Goal: Contribute content: Contribute content

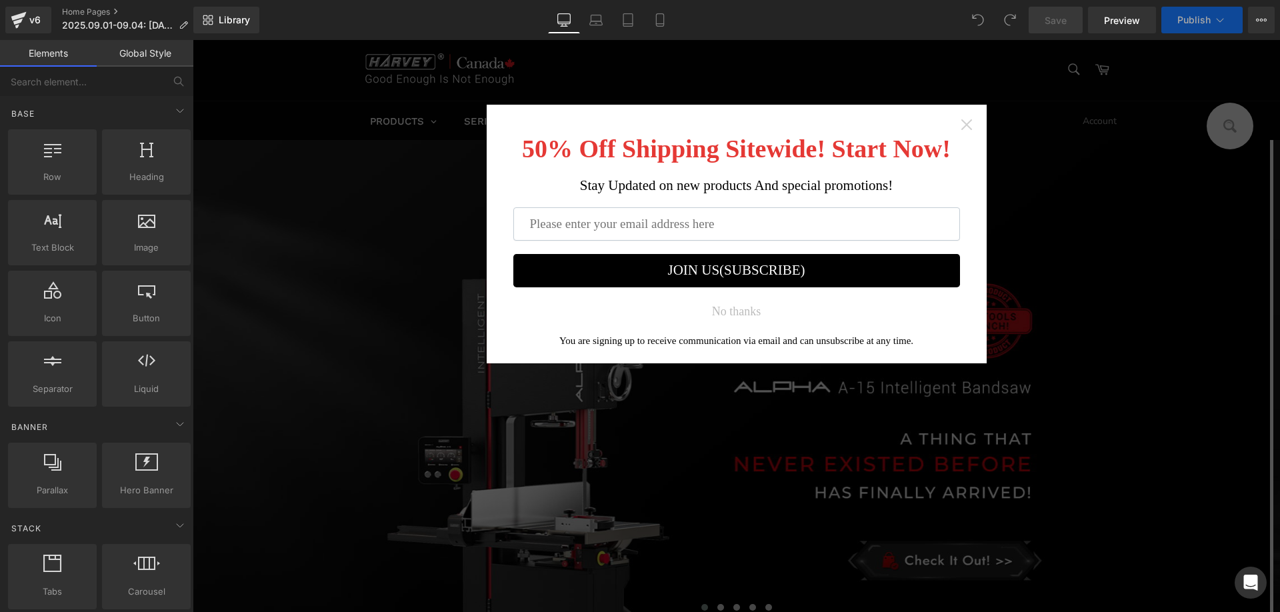
click at [962, 121] on icon "Close widget" at bounding box center [966, 124] width 13 height 13
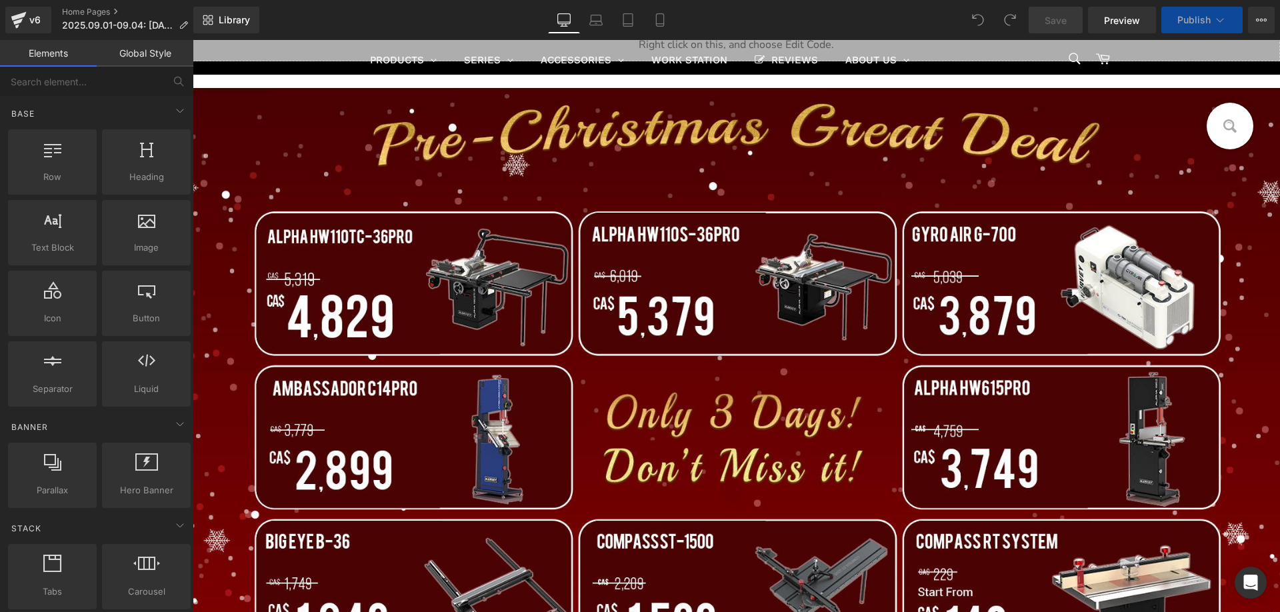
scroll to position [667, 0]
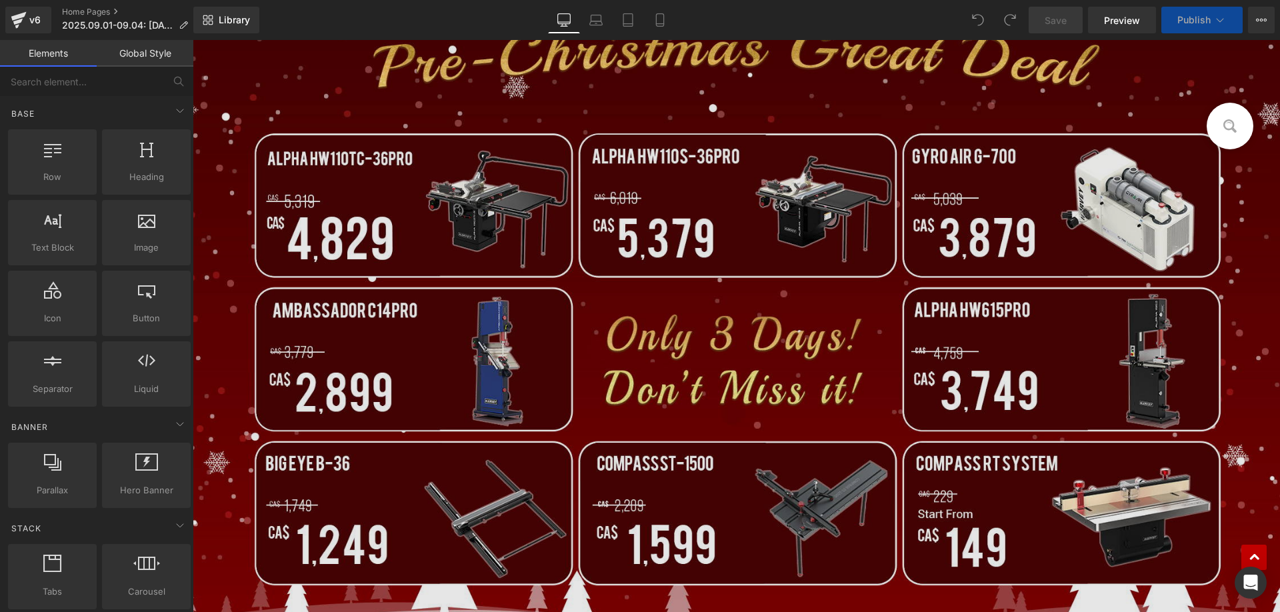
click at [519, 333] on img at bounding box center [736, 328] width 1087 height 637
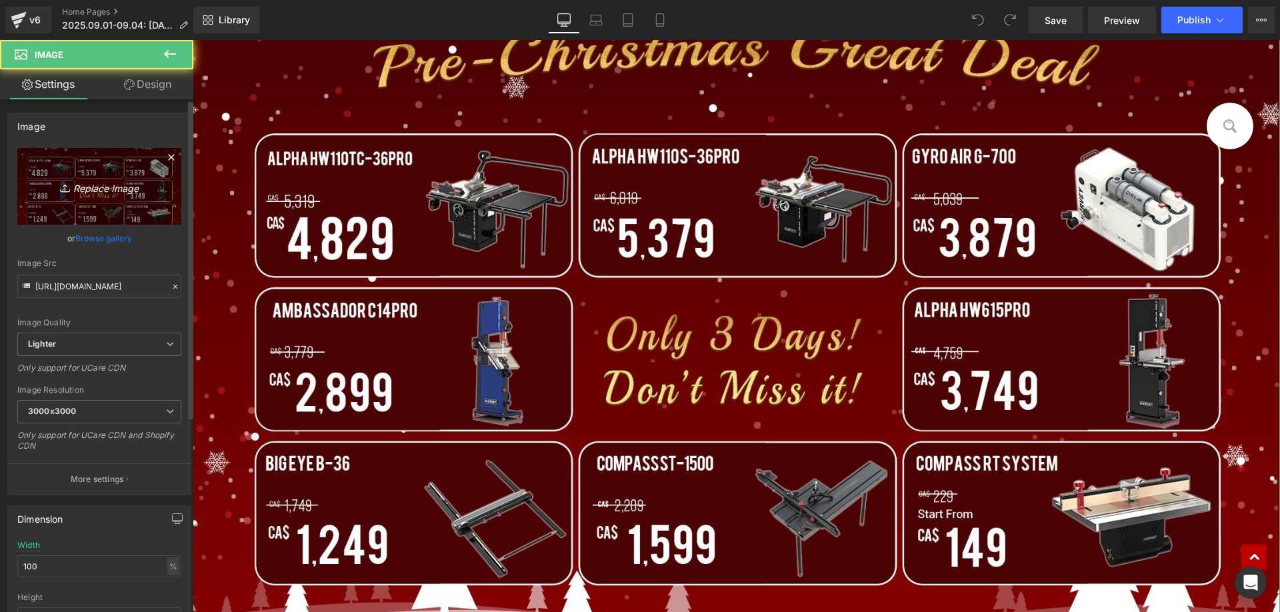
click at [122, 196] on link "Replace Image" at bounding box center [99, 186] width 164 height 77
type input "C:\fakepath\CAbanner.jpg"
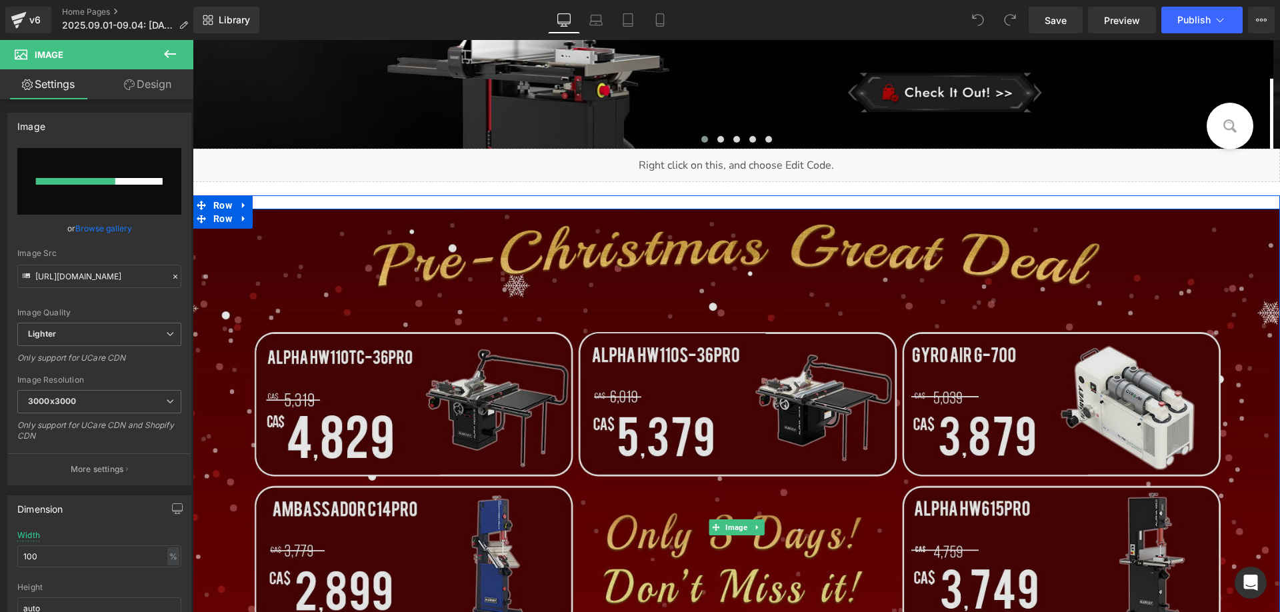
scroll to position [467, 0]
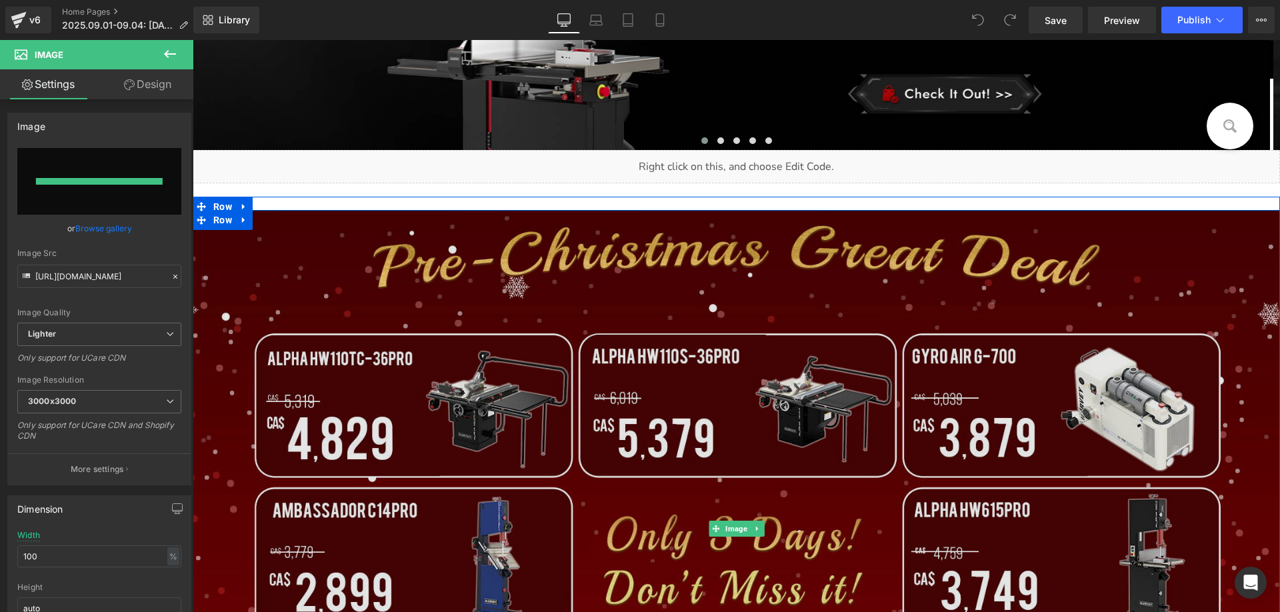
type input "[URL][DOMAIN_NAME]"
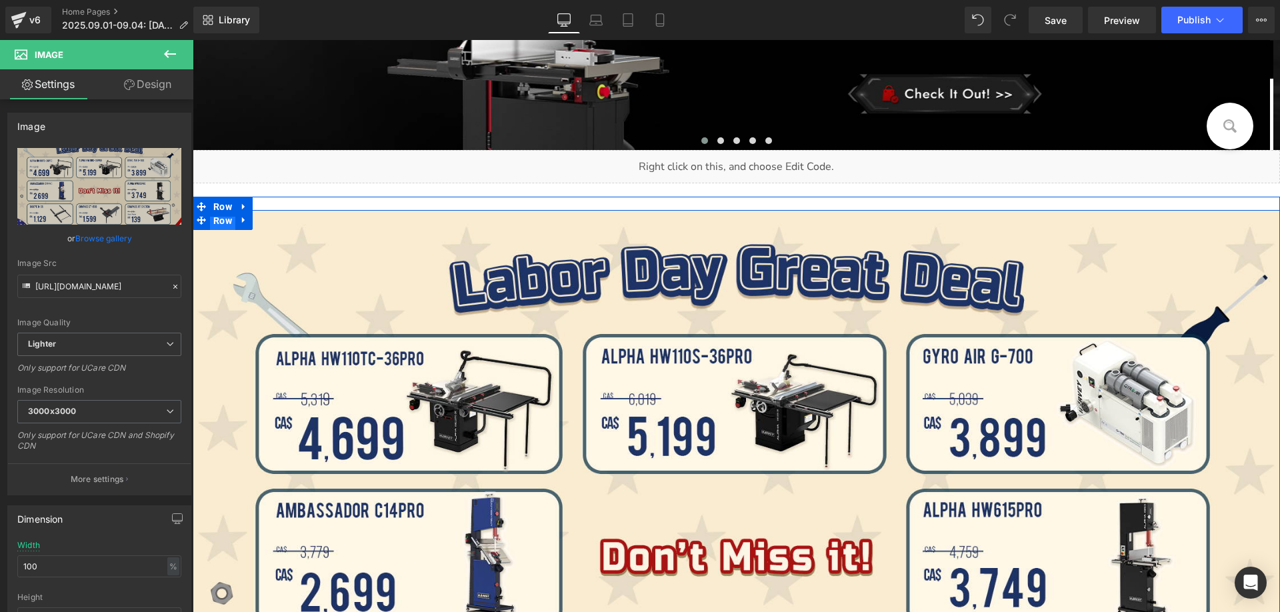
click at [217, 224] on span "Row" at bounding box center [222, 221] width 25 height 20
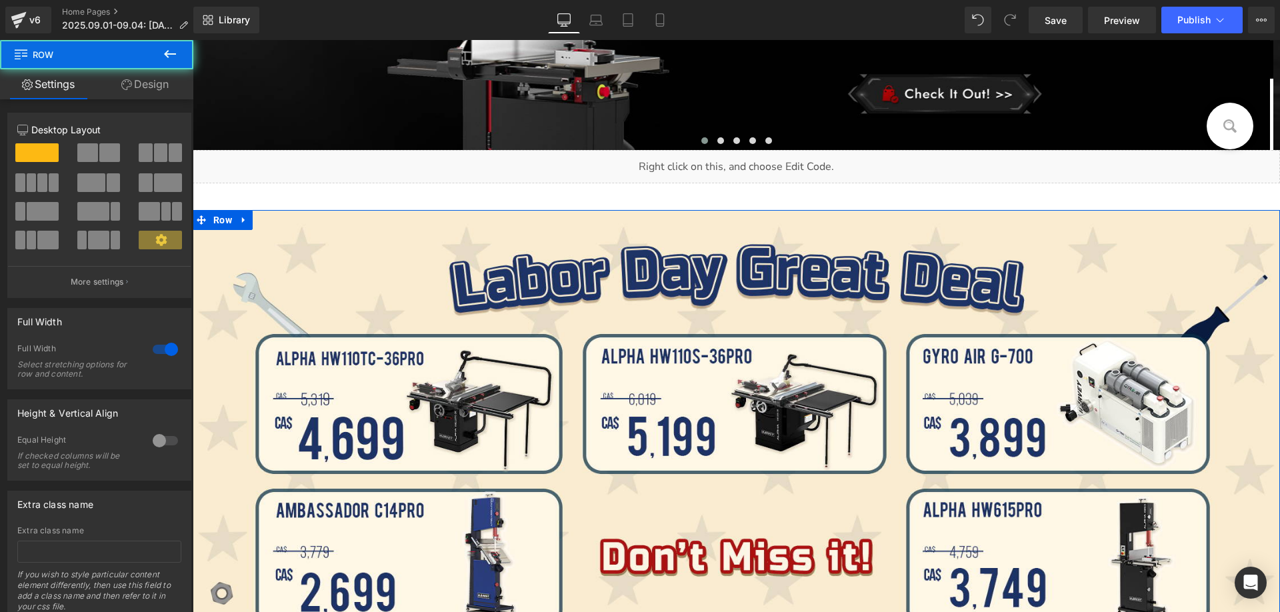
click at [149, 92] on link "Design" at bounding box center [145, 84] width 97 height 30
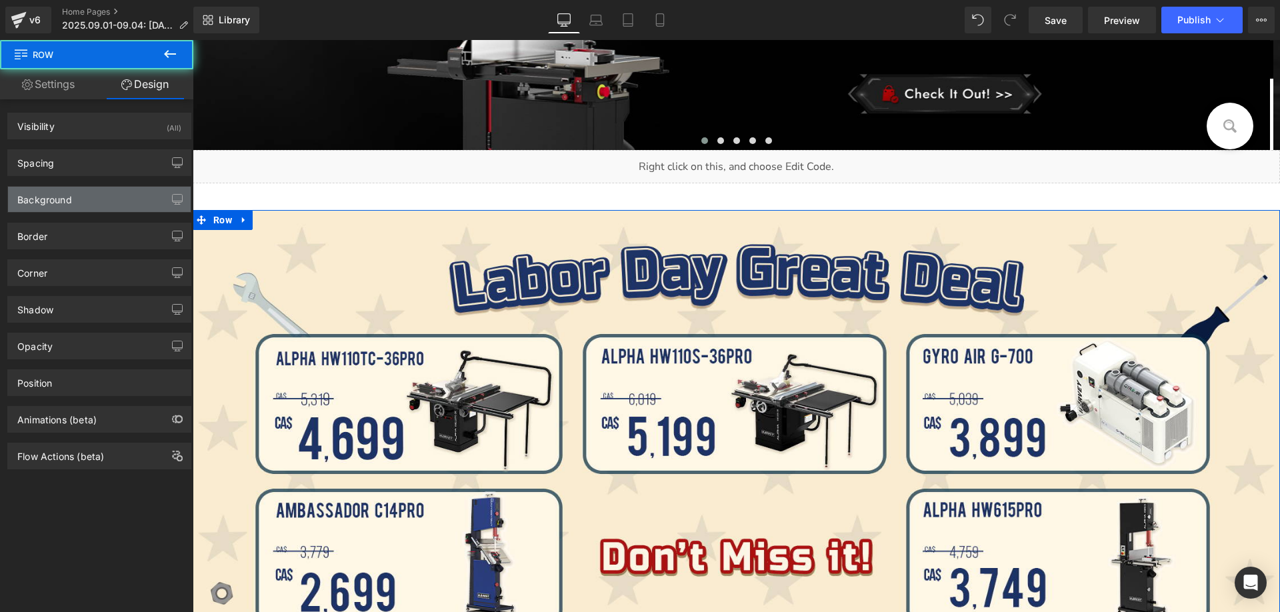
type input "#7d0101"
type input "100"
click at [56, 205] on div "Background" at bounding box center [44, 196] width 55 height 19
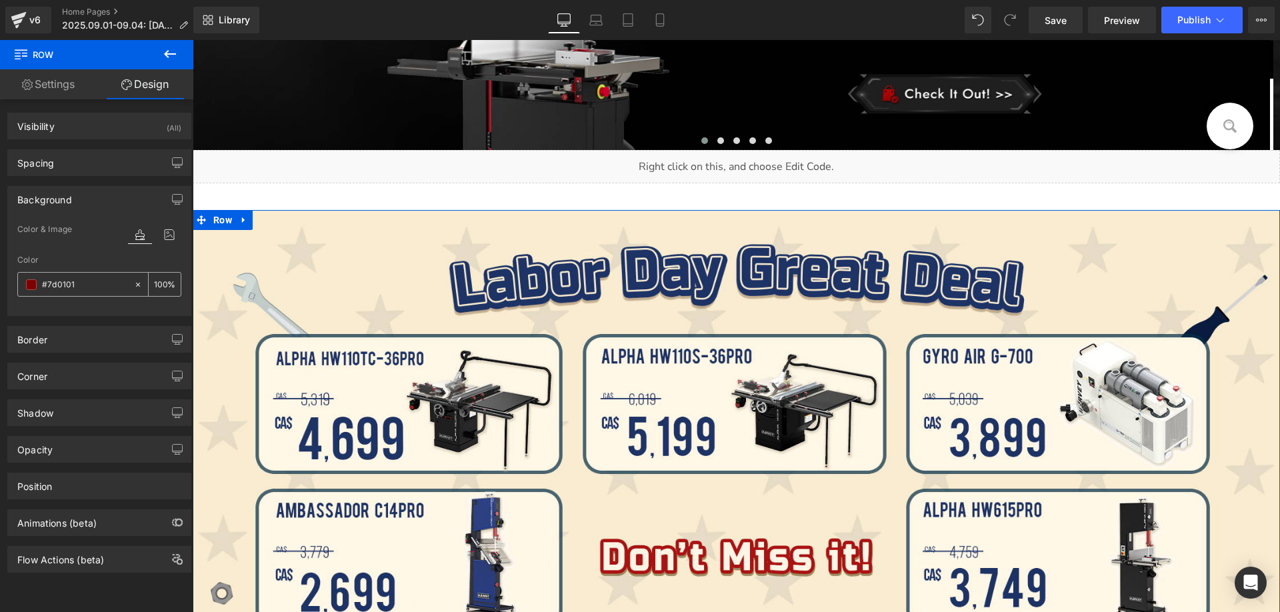
click at [82, 280] on input "#7d0101" at bounding box center [84, 284] width 85 height 15
click at [91, 281] on input "#7d0101" at bounding box center [84, 284] width 85 height 15
drag, startPoint x: 89, startPoint y: 283, endPoint x: 6, endPoint y: 281, distance: 83.4
click at [6, 281] on div "Background Color & Image color rgba(125, 1, 1, 1) Color #7d0101 100 % Image Rep…" at bounding box center [99, 246] width 199 height 140
paste input "FAEDD"
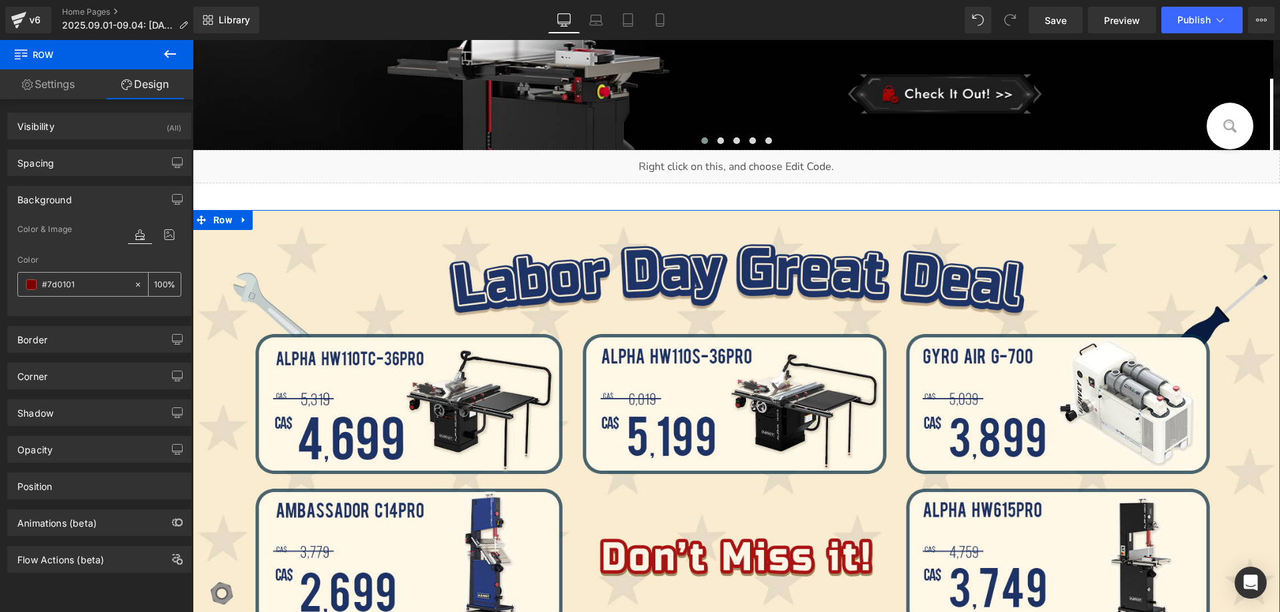
type input "#FAEDD1"
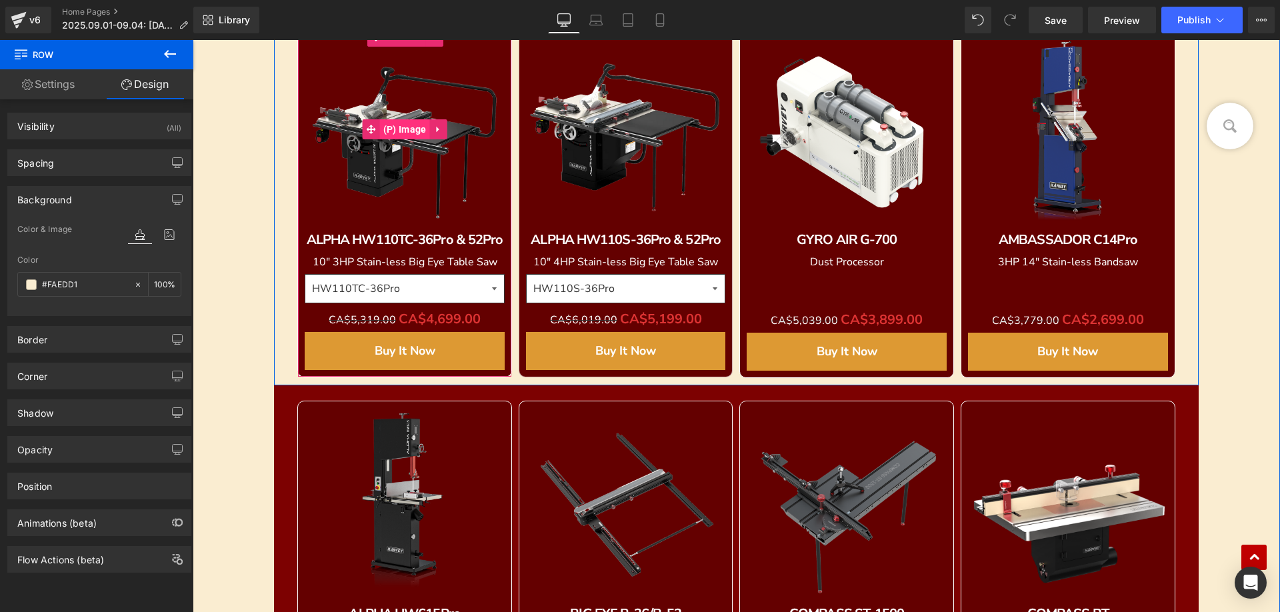
scroll to position [1533, 0]
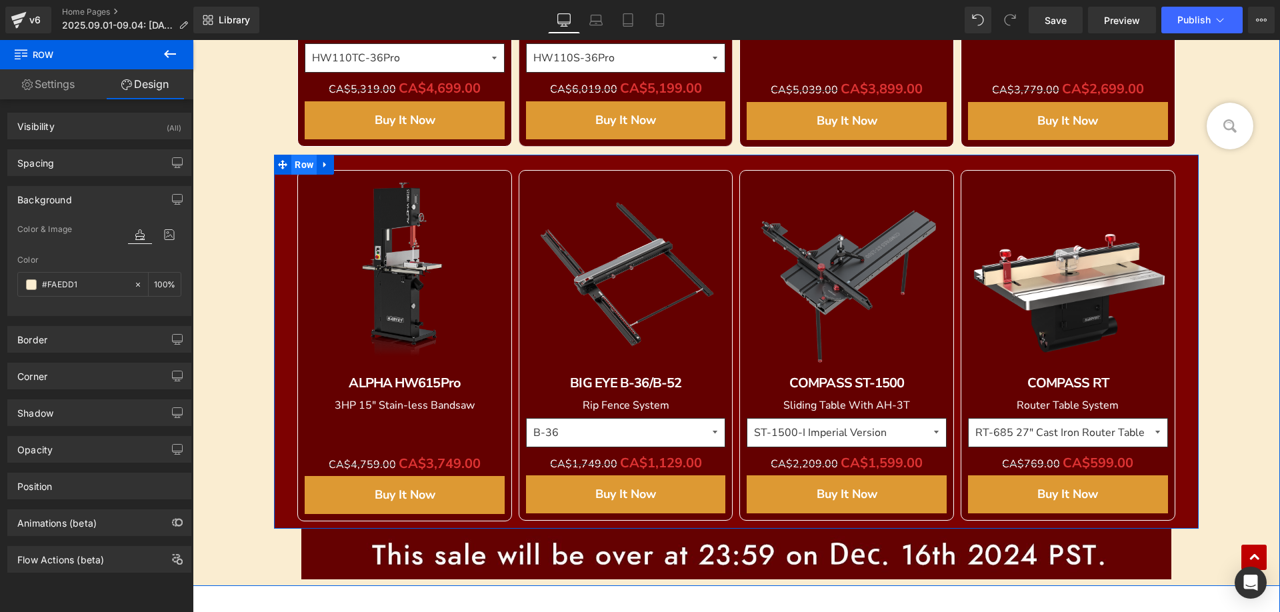
click at [291, 163] on span "Row" at bounding box center [303, 165] width 25 height 20
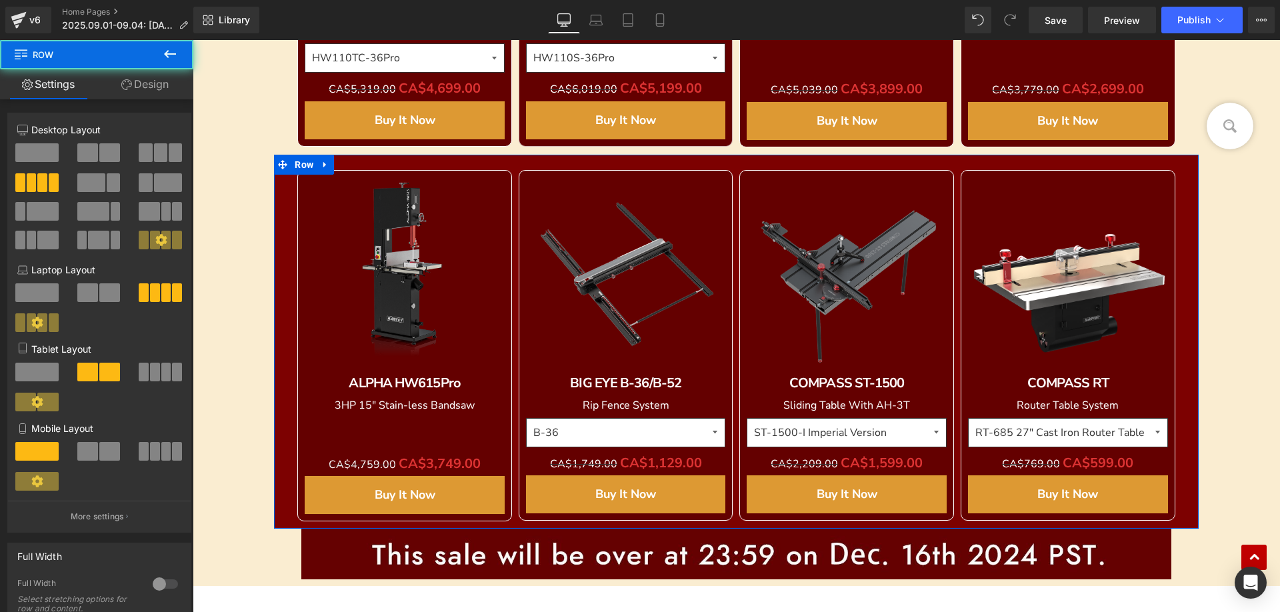
drag, startPoint x: 139, startPoint y: 87, endPoint x: 35, endPoint y: 193, distance: 148.5
click at [140, 87] on link "Design" at bounding box center [145, 84] width 97 height 30
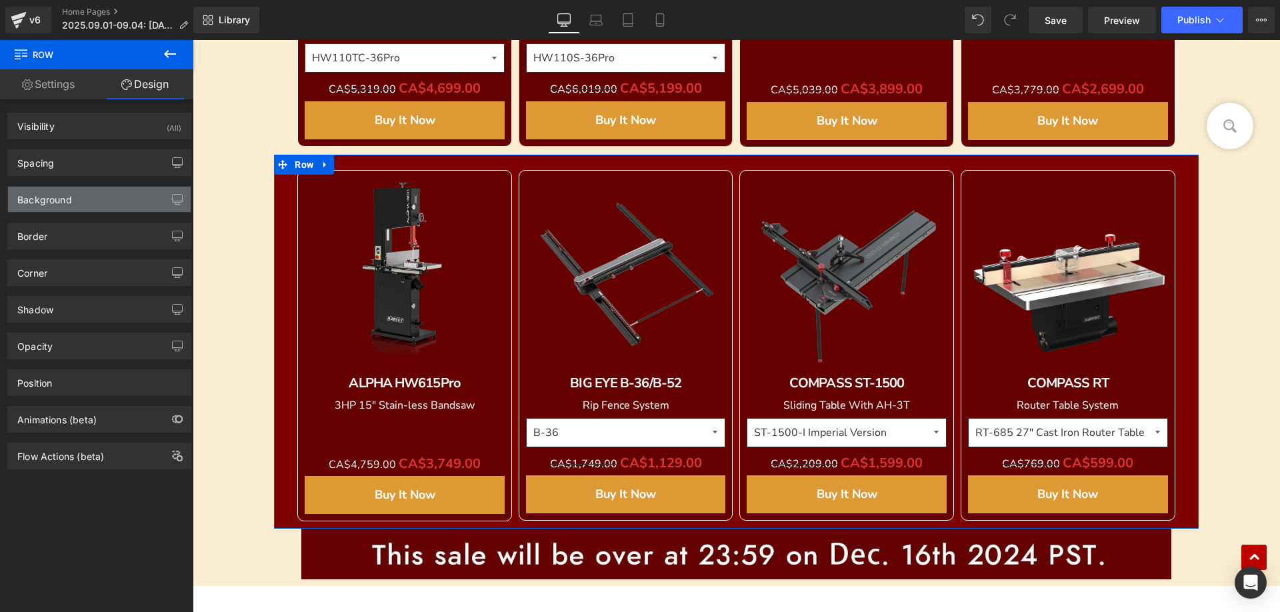
click at [53, 200] on div "Background" at bounding box center [44, 196] width 55 height 19
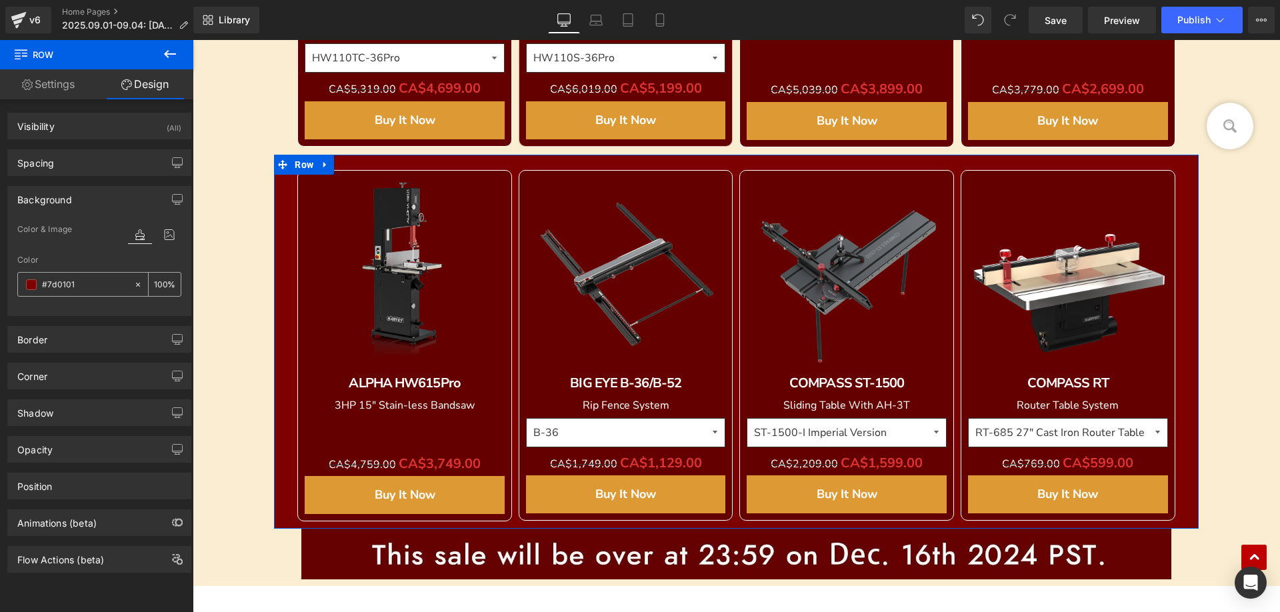
click at [84, 286] on input "#7d0101" at bounding box center [84, 284] width 85 height 15
paste input "FAEDD"
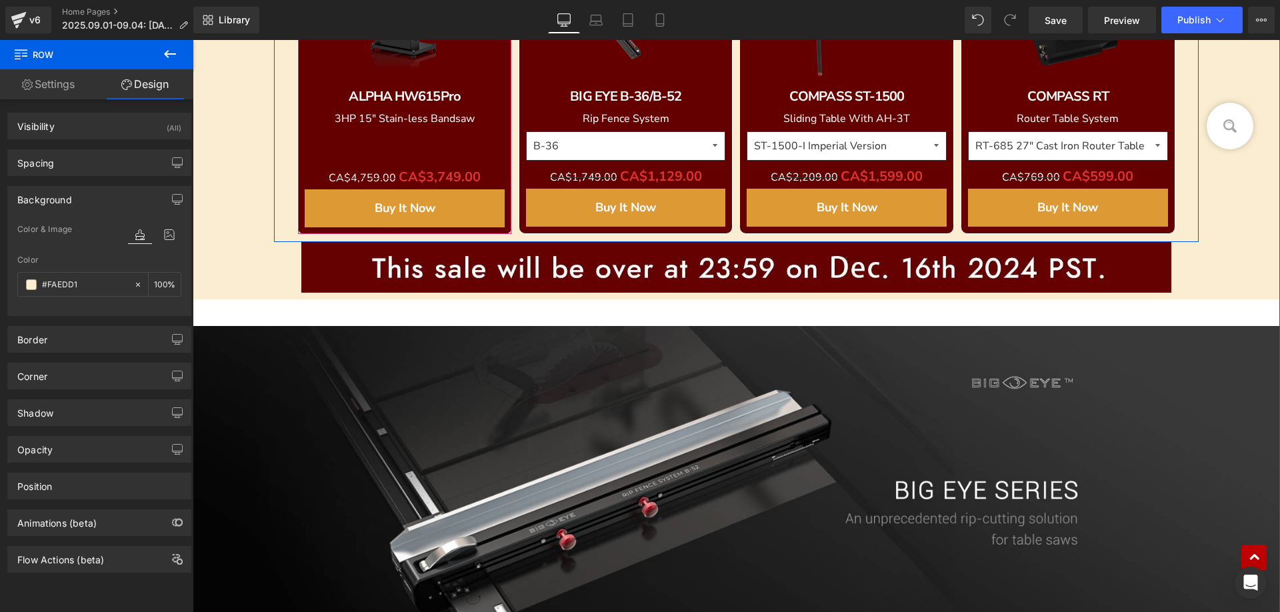
scroll to position [1866, 0]
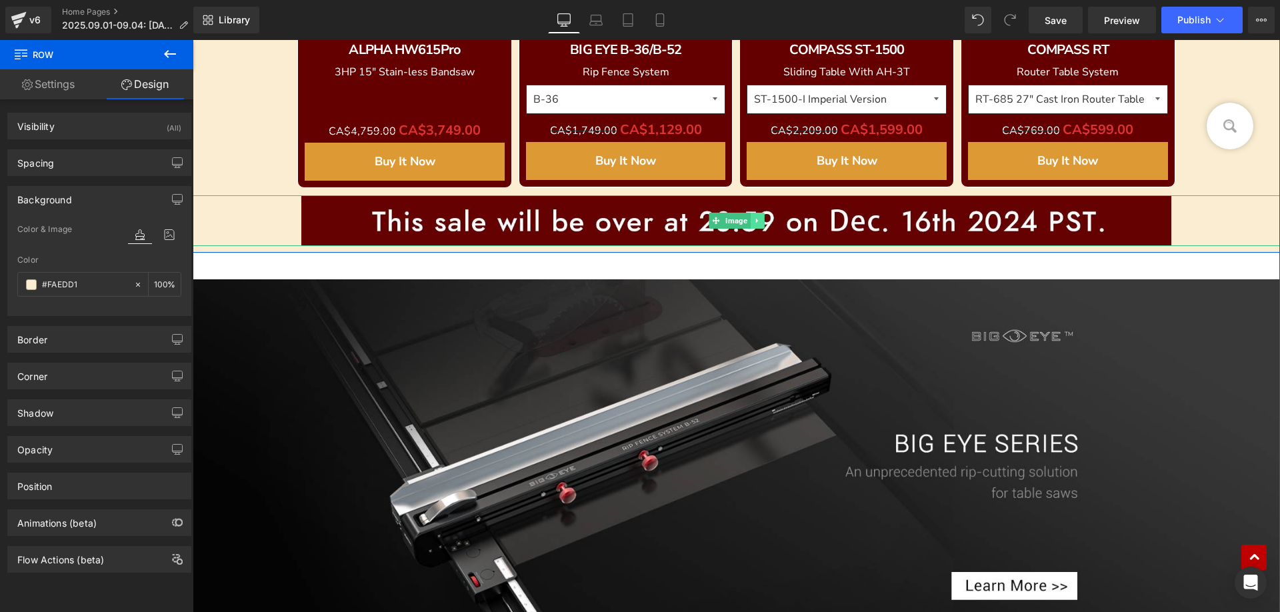
type input "#faedd1"
click at [755, 219] on icon at bounding box center [756, 221] width 2 height 5
click at [760, 222] on icon at bounding box center [763, 220] width 7 height 7
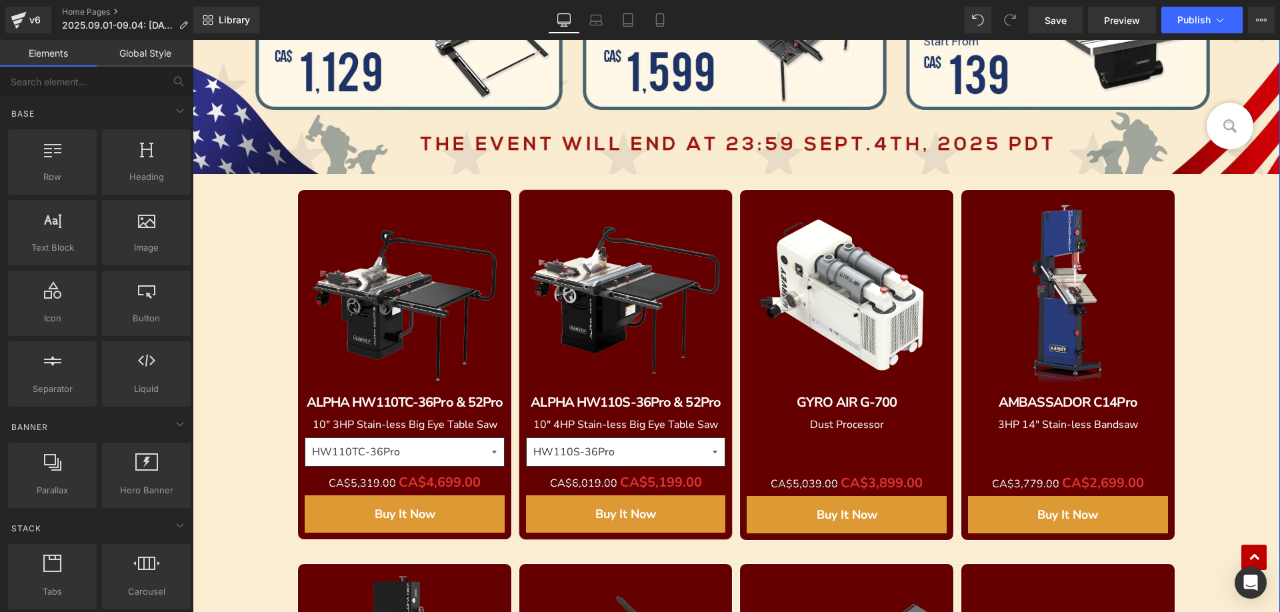
scroll to position [1136, 0]
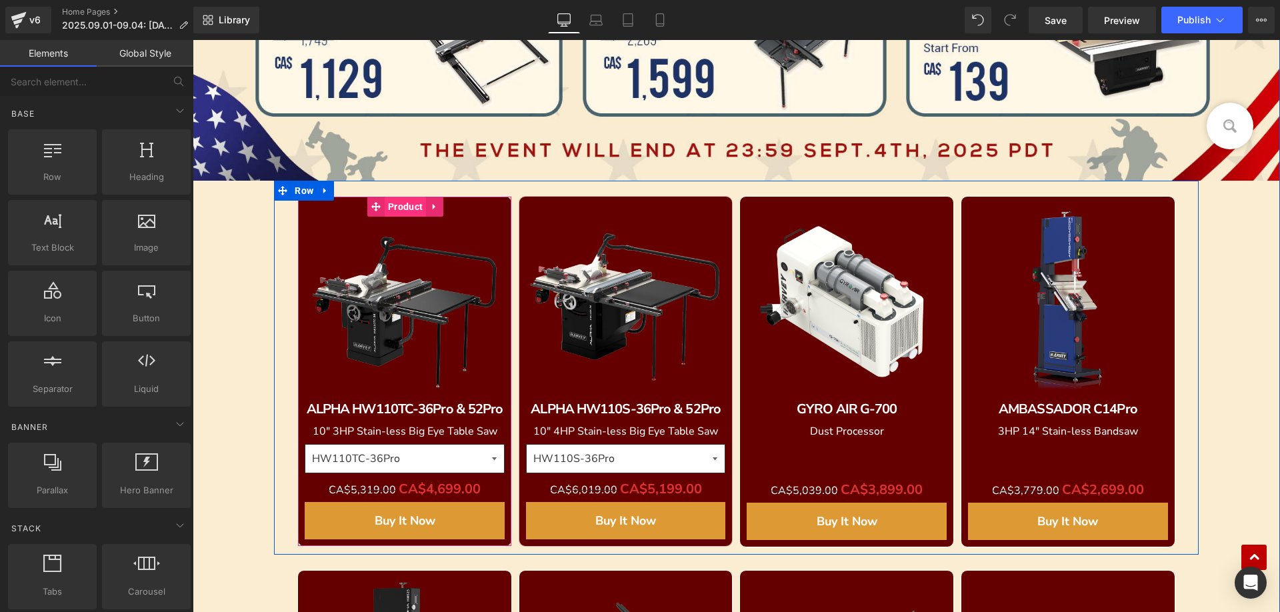
click at [399, 205] on span "Product" at bounding box center [405, 207] width 41 height 20
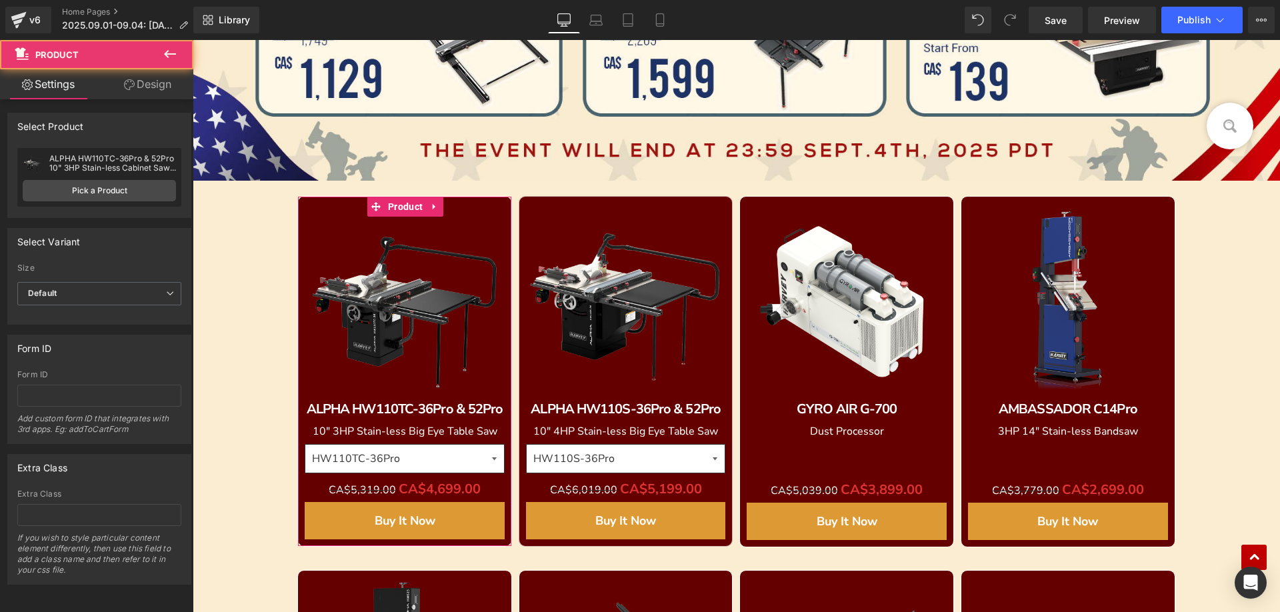
click at [148, 87] on link "Design" at bounding box center [147, 84] width 97 height 30
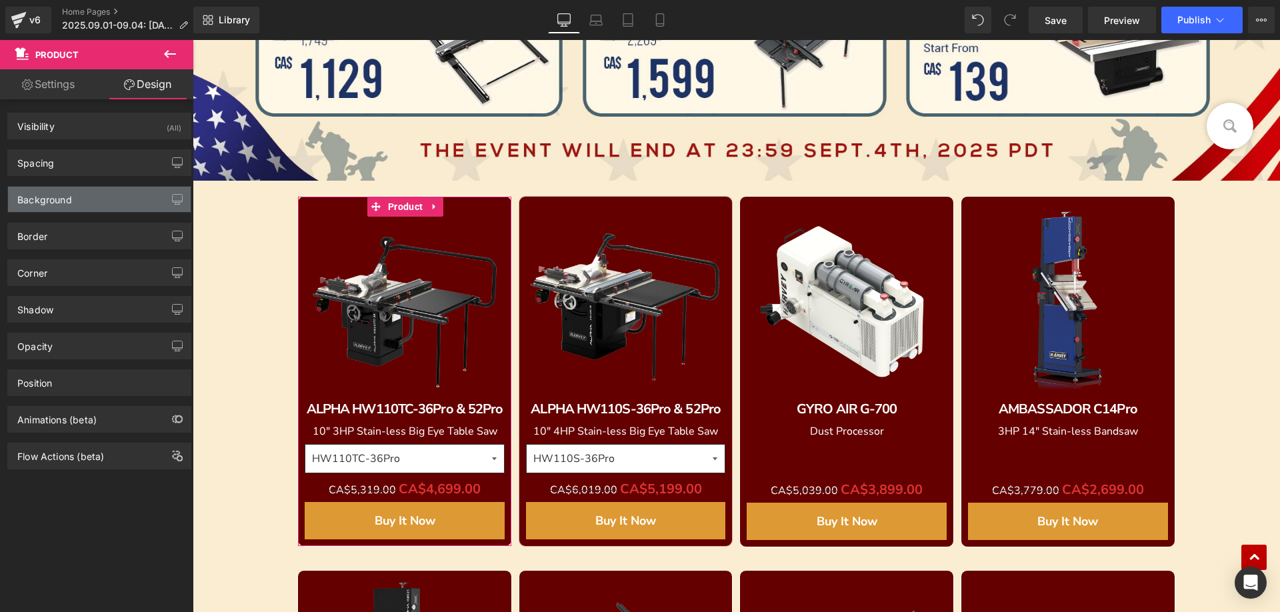
click at [64, 203] on div "Background" at bounding box center [44, 196] width 55 height 19
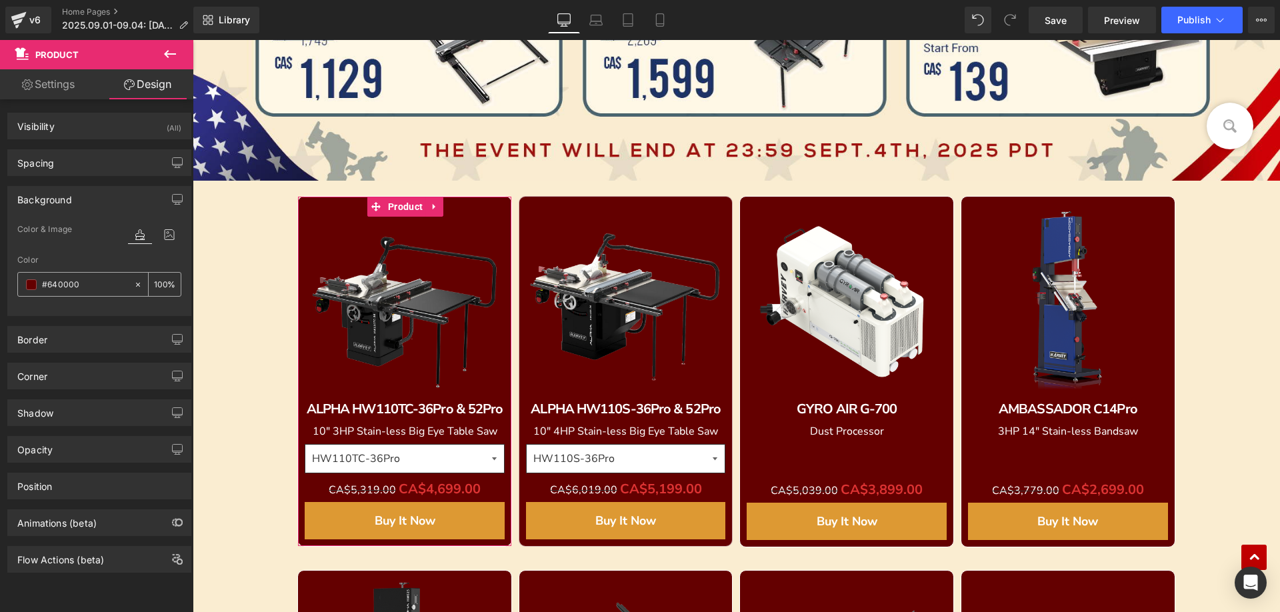
click at [82, 281] on input "#640000" at bounding box center [84, 284] width 85 height 15
paste input "FAEDD1"
type input "#FAEDD1"
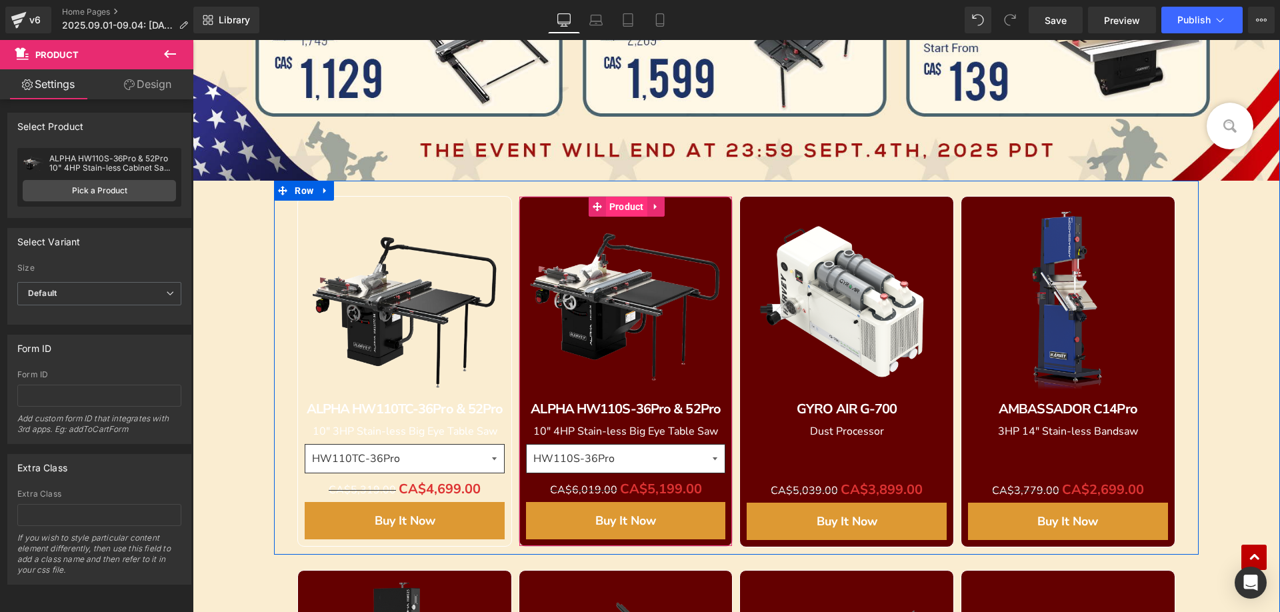
click at [615, 206] on span "Product" at bounding box center [626, 207] width 41 height 20
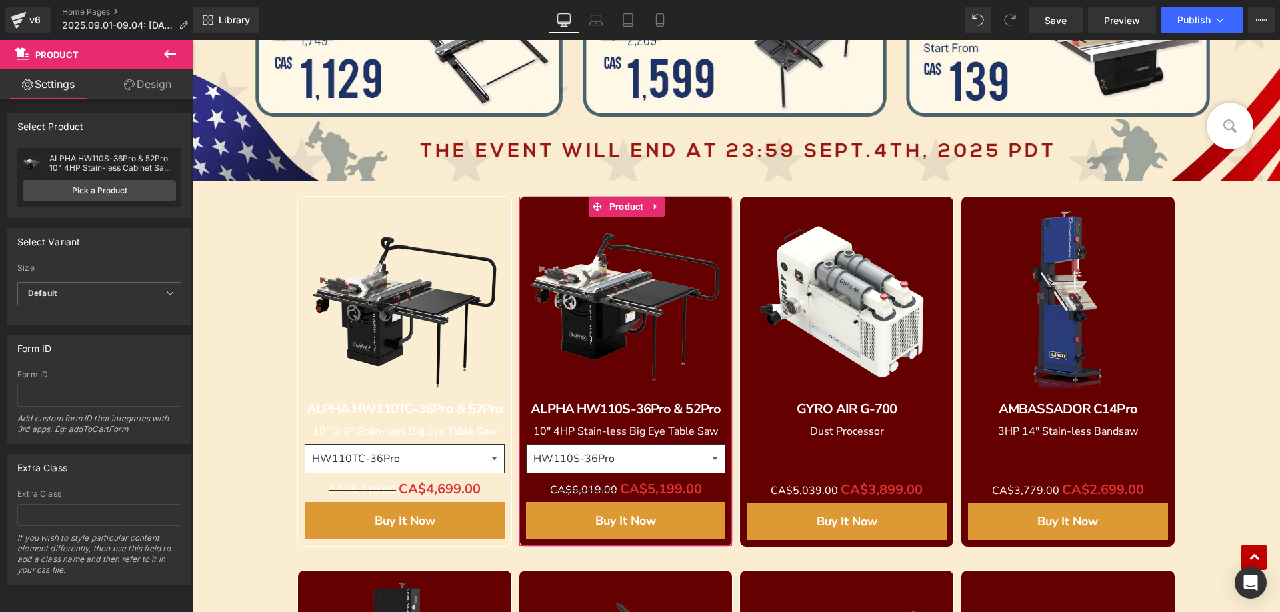
click at [153, 87] on link "Design" at bounding box center [147, 84] width 97 height 30
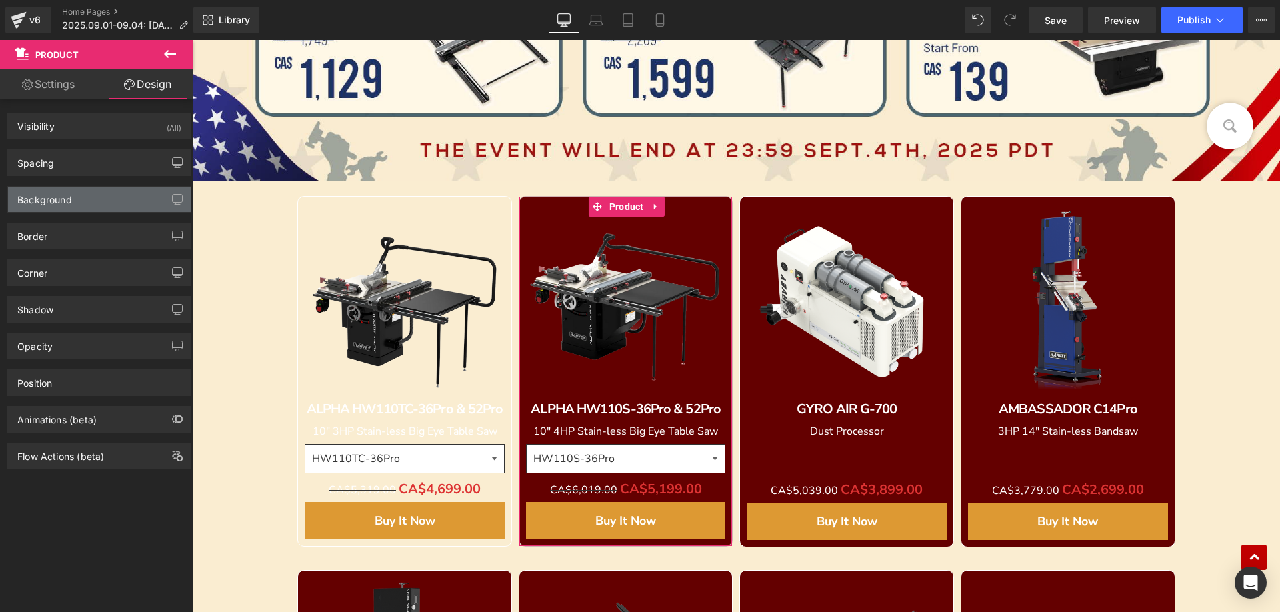
click at [56, 199] on div "Background" at bounding box center [44, 196] width 55 height 19
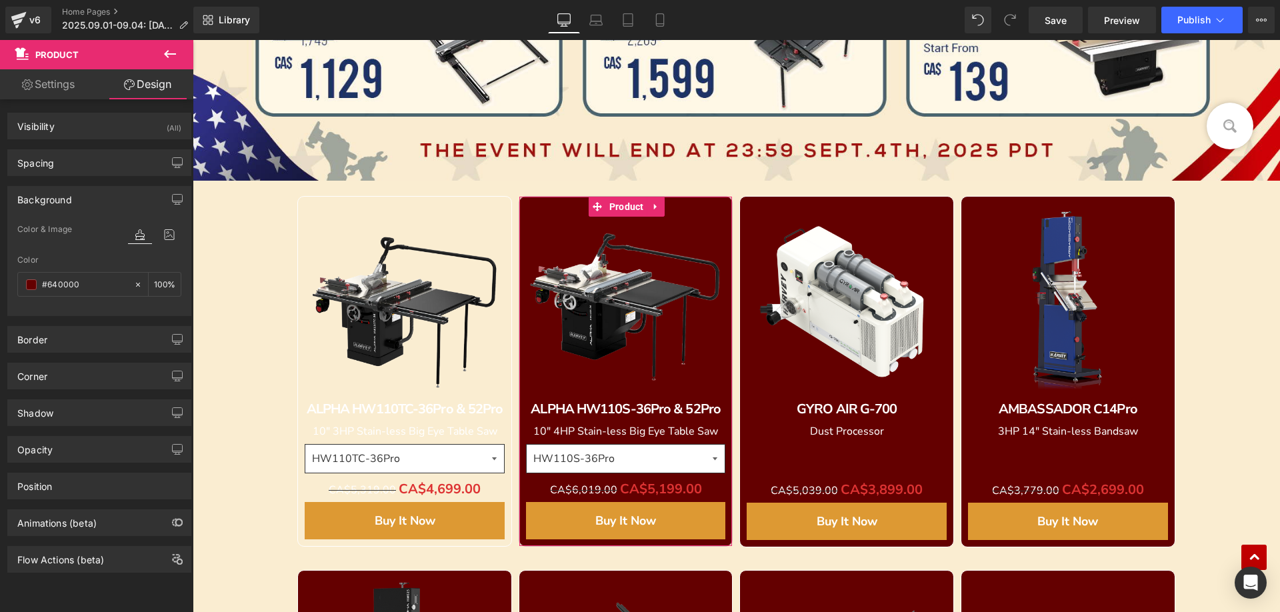
paste input "FAEDD1"
type input "#FAEDD1"
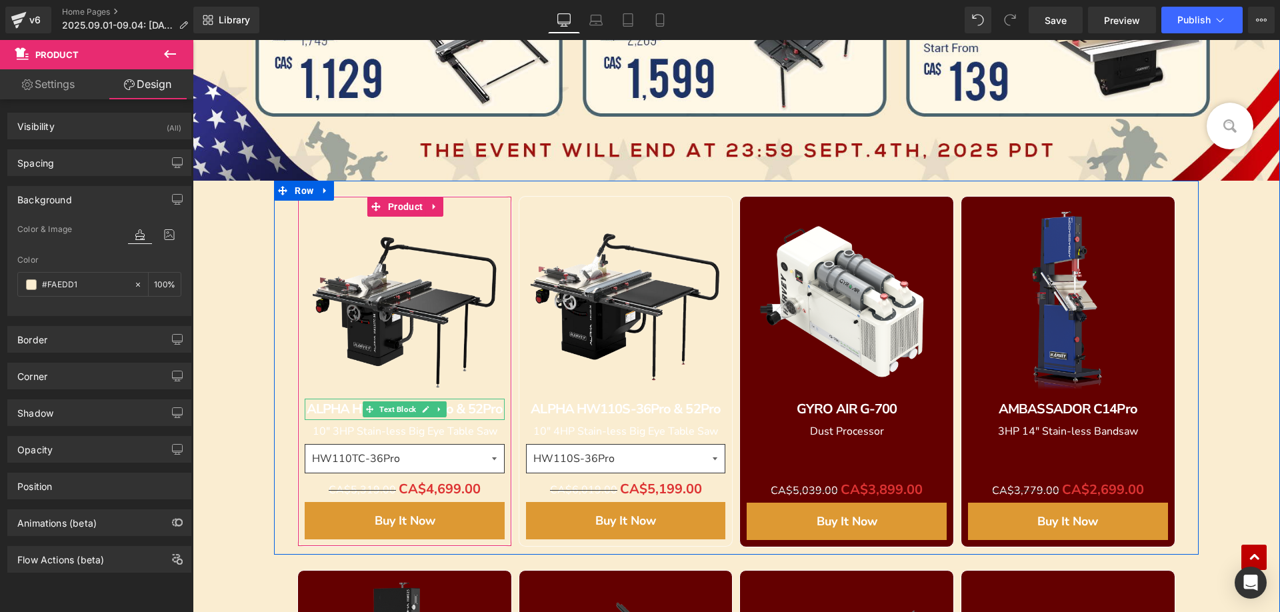
click at [314, 409] on b "ALPHA HW110TC-36Pro & 52Pro" at bounding box center [405, 409] width 197 height 18
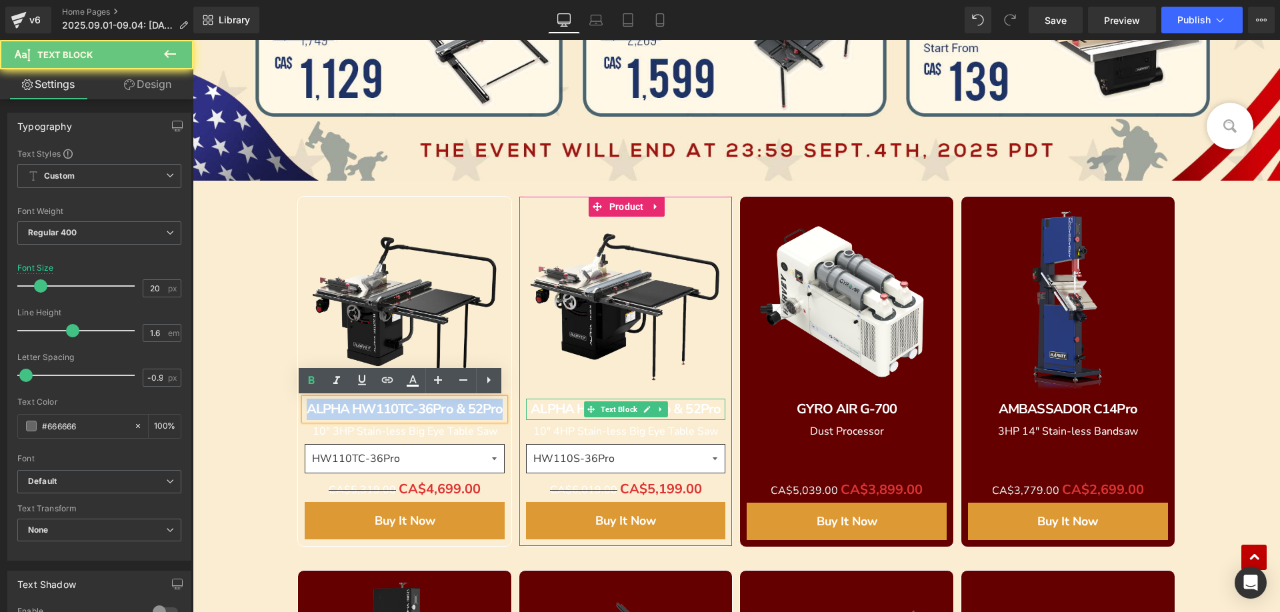
drag, startPoint x: 301, startPoint y: 407, endPoint x: 556, endPoint y: 411, distance: 254.7
click at [556, 411] on div "Sale Off" at bounding box center [736, 368] width 924 height 374
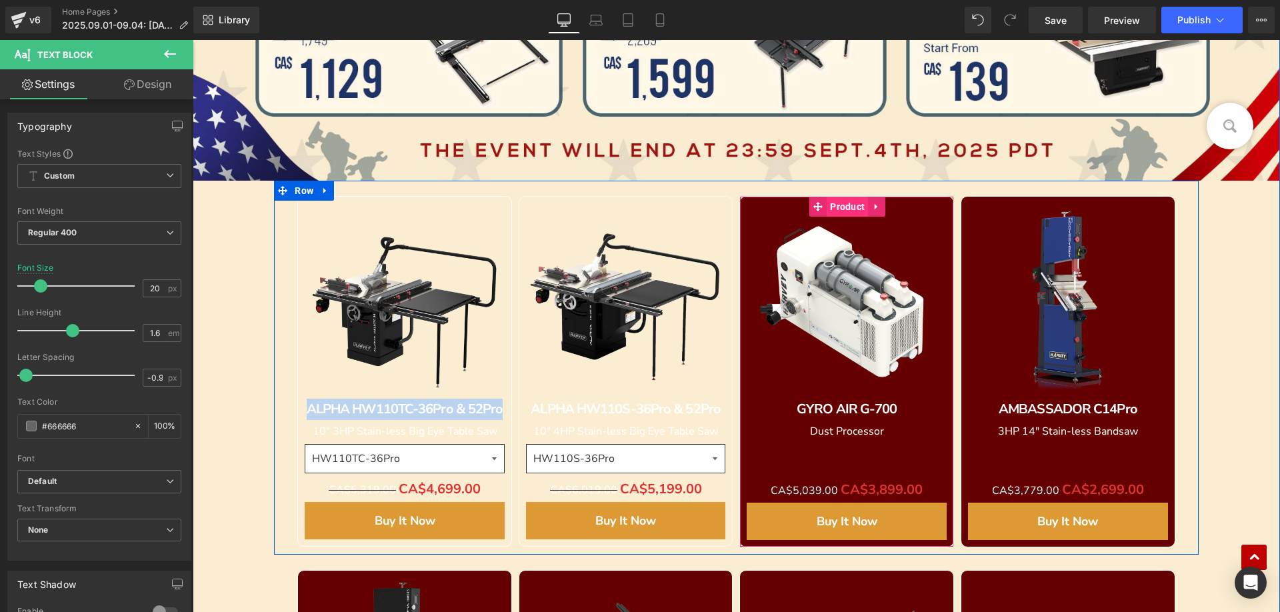
click at [839, 206] on span "Product" at bounding box center [847, 207] width 41 height 20
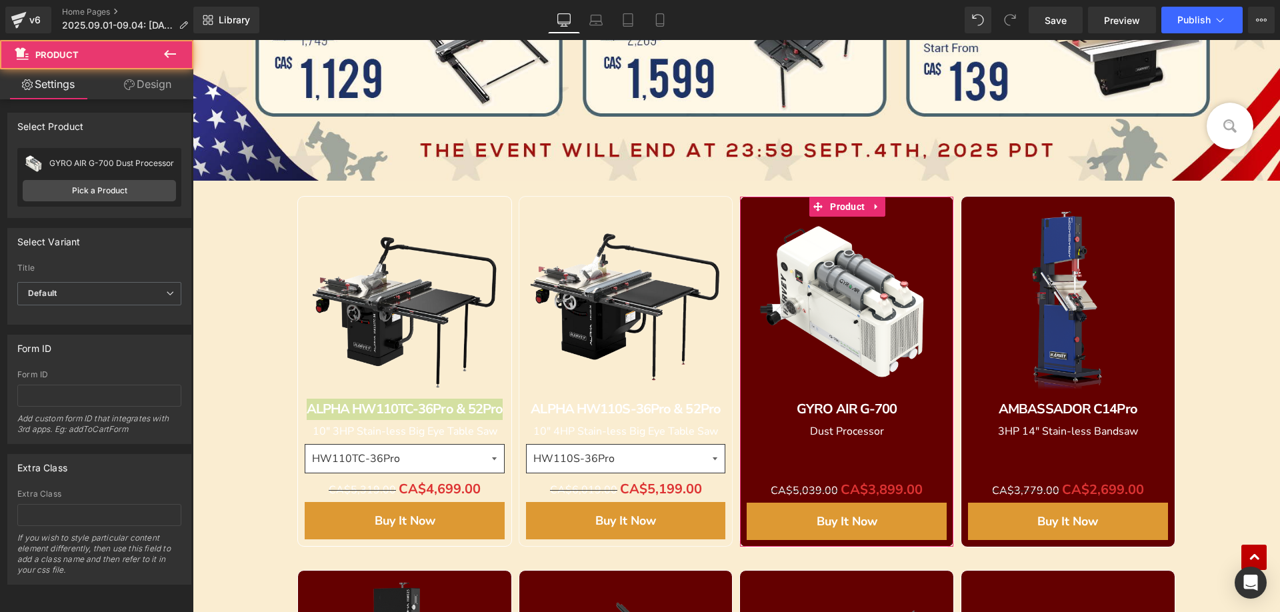
click at [159, 79] on link "Design" at bounding box center [147, 84] width 97 height 30
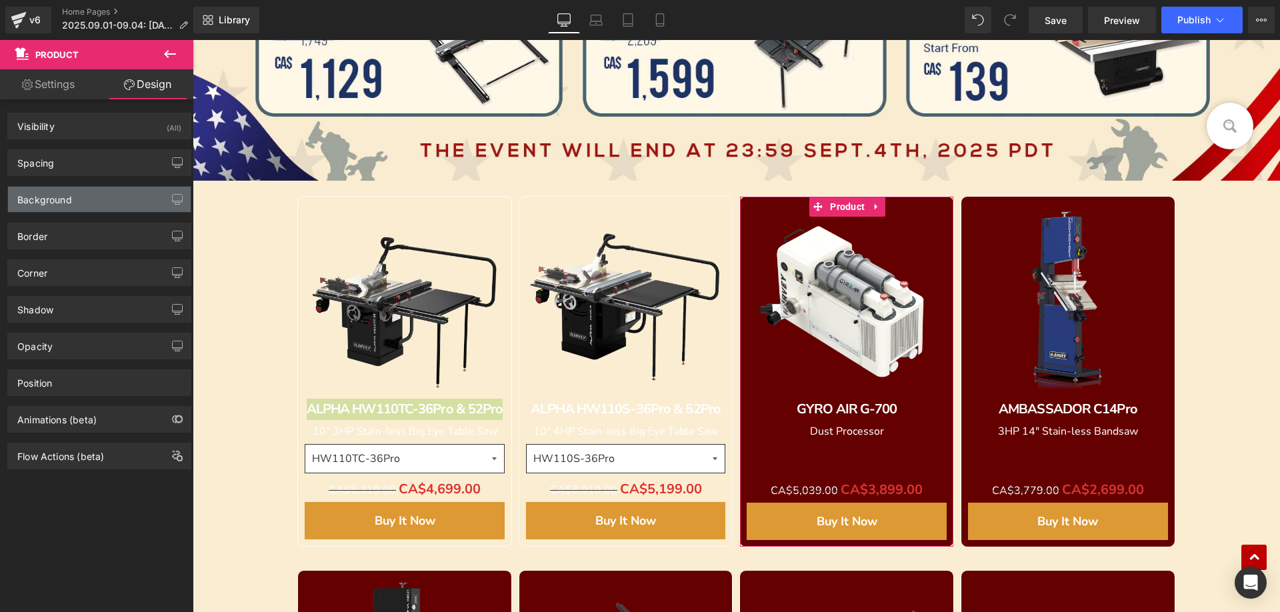
type input "#640000"
type input "100"
click at [71, 197] on div "Background" at bounding box center [44, 196] width 55 height 19
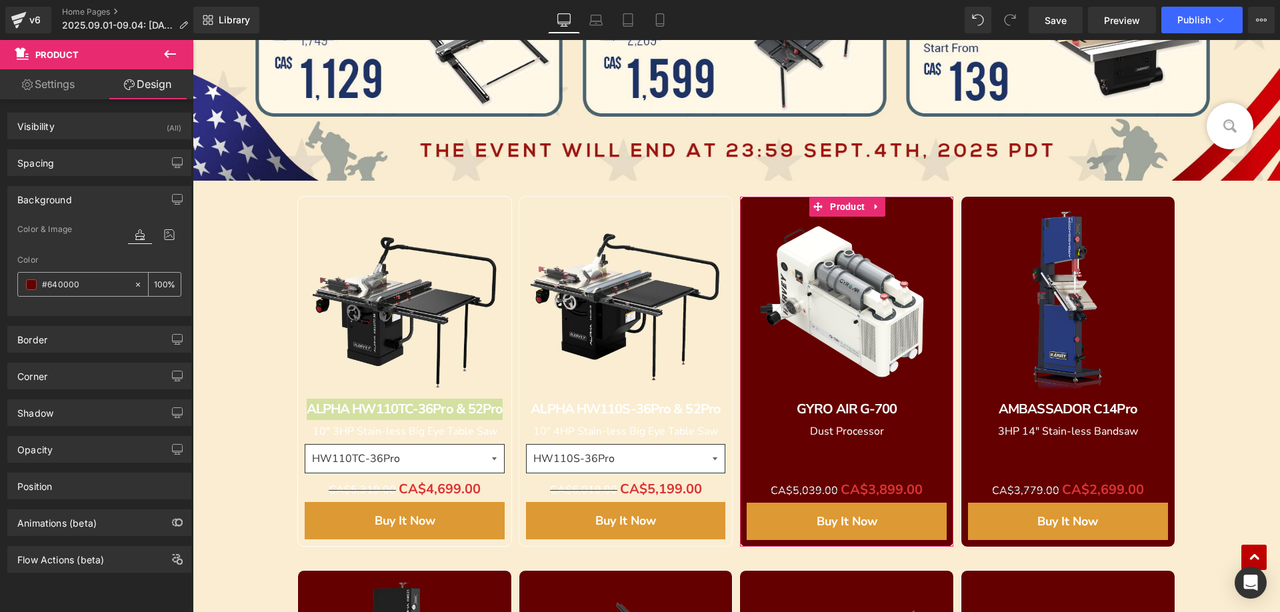
click at [89, 279] on input "#640000" at bounding box center [84, 284] width 85 height 15
paste input "FAEDD1"
type input "#FAEDD1"
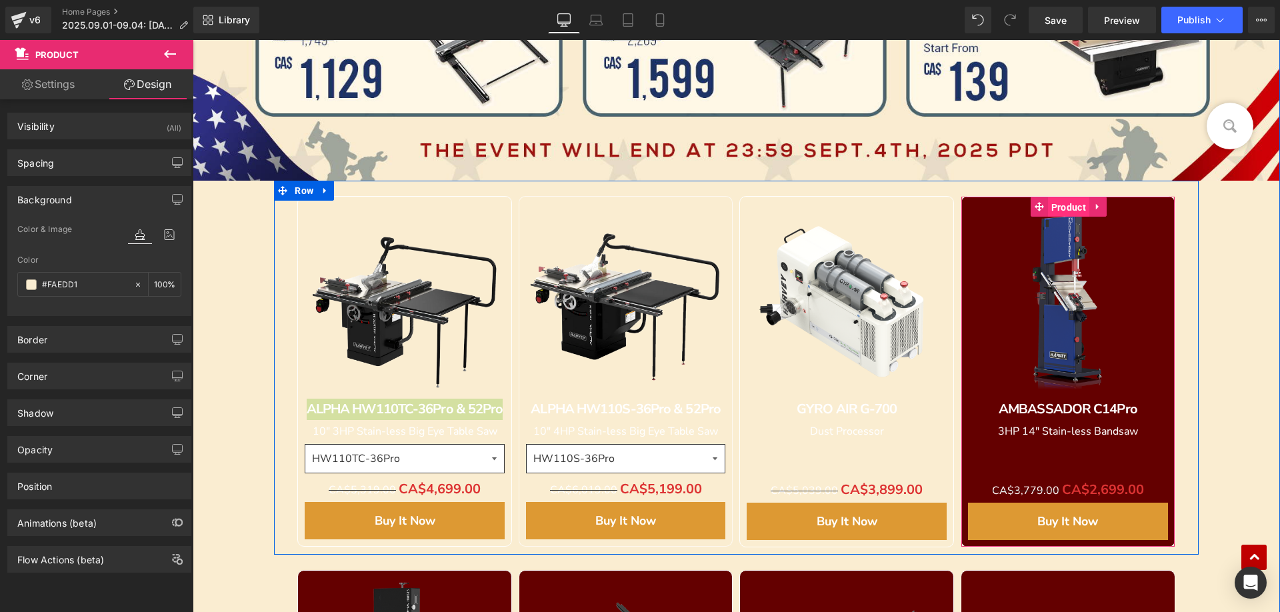
click at [1064, 210] on span "Product" at bounding box center [1068, 207] width 41 height 20
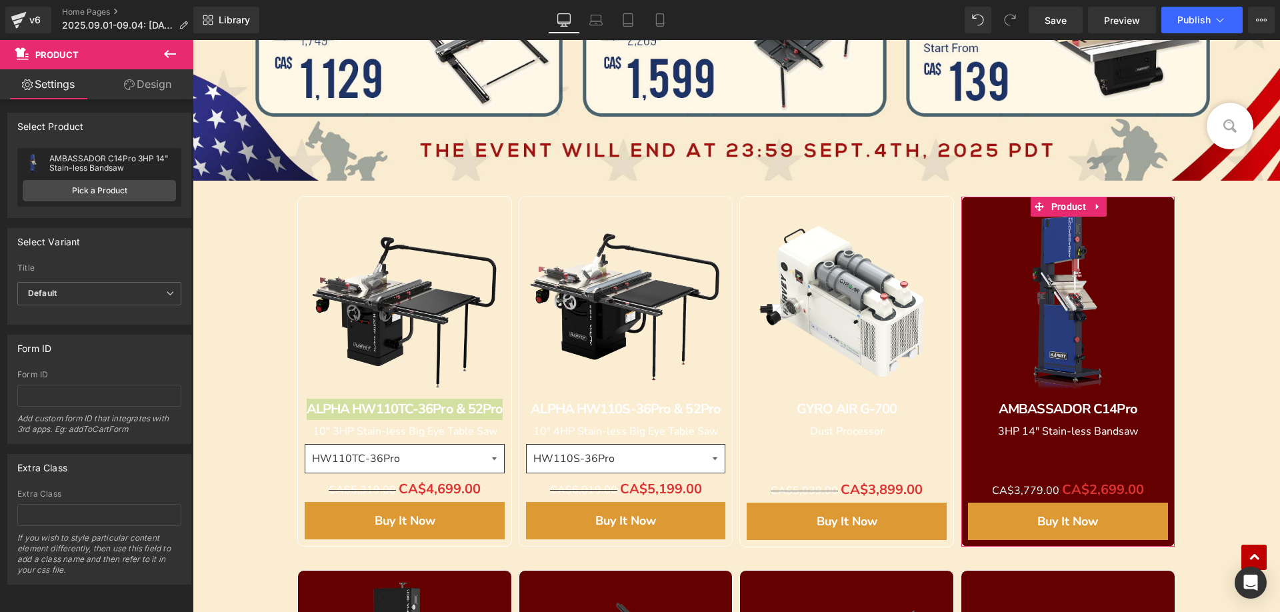
drag, startPoint x: 149, startPoint y: 80, endPoint x: 85, endPoint y: 202, distance: 138.1
click at [149, 81] on link "Design" at bounding box center [147, 84] width 97 height 30
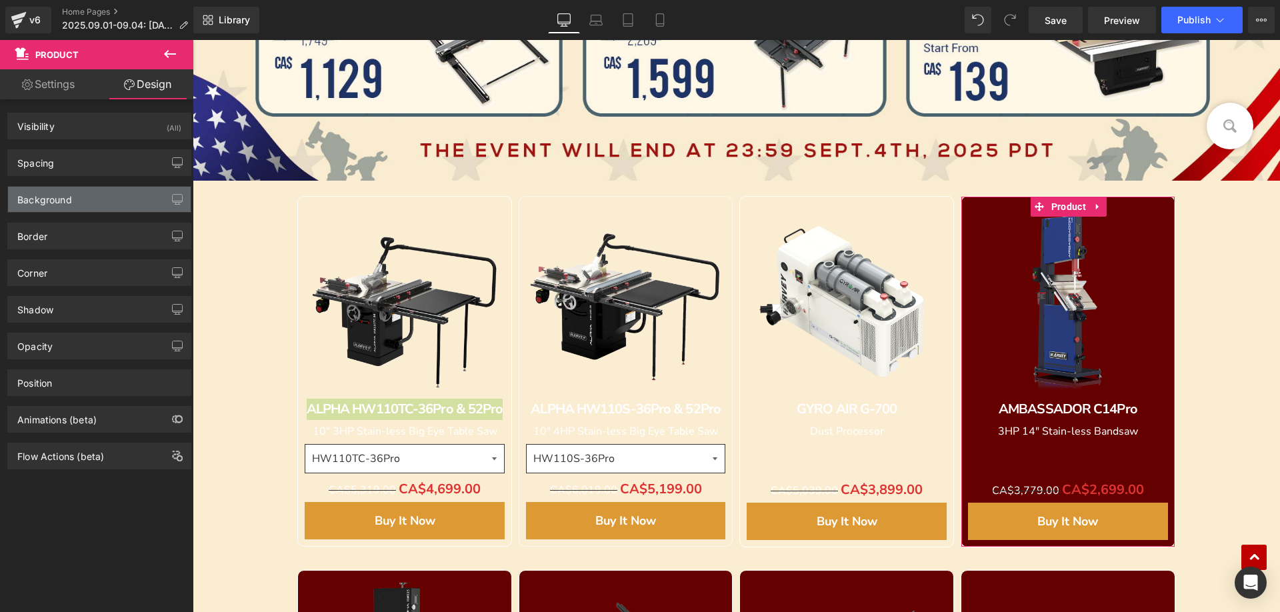
click at [83, 205] on div "Background" at bounding box center [99, 199] width 183 height 25
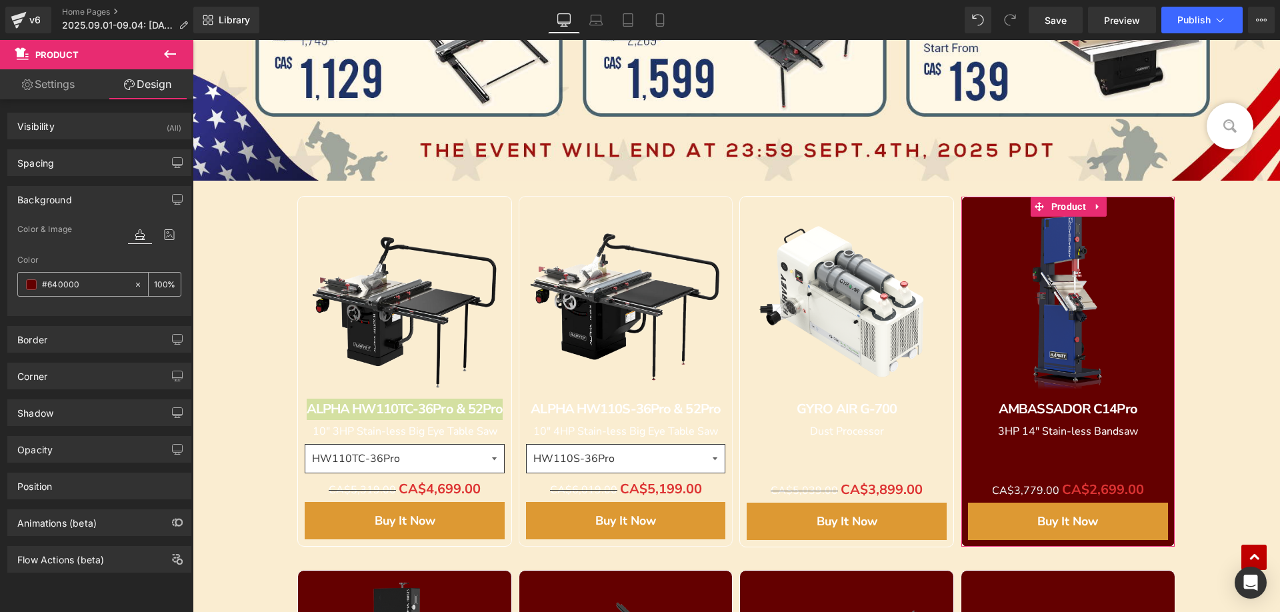
click at [87, 276] on div "#640000" at bounding box center [75, 284] width 115 height 23
click at [87, 281] on input "#640000" at bounding box center [84, 284] width 85 height 15
click at [93, 283] on input "#640000" at bounding box center [84, 284] width 85 height 15
drag, startPoint x: 91, startPoint y: 285, endPoint x: 44, endPoint y: 285, distance: 46.7
click at [7, 285] on div "Background Color & Image color #640000 Color #640000 100 % Image Replace Image …" at bounding box center [99, 246] width 199 height 140
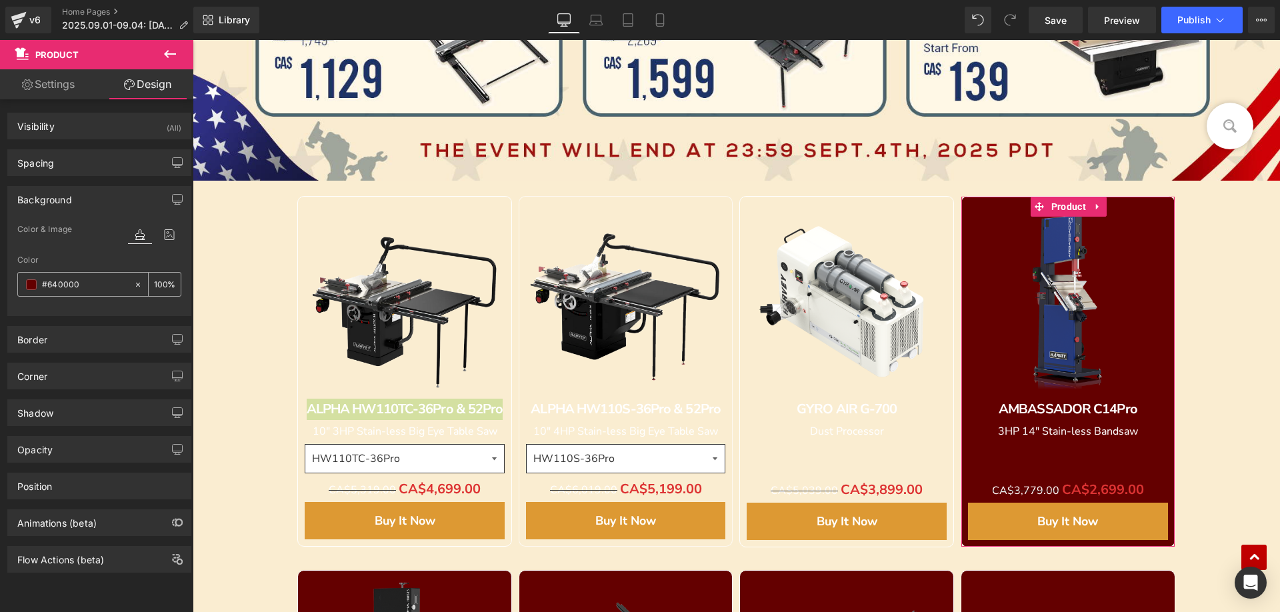
paste input "FAEDD1"
type input "#FAEDD1"
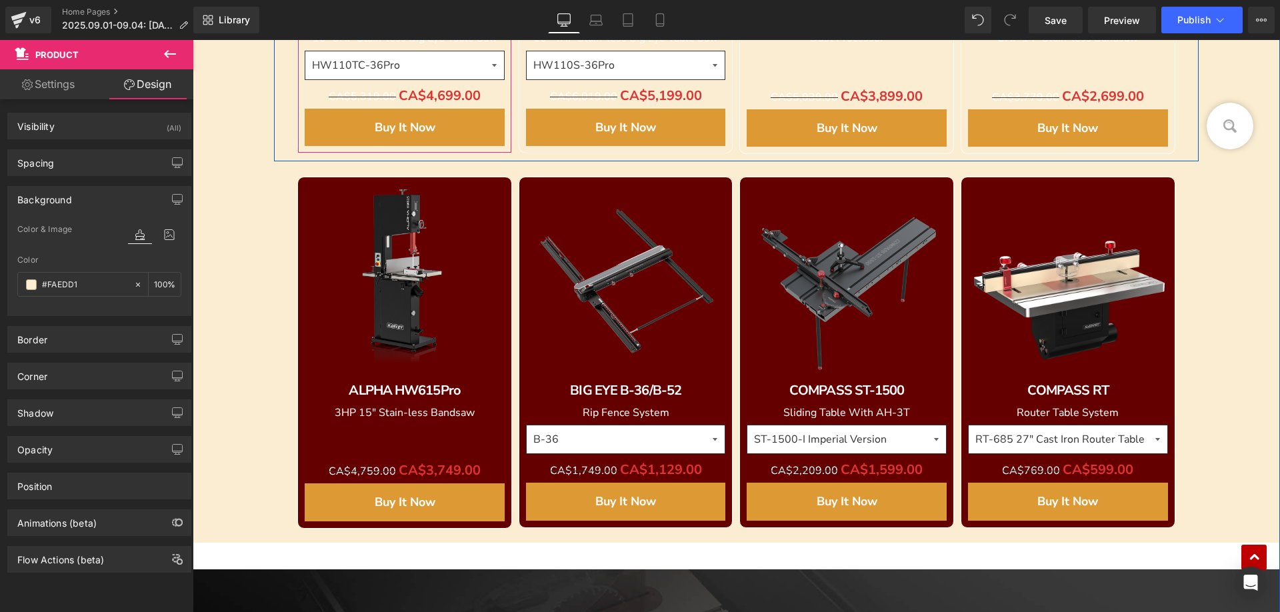
scroll to position [1536, 0]
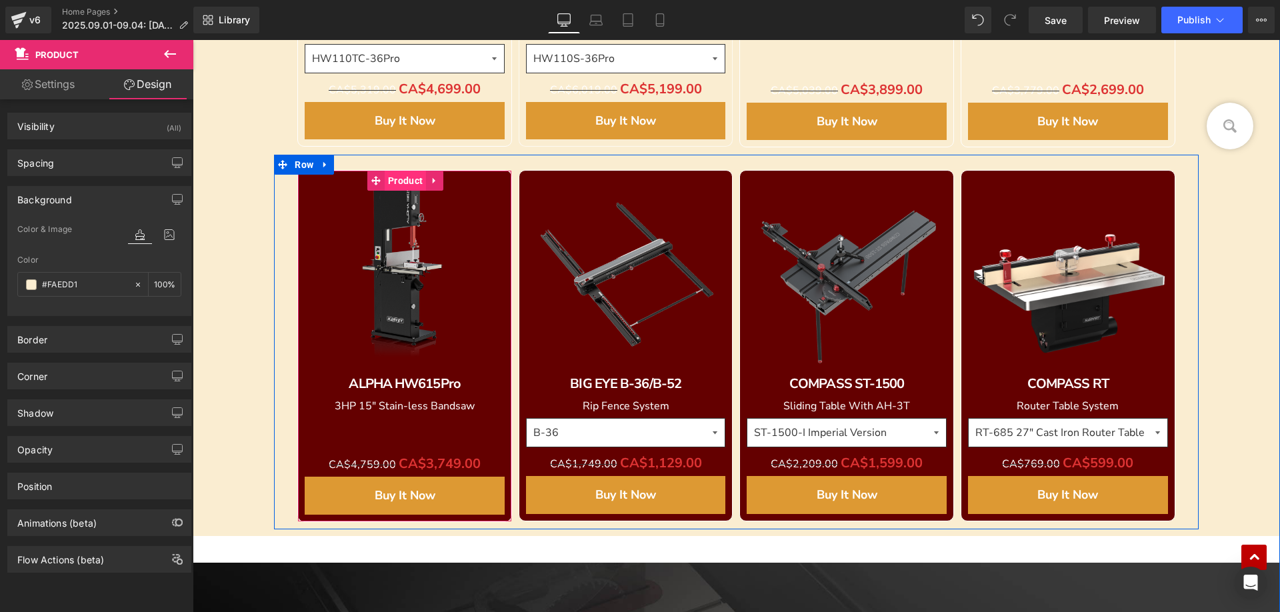
click at [400, 178] on span "Product" at bounding box center [405, 181] width 41 height 20
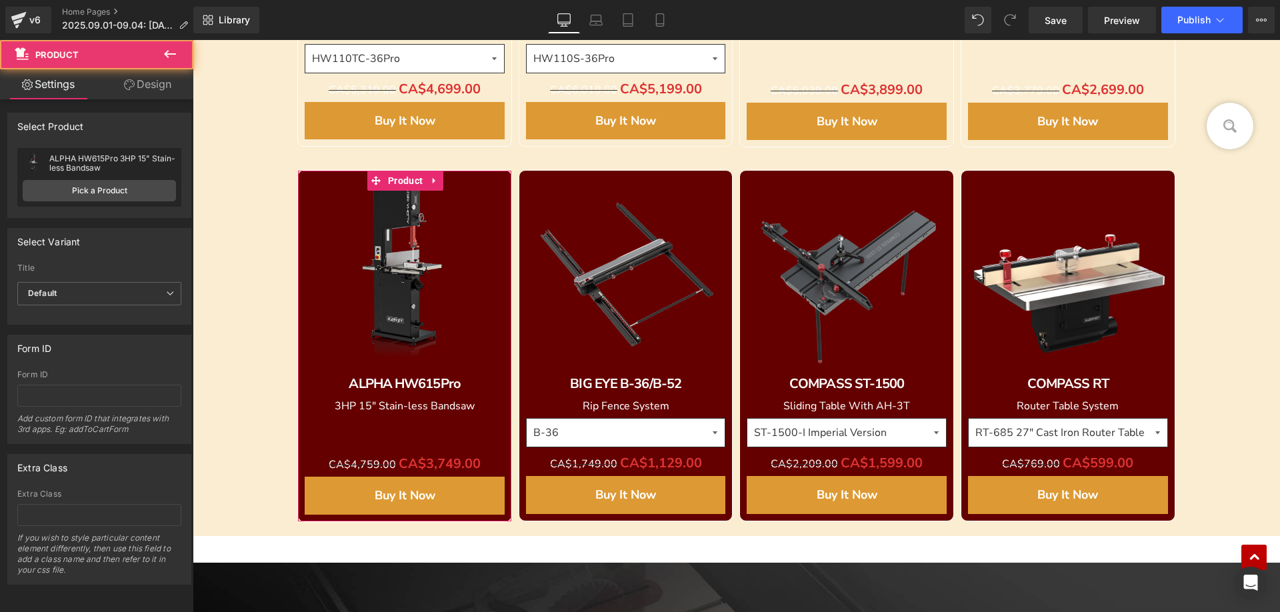
click at [155, 81] on link "Design" at bounding box center [147, 84] width 97 height 30
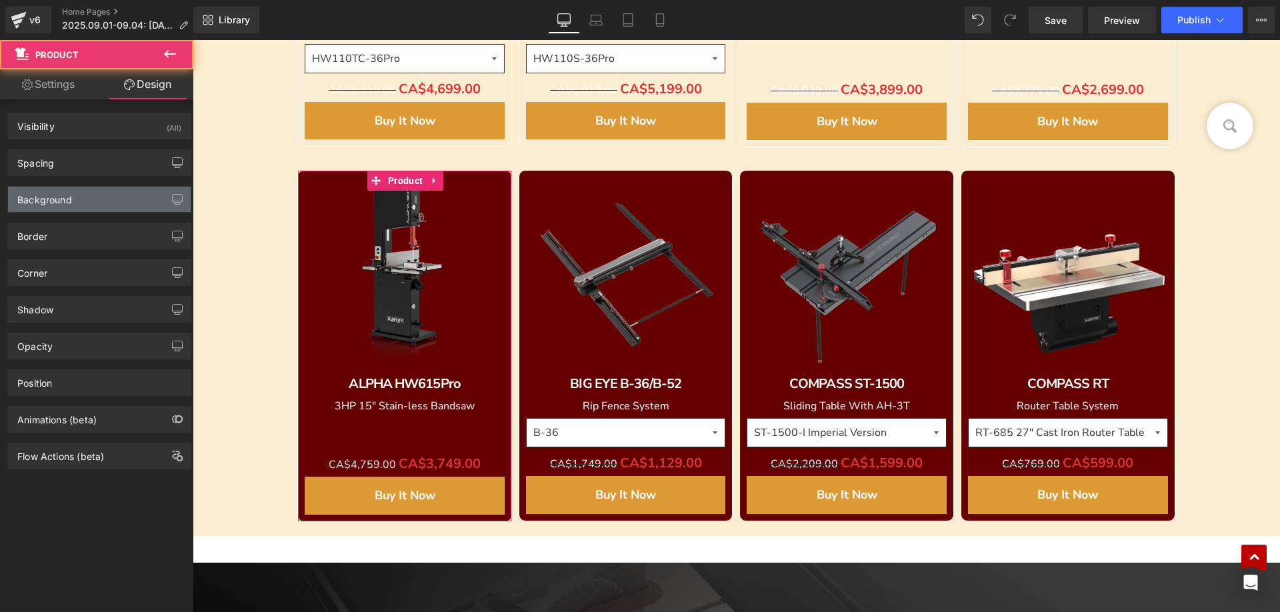
type input "#640000"
type input "100"
click at [57, 201] on div "Background" at bounding box center [44, 196] width 55 height 19
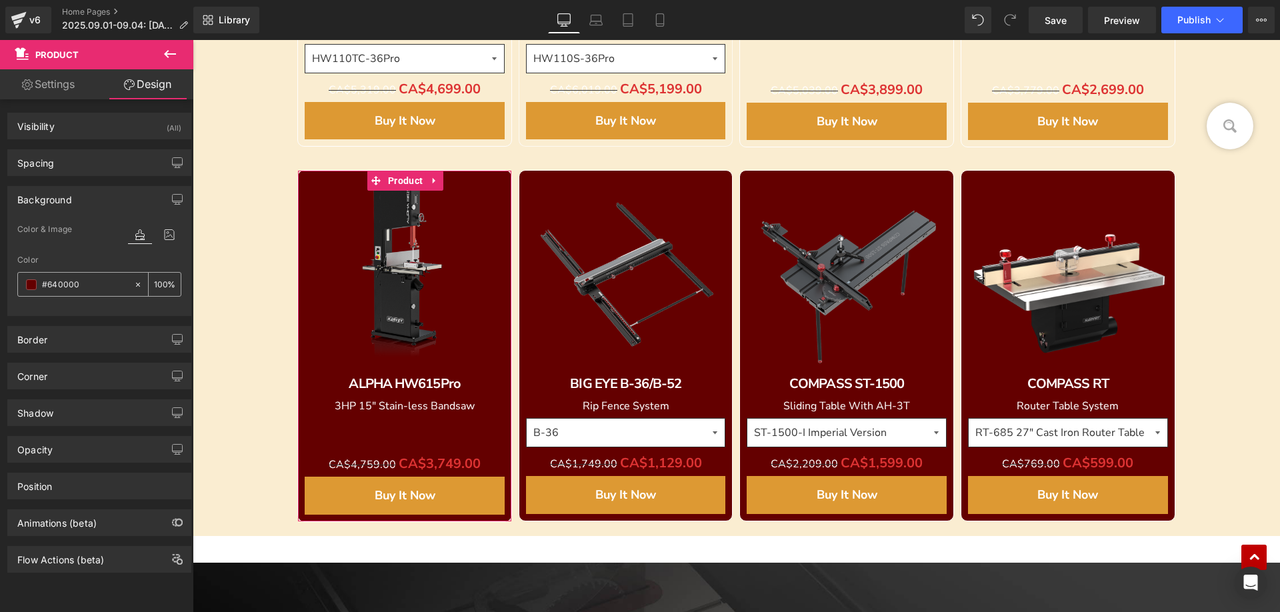
click at [84, 279] on input "#640000" at bounding box center [84, 284] width 85 height 15
paste input "FAEDD1"
type input "#FAEDD1"
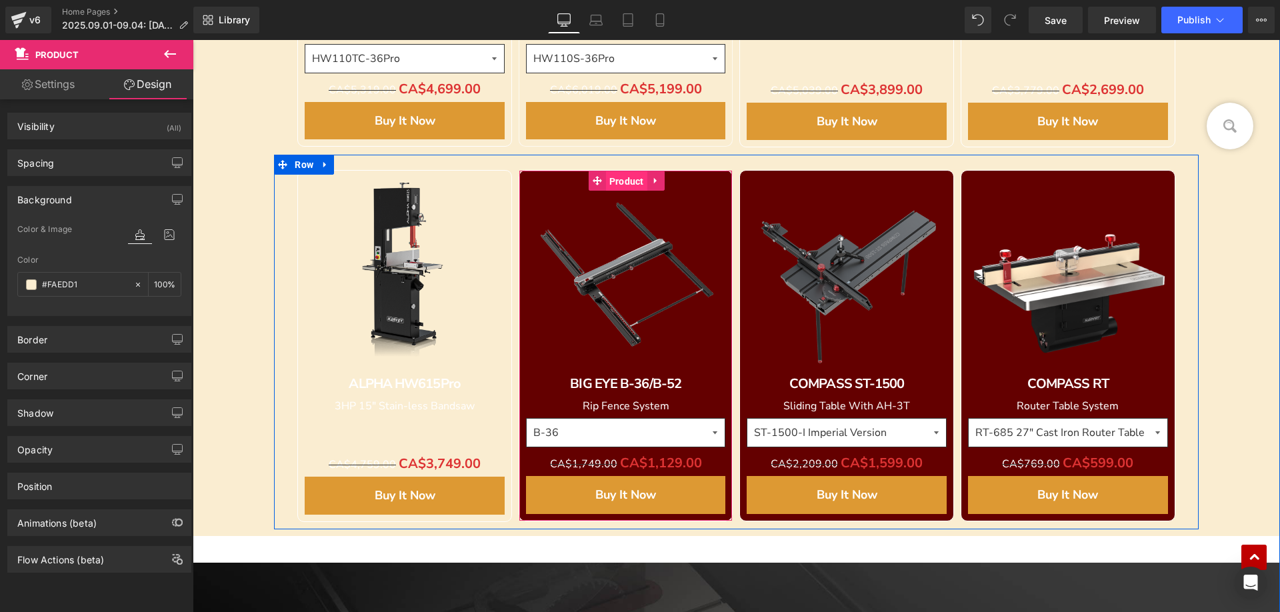
click at [613, 179] on span "Product" at bounding box center [626, 181] width 41 height 20
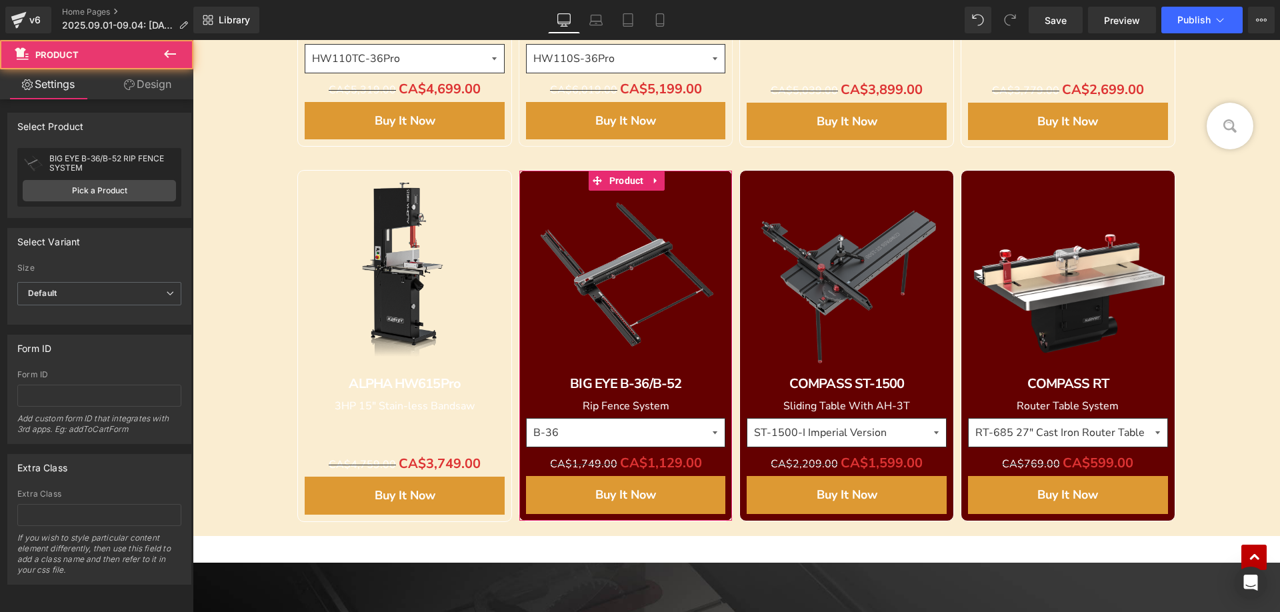
drag, startPoint x: 152, startPoint y: 85, endPoint x: 127, endPoint y: 133, distance: 54.6
click at [151, 85] on link "Design" at bounding box center [147, 84] width 97 height 30
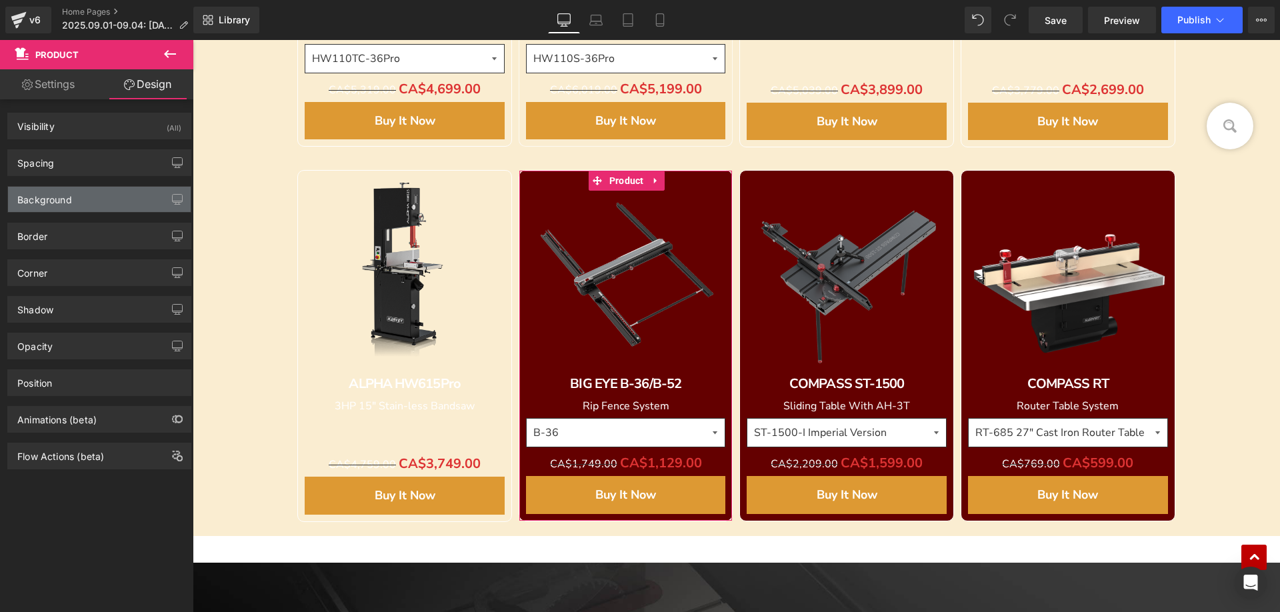
type input "#640000"
type input "100"
click at [57, 191] on div "Background" at bounding box center [44, 196] width 55 height 19
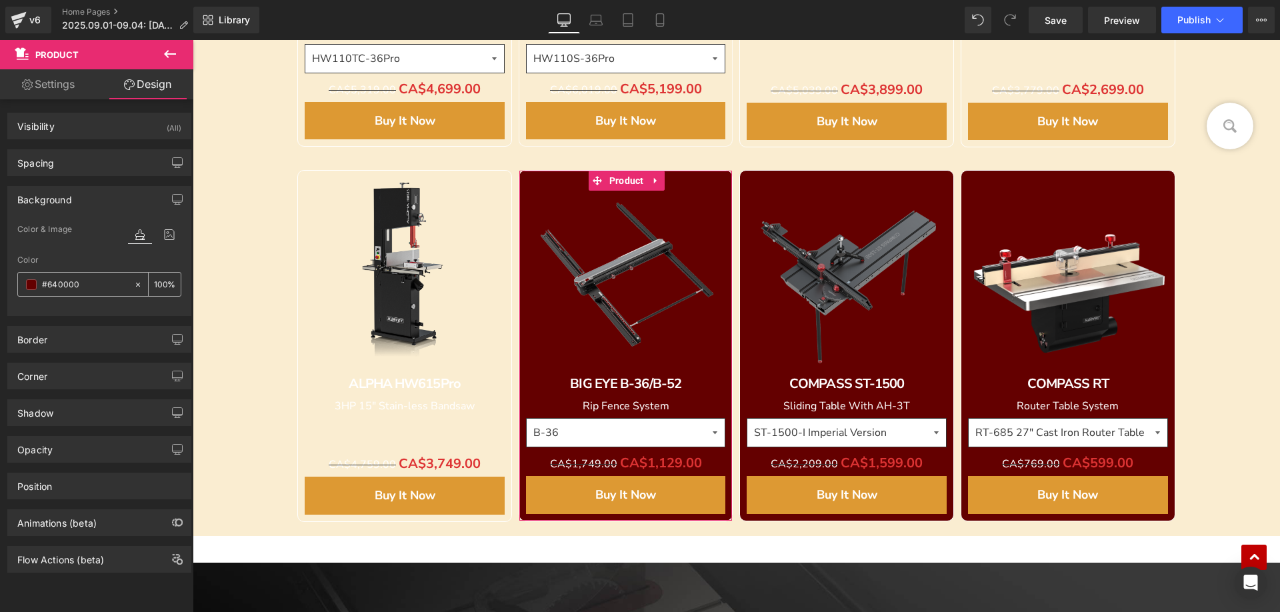
click at [87, 283] on input "#640000" at bounding box center [84, 284] width 85 height 15
paste input "FAEDD1"
type input "#FAEDD1"
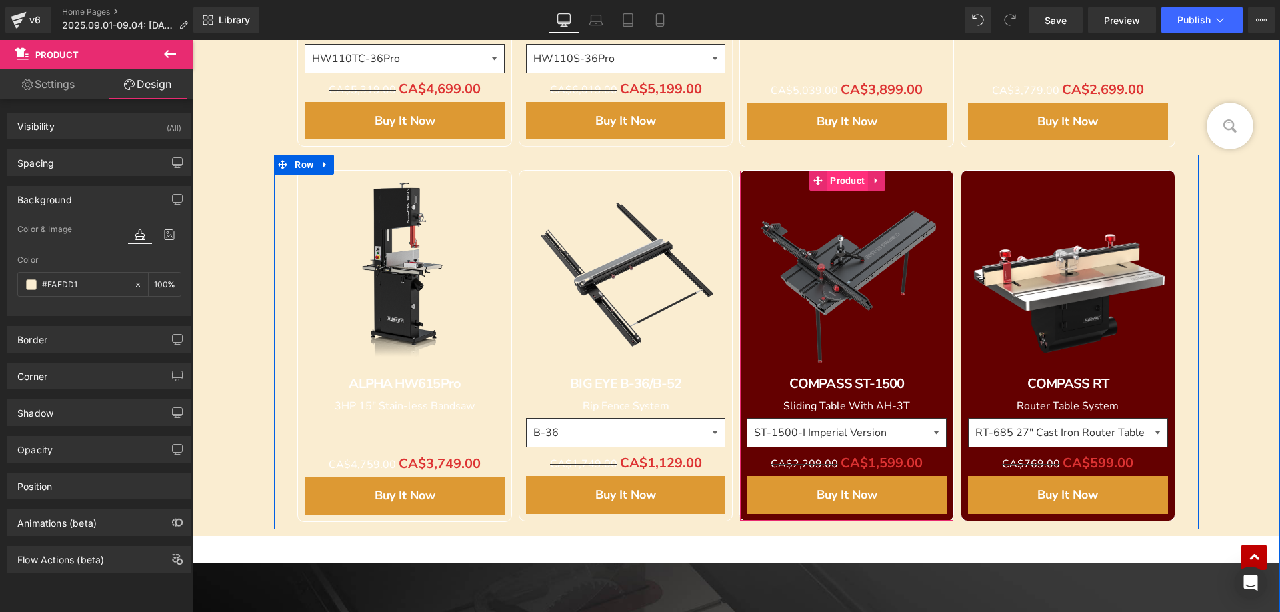
click at [843, 180] on span "Product" at bounding box center [847, 181] width 41 height 20
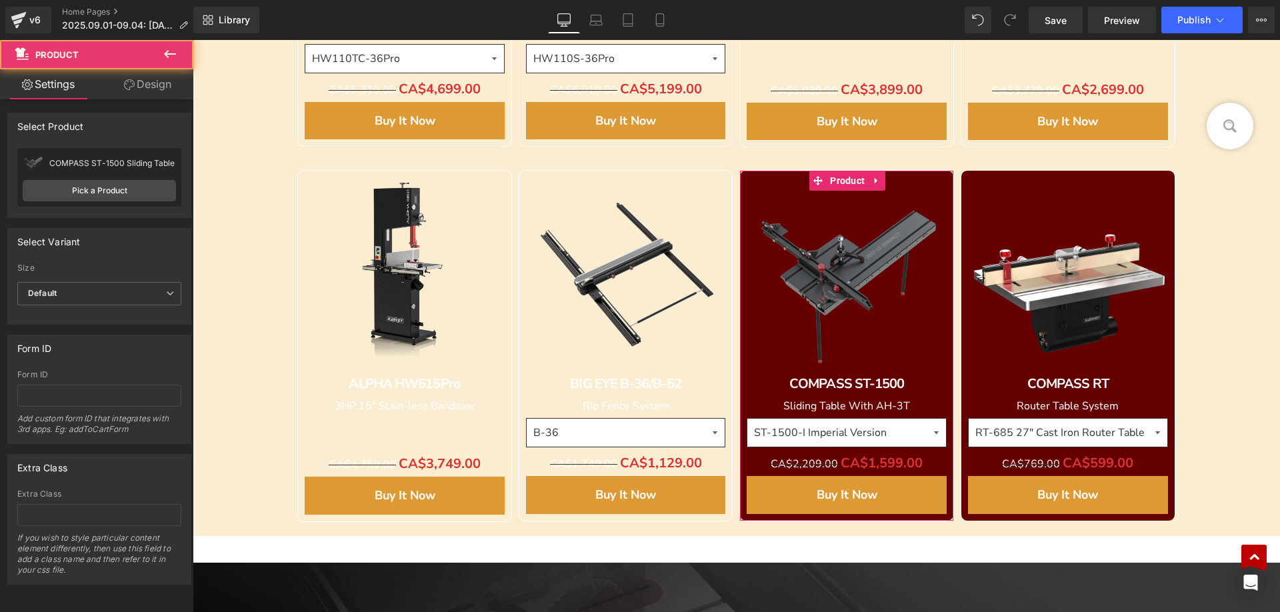
click at [147, 89] on link "Design" at bounding box center [147, 84] width 97 height 30
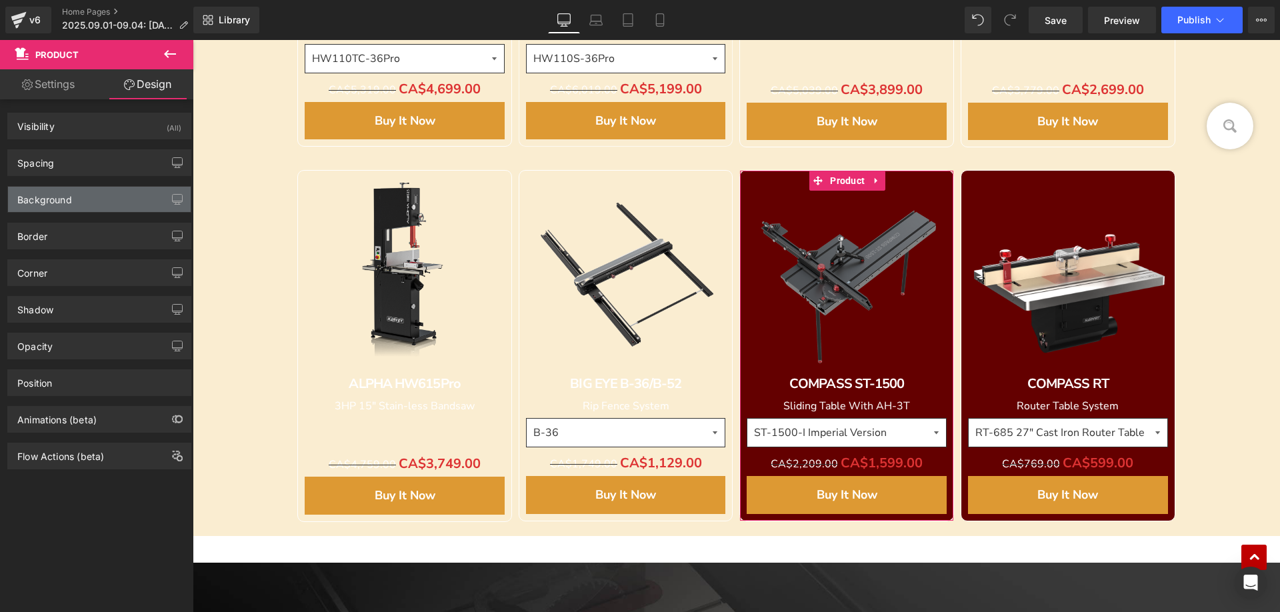
click at [51, 196] on div "Background" at bounding box center [44, 196] width 55 height 19
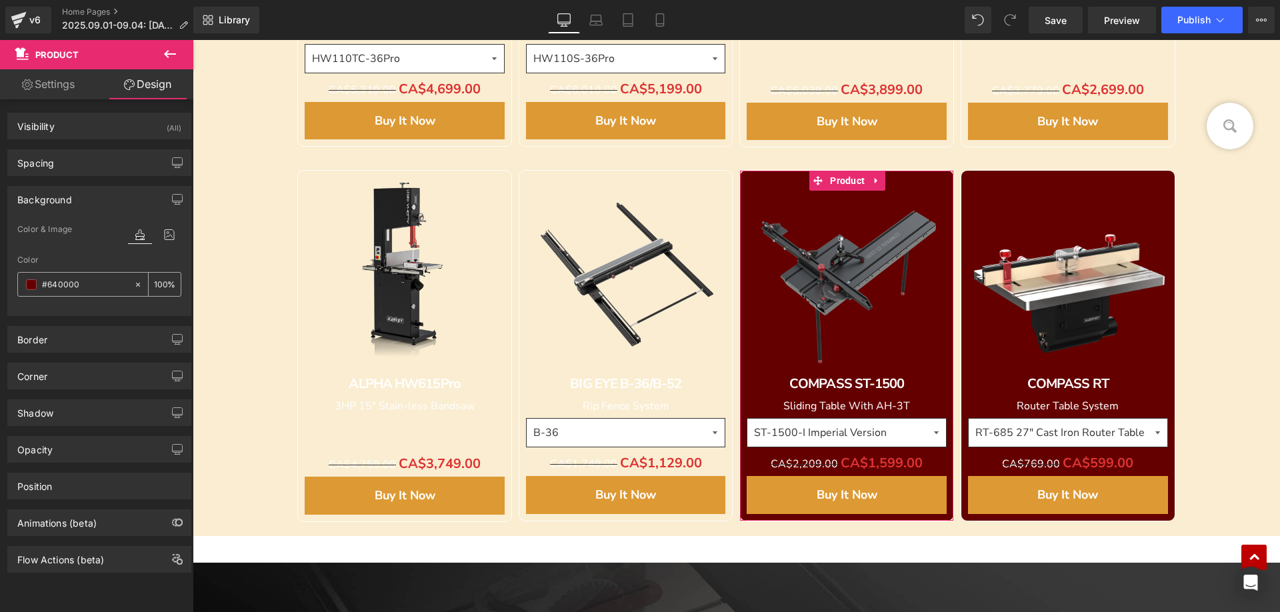
click at [84, 279] on input "#640000" at bounding box center [84, 284] width 85 height 15
paste input "FAEDD1"
type input "#FAEDD1"
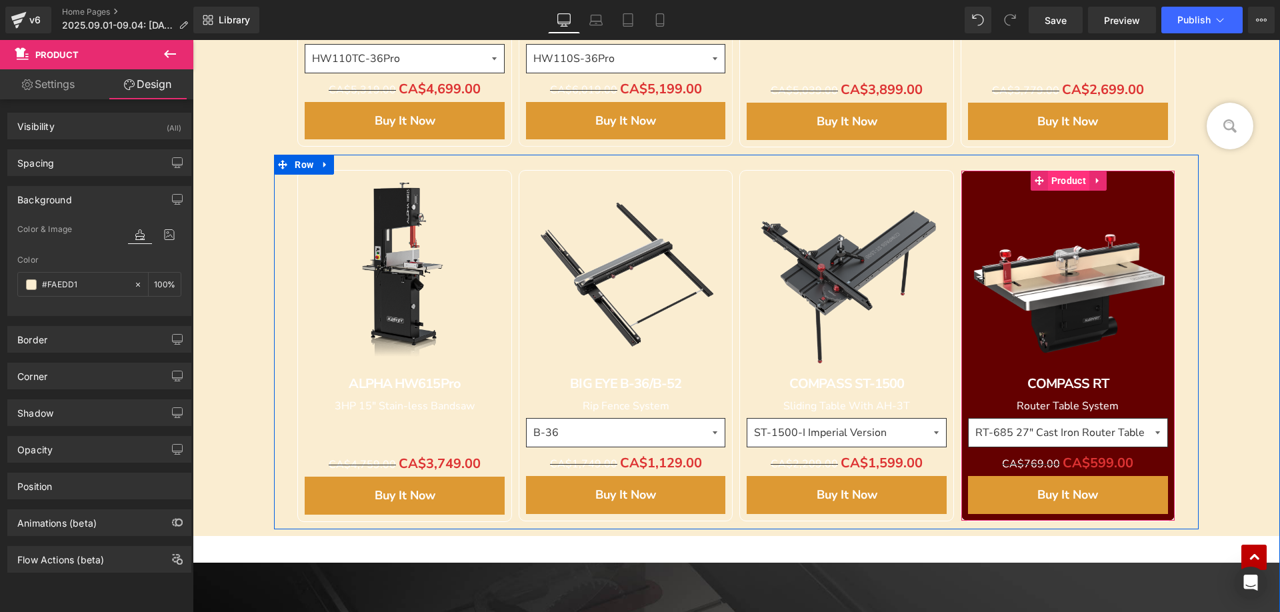
click at [1064, 181] on span "Product" at bounding box center [1068, 181] width 41 height 20
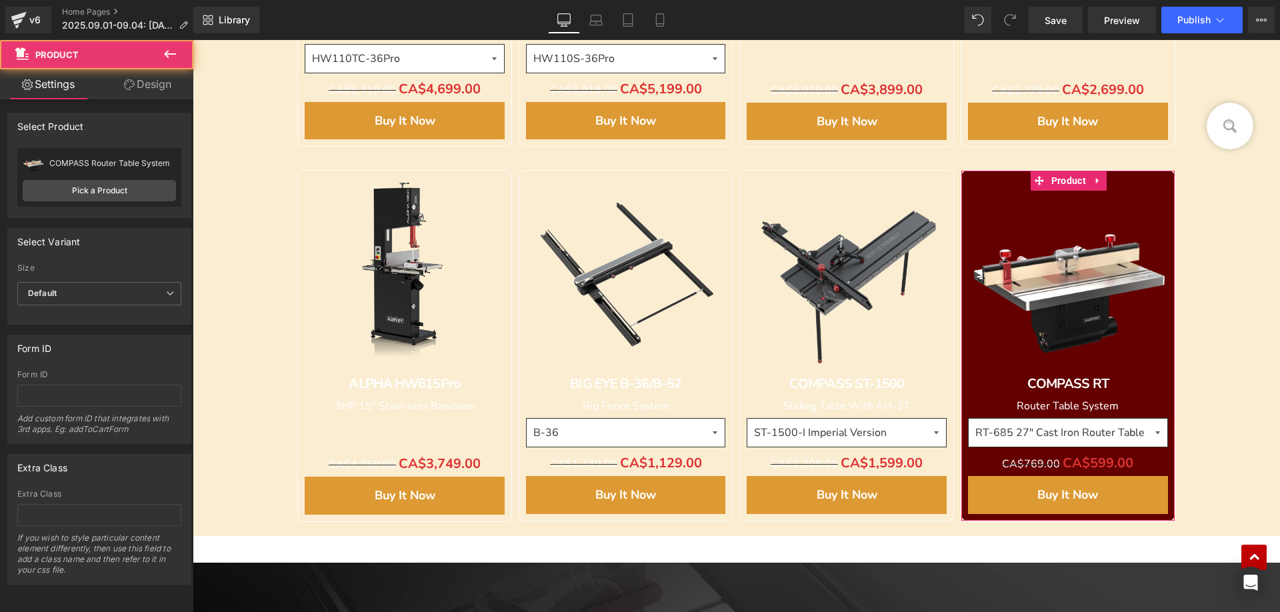
click at [147, 79] on link "Design" at bounding box center [147, 84] width 97 height 30
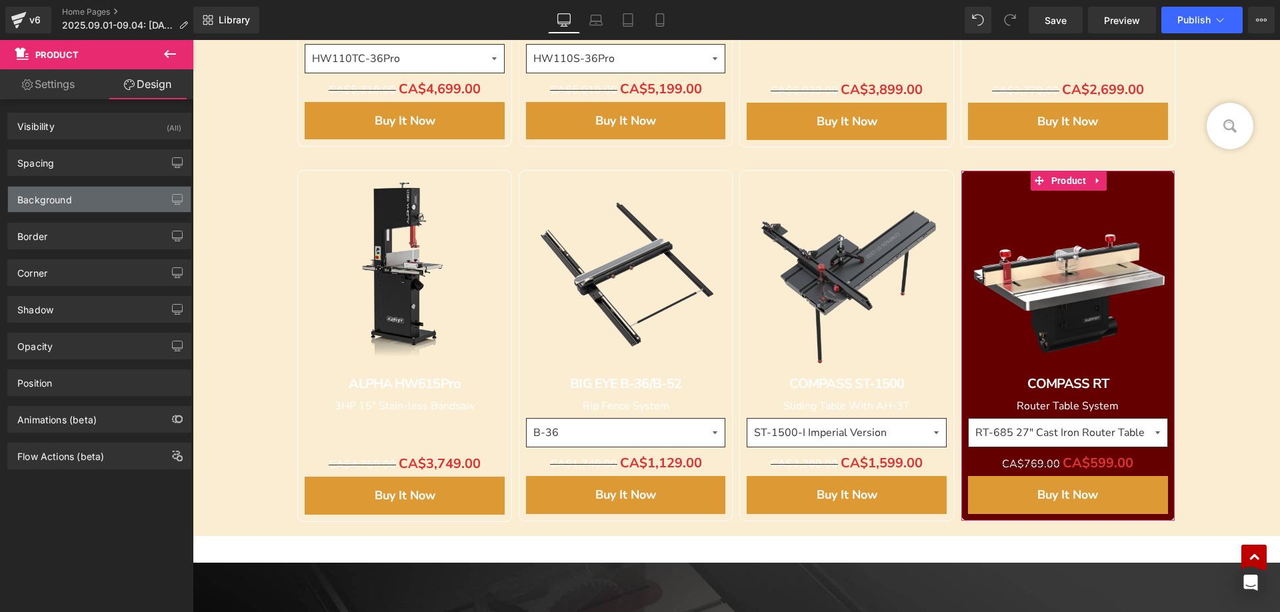
click at [73, 204] on div "Background" at bounding box center [99, 199] width 183 height 25
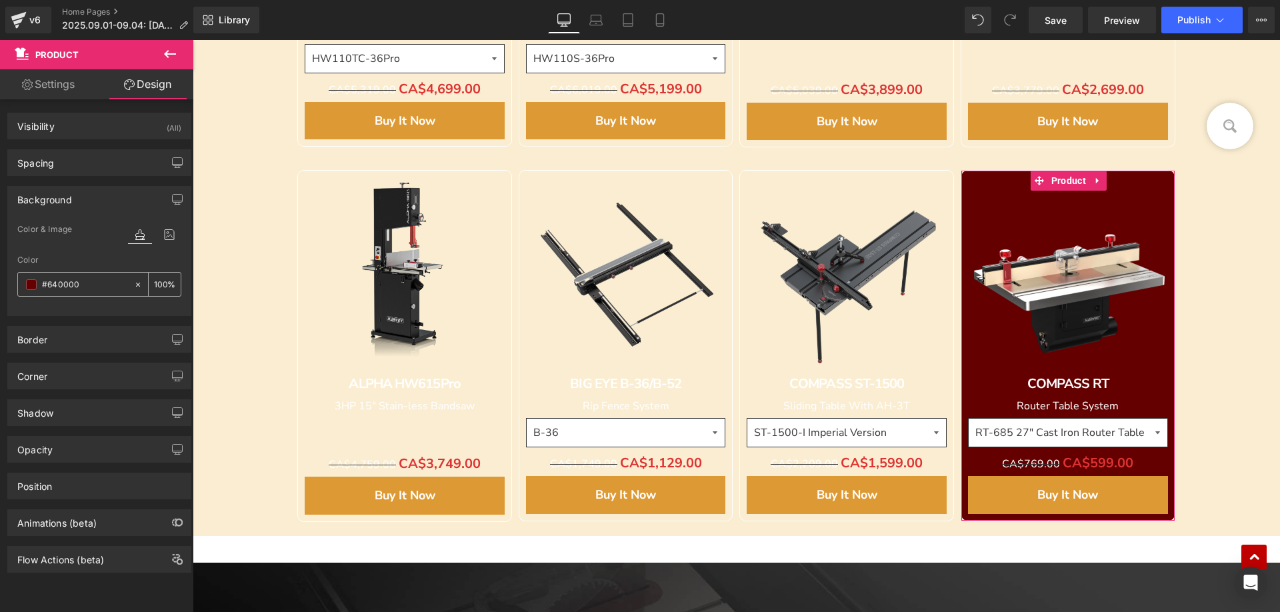
click at [93, 282] on input "#640000" at bounding box center [84, 284] width 85 height 15
paste input "FAEDD1"
type input "#FAEDD1"
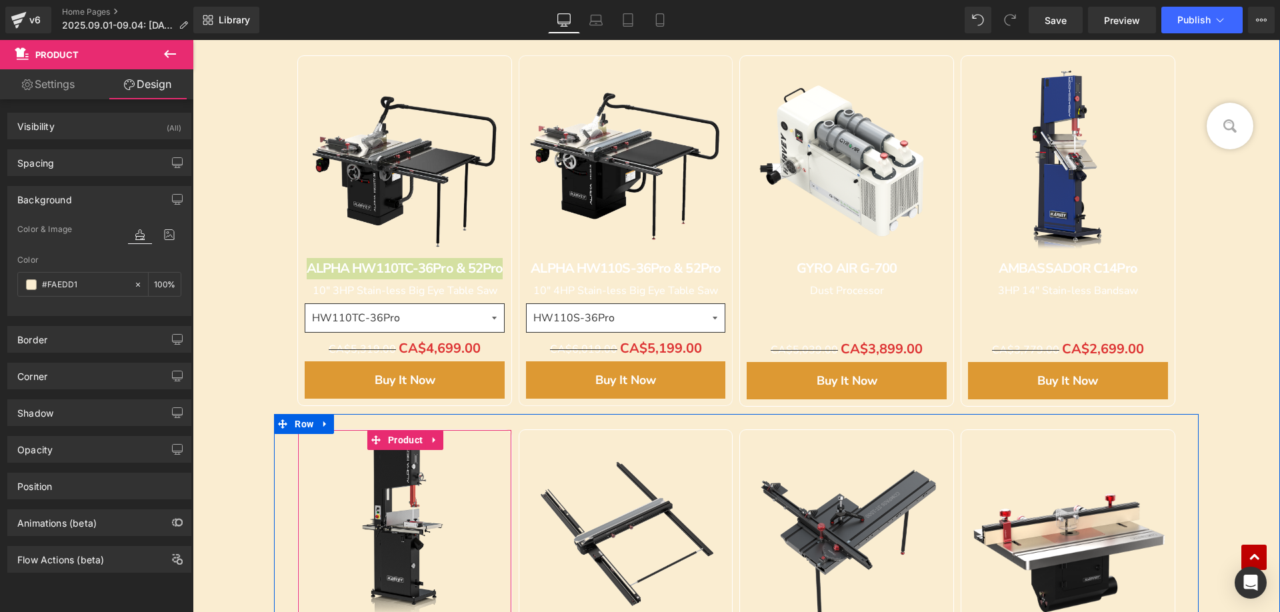
scroll to position [1136, 0]
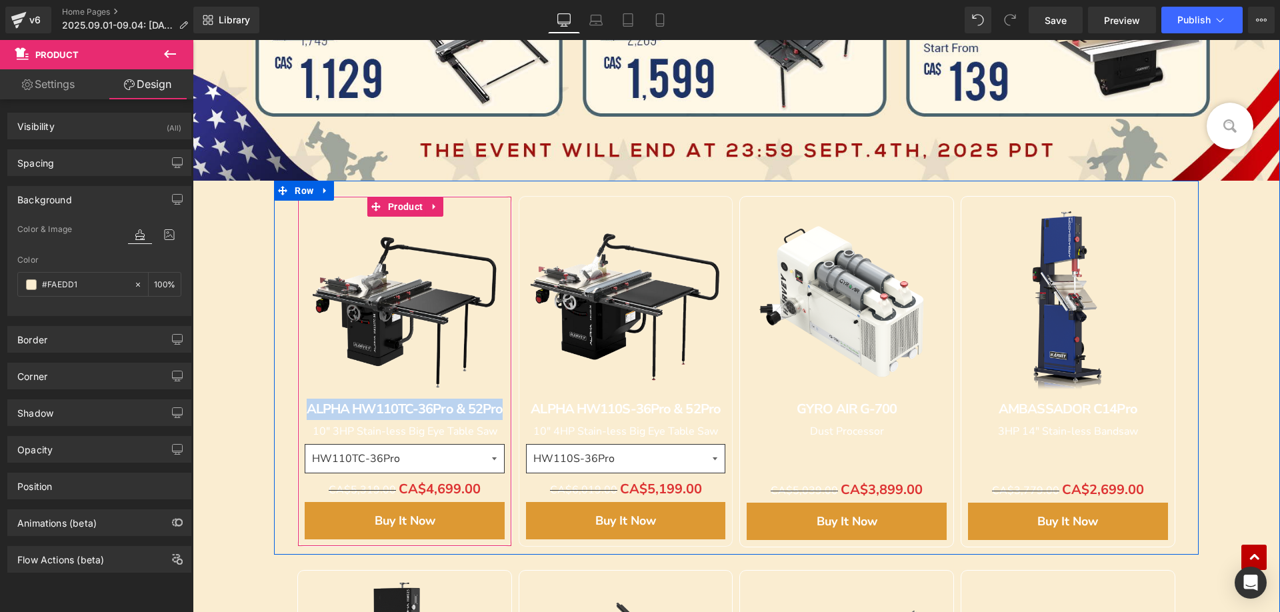
click at [339, 408] on b "ALPHA HW110TC-36Pro & 52Pro" at bounding box center [405, 409] width 197 height 18
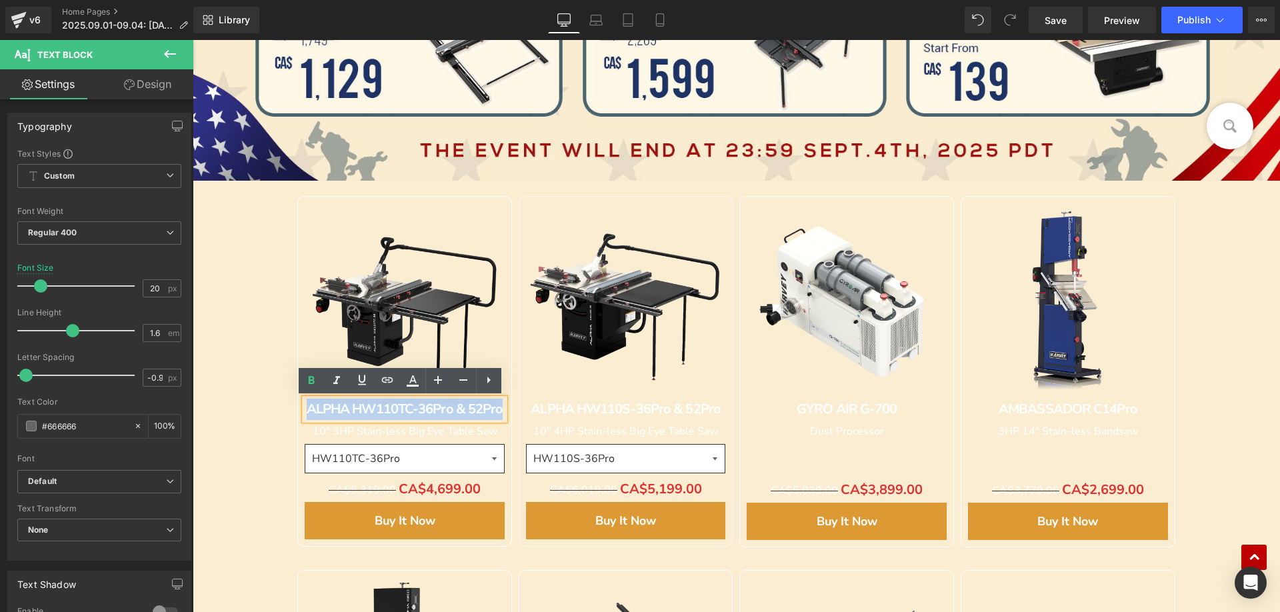
drag, startPoint x: 303, startPoint y: 411, endPoint x: 531, endPoint y: 411, distance: 228.0
click at [531, 411] on div "Sale Off" at bounding box center [736, 368] width 924 height 374
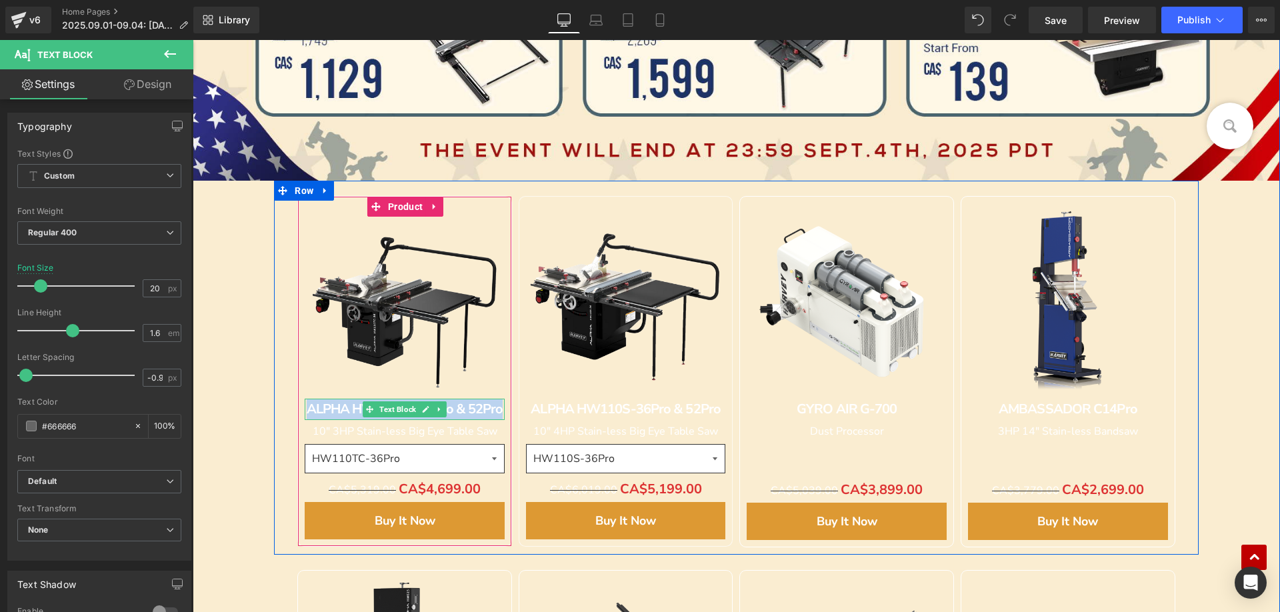
click at [313, 407] on b "ALPHA HW110TC-36Pro & 52Pro" at bounding box center [405, 409] width 197 height 18
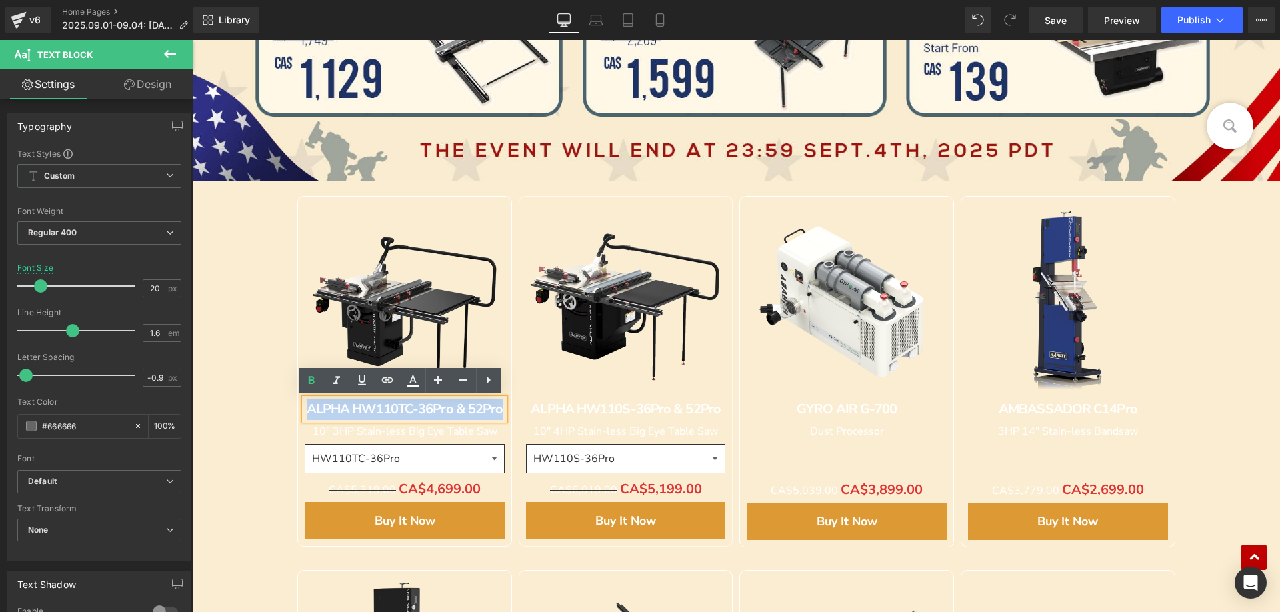
drag, startPoint x: 305, startPoint y: 407, endPoint x: 499, endPoint y: 409, distance: 193.3
click at [499, 409] on div "ALPHA HW110TC-36Pro & 52Pro" at bounding box center [405, 409] width 200 height 21
click at [411, 385] on icon at bounding box center [413, 381] width 16 height 16
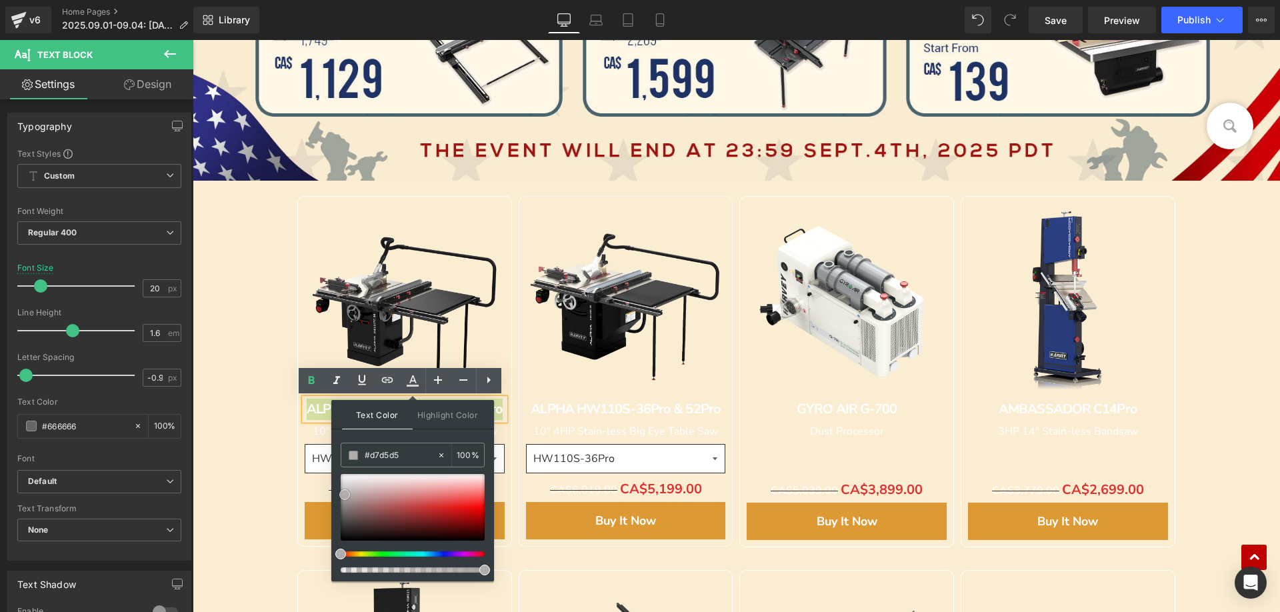
type input "#b2adad"
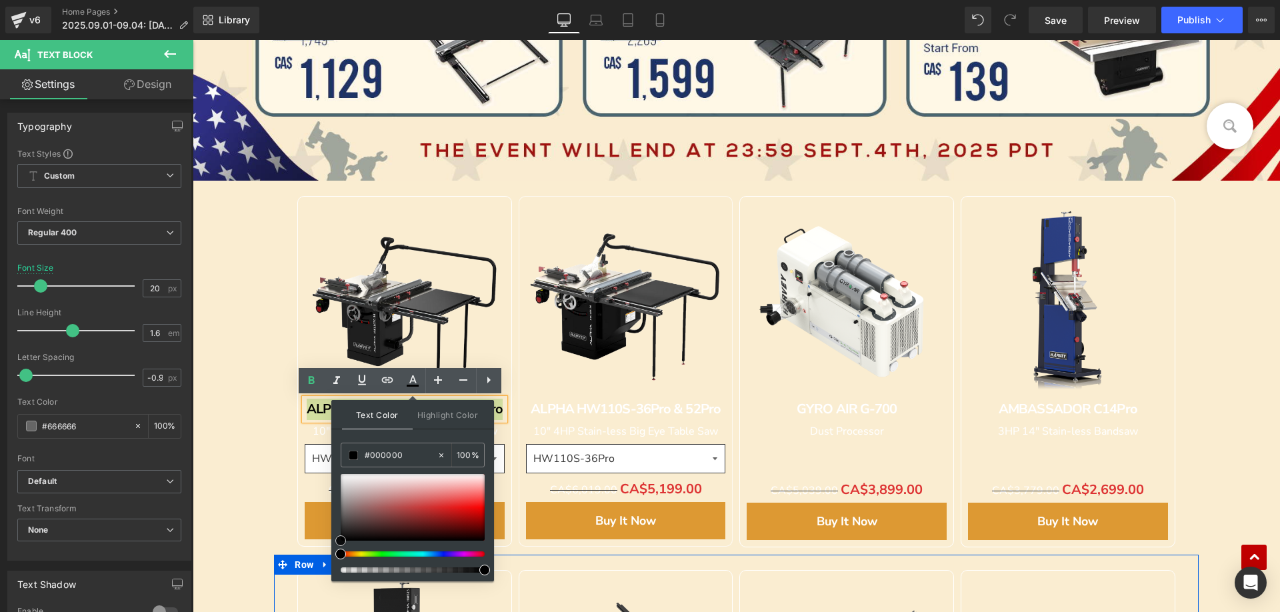
drag, startPoint x: 541, startPoint y: 515, endPoint x: 248, endPoint y: 493, distance: 294.2
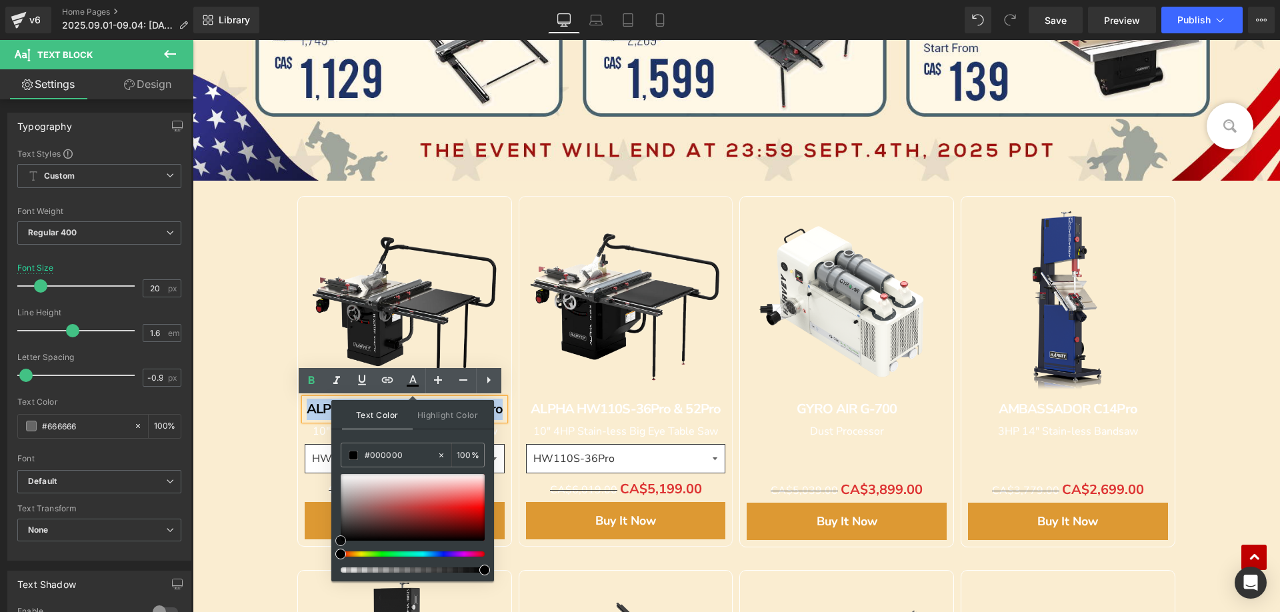
click at [215, 454] on div "Image" at bounding box center [736, 236] width 1087 height 1385
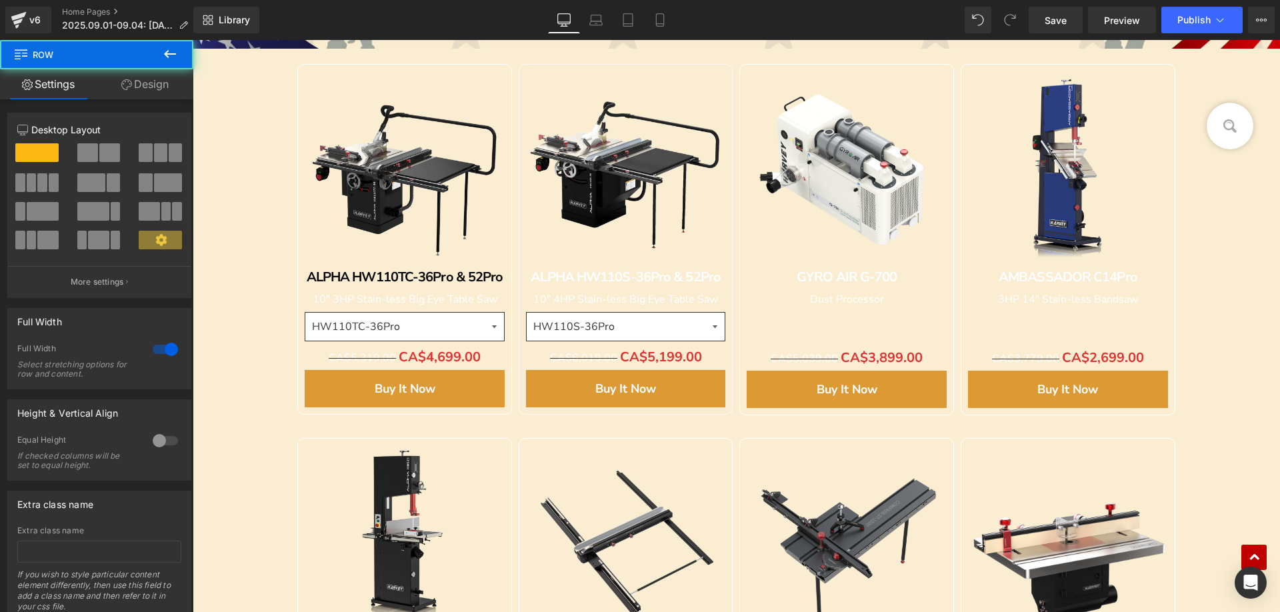
scroll to position [1269, 0]
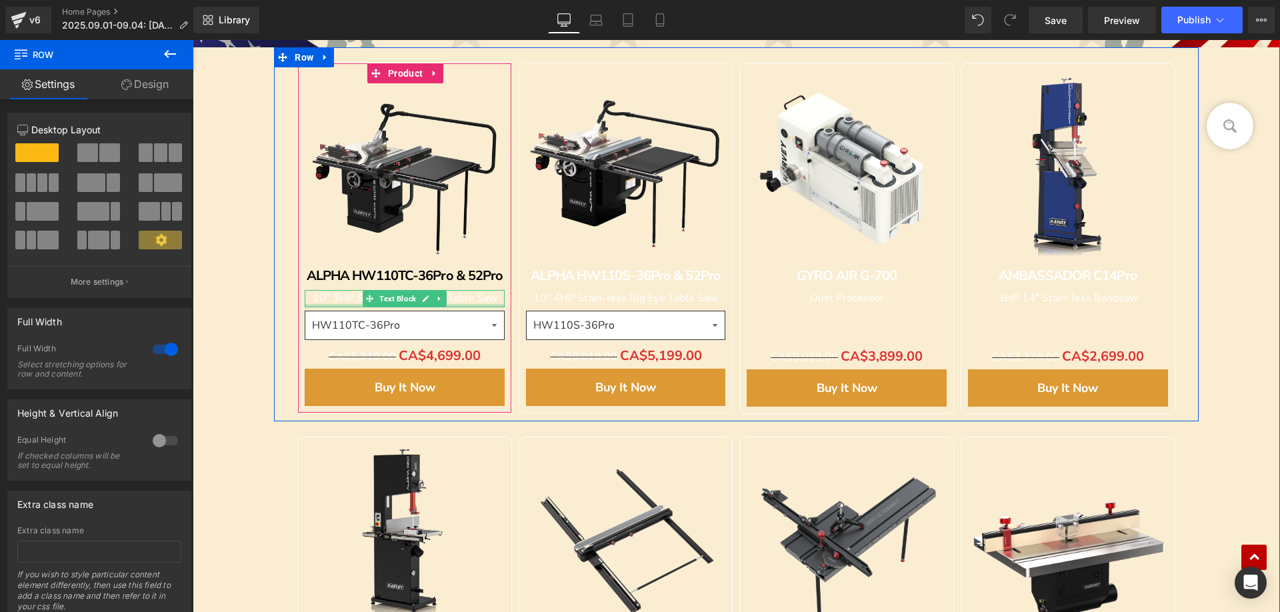
click at [329, 304] on div at bounding box center [405, 305] width 200 height 3
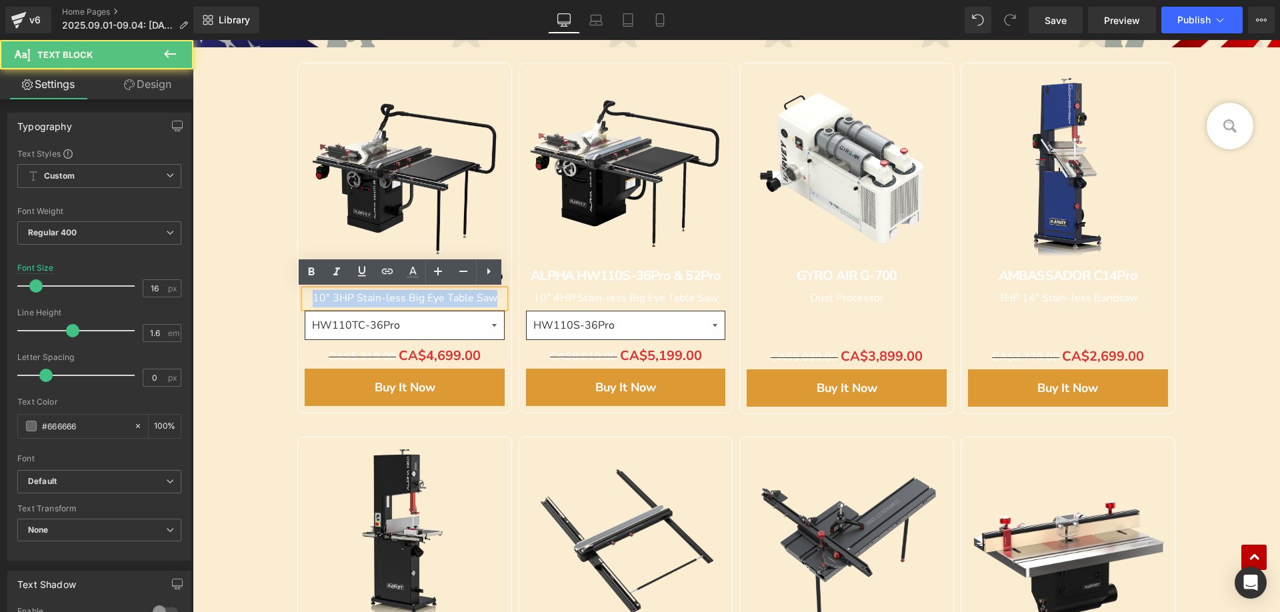
drag, startPoint x: 308, startPoint y: 297, endPoint x: 504, endPoint y: 303, distance: 196.1
click at [504, 303] on div "Sale Off" at bounding box center [404, 238] width 215 height 351
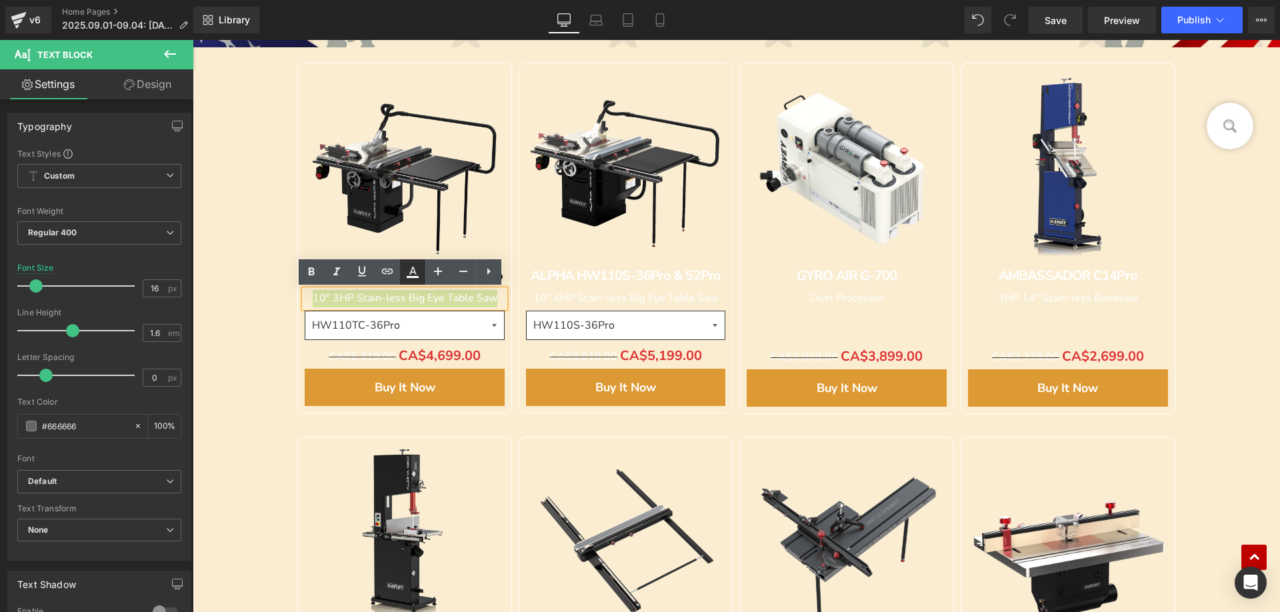
click at [411, 275] on icon at bounding box center [413, 272] width 16 height 16
type input "#ffffff"
type input "100"
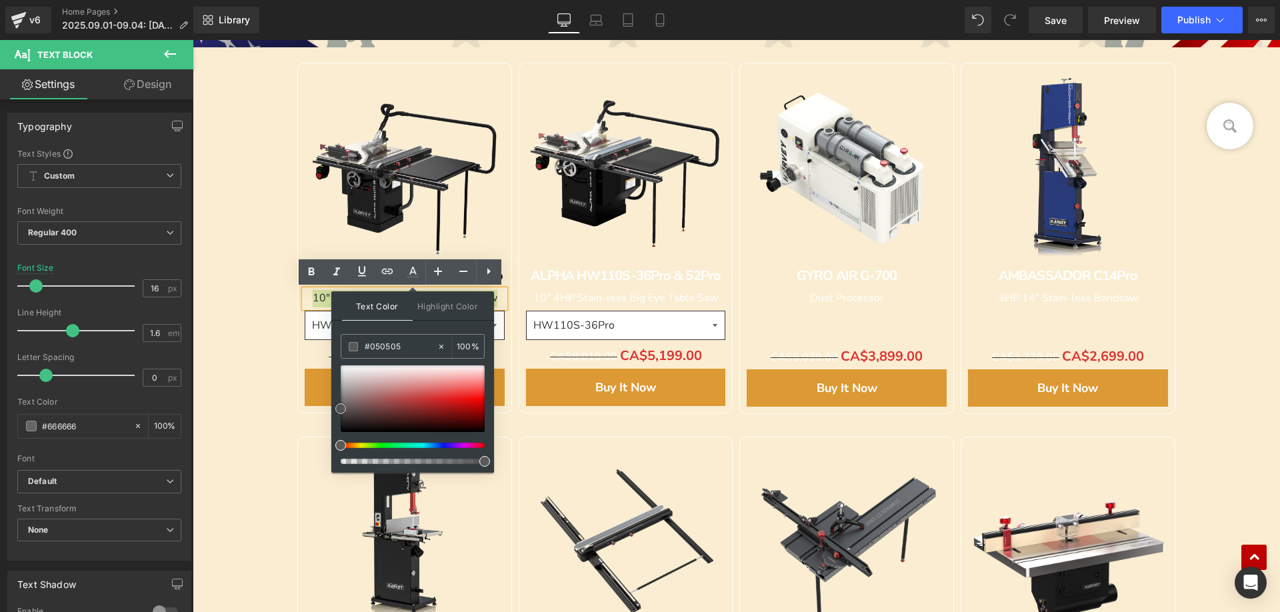
type input "#000000"
drag, startPoint x: 342, startPoint y: 364, endPoint x: 336, endPoint y: 451, distance: 86.9
click at [336, 451] on div "Text Color Highlight Color rgba(0, 0, 0, 1) #000000 100 % none 0 %" at bounding box center [412, 381] width 163 height 181
click at [242, 391] on div "Image" at bounding box center [736, 103] width 1087 height 1385
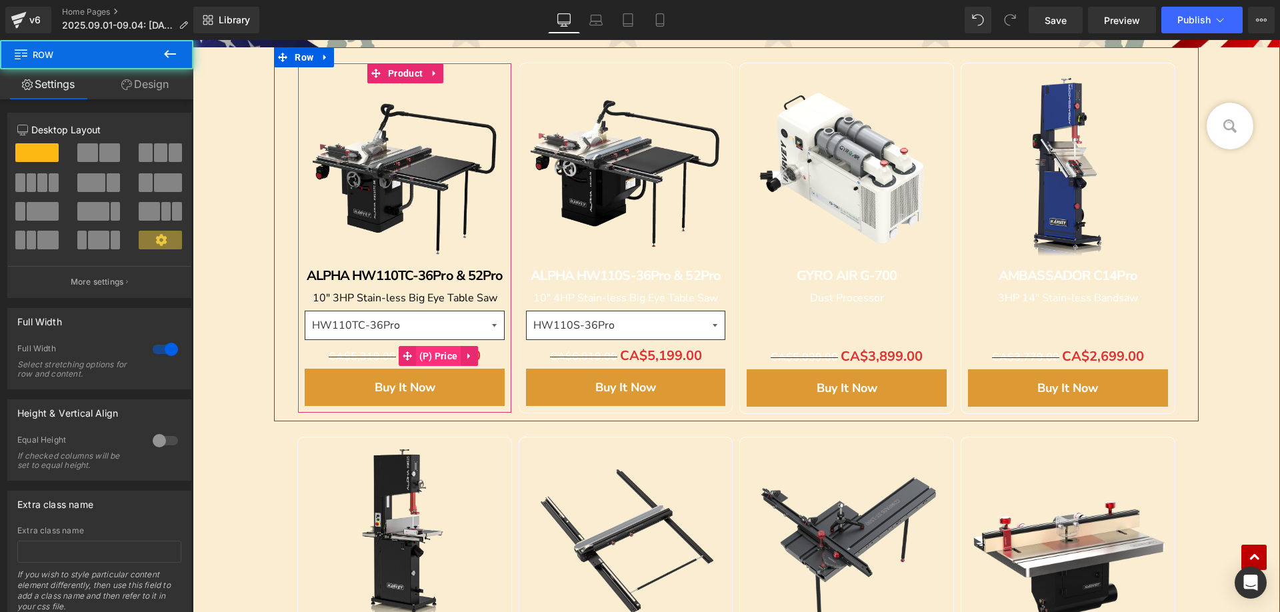
click at [427, 357] on span "(P) Price" at bounding box center [438, 356] width 45 height 20
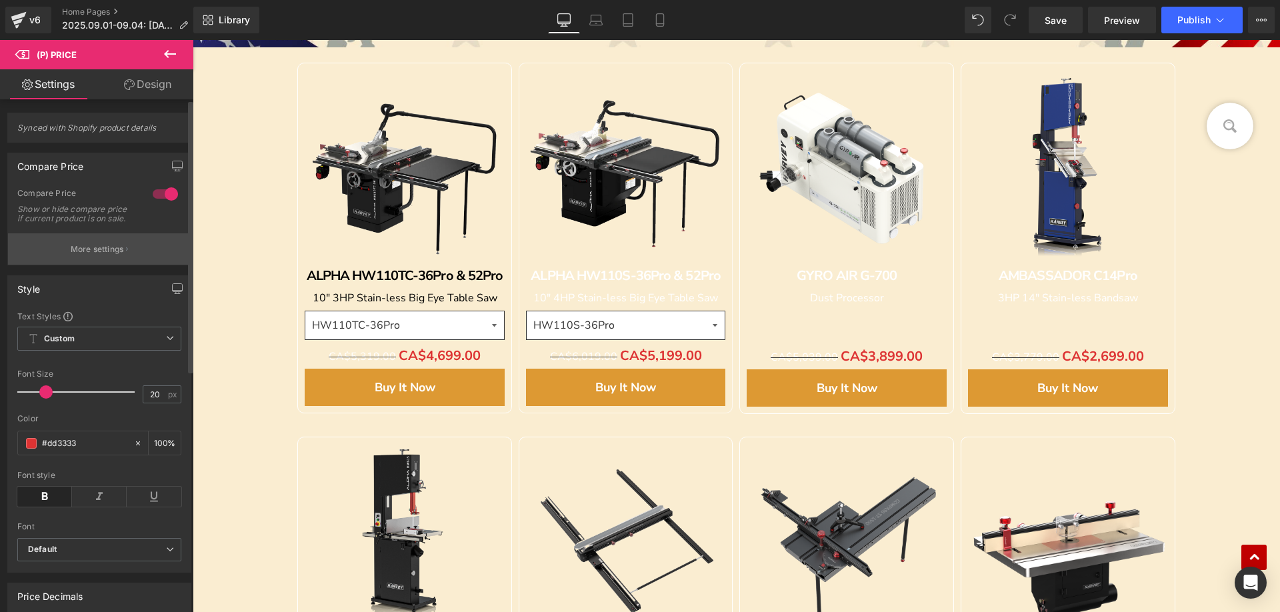
click at [93, 255] on p "More settings" at bounding box center [97, 249] width 53 height 12
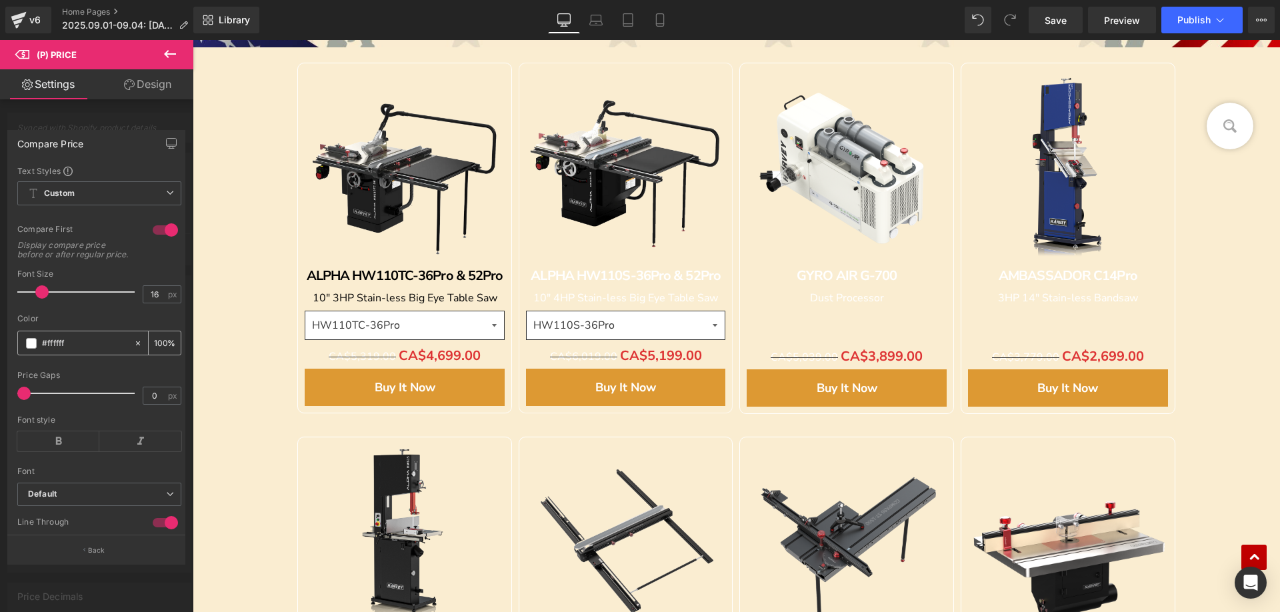
click at [29, 349] on span at bounding box center [31, 343] width 11 height 11
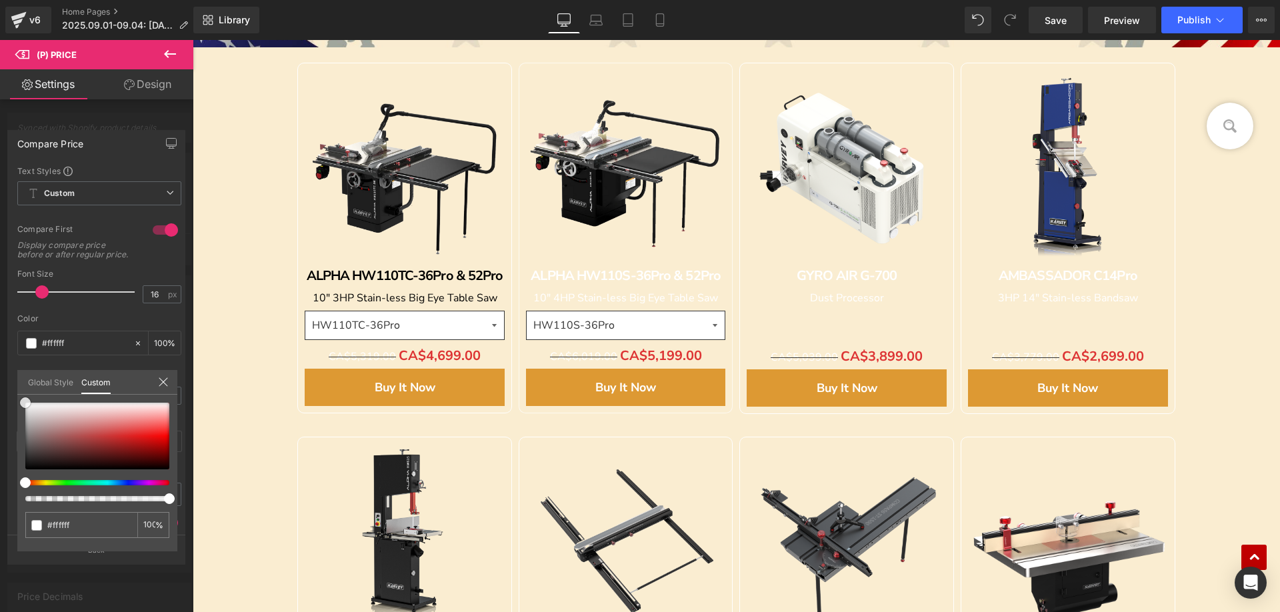
type input "#f9f9f9"
type input "#918686"
type input "#736c6c"
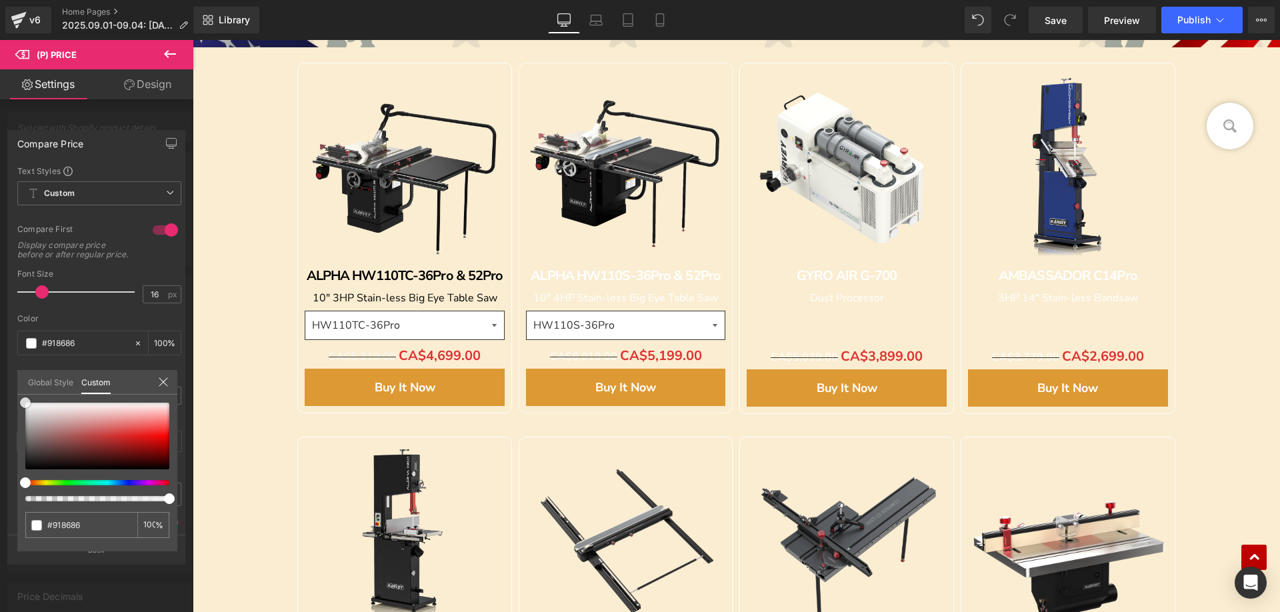
type input "#736c6c"
type input "#5e5959"
type input "#3e3b3b"
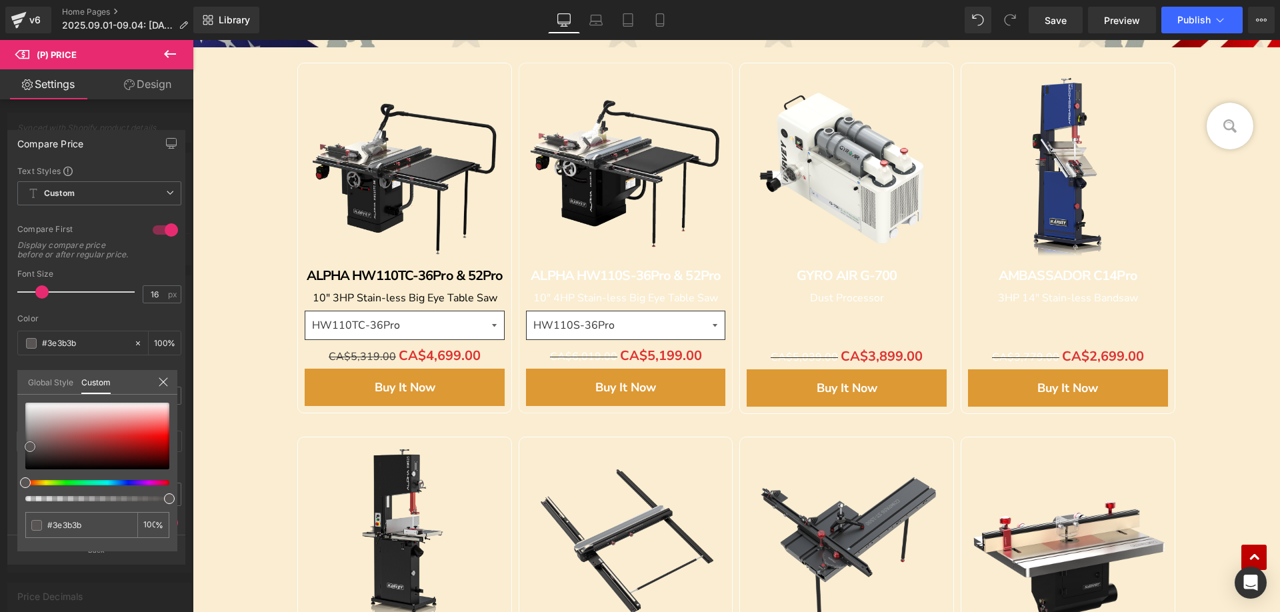
type input "#2e2d2d"
type input "#1c1b1b"
type input "#000000"
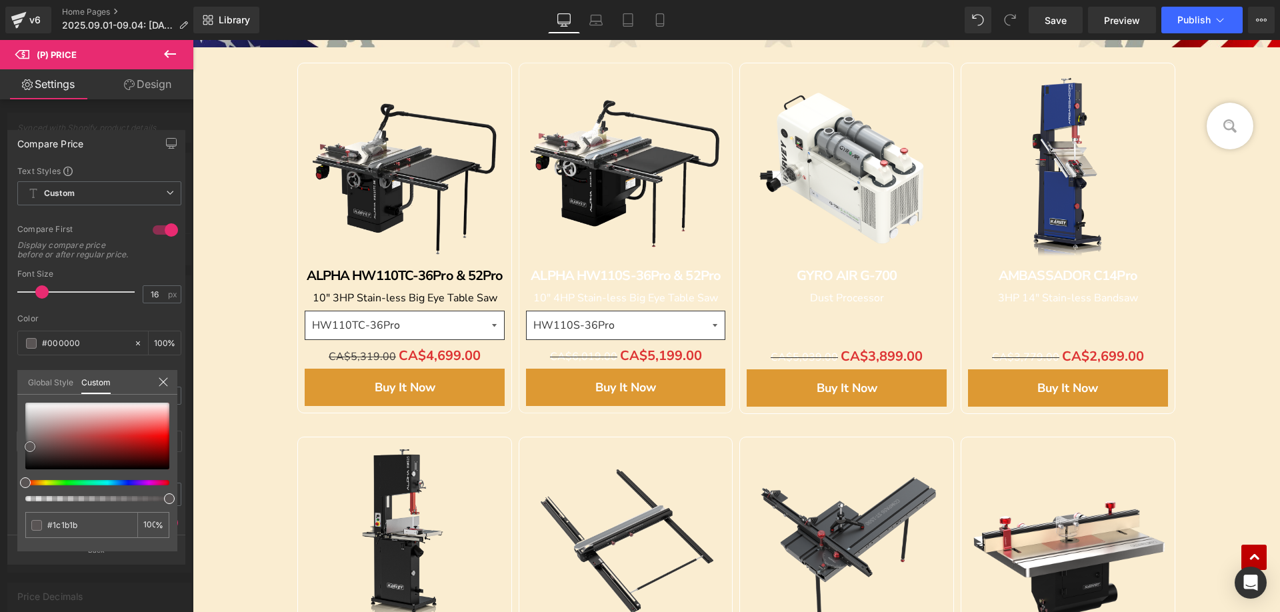
type input "#000000"
drag, startPoint x: 25, startPoint y: 405, endPoint x: 24, endPoint y: 485, distance: 80.0
click at [25, 485] on div at bounding box center [97, 452] width 144 height 99
drag, startPoint x: 598, startPoint y: 278, endPoint x: 549, endPoint y: 270, distance: 50.0
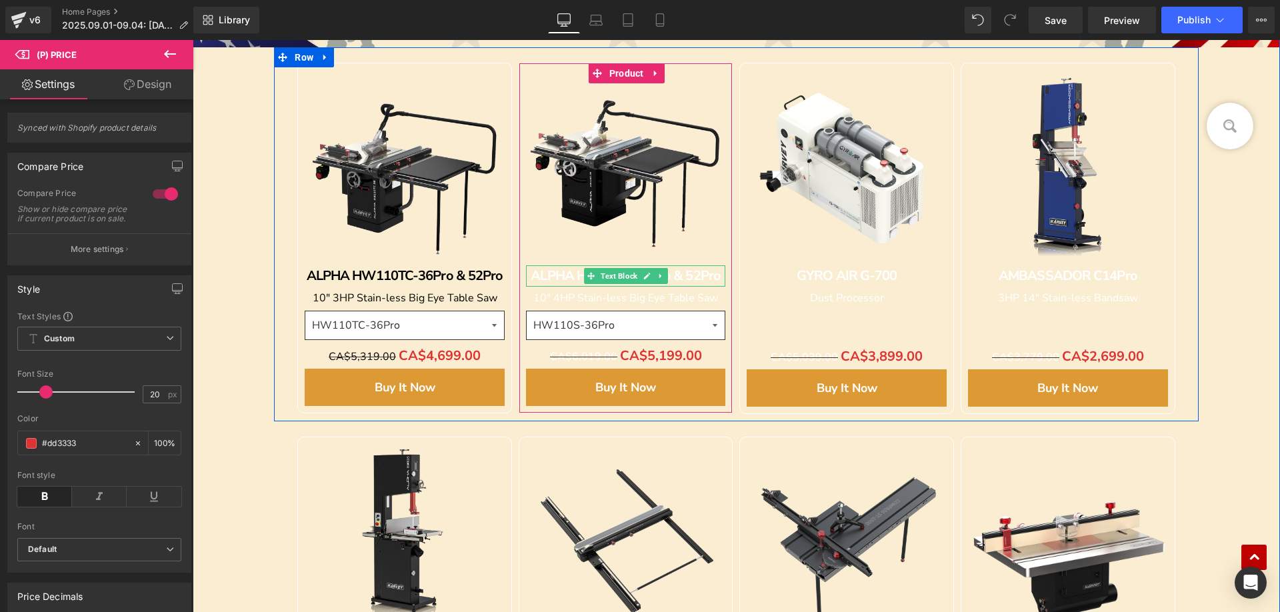
click at [546, 275] on b "ALPHA HW110S-36Pro & 52Pro" at bounding box center [626, 276] width 190 height 18
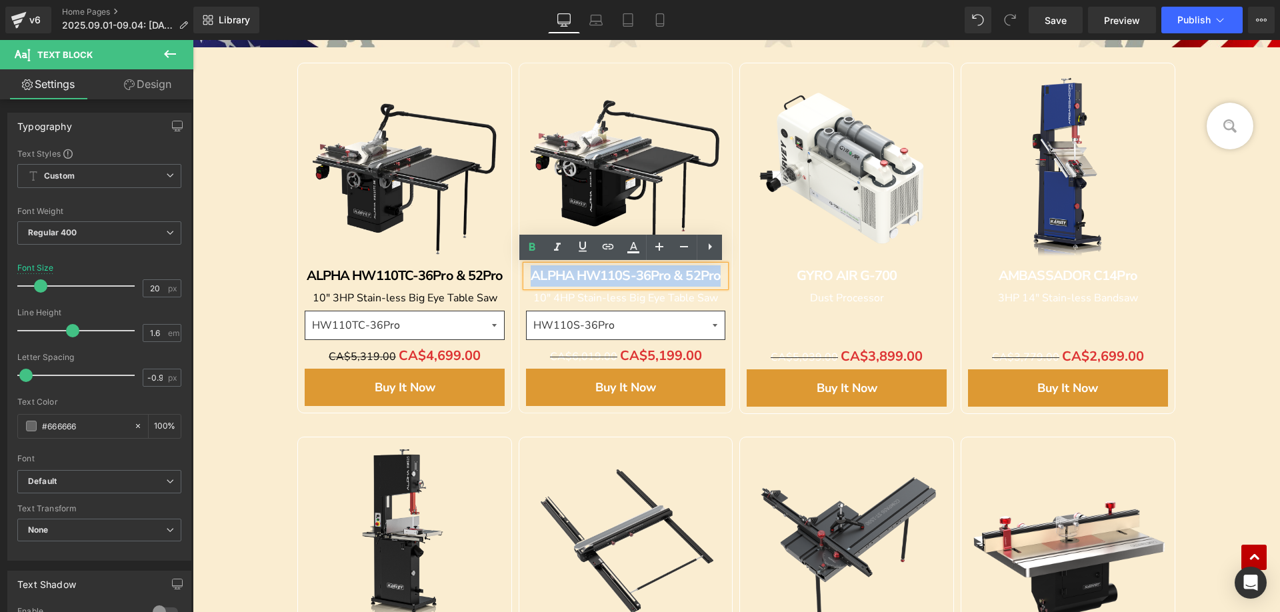
drag, startPoint x: 528, startPoint y: 274, endPoint x: 717, endPoint y: 275, distance: 189.3
click at [717, 275] on div "ALPHA HW110S-36Pro & 52Pro" at bounding box center [626, 275] width 200 height 21
click at [635, 251] on icon at bounding box center [633, 247] width 16 height 16
type input "#ffffff"
type input "100"
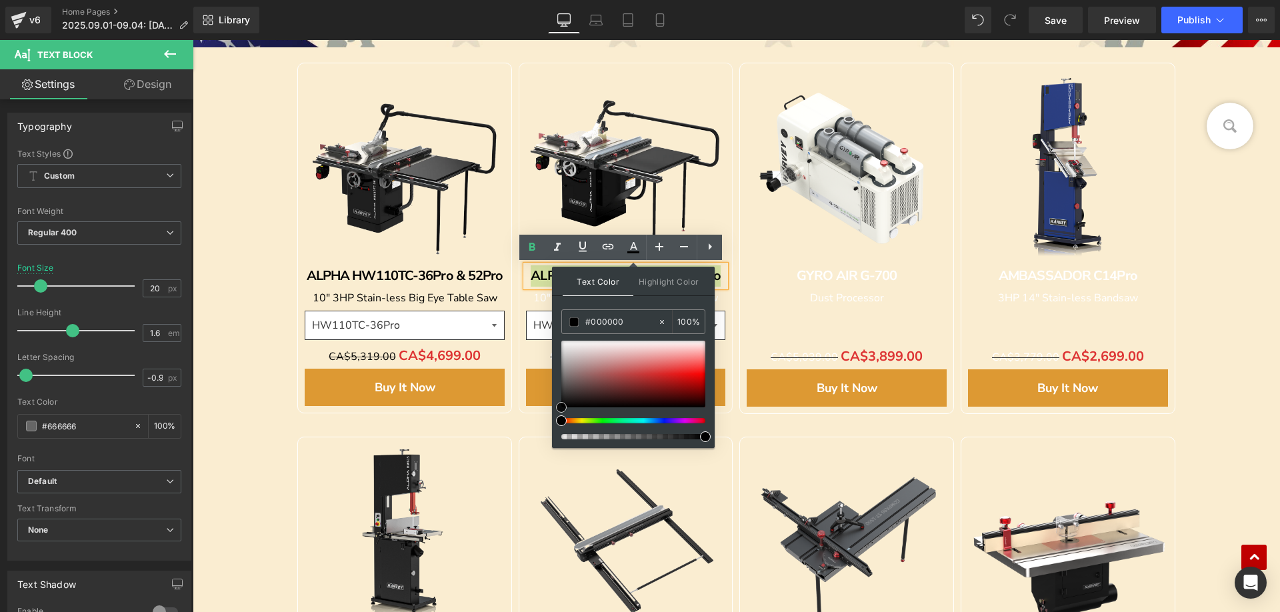
drag, startPoint x: 559, startPoint y: 338, endPoint x: 553, endPoint y: 423, distance: 84.9
click at [553, 423] on div "Text Color Highlight Color rgba(0, 0, 0, 1) #000000 100 % none 0 %" at bounding box center [633, 357] width 163 height 181
click at [239, 353] on div "Image" at bounding box center [736, 103] width 1087 height 1385
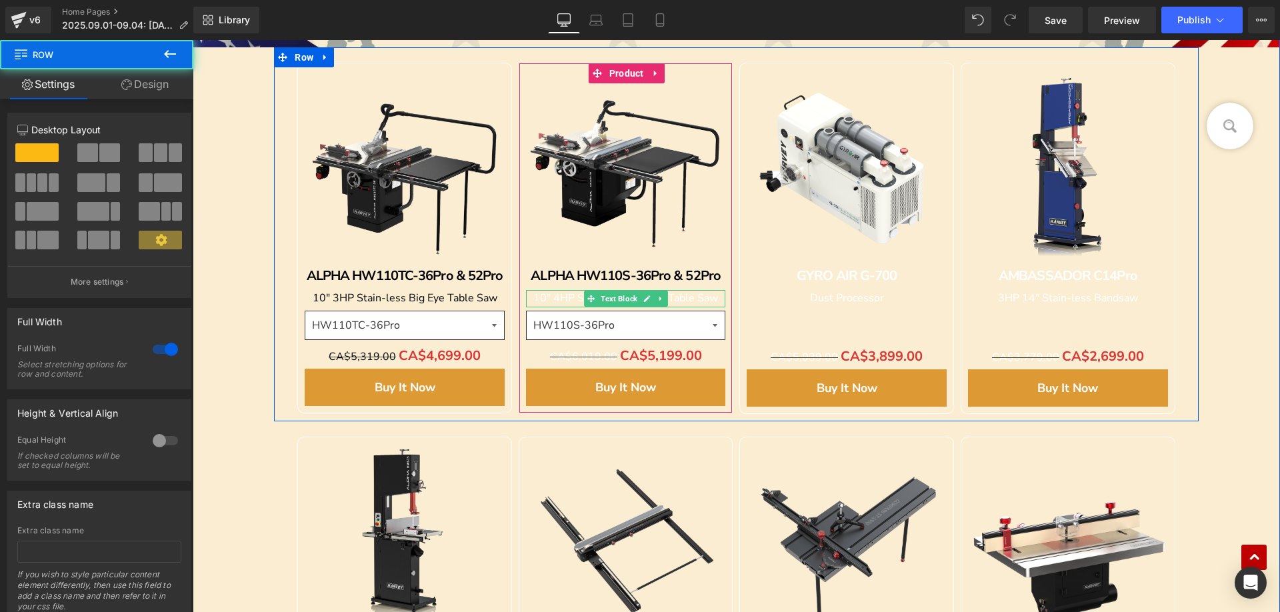
click at [555, 297] on span "10" 4HP Stain-less Big Eye Table Saw" at bounding box center [625, 298] width 185 height 15
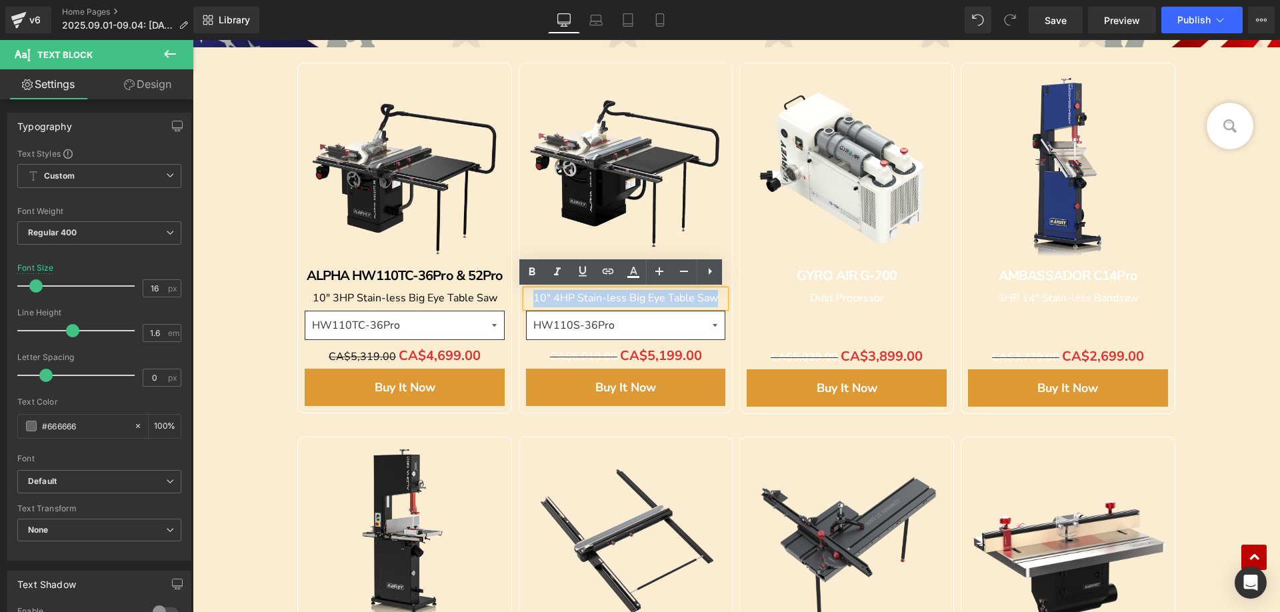
drag, startPoint x: 529, startPoint y: 296, endPoint x: 740, endPoint y: 303, distance: 210.8
click at [740, 303] on div "Sale Off" at bounding box center [736, 234] width 924 height 374
click at [632, 275] on icon at bounding box center [633, 272] width 16 height 16
type input "#ffffff"
type input "100"
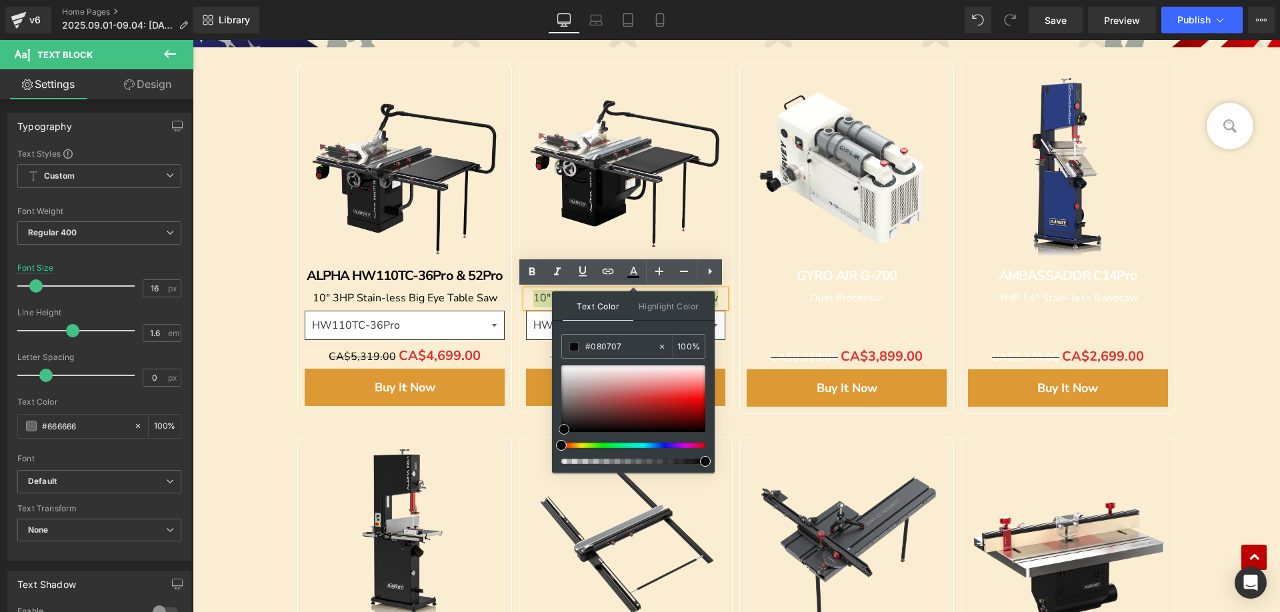
type input "#000000"
drag, startPoint x: 562, startPoint y: 367, endPoint x: 351, endPoint y: 401, distance: 214.0
click at [564, 444] on div at bounding box center [633, 414] width 144 height 99
click at [237, 377] on div "Image" at bounding box center [736, 103] width 1087 height 1385
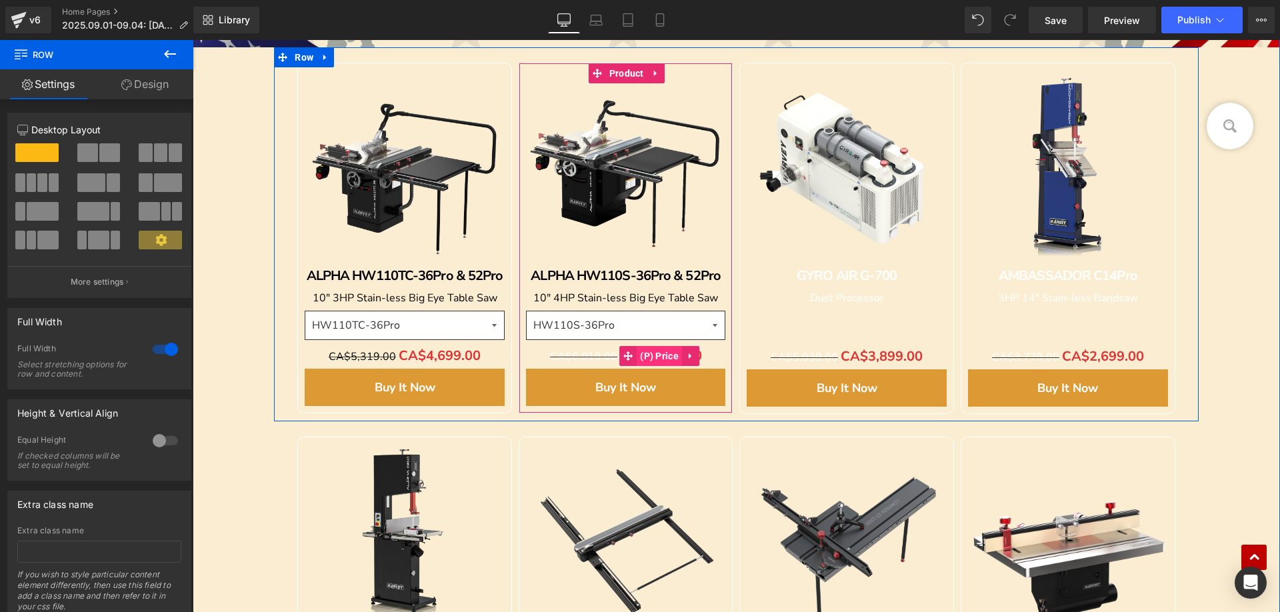
click at [640, 355] on span "(P) Price" at bounding box center [659, 356] width 45 height 20
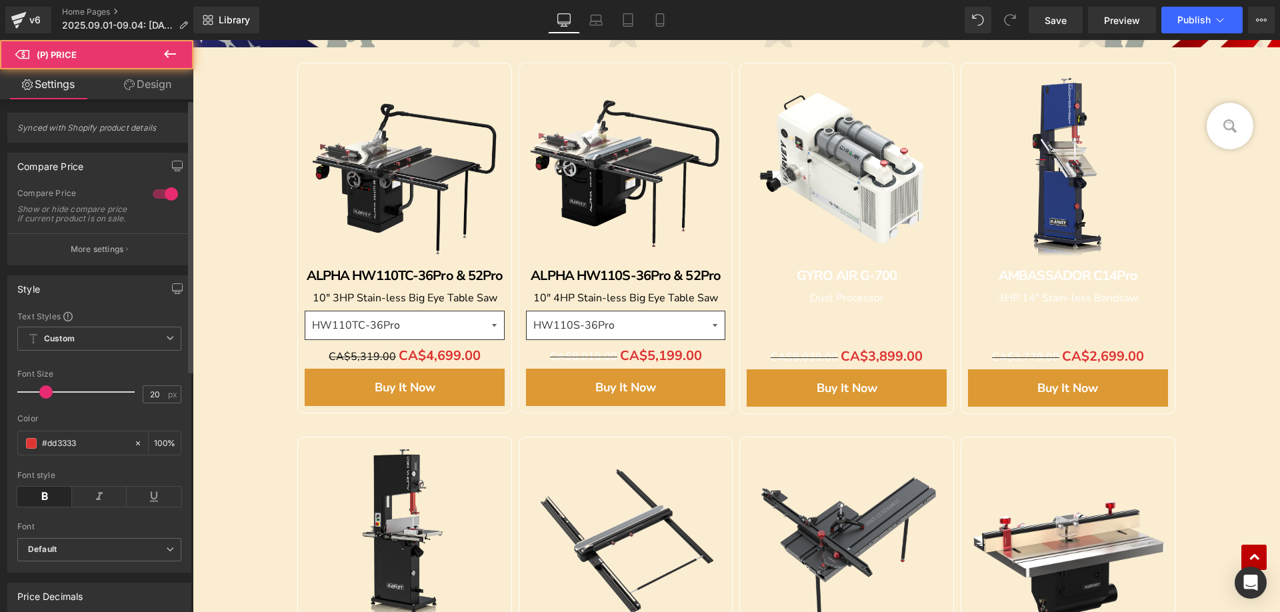
click at [94, 255] on p "More settings" at bounding box center [97, 249] width 53 height 12
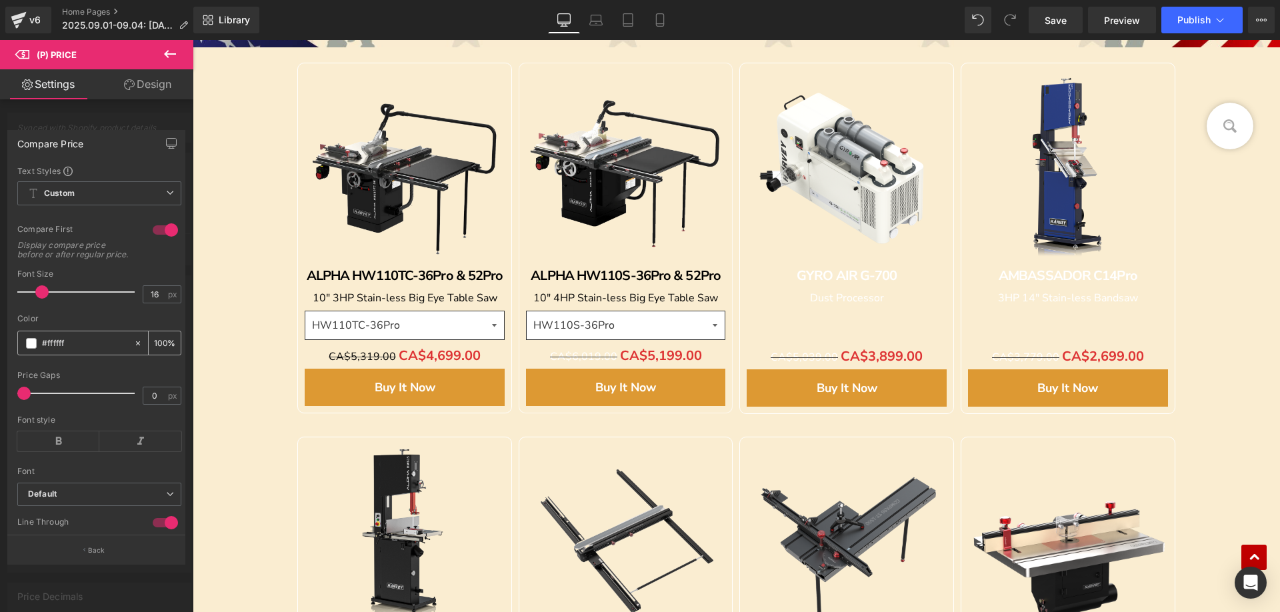
click at [25, 351] on div "#ffffff" at bounding box center [75, 342] width 115 height 23
click at [29, 349] on span at bounding box center [31, 343] width 11 height 11
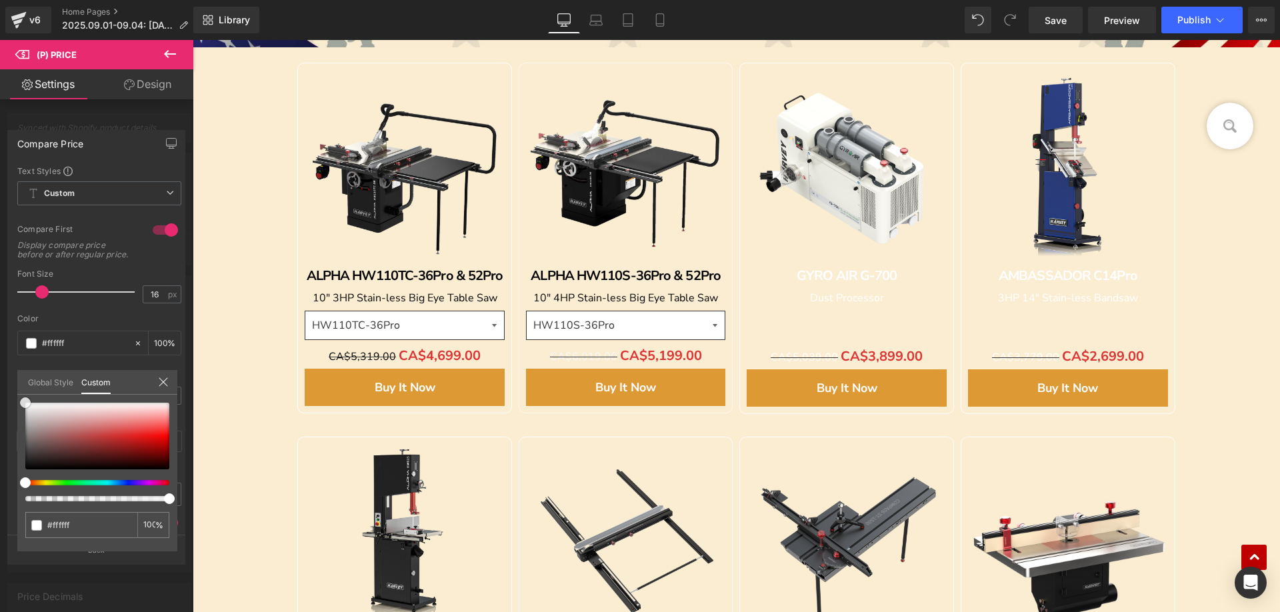
type input "#f9f9f9"
type input "#b5b5b5"
type input "#393636"
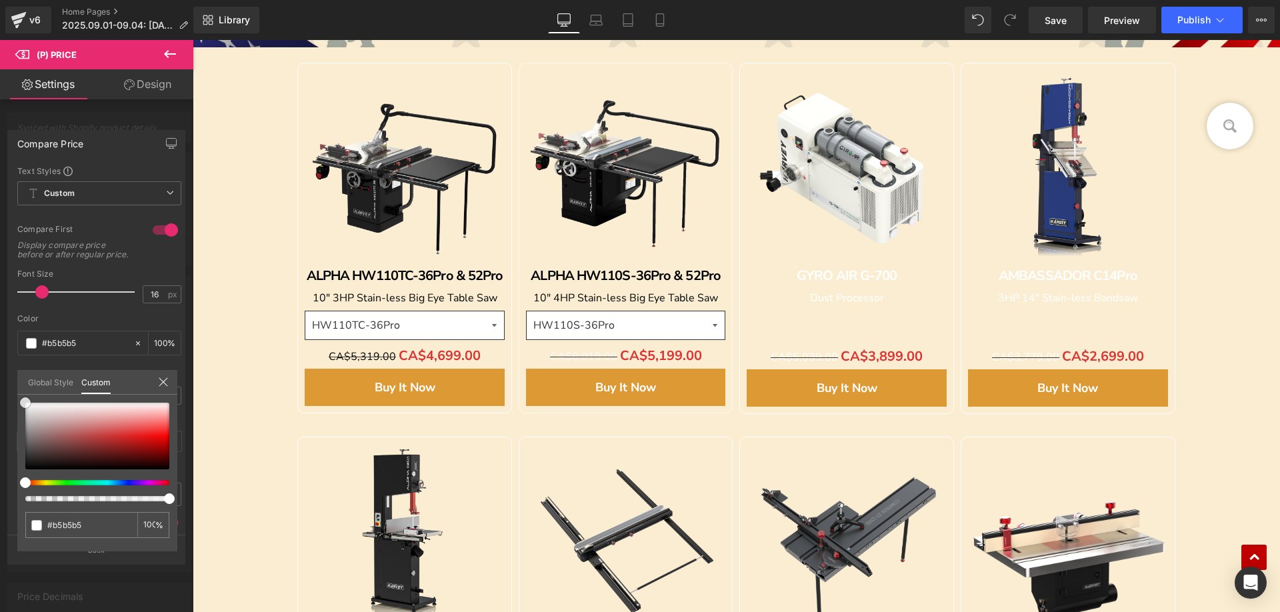
type input "#393636"
type input "#1c1b1b"
type input "#0d0c0c"
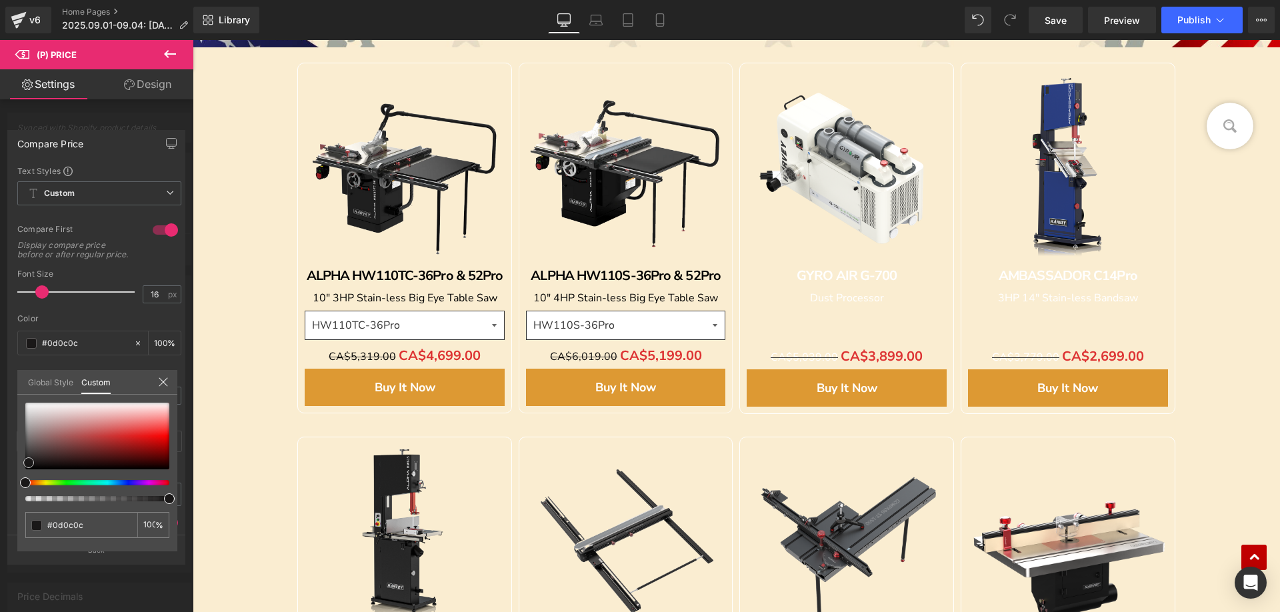
type input "#000000"
drag, startPoint x: 27, startPoint y: 401, endPoint x: 24, endPoint y: 496, distance: 94.7
click at [25, 496] on div at bounding box center [97, 452] width 144 height 99
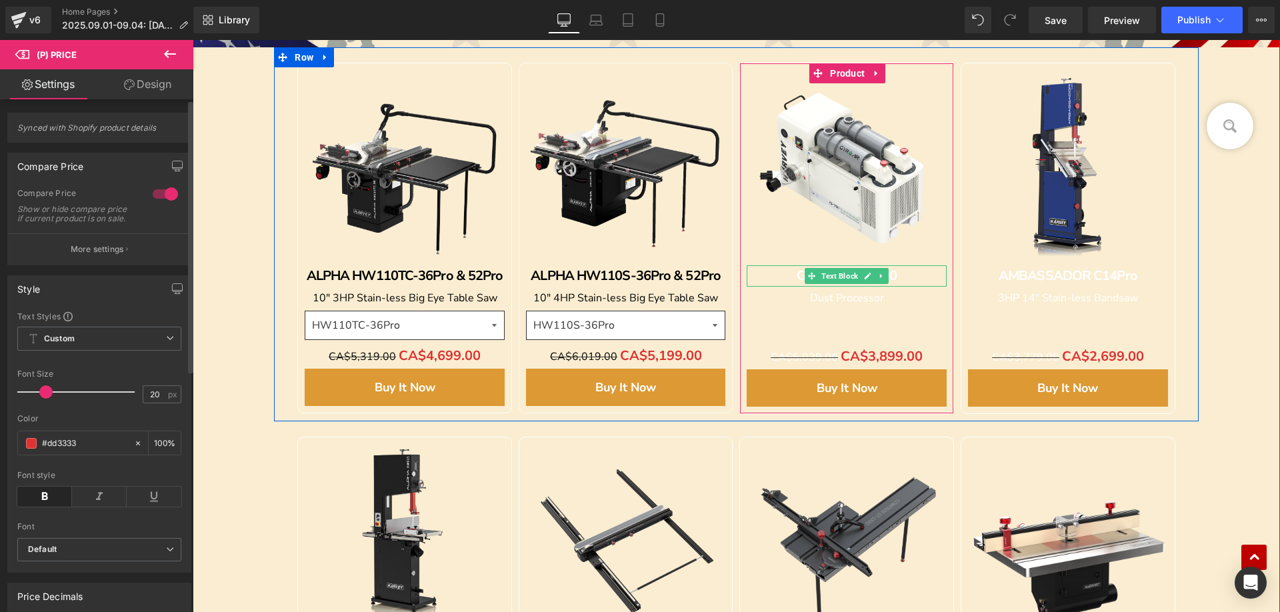
drag, startPoint x: 799, startPoint y: 274, endPoint x: 786, endPoint y: 273, distance: 12.7
click at [798, 274] on strong "GYRO AIR G-700" at bounding box center [847, 276] width 100 height 18
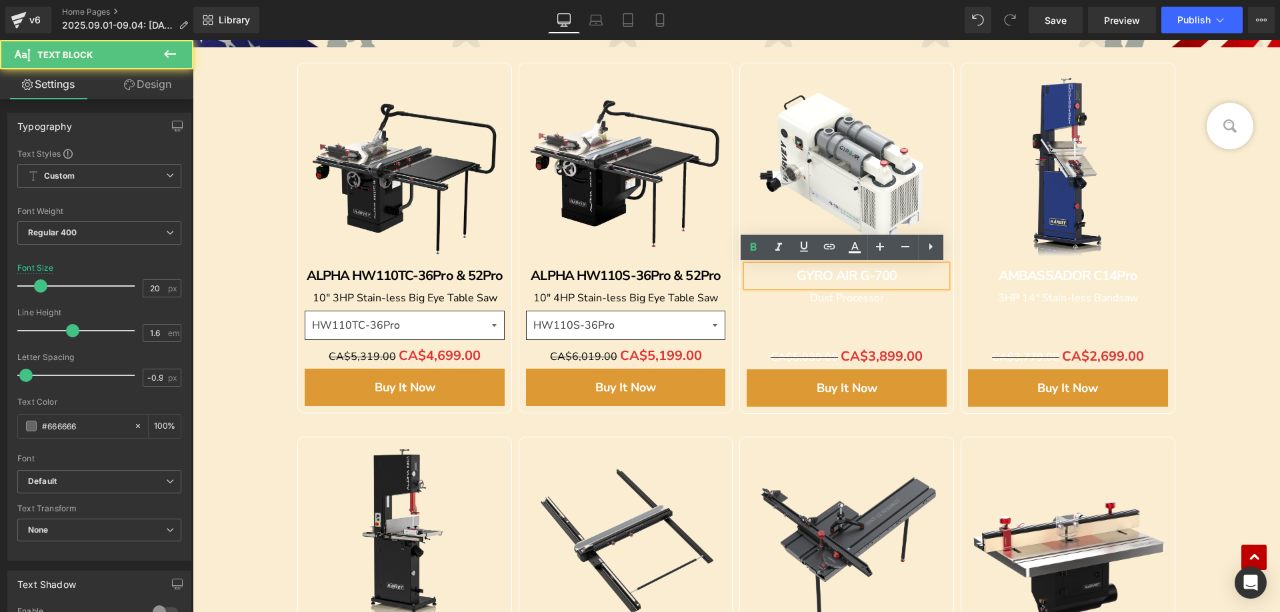
click at [784, 273] on div "GYRO AIR G-700" at bounding box center [847, 275] width 200 height 21
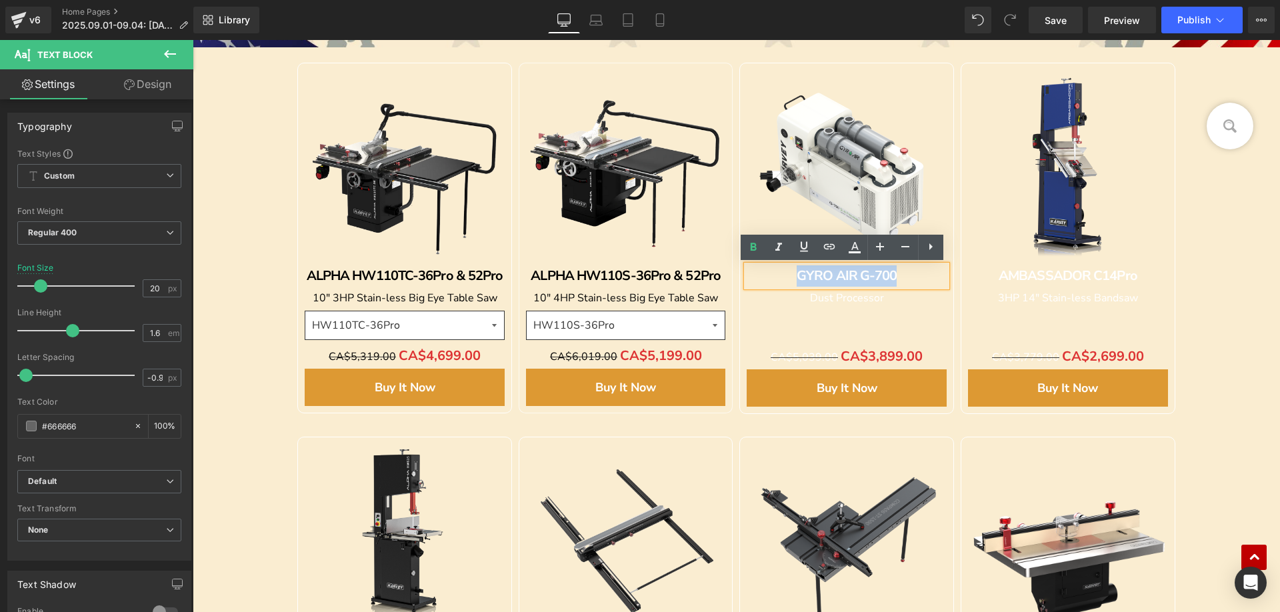
drag, startPoint x: 787, startPoint y: 275, endPoint x: 907, endPoint y: 277, distance: 120.0
click at [907, 277] on div "GYRO AIR G-700" at bounding box center [847, 275] width 200 height 21
click at [855, 251] on icon at bounding box center [855, 247] width 16 height 16
type input "#ffffff"
type input "100"
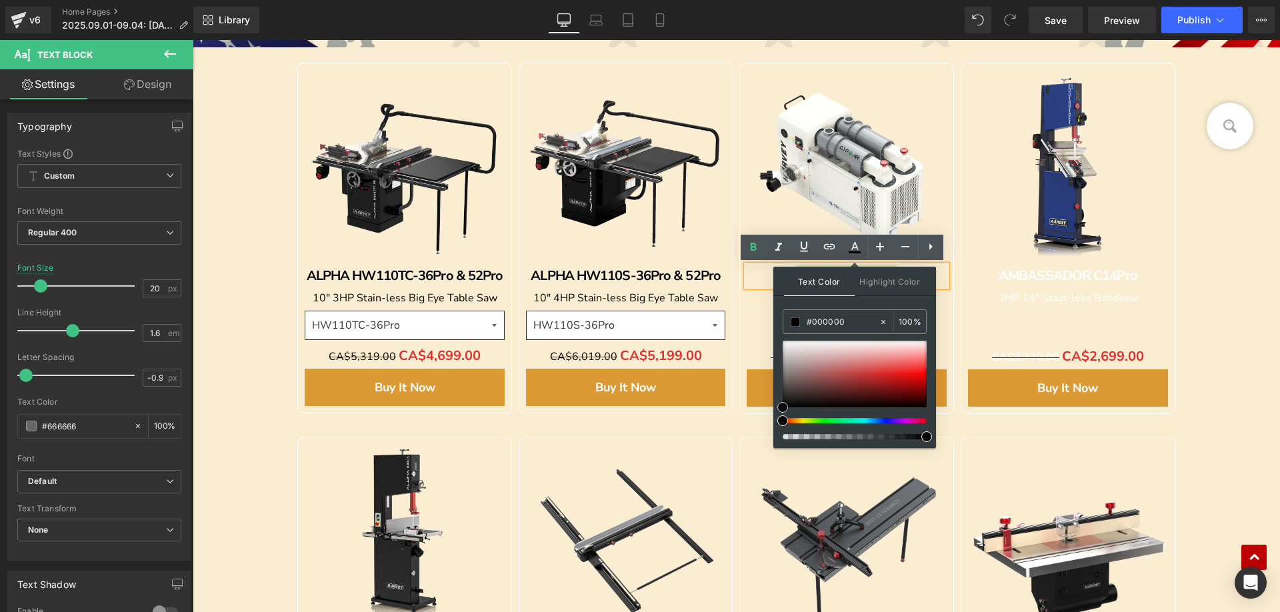
drag, startPoint x: 782, startPoint y: 339, endPoint x: 775, endPoint y: 417, distance: 77.6
click at [775, 417] on div "Text Color Highlight Color rgba(0, 0, 0, 1) #000000 100 % none 0 %" at bounding box center [854, 357] width 163 height 181
click at [670, 422] on div "Sale Off" at bounding box center [736, 608] width 924 height 374
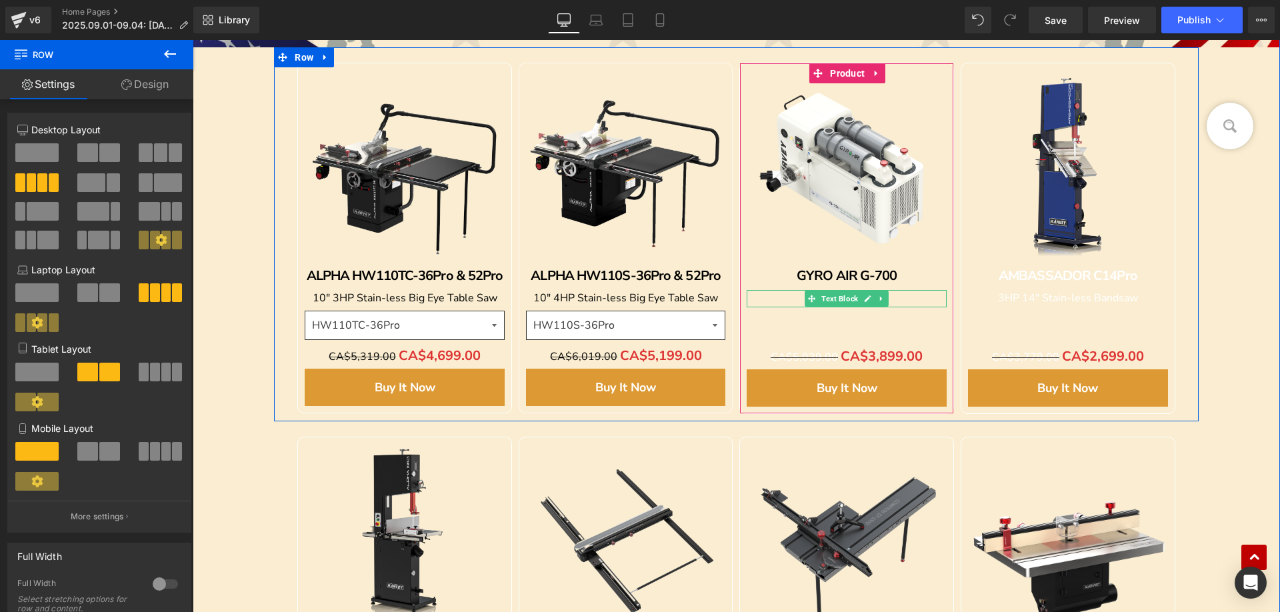
click at [799, 295] on p "Dust Processor" at bounding box center [847, 298] width 200 height 17
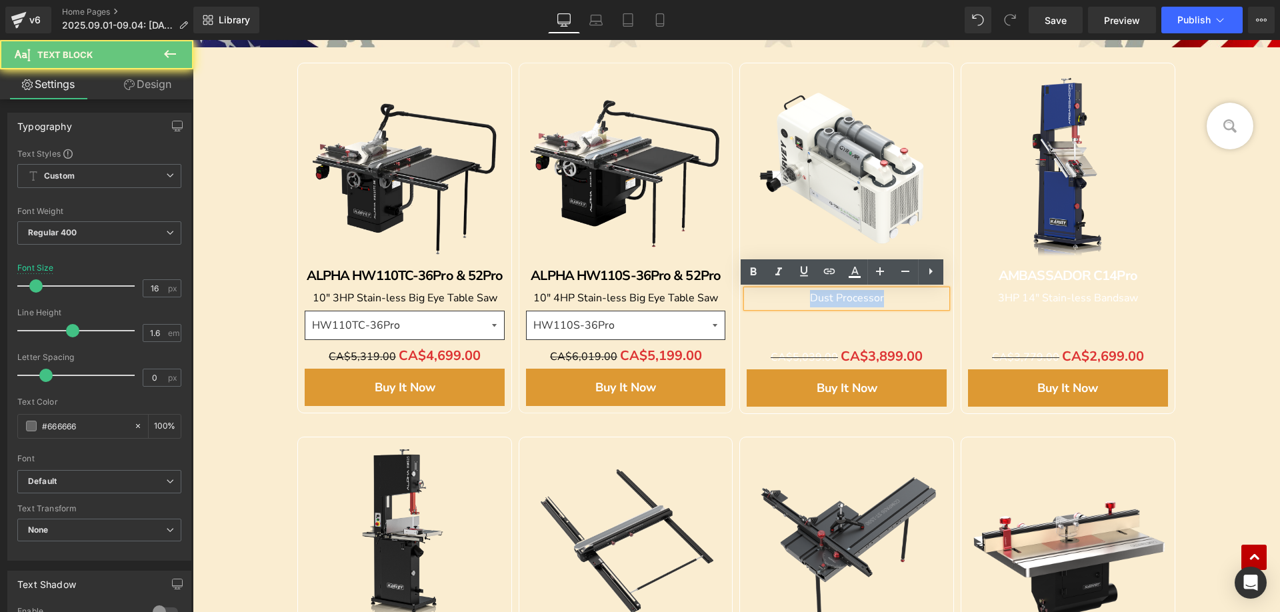
drag, startPoint x: 779, startPoint y: 298, endPoint x: 909, endPoint y: 297, distance: 130.0
click at [909, 297] on p "Dust Processor" at bounding box center [847, 298] width 200 height 17
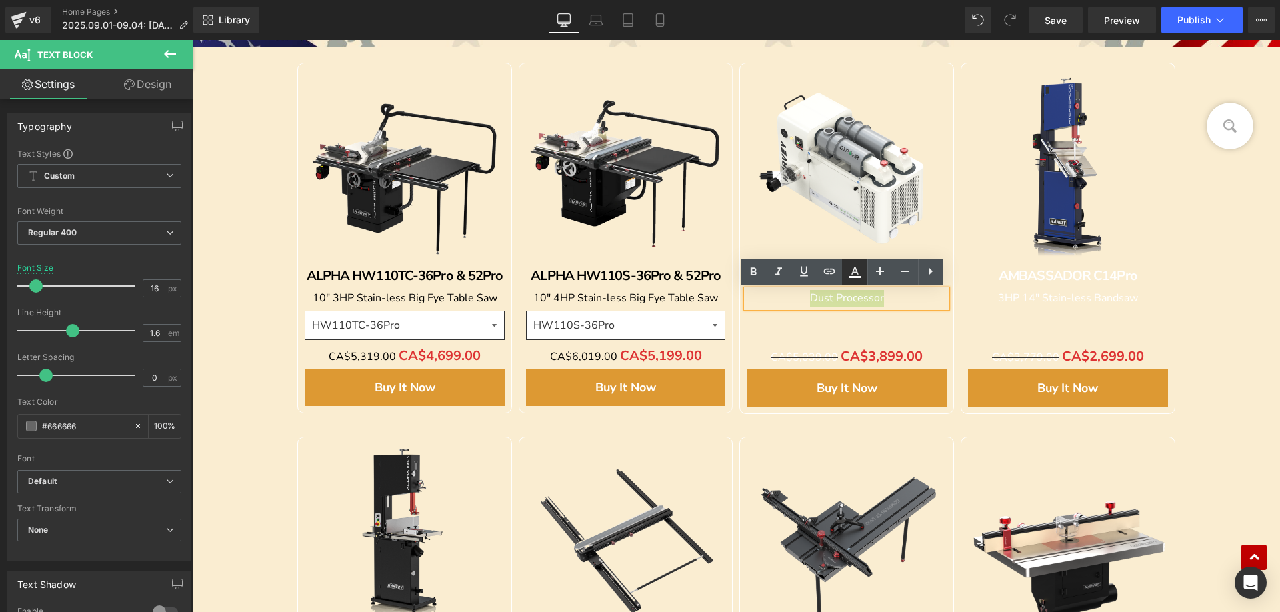
click at [856, 272] on icon at bounding box center [854, 271] width 7 height 8
type input "#ffffff"
type input "100"
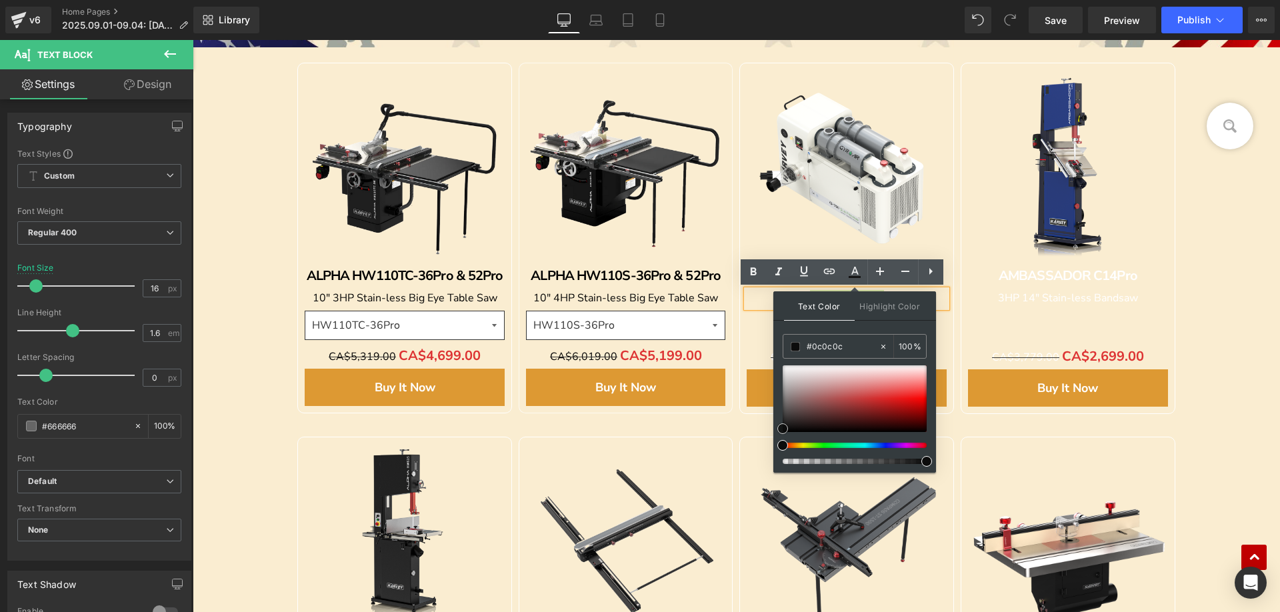
type input "#000000"
drag, startPoint x: 781, startPoint y: 363, endPoint x: 776, endPoint y: 441, distance: 78.2
click at [777, 441] on div "Text Color Highlight Color rgba(0, 0, 0, 1) #000000 100 % none 0 %" at bounding box center [854, 381] width 163 height 181
drag, startPoint x: 675, startPoint y: 423, endPoint x: 809, endPoint y: 349, distance: 153.0
click at [193, 40] on div at bounding box center [193, 40] width 0 height 0
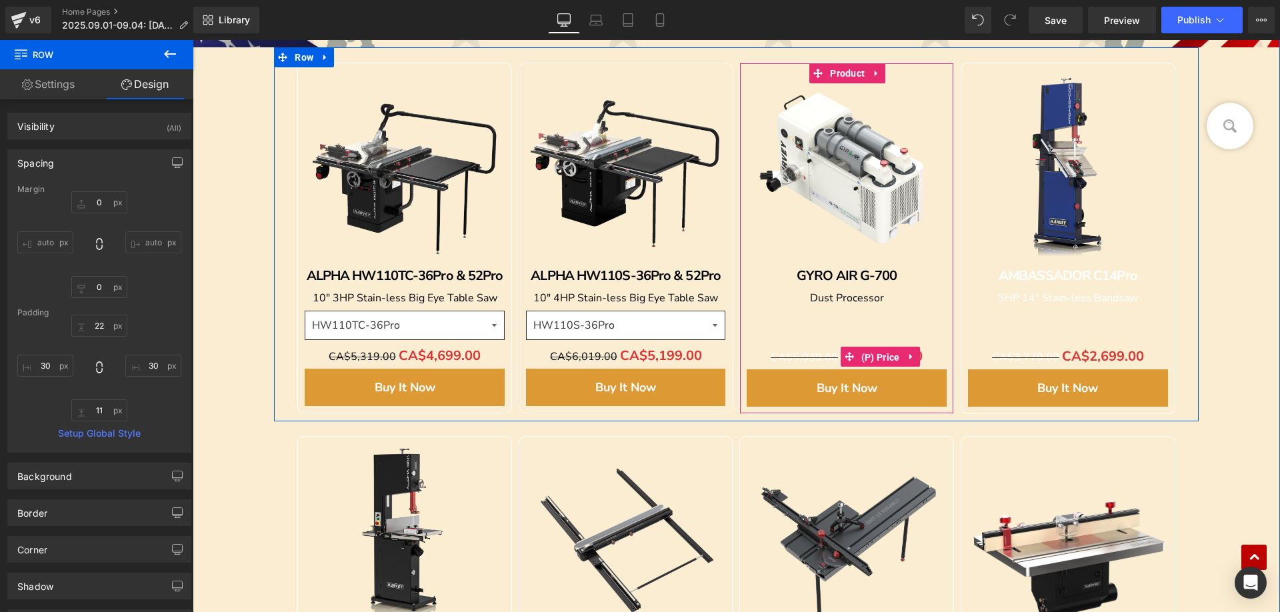
drag, startPoint x: 856, startPoint y: 357, endPoint x: 233, endPoint y: 336, distance: 622.9
click at [858, 357] on span "(P) Price" at bounding box center [880, 357] width 45 height 20
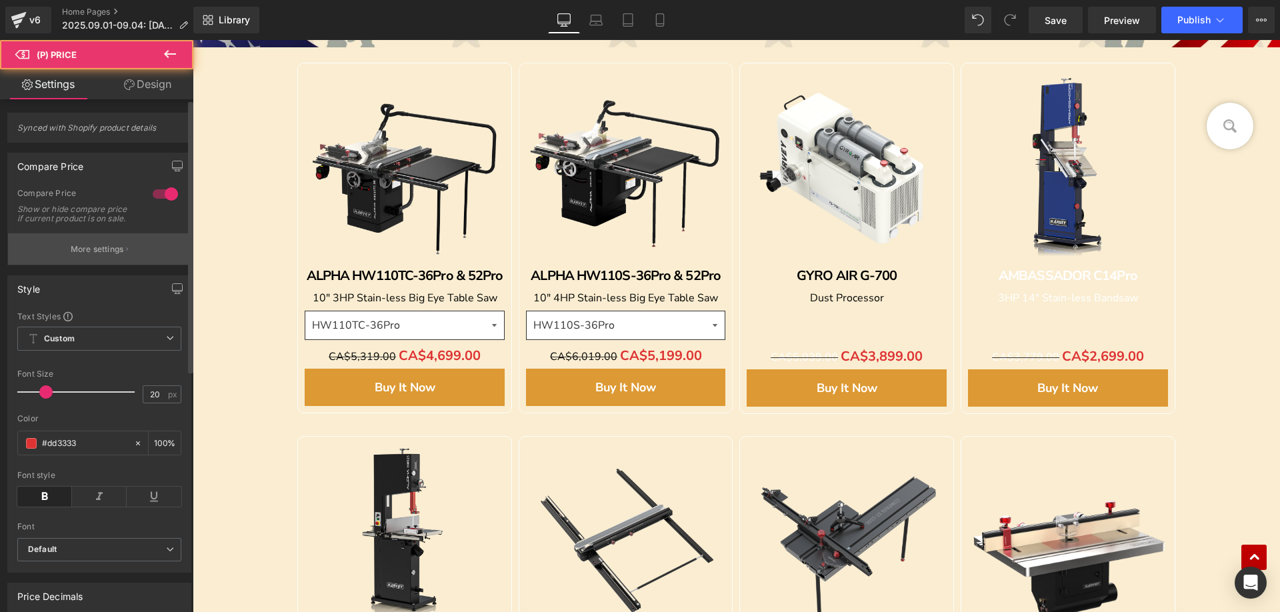
click at [95, 255] on p "More settings" at bounding box center [97, 249] width 53 height 12
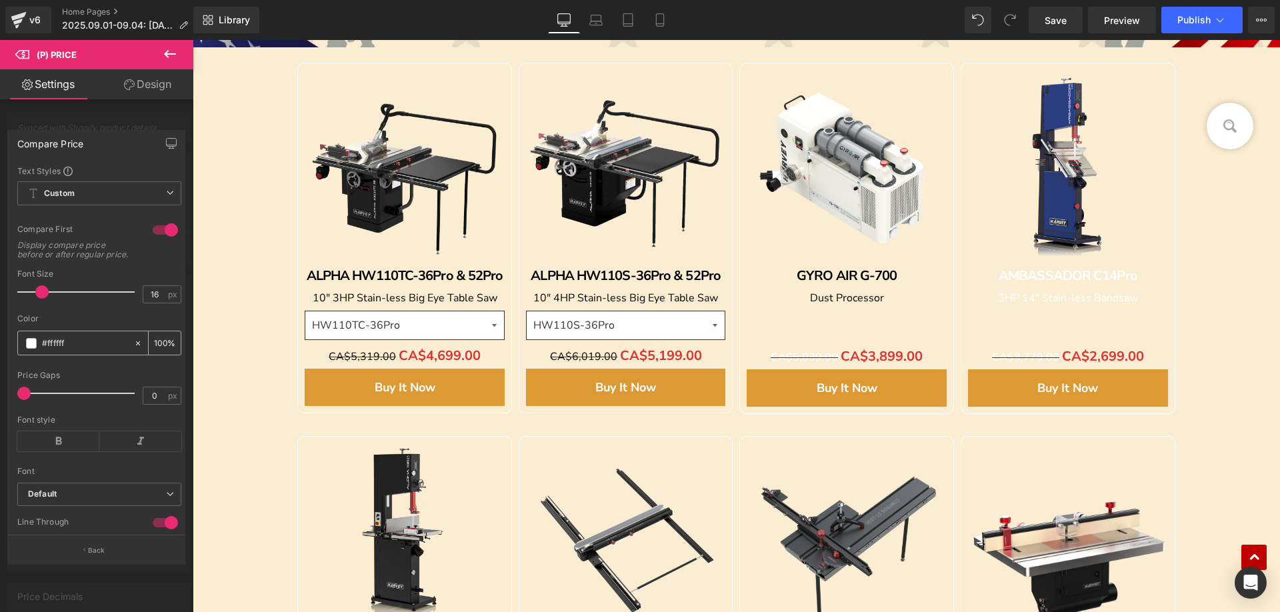
click at [27, 349] on span at bounding box center [31, 343] width 11 height 11
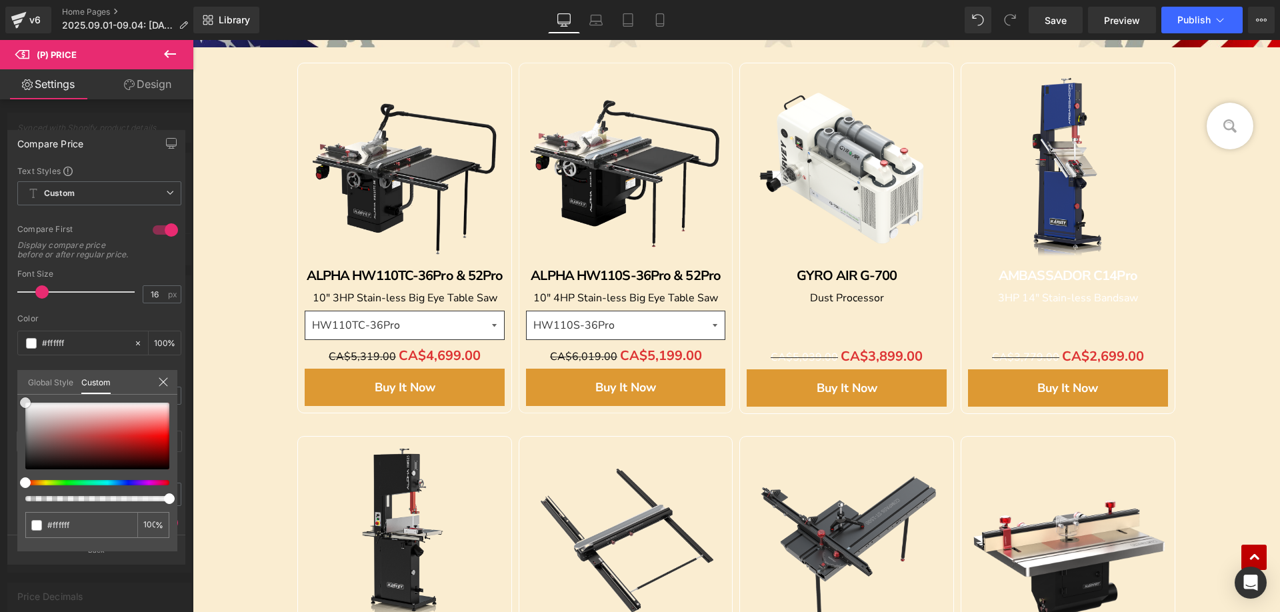
type input "#fcfcfc"
type input "#afaaaa"
type input "#857e7e"
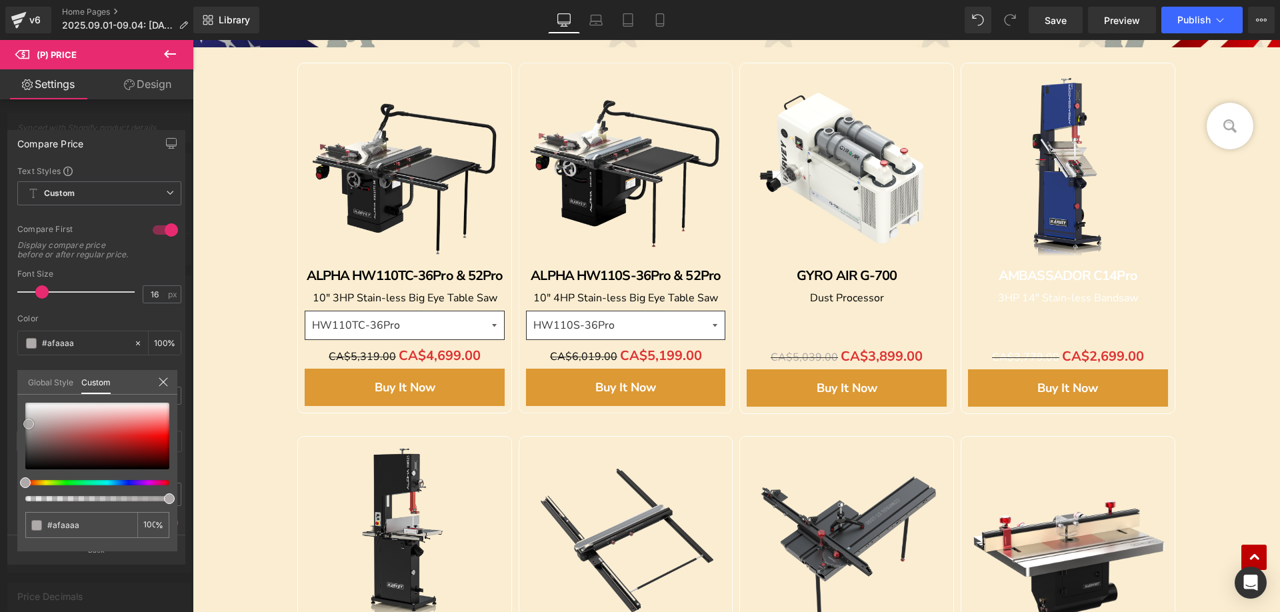
type input "#857e7e"
type input "#5d5959"
type input "#454444"
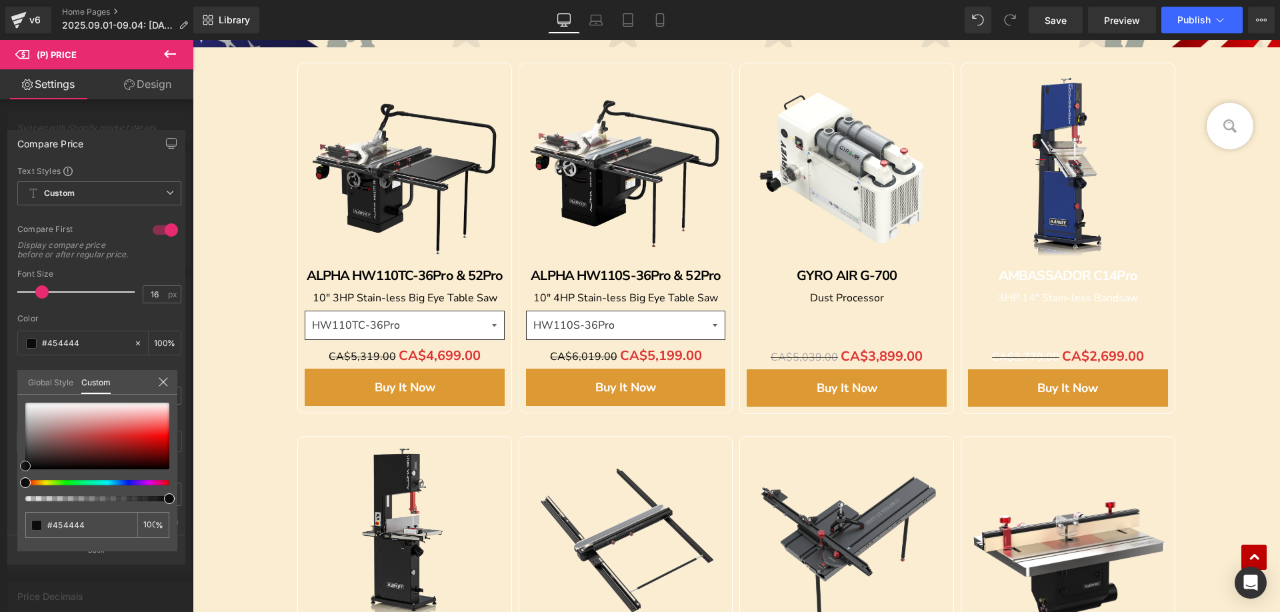
type input "#0c0c0c"
type input "#000000"
drag, startPoint x: 26, startPoint y: 403, endPoint x: 39, endPoint y: 486, distance: 83.6
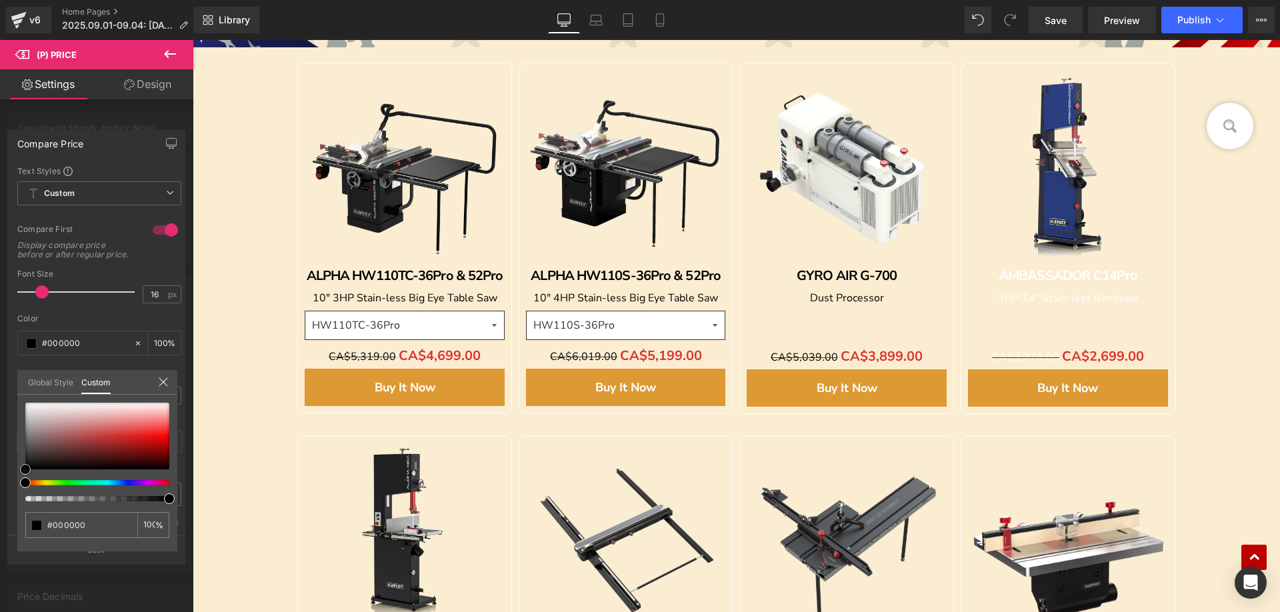
click at [23, 491] on div "#000000 100 %" at bounding box center [97, 477] width 160 height 149
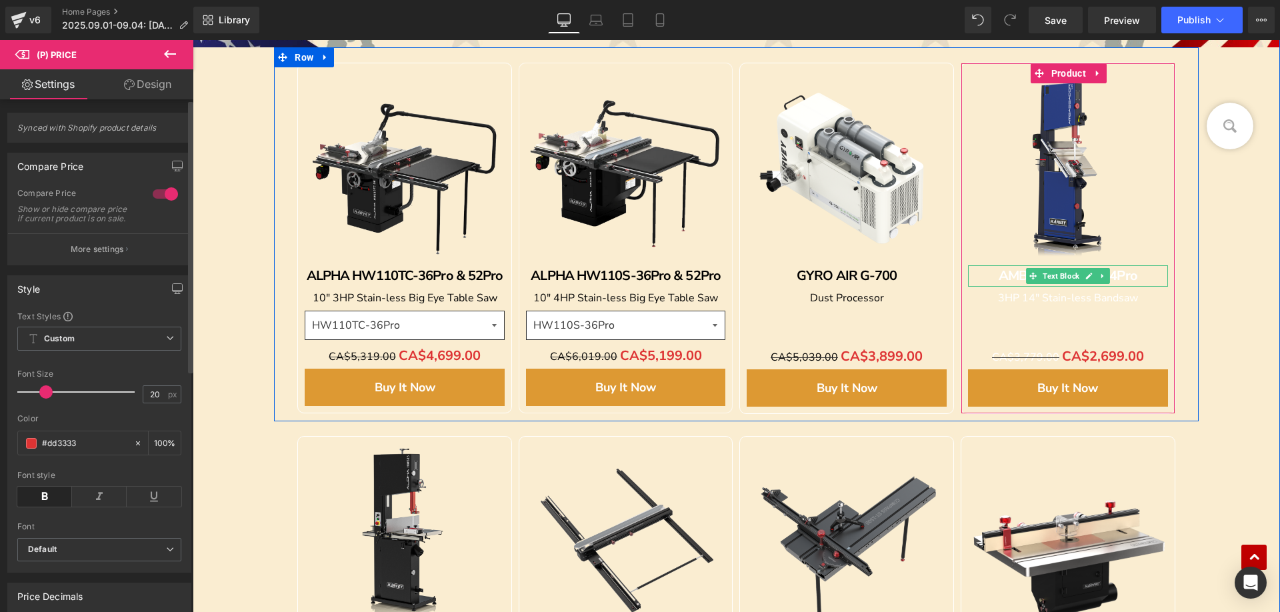
drag, startPoint x: 1002, startPoint y: 277, endPoint x: 989, endPoint y: 273, distance: 13.7
click at [1002, 277] on b "AMBASSADOR C14Pro" at bounding box center [1067, 276] width 139 height 18
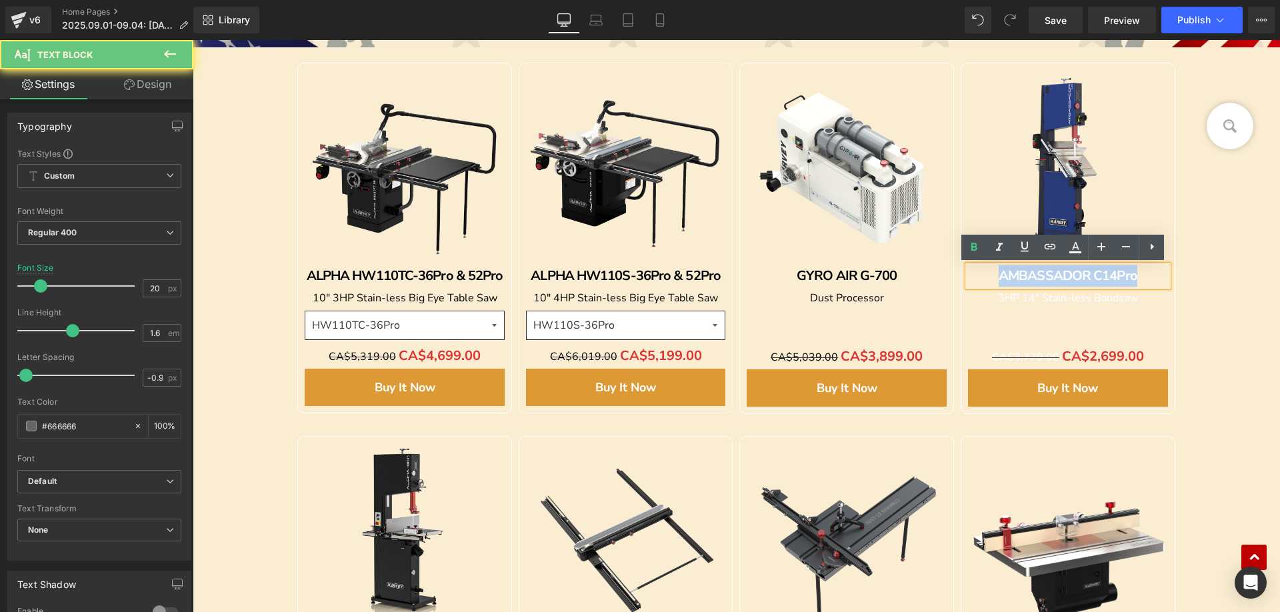
drag, startPoint x: 988, startPoint y: 273, endPoint x: 1152, endPoint y: 273, distance: 164.6
click at [1152, 273] on div "AMBASSADOR C14Pro" at bounding box center [1068, 275] width 200 height 21
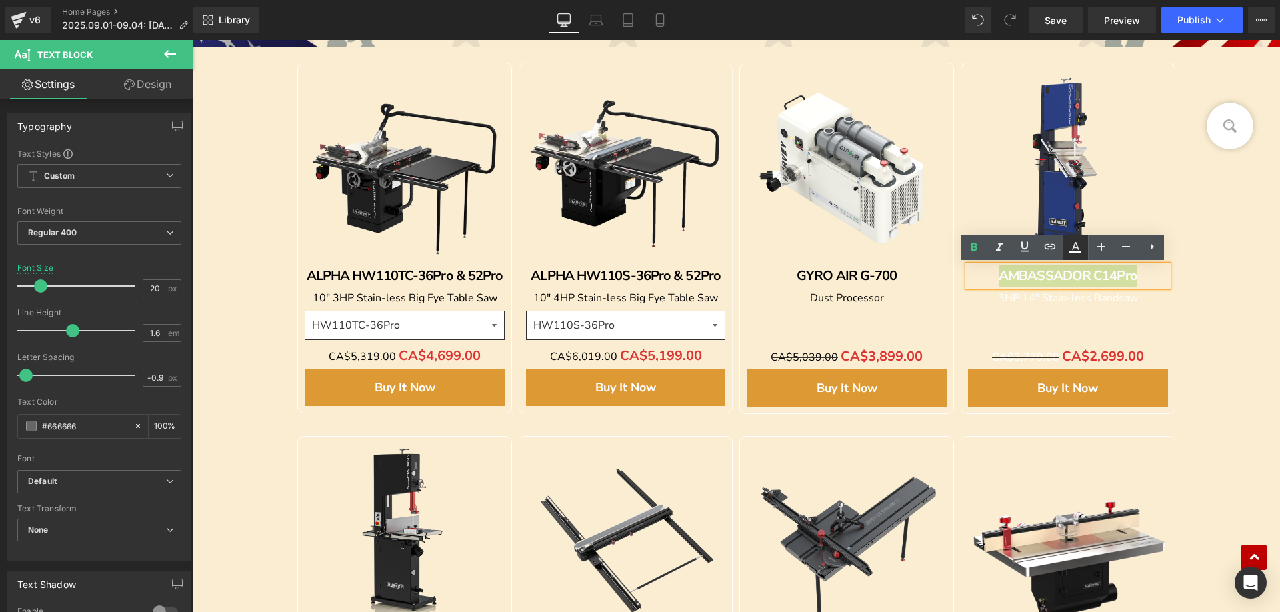
click at [1070, 253] on icon at bounding box center [1075, 252] width 12 height 2
type input "#ffffff"
type input "100"
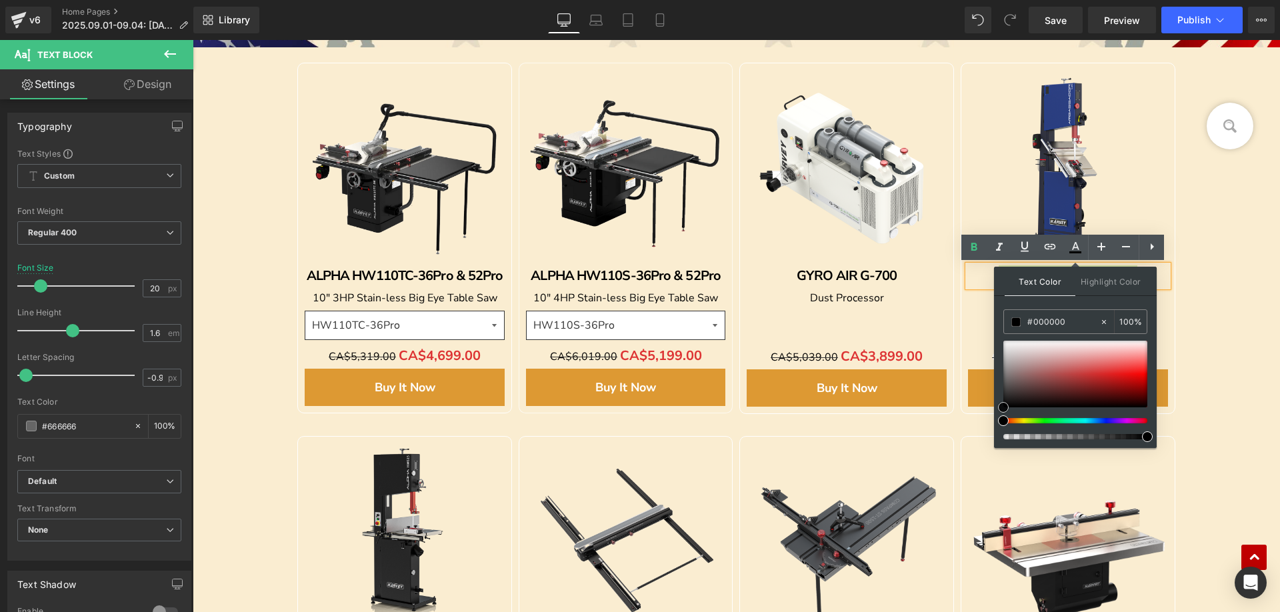
drag, startPoint x: 1004, startPoint y: 341, endPoint x: 775, endPoint y: 387, distance: 233.7
click at [995, 427] on div "Text Color Highlight Color rgba(0, 0, 0, 1) #000000 100 % none 0 %" at bounding box center [1075, 357] width 163 height 181
drag, startPoint x: 885, startPoint y: 417, endPoint x: 904, endPoint y: 395, distance: 29.4
click at [885, 417] on div "Sale Off" at bounding box center [736, 234] width 924 height 374
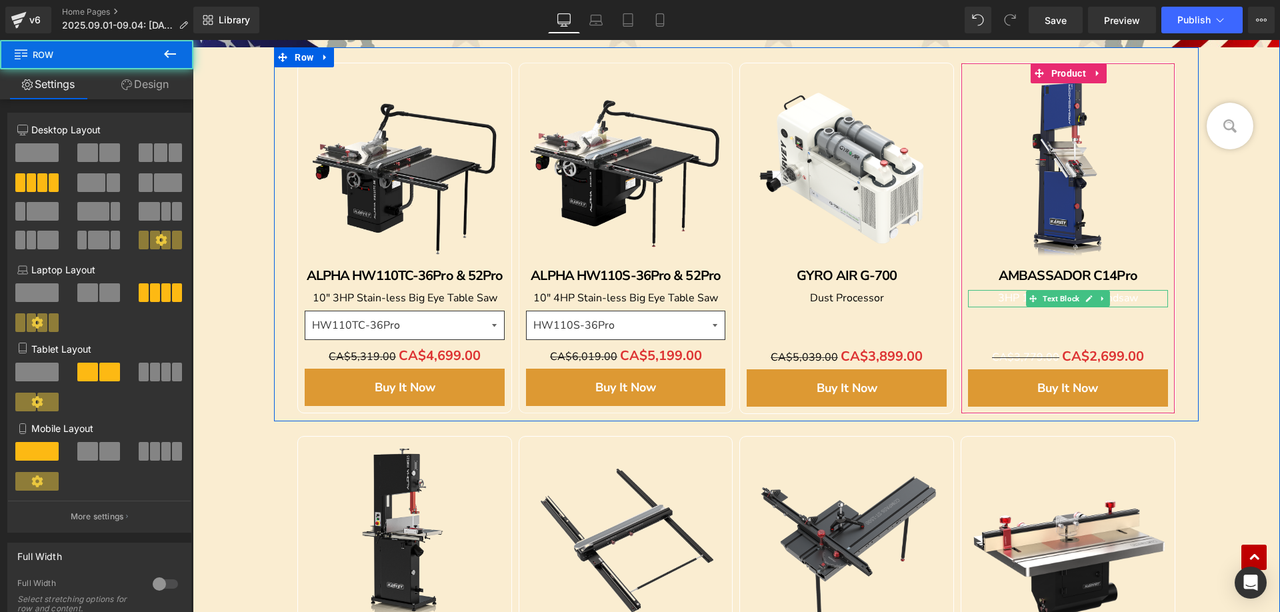
click at [998, 297] on span "3HP 14" Stain-less Bandsaw" at bounding box center [1068, 298] width 140 height 15
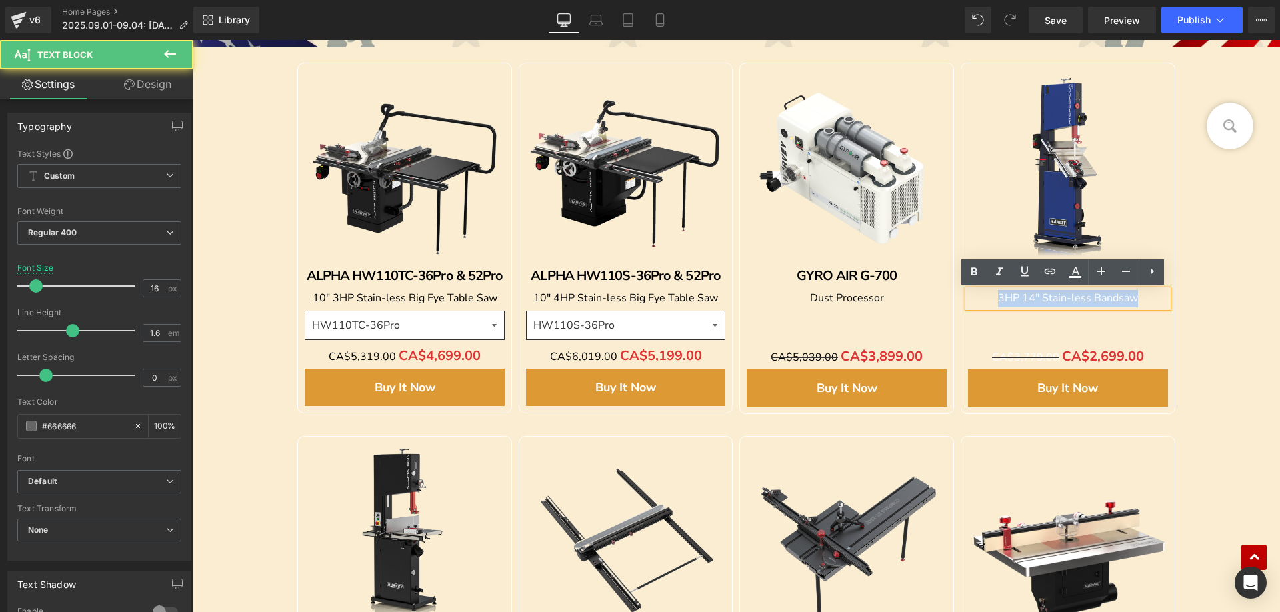
drag, startPoint x: 979, startPoint y: 293, endPoint x: 1151, endPoint y: 296, distance: 172.0
click at [1151, 296] on p "3HP 14" Stain-less Bandsaw" at bounding box center [1068, 298] width 200 height 17
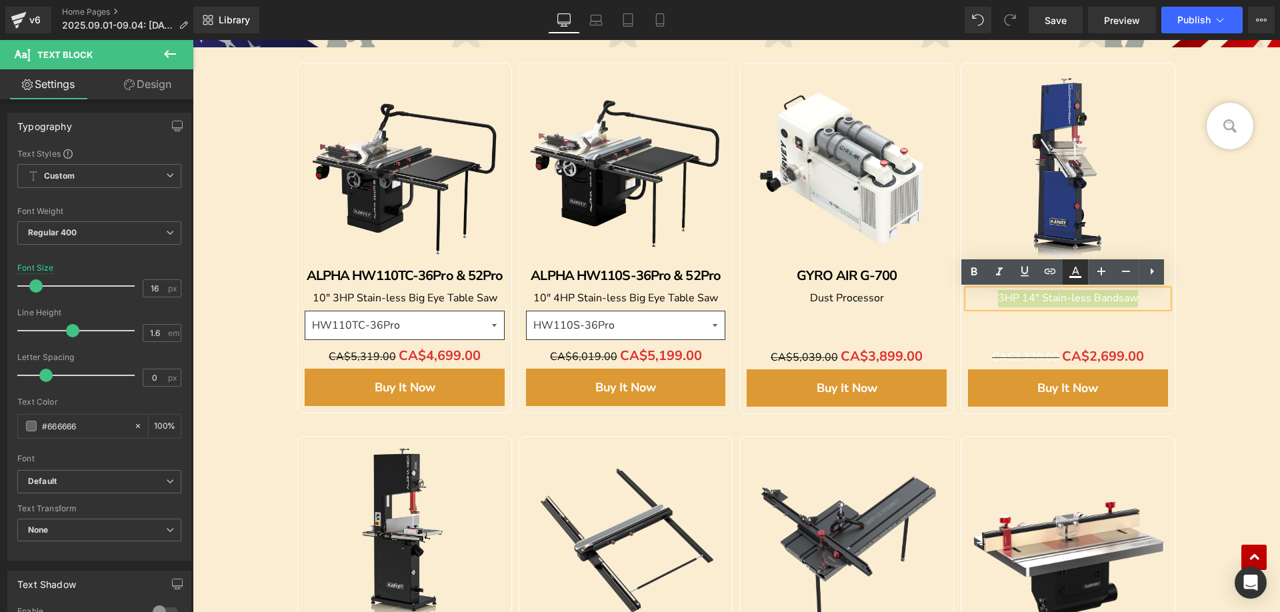
click at [1073, 271] on icon at bounding box center [1075, 272] width 16 height 16
type input "#ffffff"
type input "100"
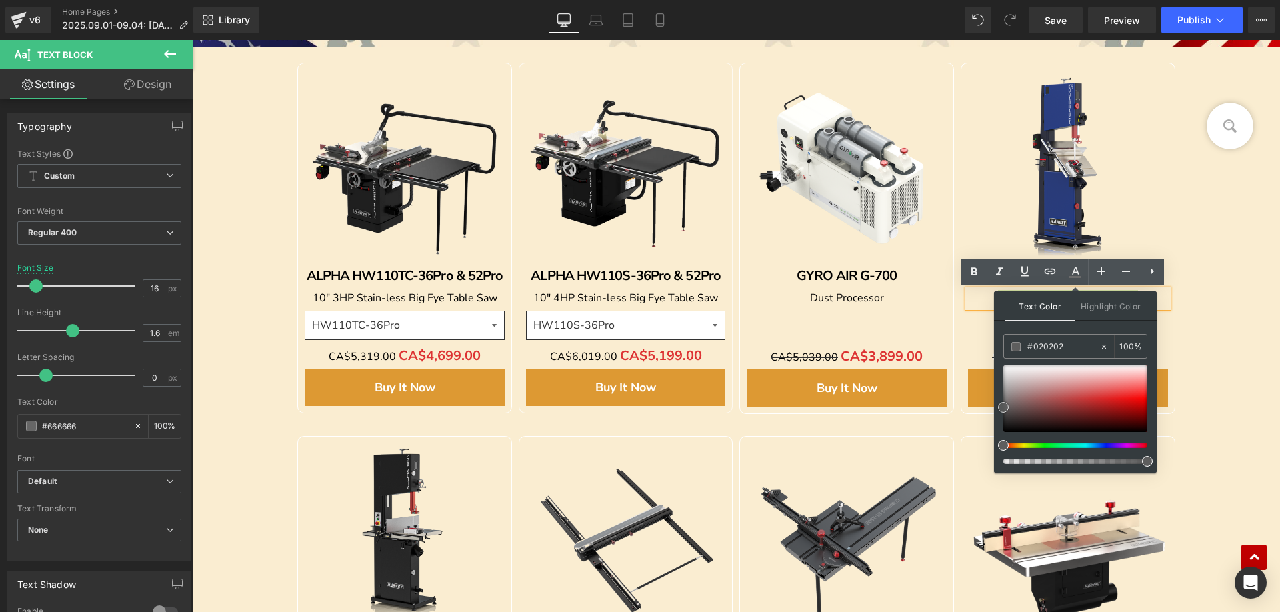
type input "#000000"
drag, startPoint x: 1003, startPoint y: 363, endPoint x: 1136, endPoint y: 404, distance: 139.6
click at [1002, 455] on div "Text Color Highlight Color rgba(0, 0, 0, 1) #000000 100 % none 0 %" at bounding box center [1075, 381] width 163 height 181
click at [1219, 322] on div "Image" at bounding box center [736, 103] width 1087 height 1384
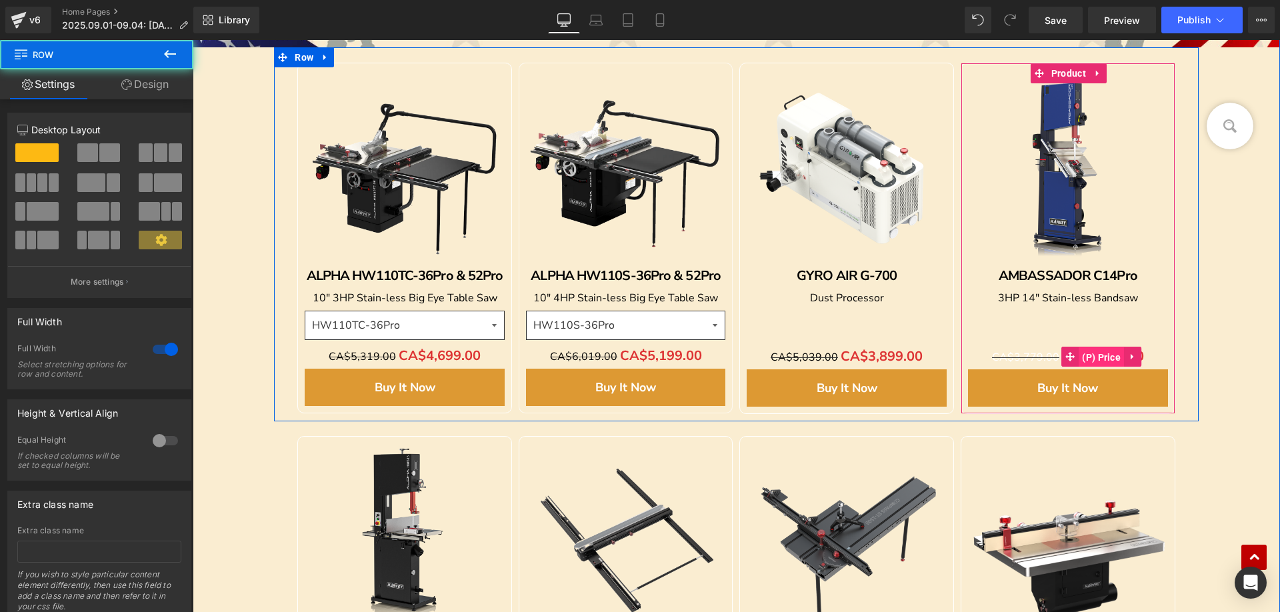
click at [1085, 353] on span "(P) Price" at bounding box center [1100, 357] width 45 height 20
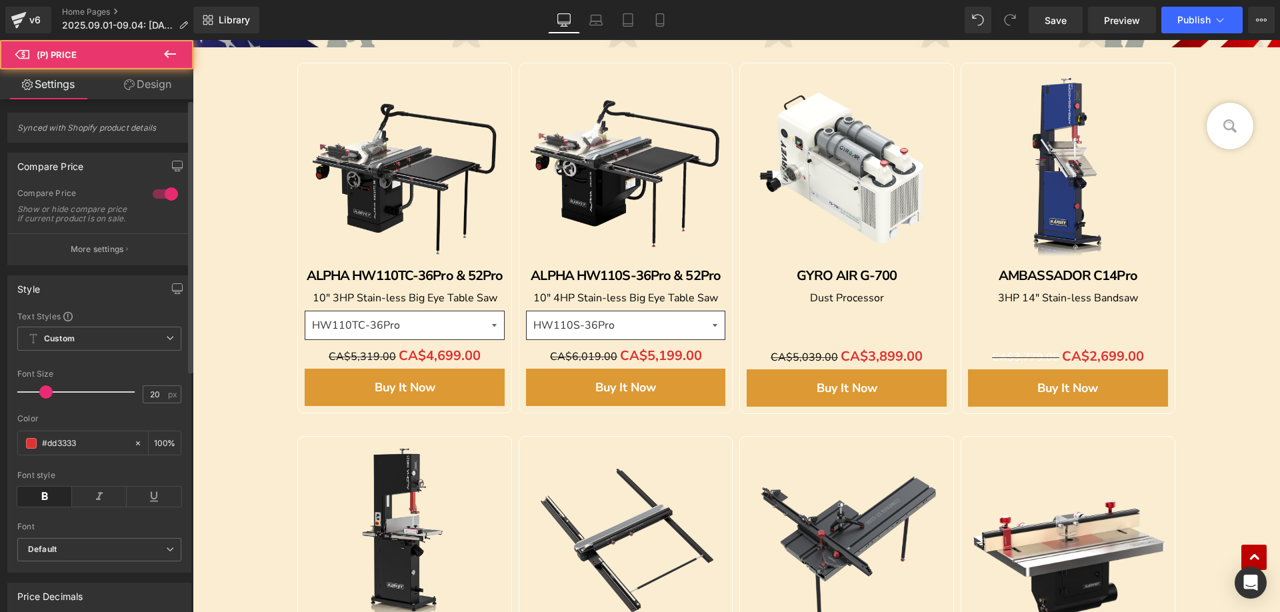
click at [128, 263] on button "More settings" at bounding box center [99, 248] width 183 height 31
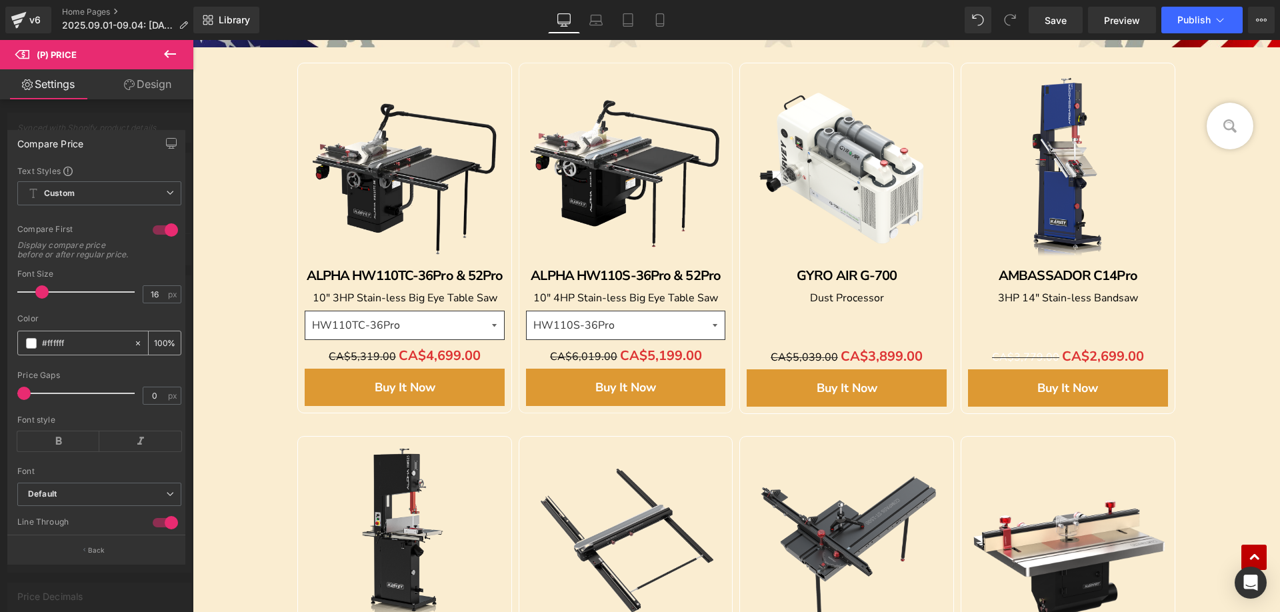
click at [32, 349] on span at bounding box center [31, 343] width 11 height 11
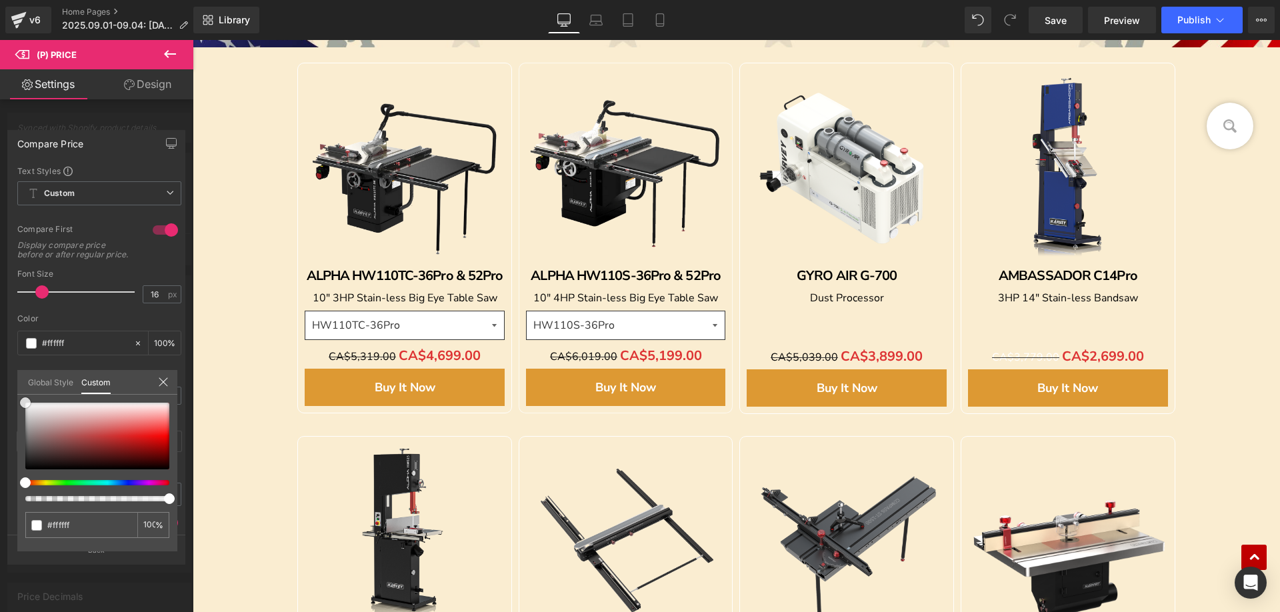
type input "#f4f4f4"
type input "#e3e2e2"
type input "#d3cece"
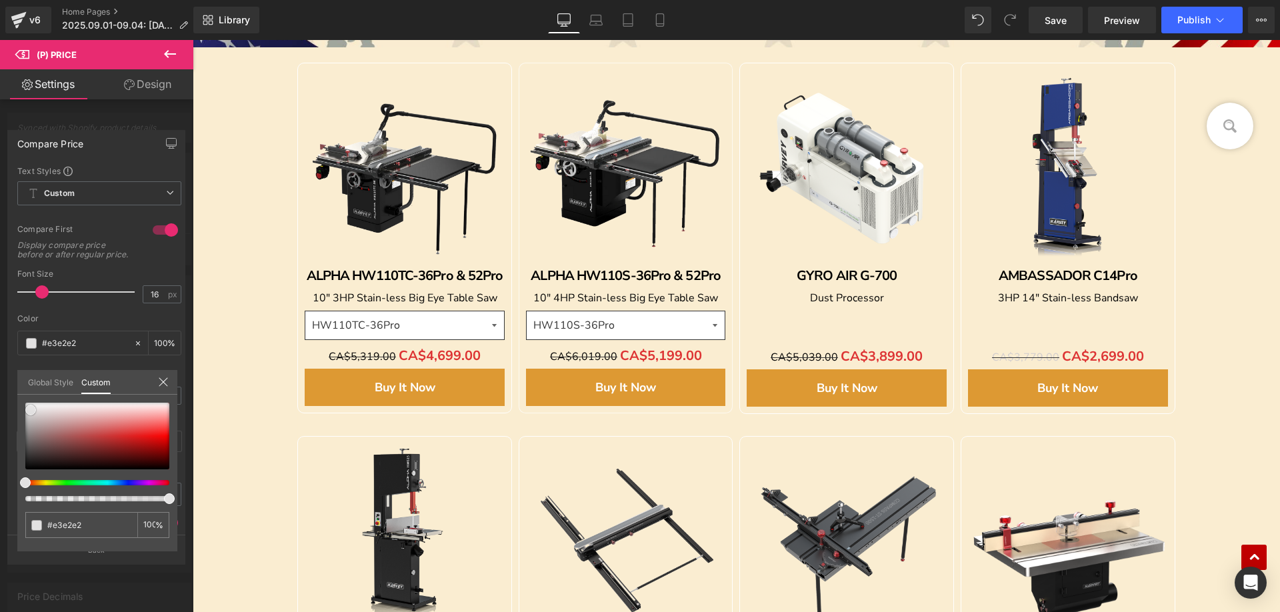
type input "#d3cece"
type input "#9b8c8c"
type input "#5a4e4e"
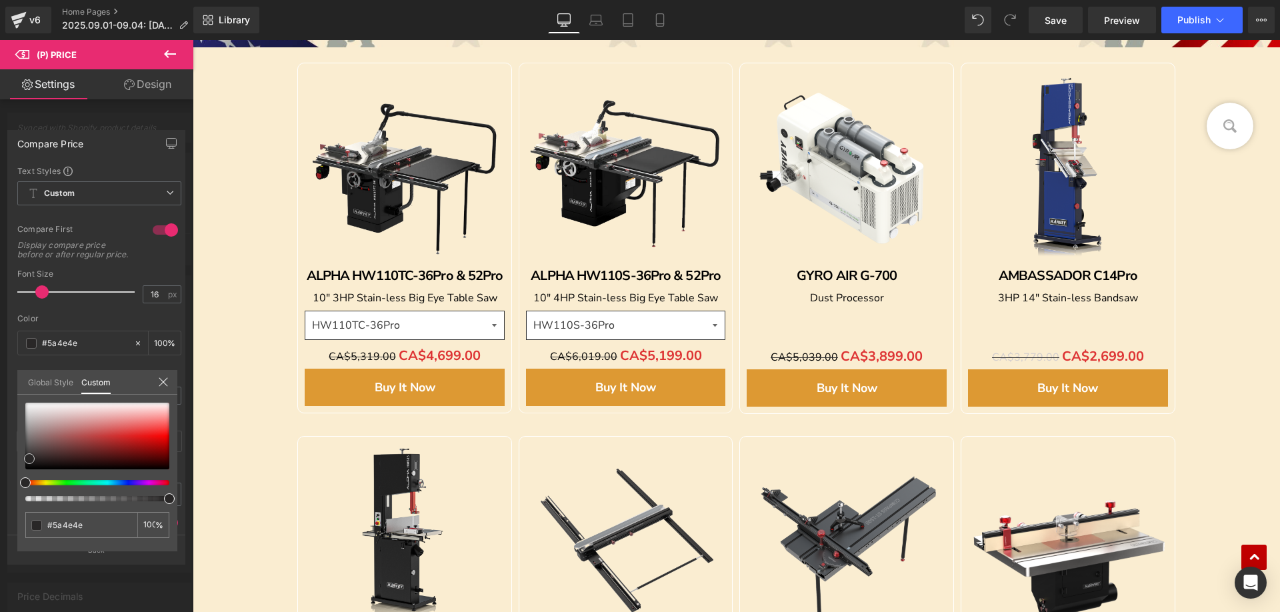
type input "#2c2a2a"
type input "#171616"
type input "#050505"
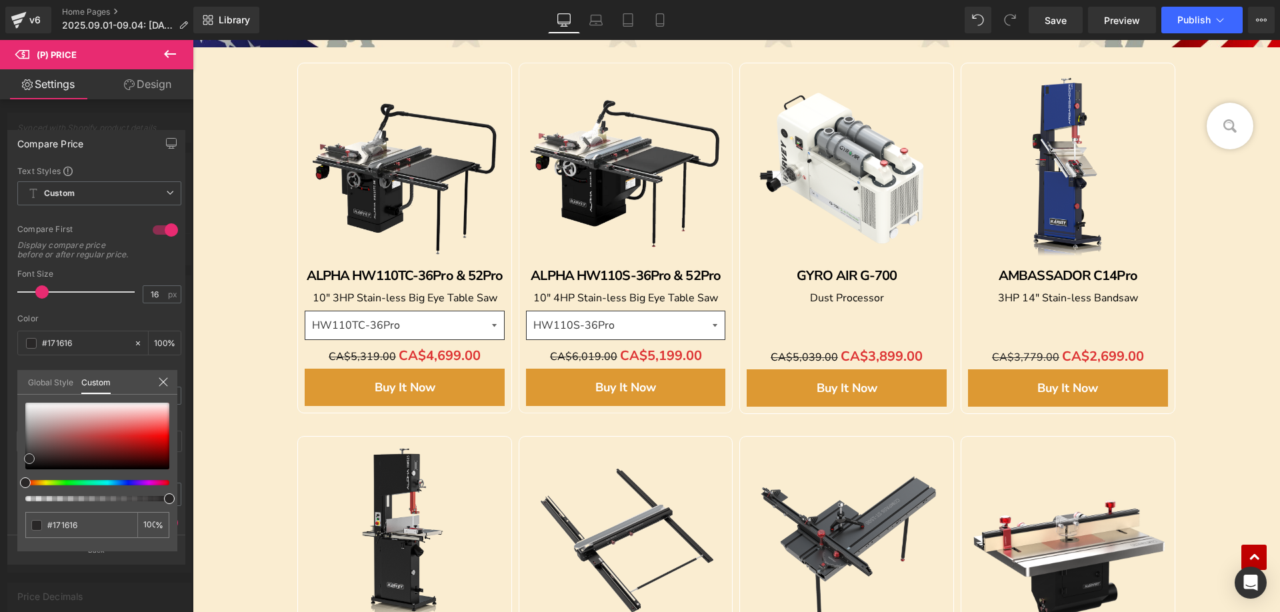
type input "#050505"
type input "#000000"
drag, startPoint x: 21, startPoint y: 405, endPoint x: 188, endPoint y: 429, distance: 168.4
click at [21, 492] on div "#000000 100 %" at bounding box center [97, 477] width 160 height 149
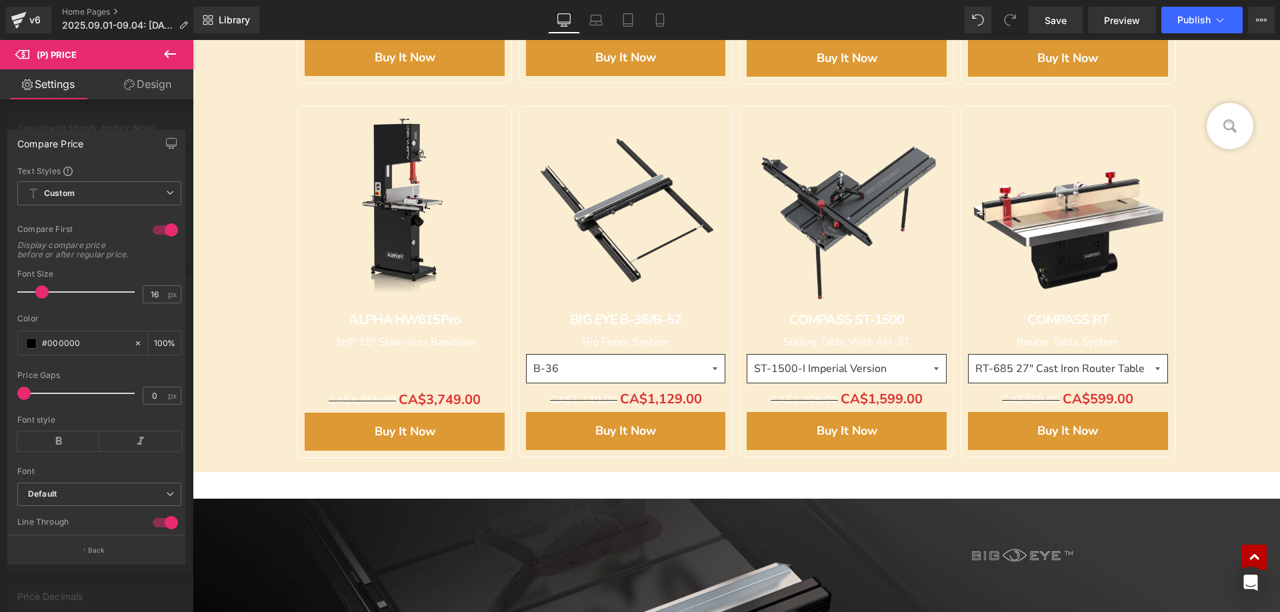
scroll to position [1602, 0]
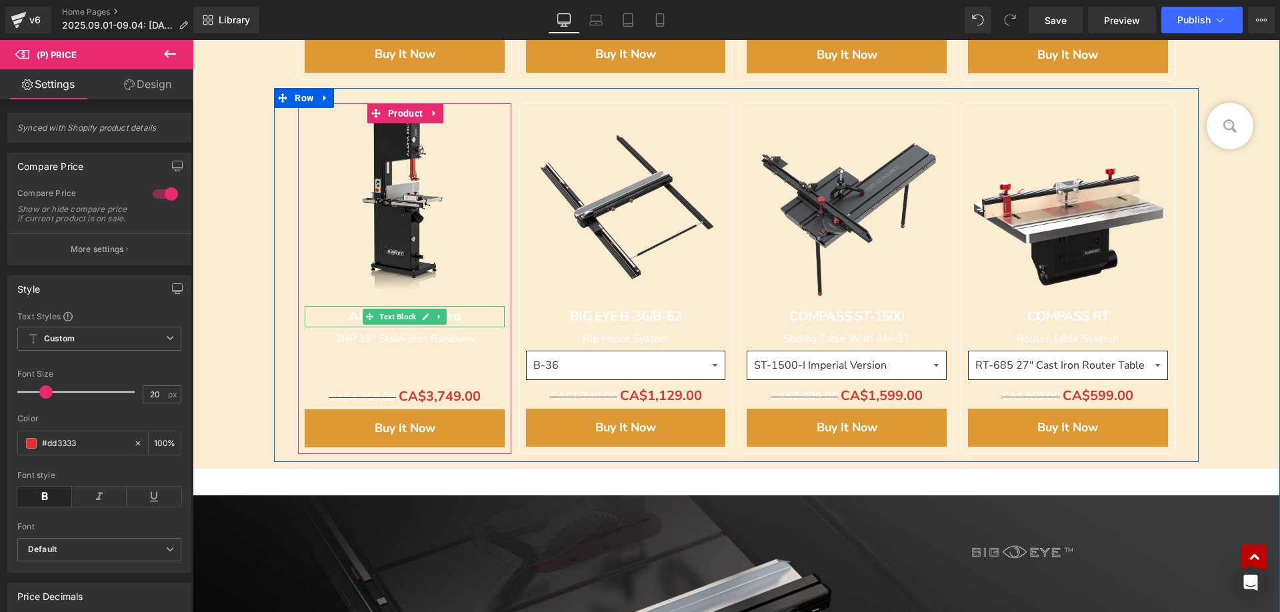
click at [341, 321] on div "ALPHA HW615Pro" at bounding box center [405, 316] width 200 height 21
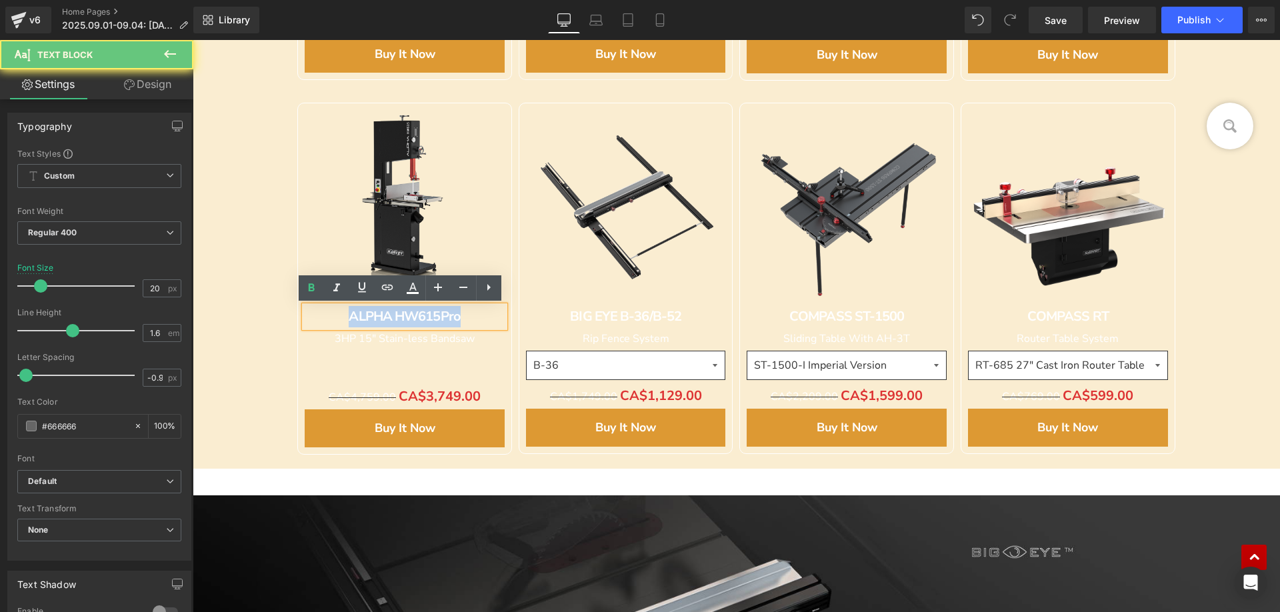
drag, startPoint x: 338, startPoint y: 315, endPoint x: 510, endPoint y: 317, distance: 172.0
click at [510, 317] on div "Sale Off" at bounding box center [736, 274] width 924 height 373
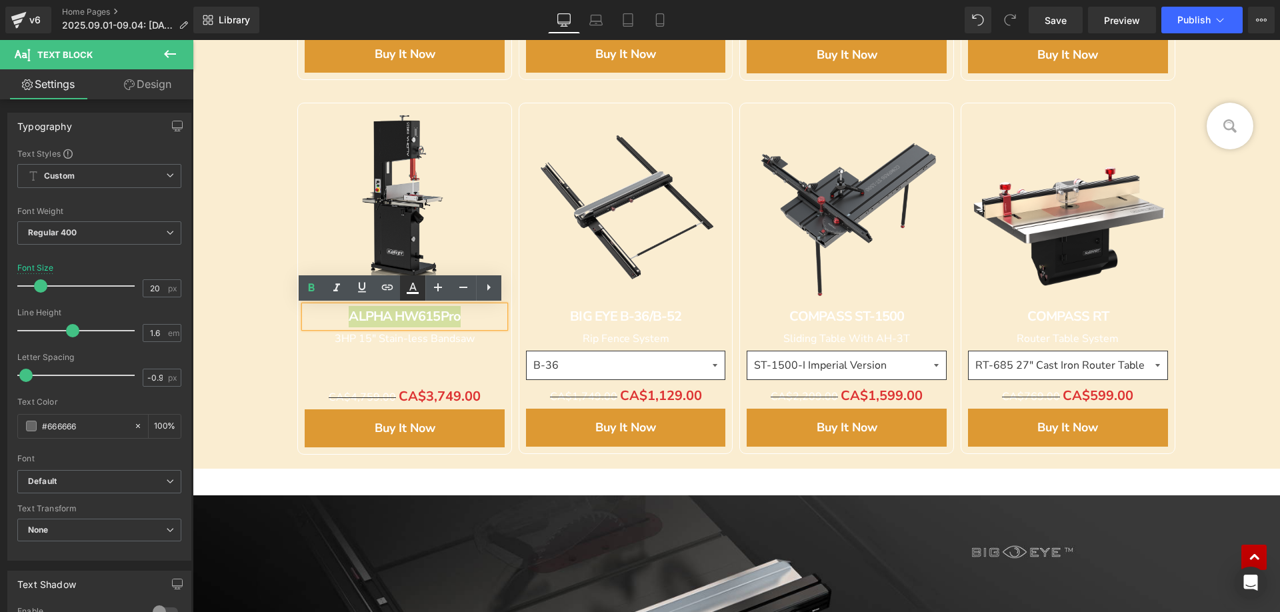
click at [412, 285] on icon at bounding box center [412, 287] width 7 height 8
type input "#ffffff"
type input "100"
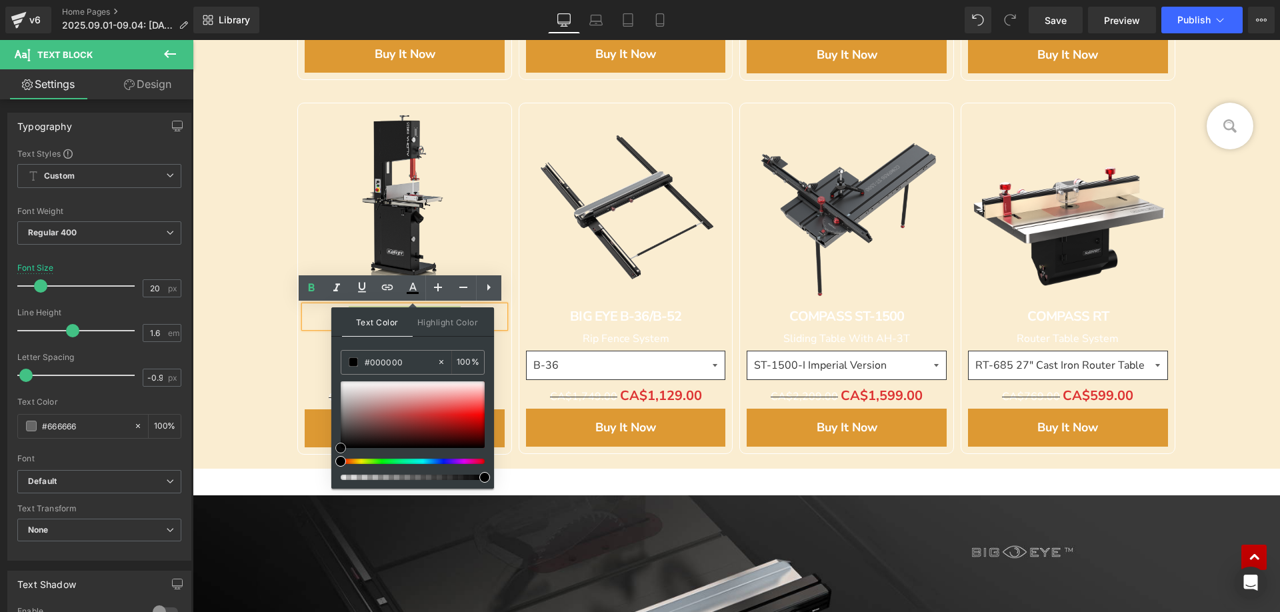
drag, startPoint x: 533, startPoint y: 437, endPoint x: 262, endPoint y: 429, distance: 271.4
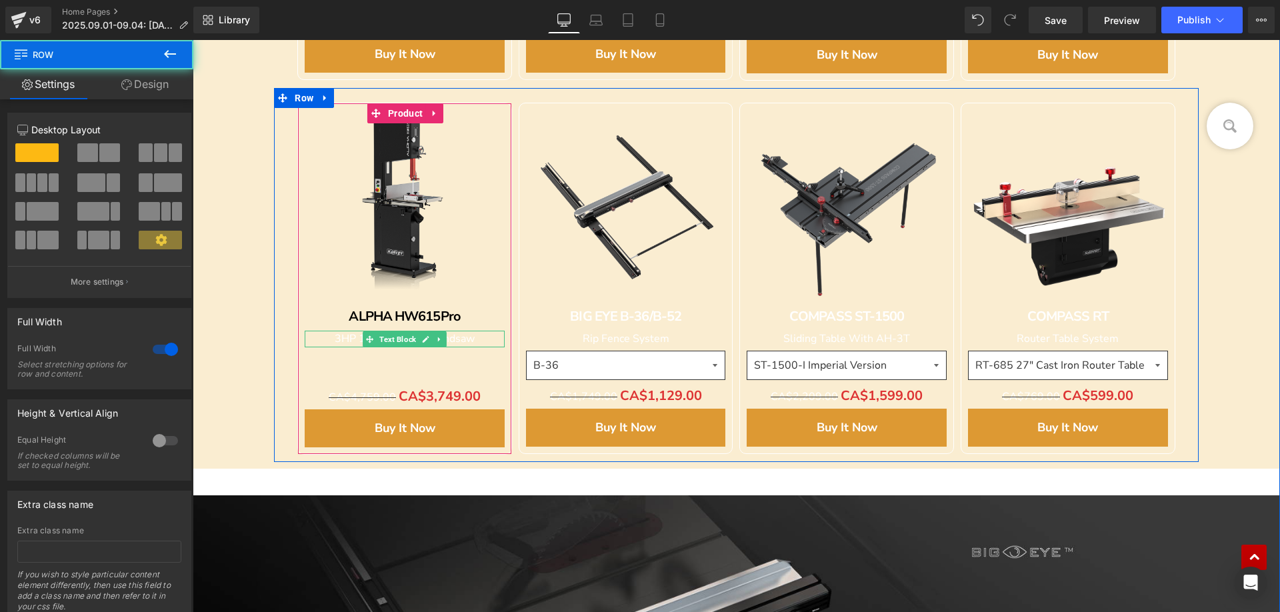
drag, startPoint x: 344, startPoint y: 338, endPoint x: 330, endPoint y: 337, distance: 14.1
click at [344, 338] on span "3HP 15" Stain-less Bandsaw" at bounding box center [405, 338] width 140 height 15
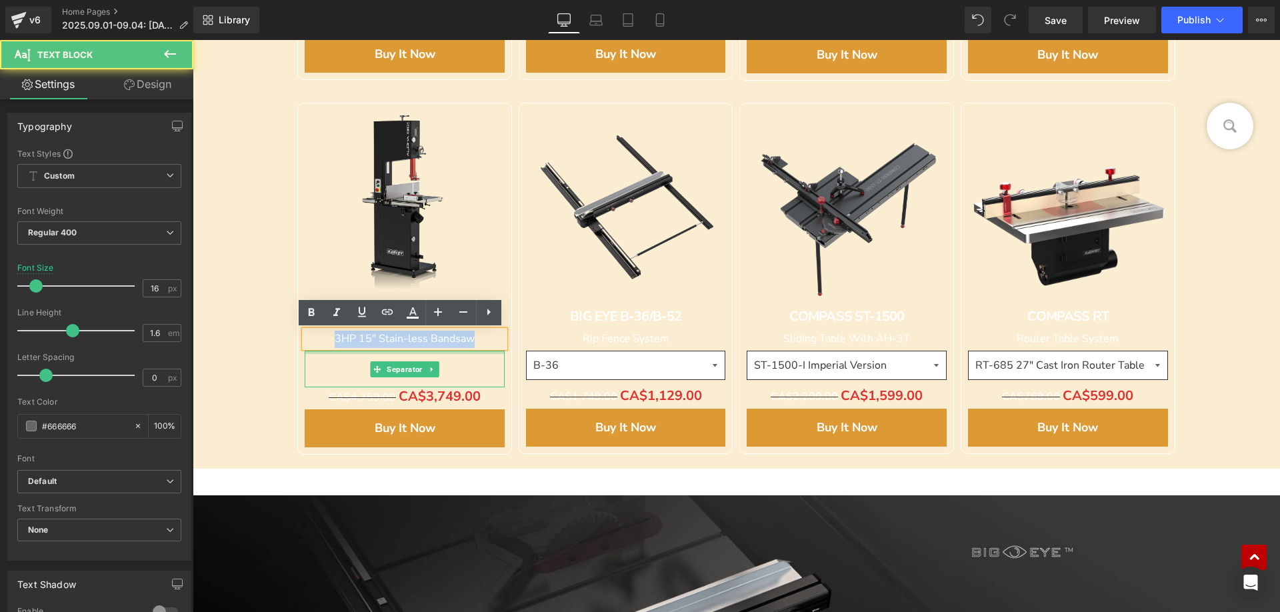
drag, startPoint x: 320, startPoint y: 334, endPoint x: 485, endPoint y: 353, distance: 165.8
click at [485, 353] on div "Sale Off" at bounding box center [405, 276] width 200 height 341
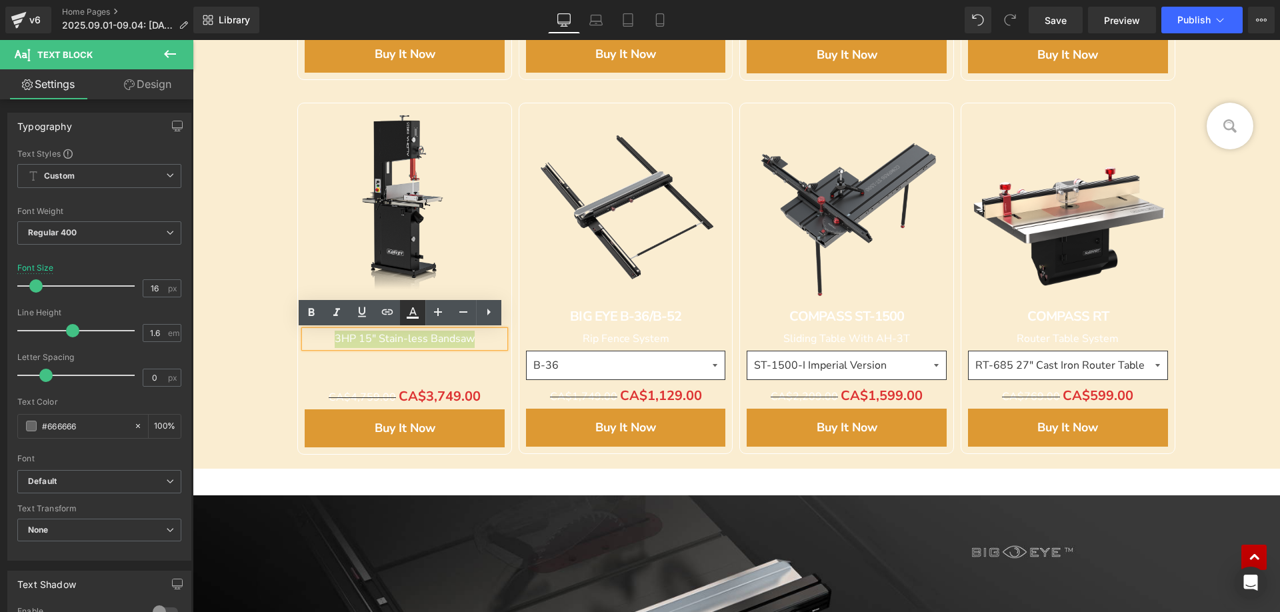
click at [408, 312] on icon at bounding box center [413, 313] width 16 height 16
type input "#ffffff"
type input "100"
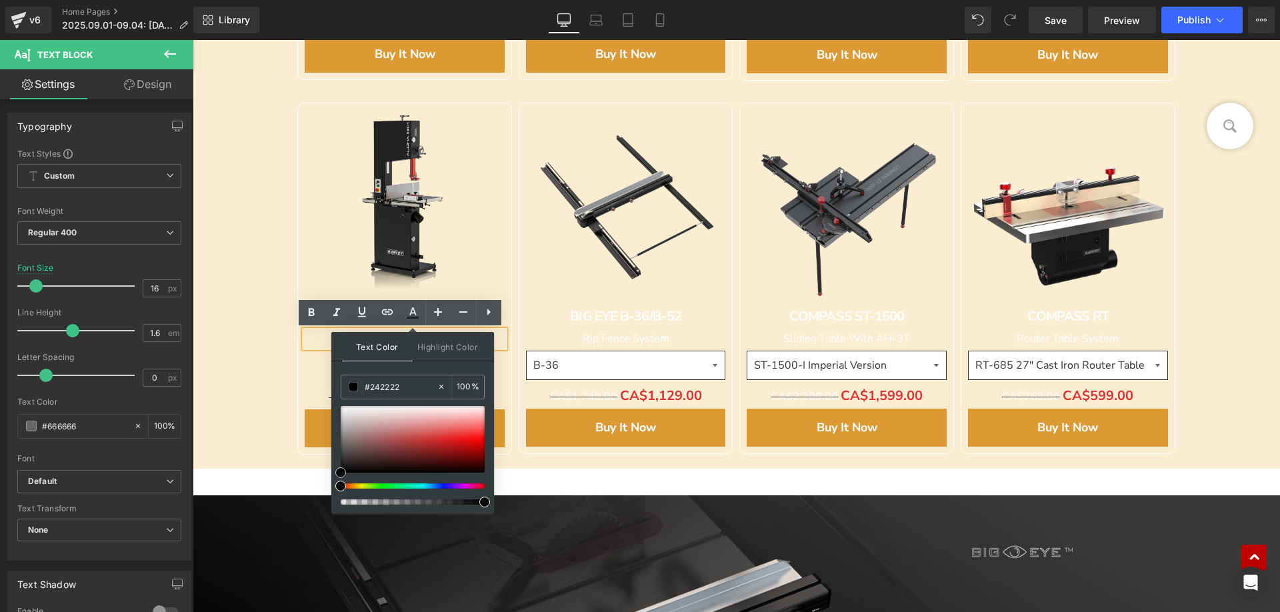
type input "#000000"
drag, startPoint x: 341, startPoint y: 405, endPoint x: 337, endPoint y: 485, distance: 79.4
click at [341, 485] on div at bounding box center [413, 455] width 144 height 99
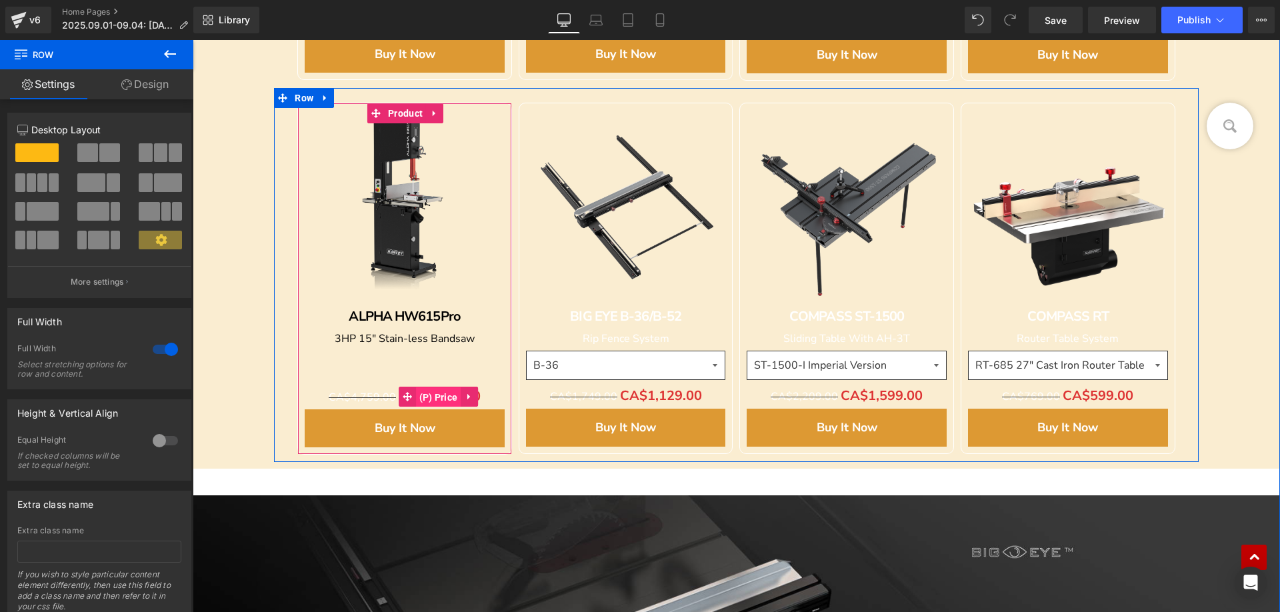
click at [431, 394] on span "(P) Price" at bounding box center [438, 397] width 45 height 20
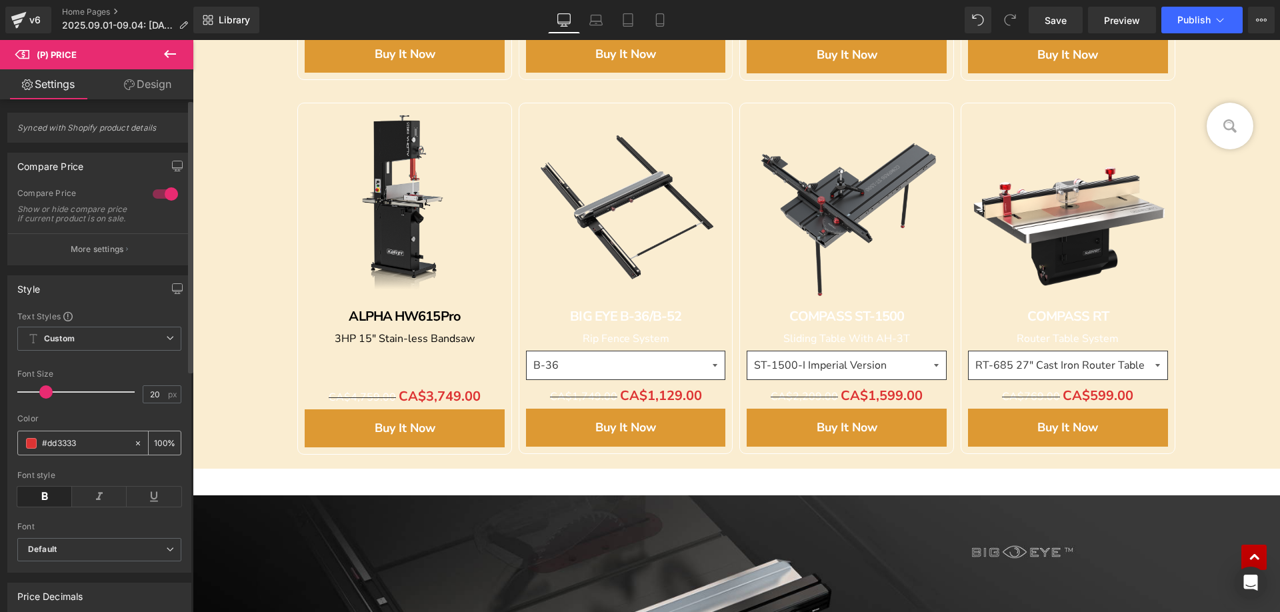
click at [29, 449] on span at bounding box center [31, 443] width 11 height 11
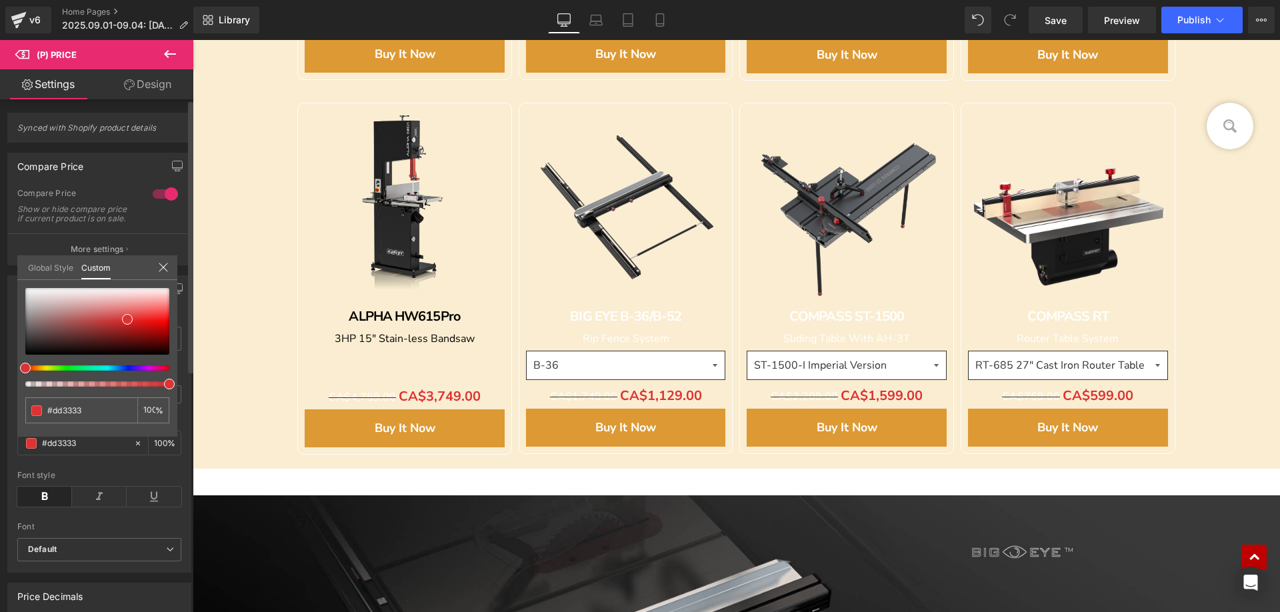
click at [163, 267] on icon at bounding box center [163, 267] width 9 height 9
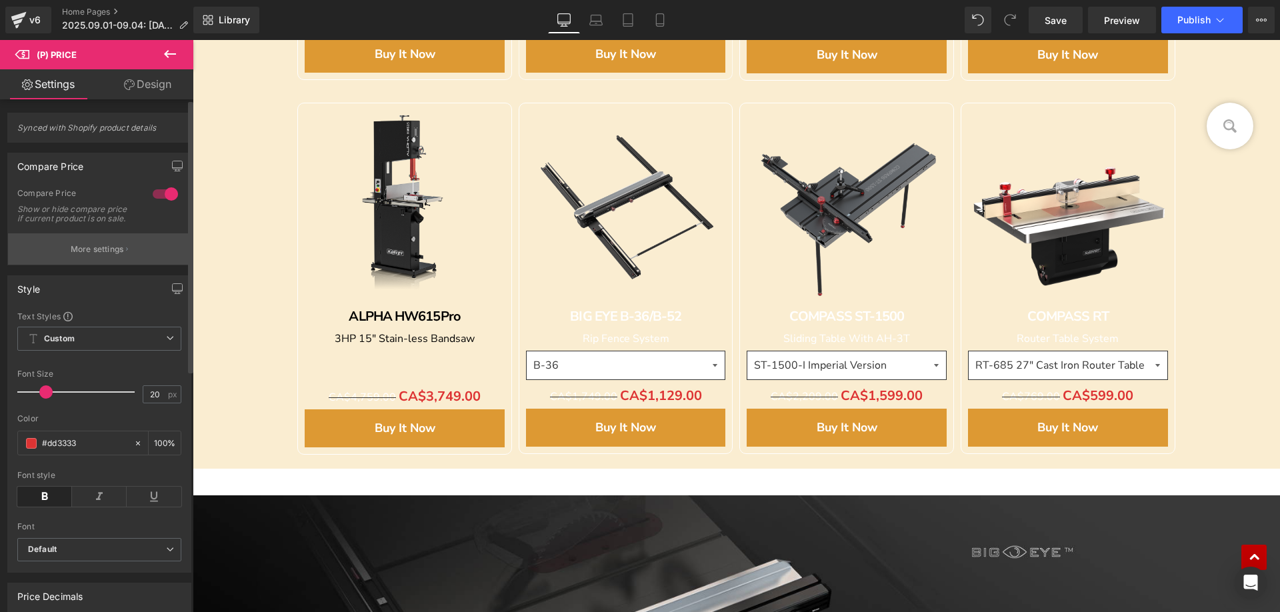
click at [72, 255] on p "More settings" at bounding box center [97, 249] width 53 height 12
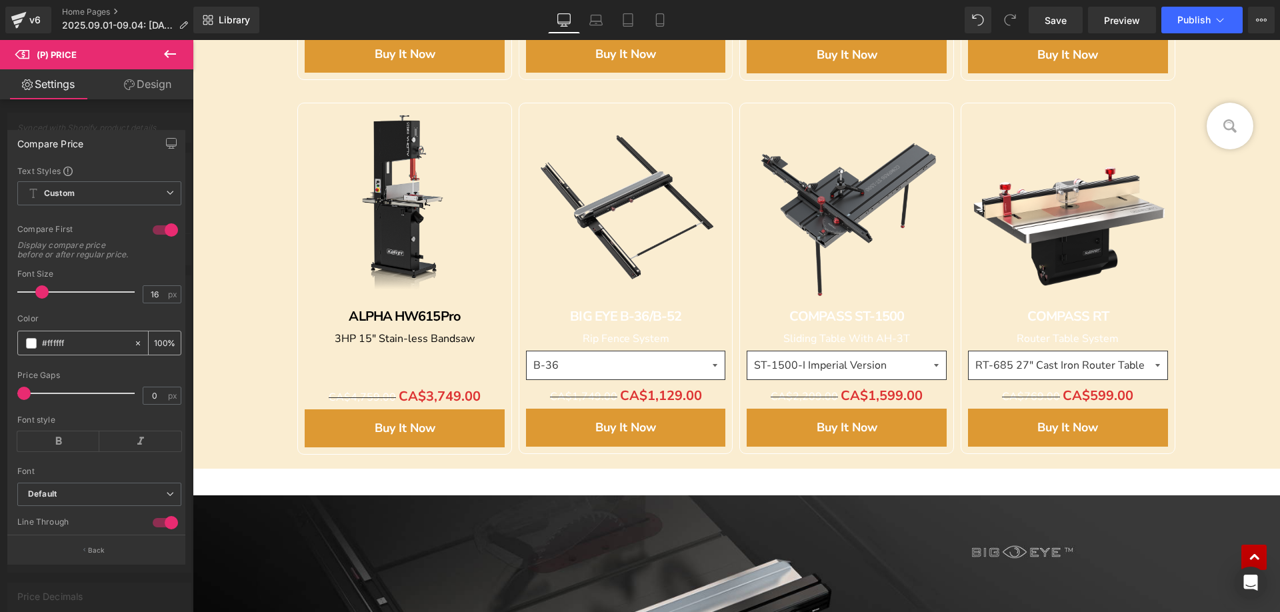
click at [30, 349] on span at bounding box center [31, 343] width 11 height 11
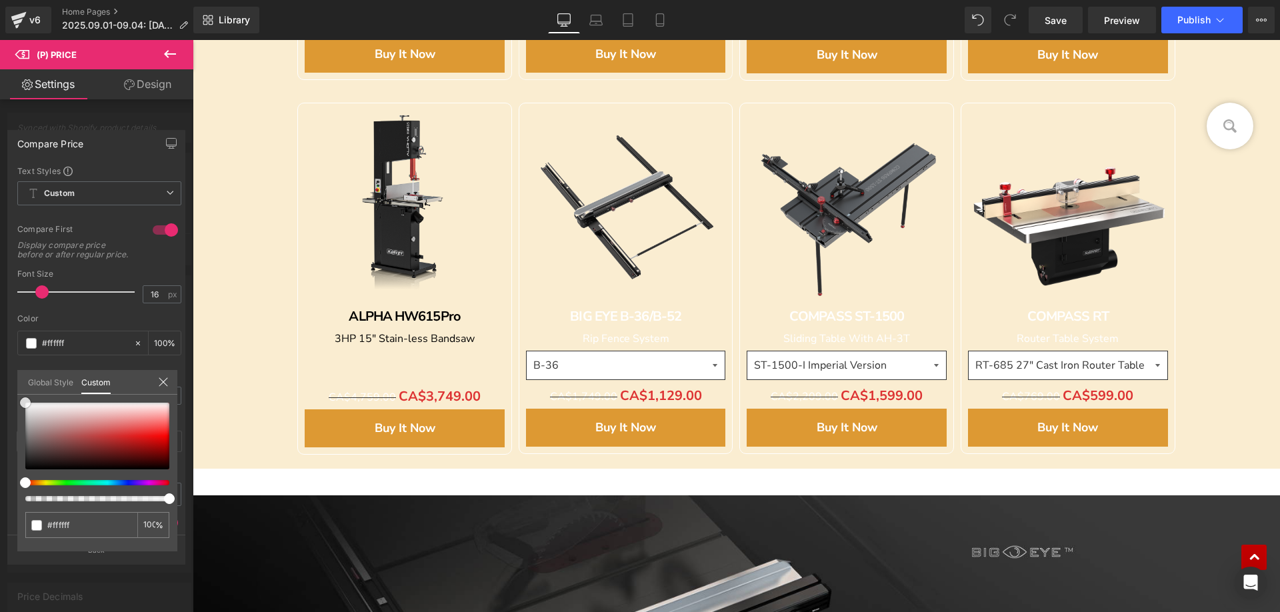
type input "#f2f2f2"
type input "#716464"
type input "#463e3e"
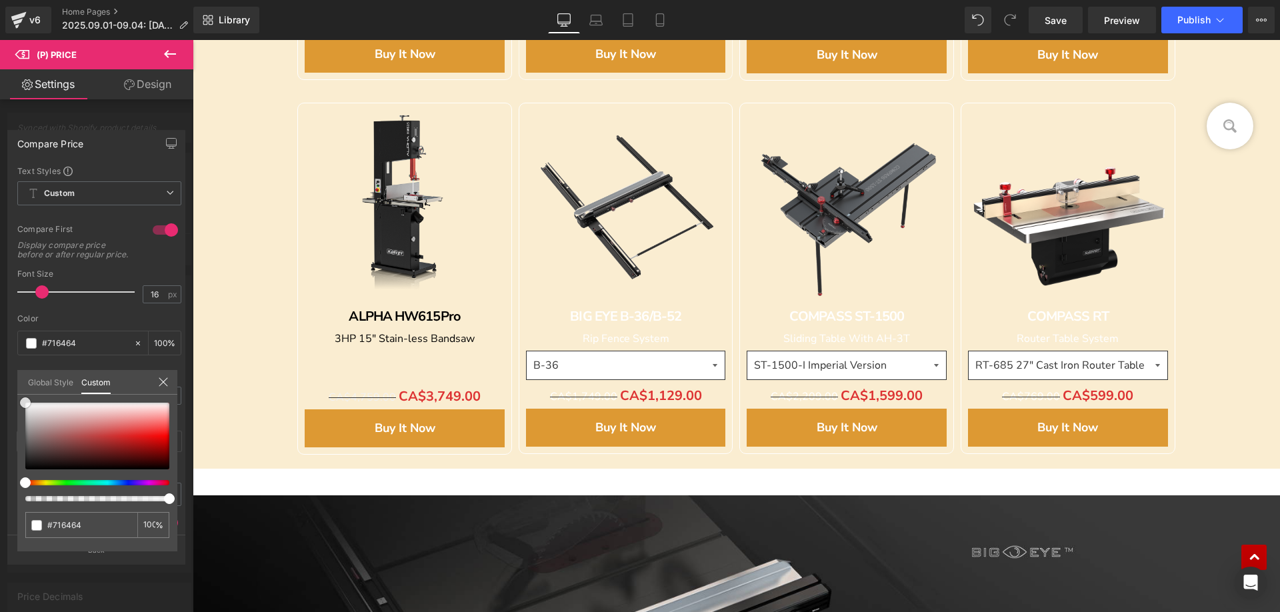
type input "#463e3e"
type input "#181515"
type input "#000000"
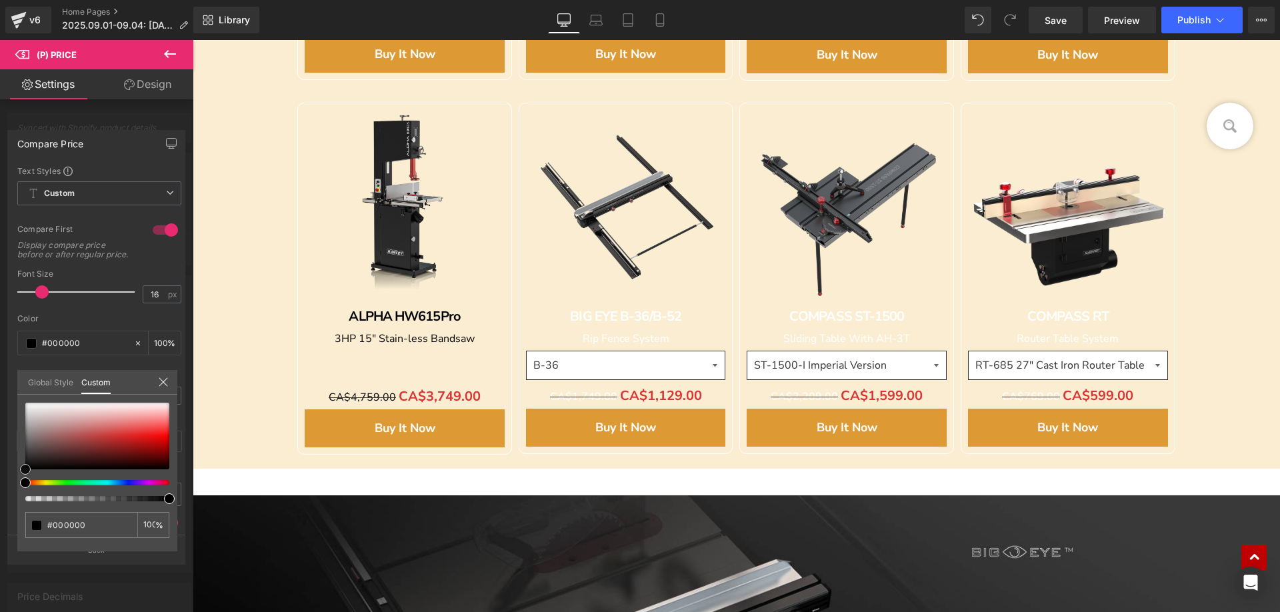
drag, startPoint x: 25, startPoint y: 404, endPoint x: 23, endPoint y: 489, distance: 84.7
click at [23, 489] on div "#000000 100 %" at bounding box center [97, 477] width 160 height 149
drag, startPoint x: 580, startPoint y: 319, endPoint x: 573, endPoint y: 315, distance: 7.5
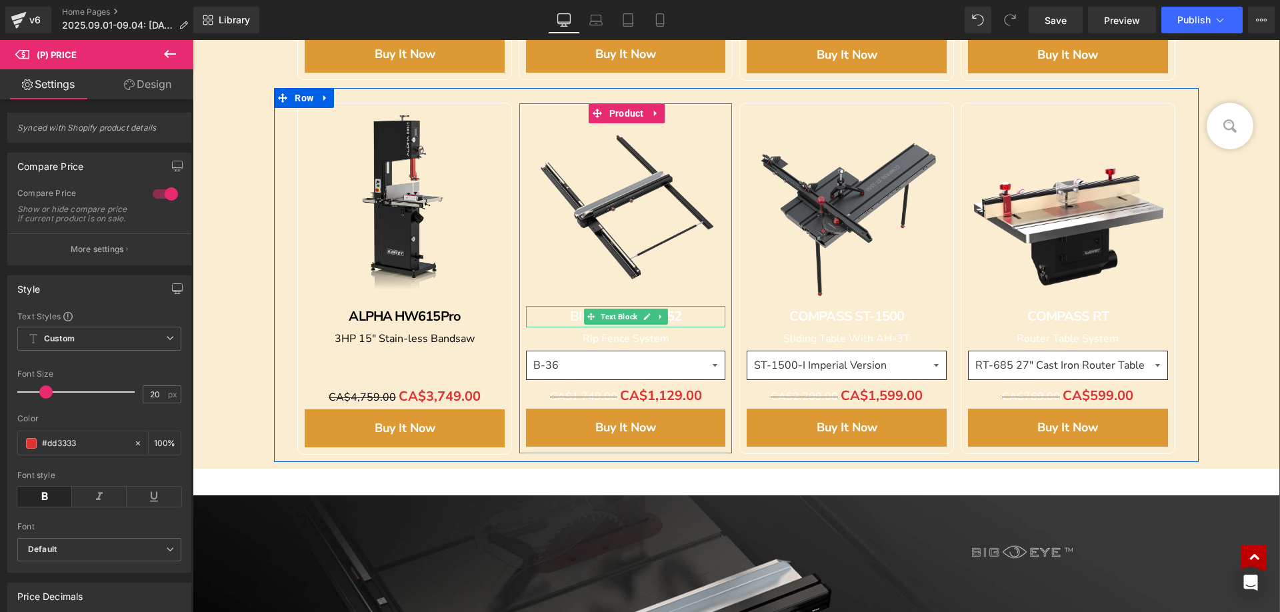
click at [563, 315] on div "BIG EYE B-36/B-52" at bounding box center [626, 316] width 200 height 21
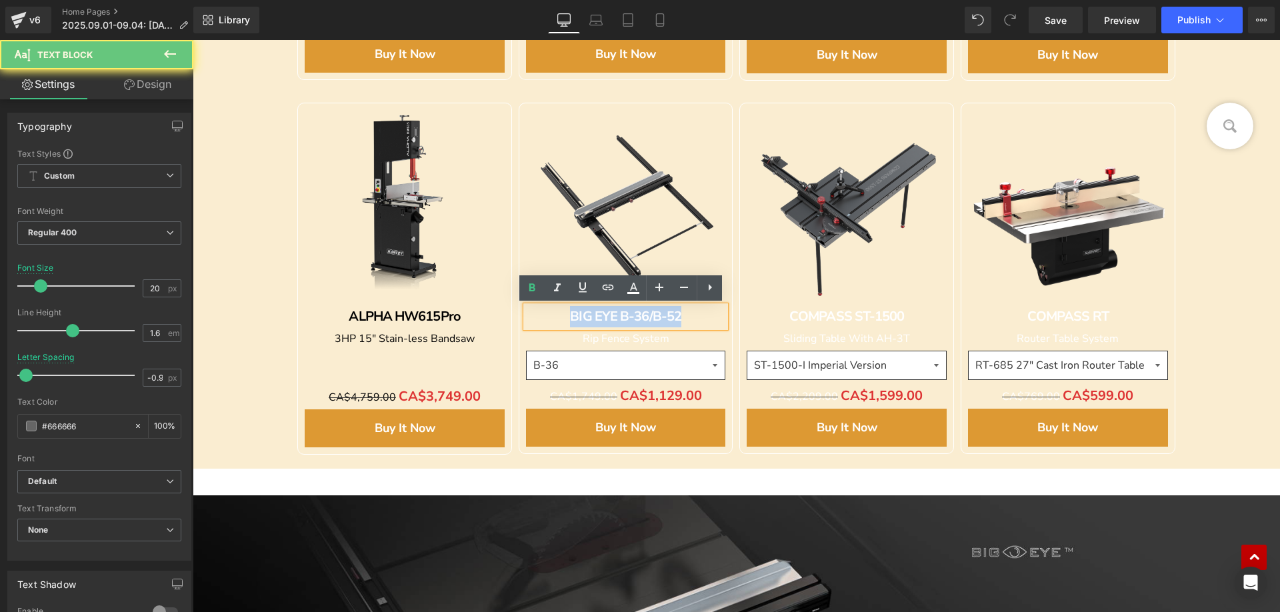
drag, startPoint x: 563, startPoint y: 311, endPoint x: 686, endPoint y: 311, distance: 122.6
click at [686, 311] on div "BIG EYE B-36/B-52" at bounding box center [626, 316] width 200 height 21
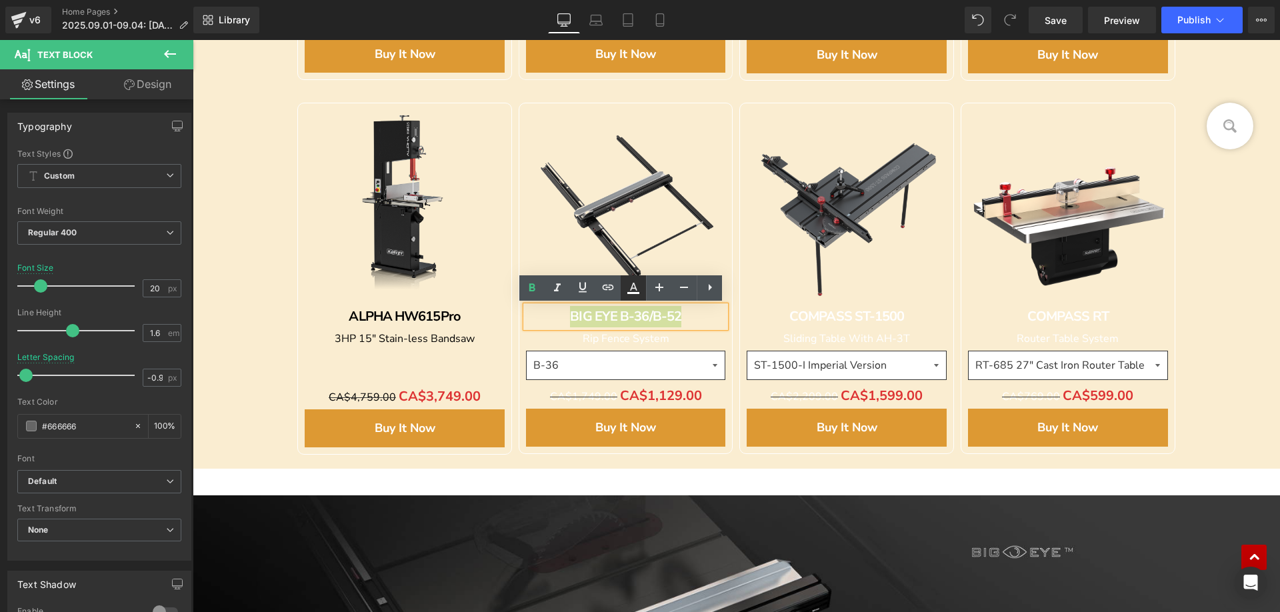
click at [633, 286] on icon at bounding box center [633, 287] width 7 height 8
type input "#ffffff"
type input "100"
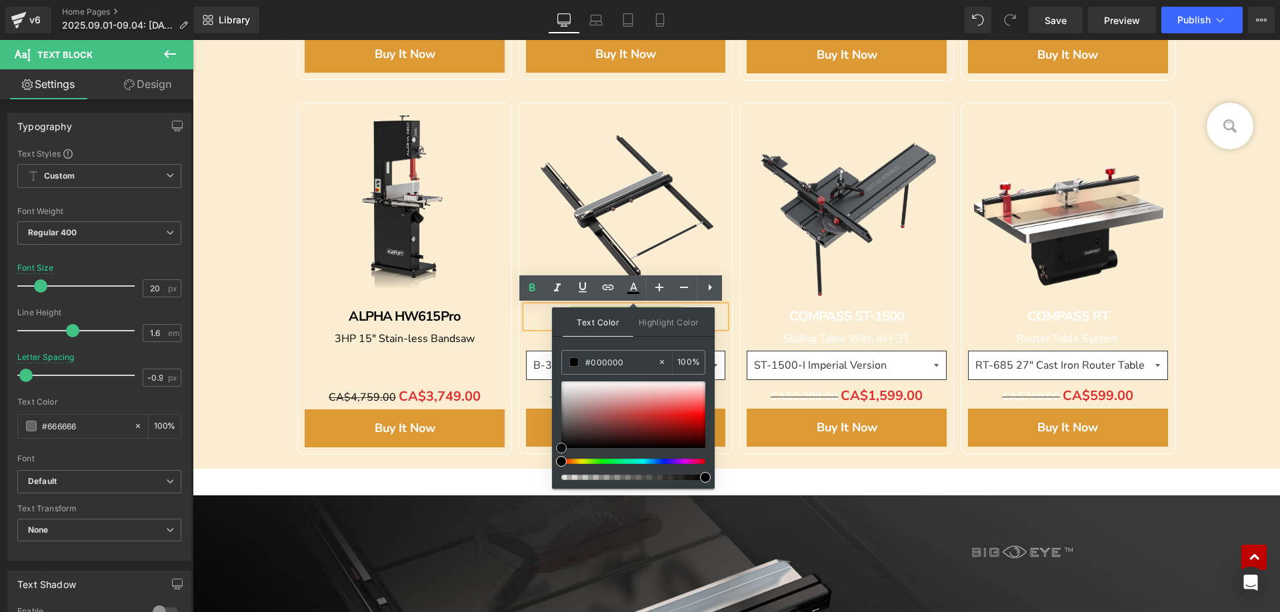
drag, startPoint x: 562, startPoint y: 381, endPoint x: 563, endPoint y: 460, distance: 79.3
click at [561, 462] on div at bounding box center [633, 430] width 144 height 99
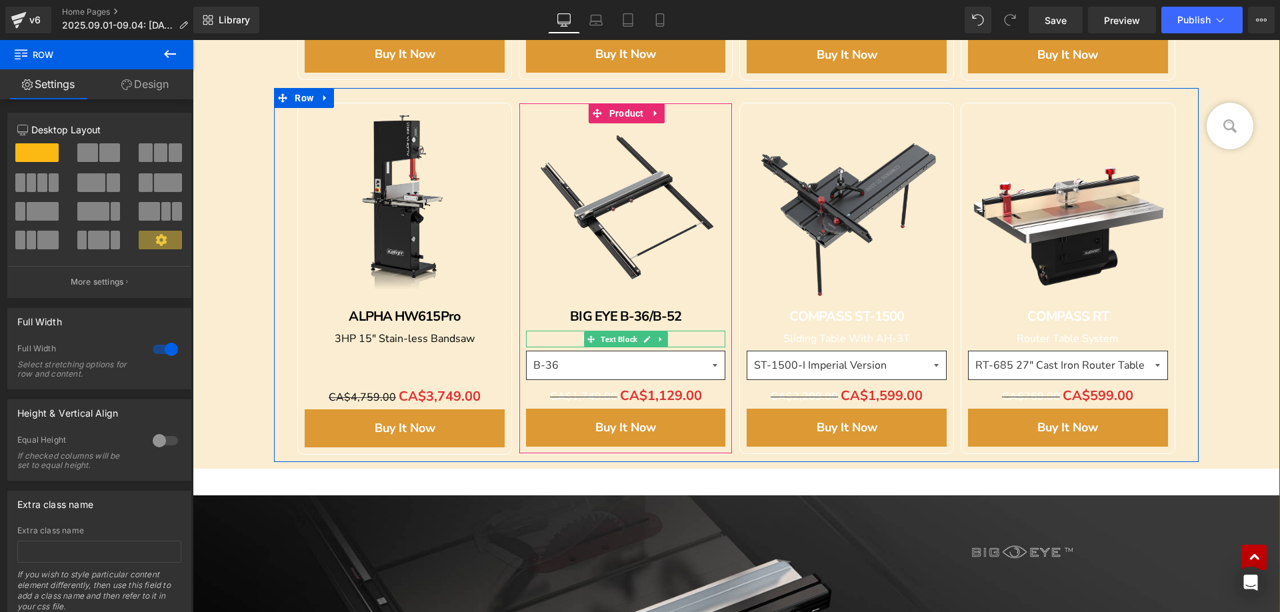
click at [568, 335] on p "Rip Fence System" at bounding box center [626, 339] width 200 height 17
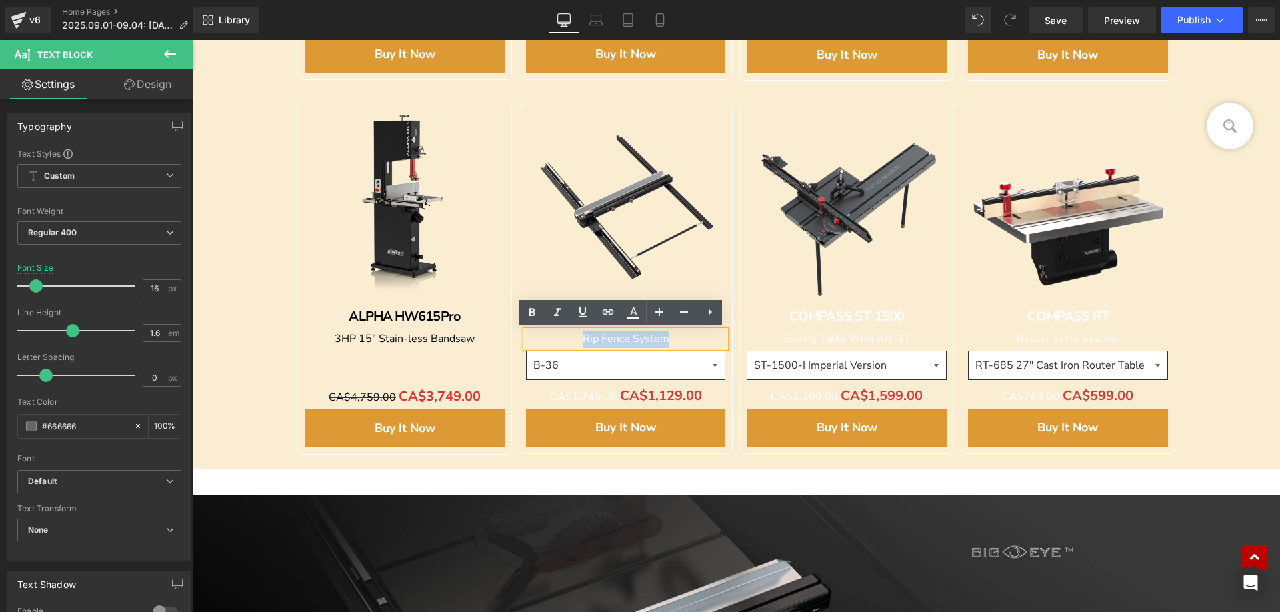
drag, startPoint x: 568, startPoint y: 336, endPoint x: 659, endPoint y: 331, distance: 90.8
click at [681, 335] on p "Rip Fence System" at bounding box center [626, 339] width 200 height 17
click at [636, 314] on icon at bounding box center [633, 311] width 7 height 8
type input "#ffffff"
type input "100"
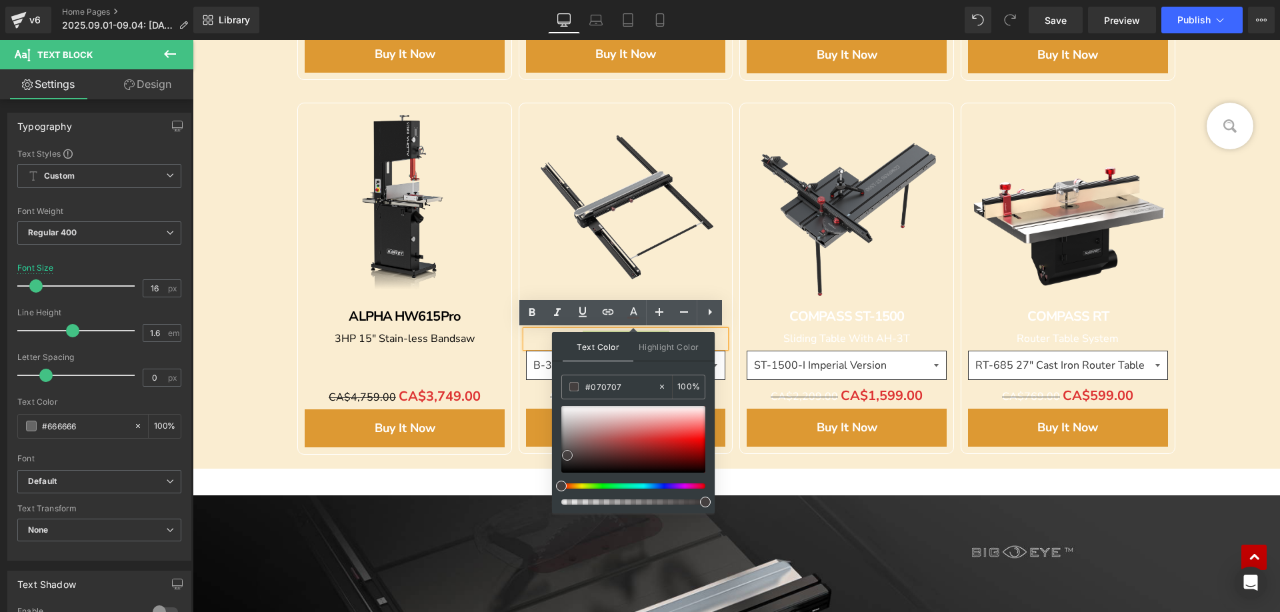
type input "#000000"
drag, startPoint x: 561, startPoint y: 408, endPoint x: 559, endPoint y: 484, distance: 76.0
click at [561, 484] on div at bounding box center [633, 455] width 144 height 99
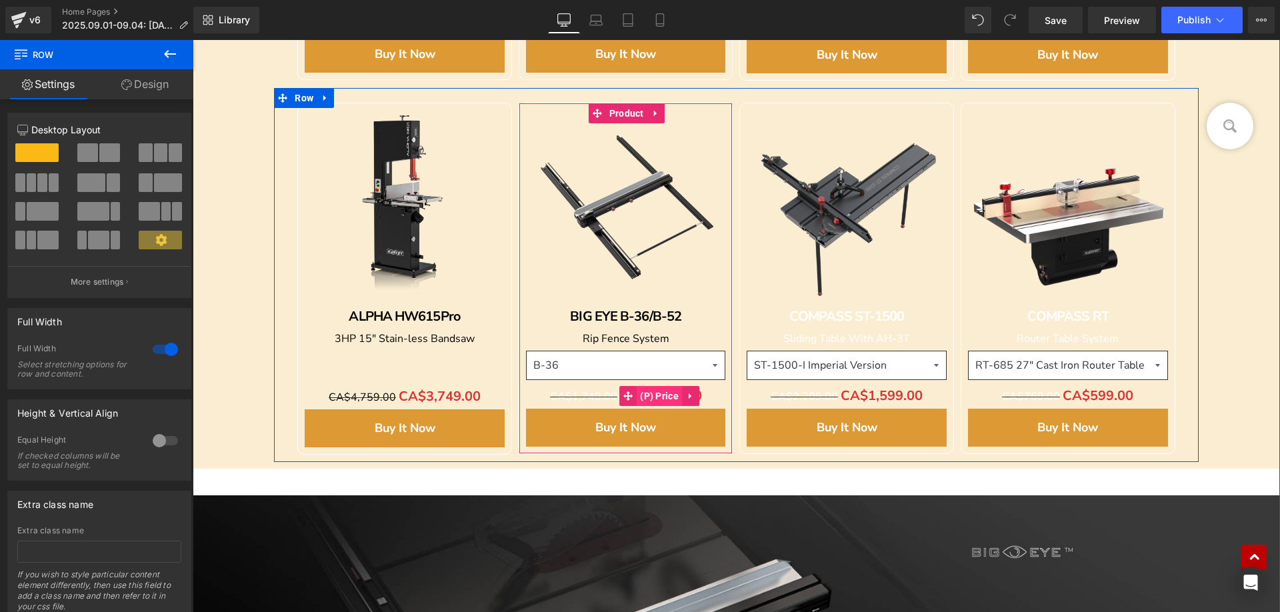
click at [647, 397] on span "(P) Price" at bounding box center [659, 396] width 45 height 20
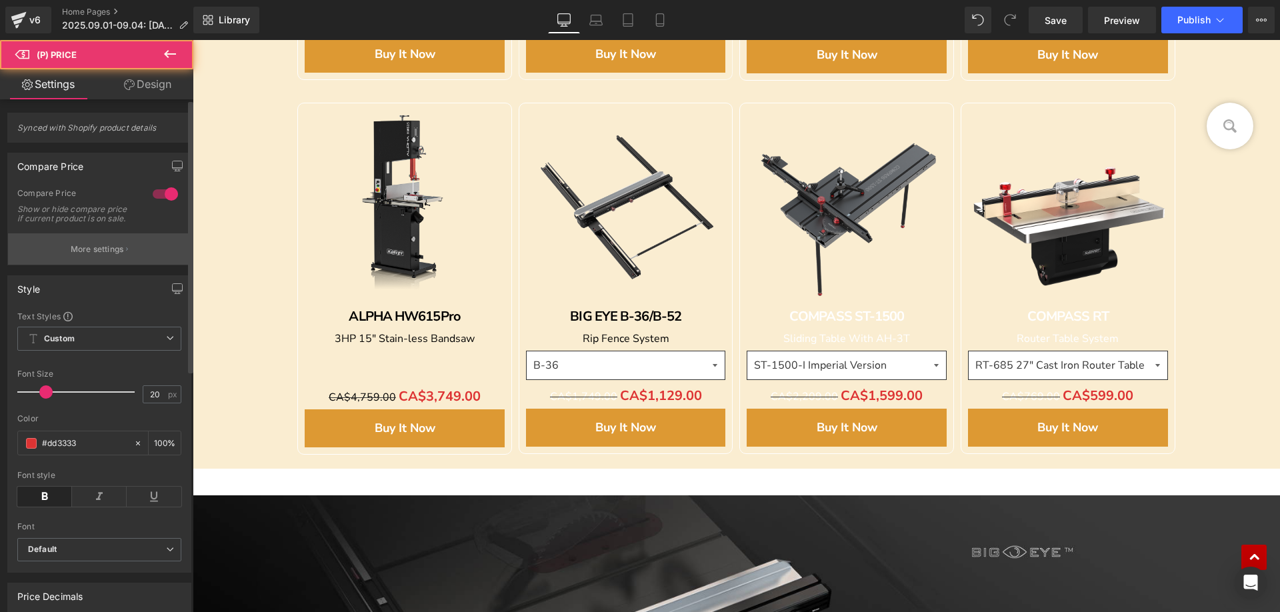
click at [97, 255] on p "More settings" at bounding box center [97, 249] width 53 height 12
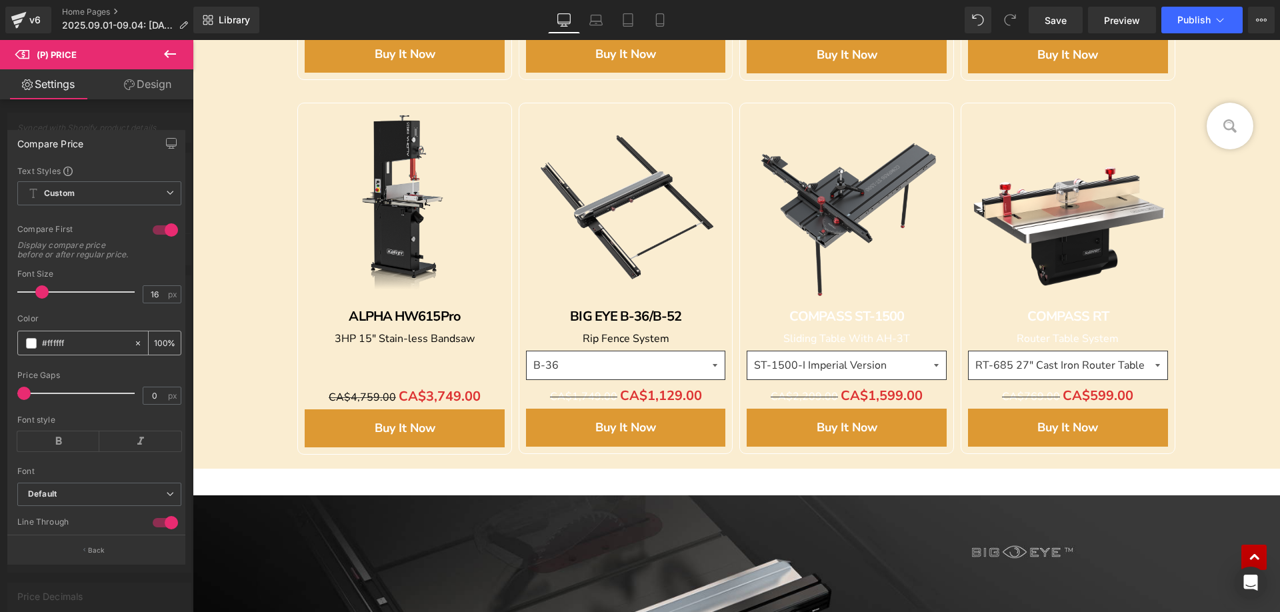
click at [34, 349] on span at bounding box center [31, 343] width 11 height 11
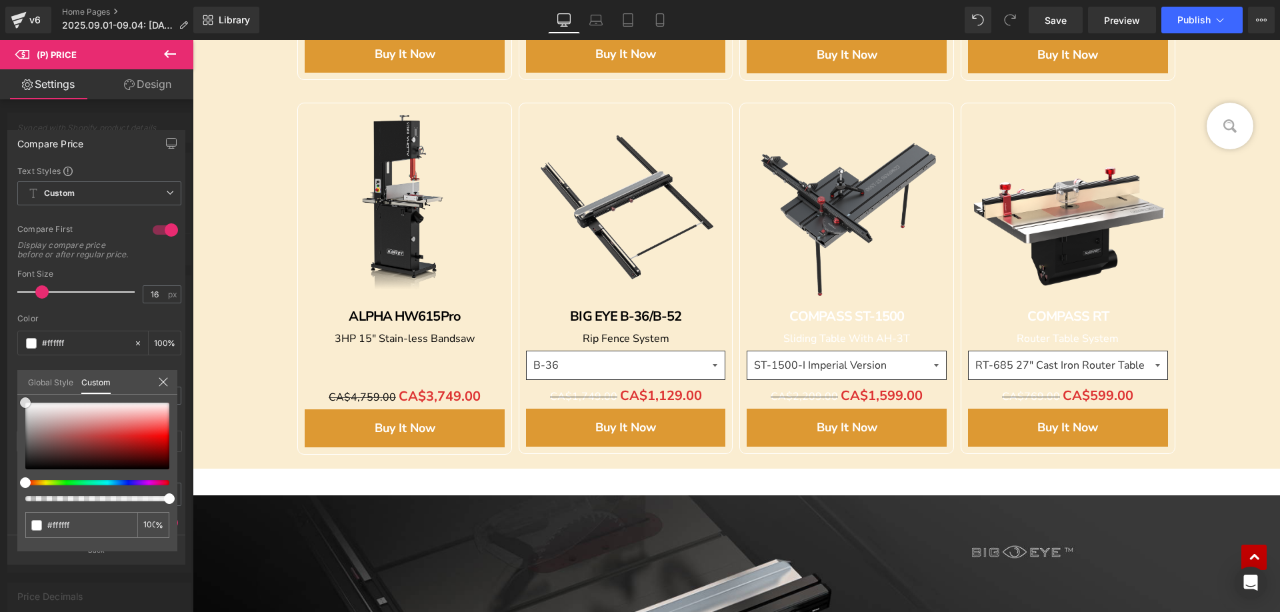
type input "#fcfcfc"
type input "#efefef"
type input "#d8d8d8"
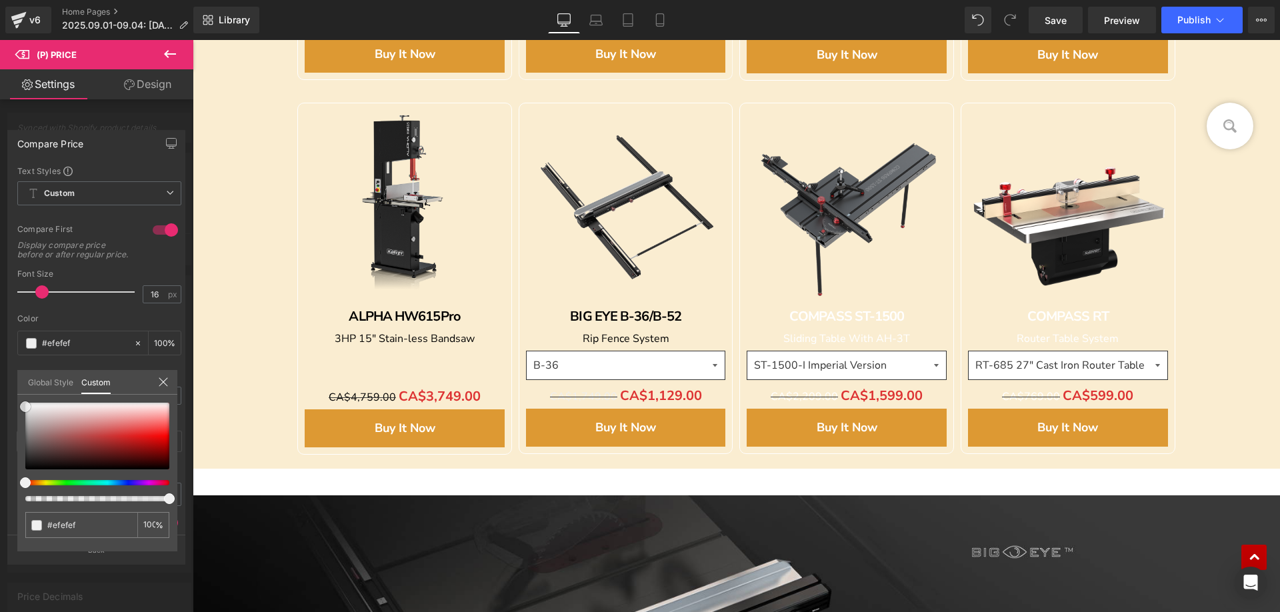
type input "#d8d8d8"
type input "#979090"
type input "#362f2f"
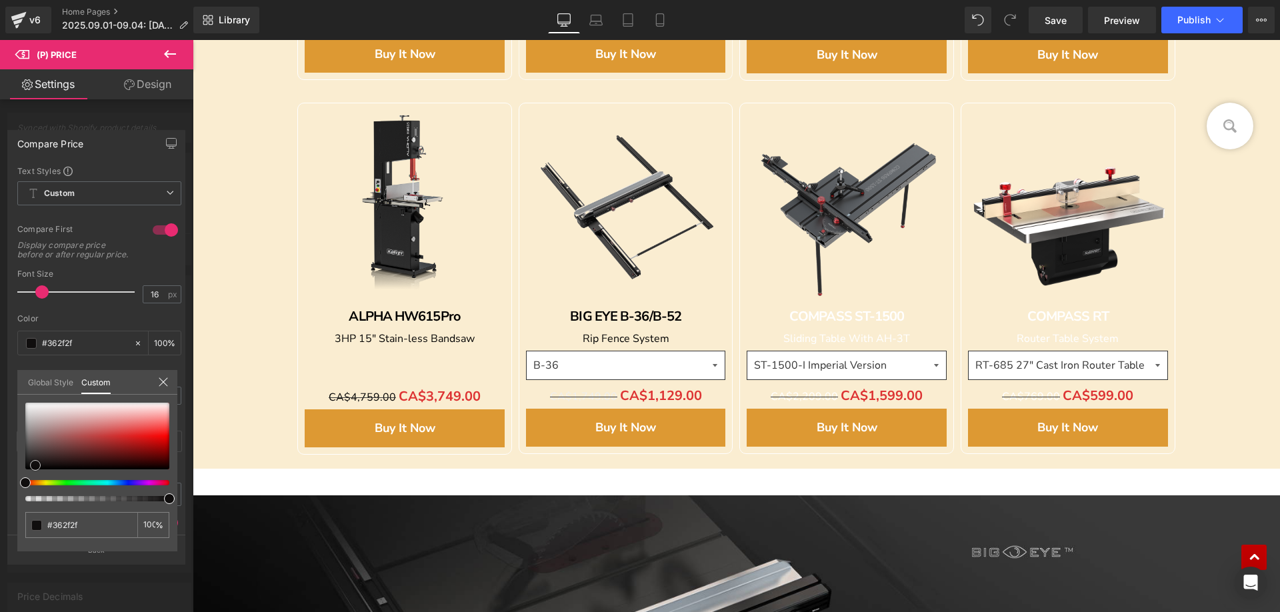
type input "#151212"
type input "#050404"
type input "#000000"
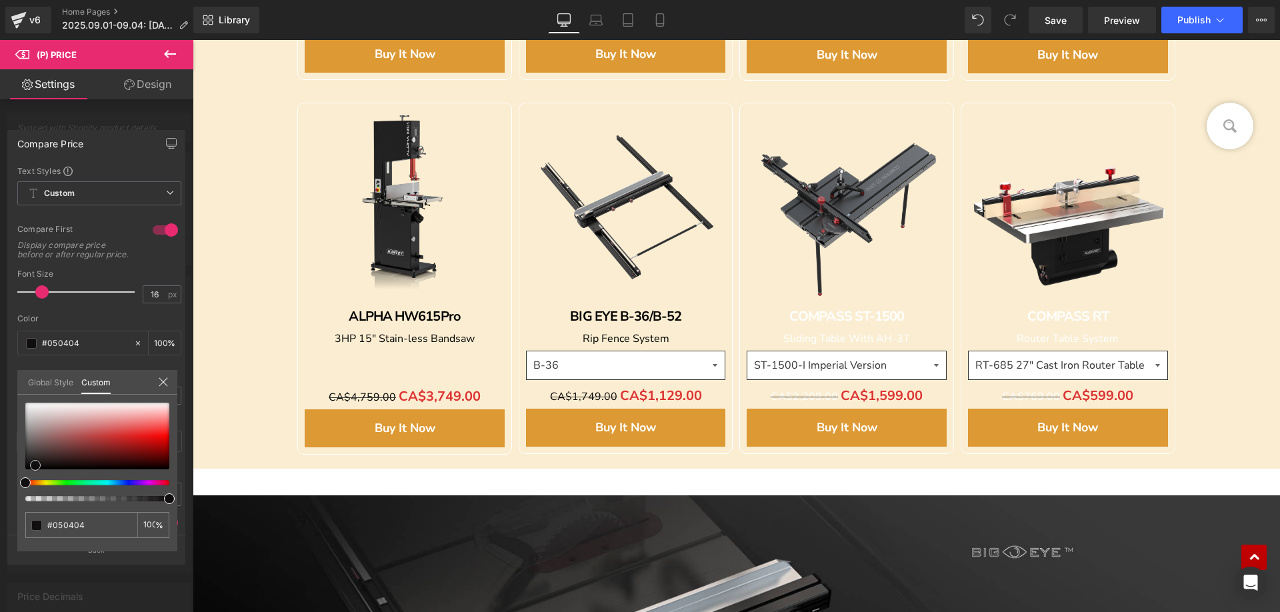
type input "#000000"
drag, startPoint x: 25, startPoint y: 404, endPoint x: 123, endPoint y: 446, distance: 106.6
click at [8, 486] on div "Compare Price Text Styles Custom Custom Setup Global Style Custom Setup Global …" at bounding box center [96, 341] width 193 height 443
drag, startPoint x: 791, startPoint y: 309, endPoint x: 783, endPoint y: 315, distance: 9.1
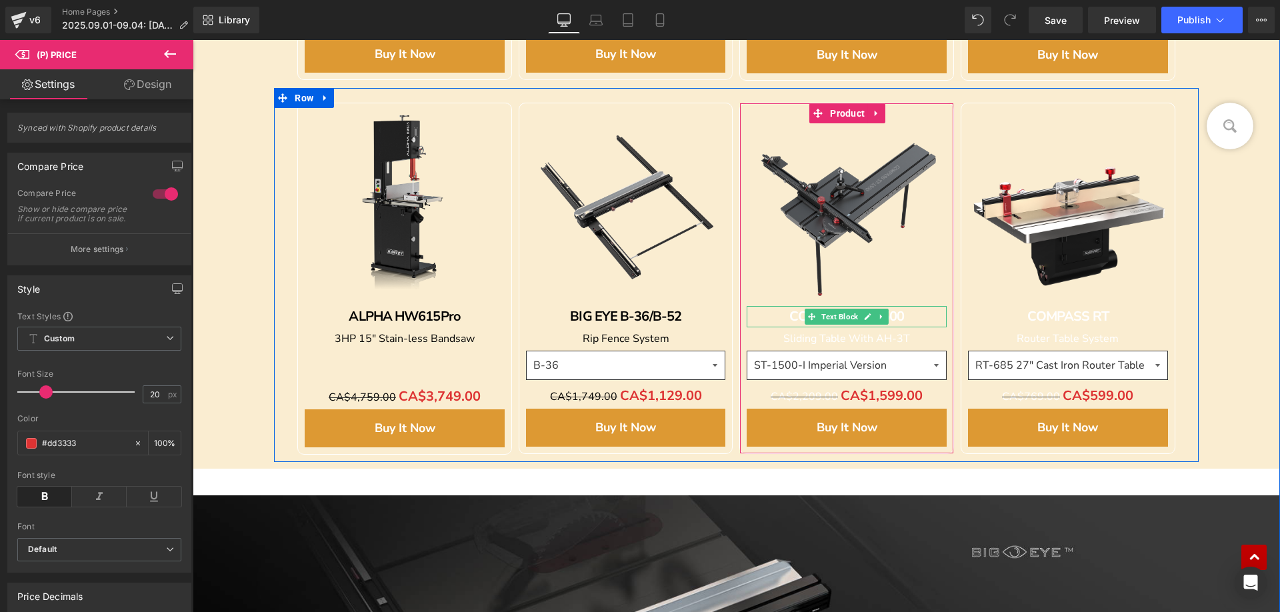
click at [789, 313] on b "COMPASS ST-1500" at bounding box center [846, 316] width 115 height 18
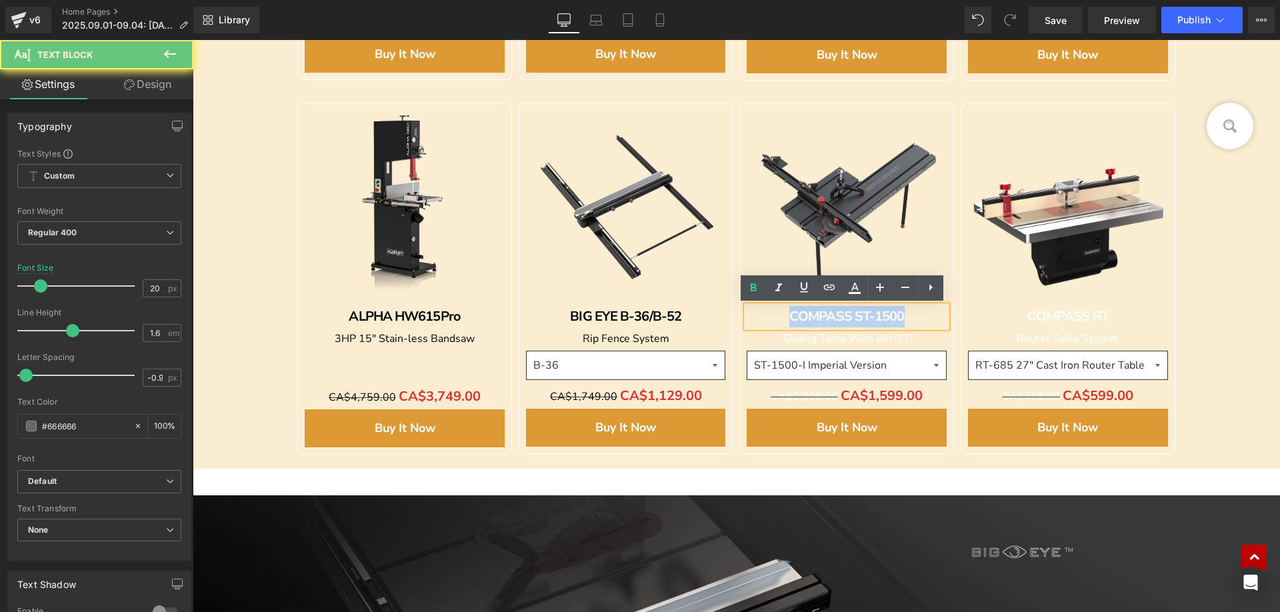
drag, startPoint x: 777, startPoint y: 315, endPoint x: 901, endPoint y: 314, distance: 124.0
click at [909, 315] on div "COMPASS ST-1500" at bounding box center [847, 316] width 200 height 21
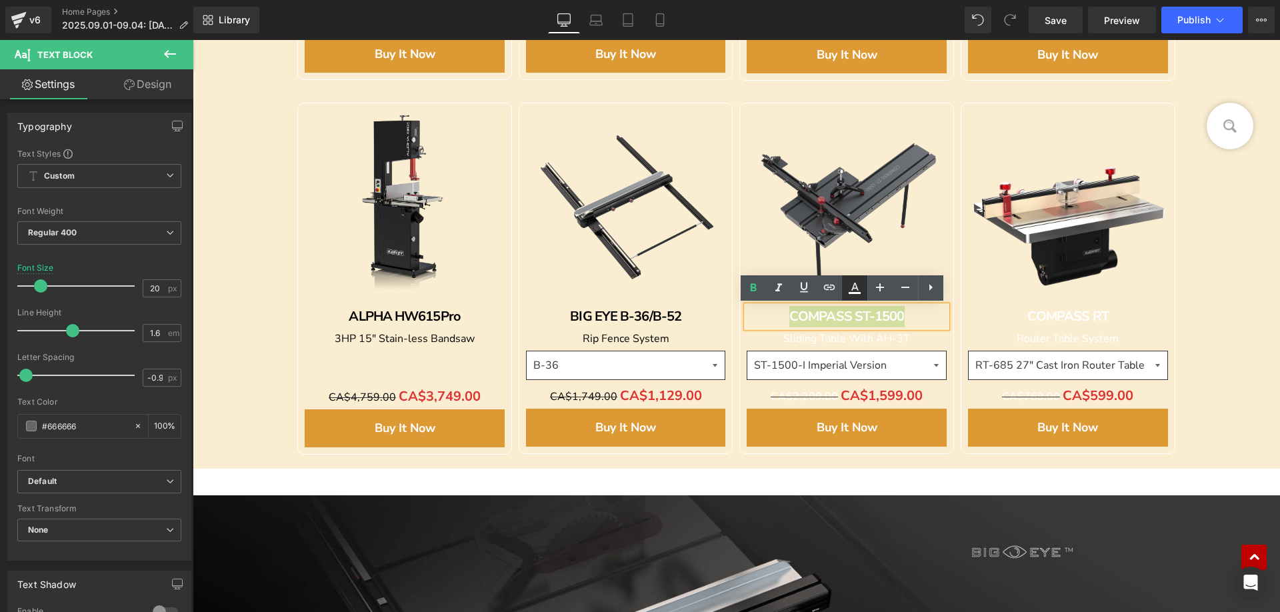
click at [855, 291] on icon at bounding box center [855, 288] width 16 height 16
type input "#ffffff"
type input "100"
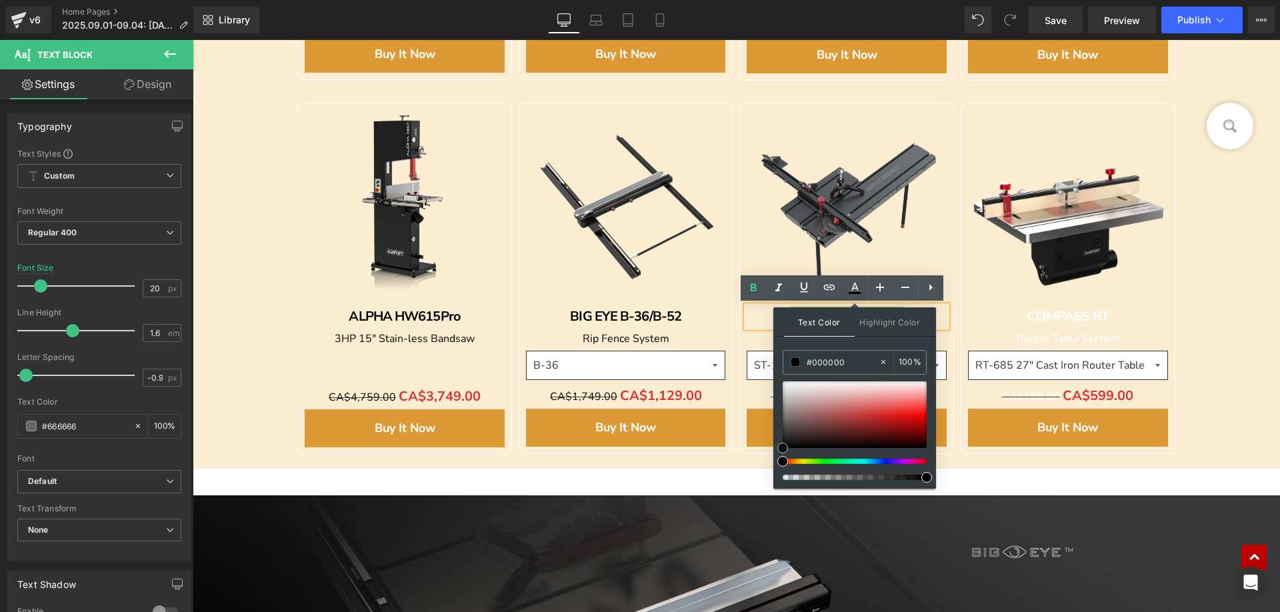
drag, startPoint x: 974, startPoint y: 421, endPoint x: 770, endPoint y: 456, distance: 207.0
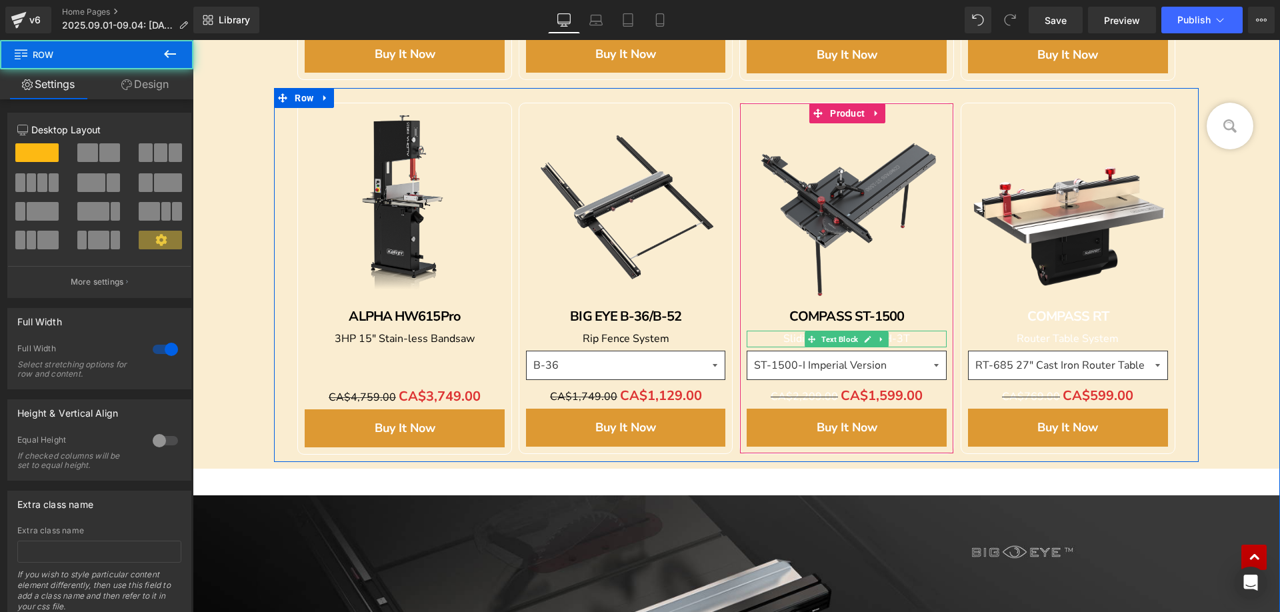
click at [783, 338] on span "Sliding Table With AH-3T" at bounding box center [846, 338] width 127 height 15
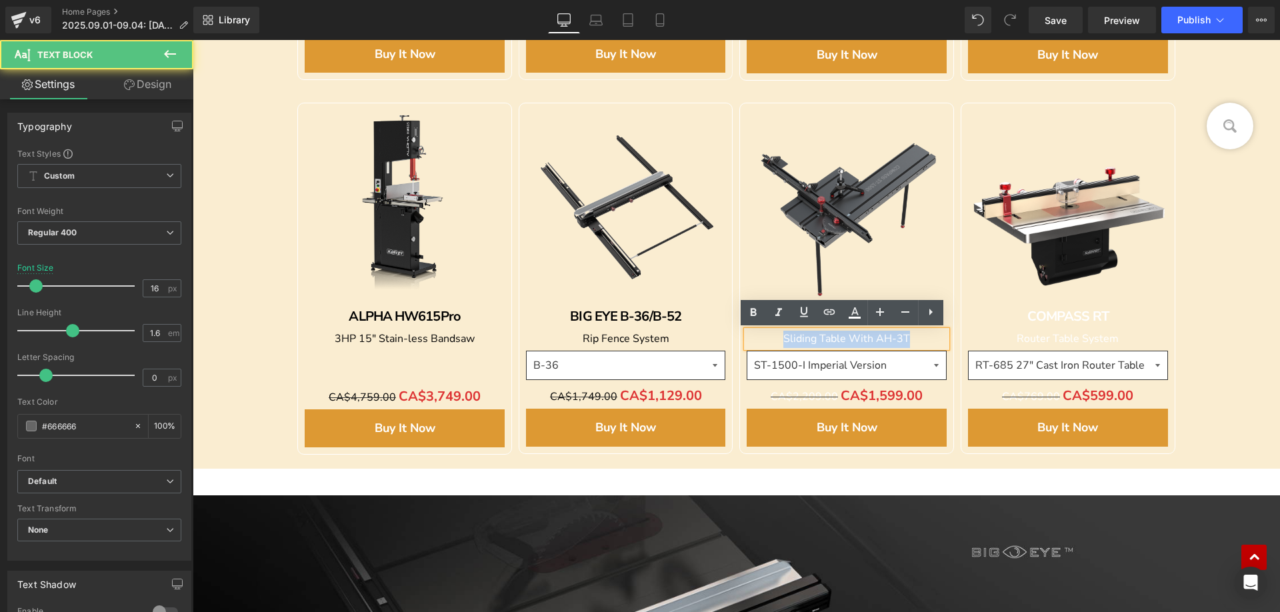
drag, startPoint x: 774, startPoint y: 336, endPoint x: 929, endPoint y: 336, distance: 155.3
click at [929, 336] on p "Sliding Table With AH-3T" at bounding box center [847, 339] width 200 height 17
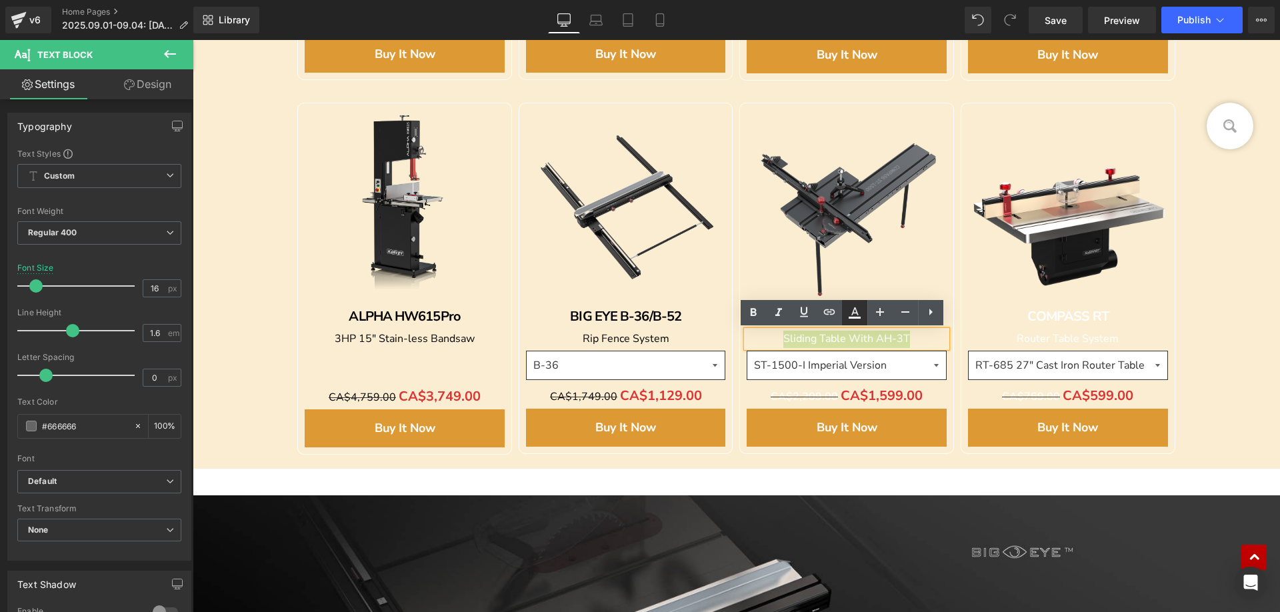
click at [853, 312] on icon at bounding box center [854, 311] width 7 height 8
type input "#ffffff"
type input "100"
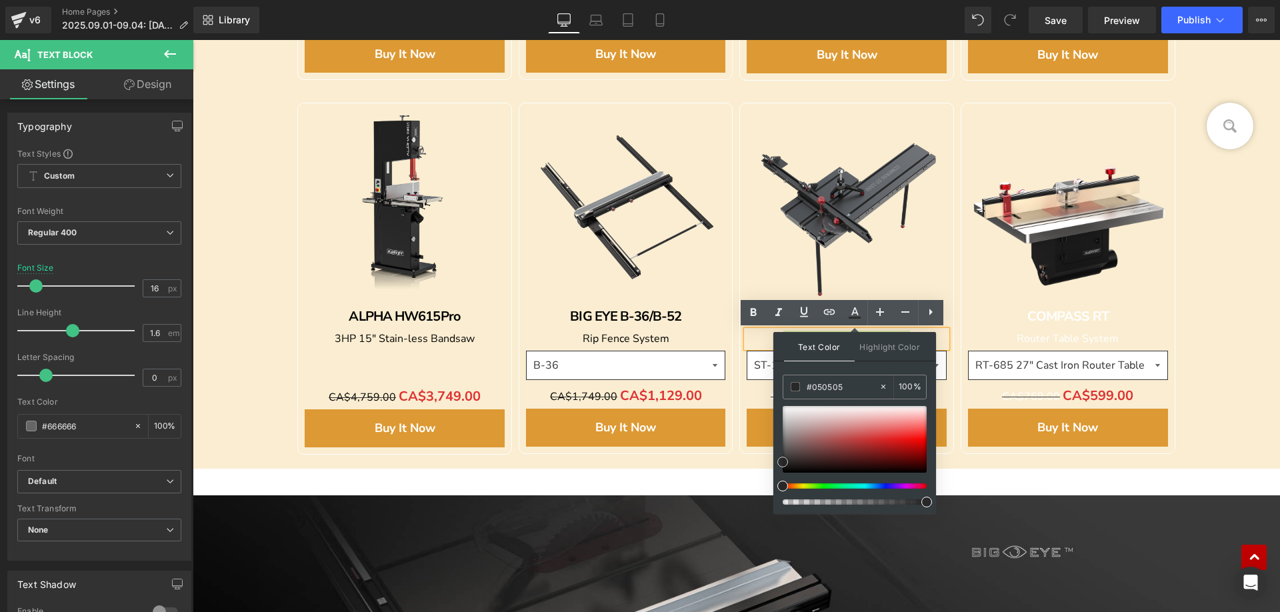
type input "#000000"
drag, startPoint x: 783, startPoint y: 411, endPoint x: 781, endPoint y: 479, distance: 68.0
click at [781, 479] on div "Text Color Highlight Color rgba(0, 0, 0, 1) #000000 100 % none 0 %" at bounding box center [854, 422] width 163 height 181
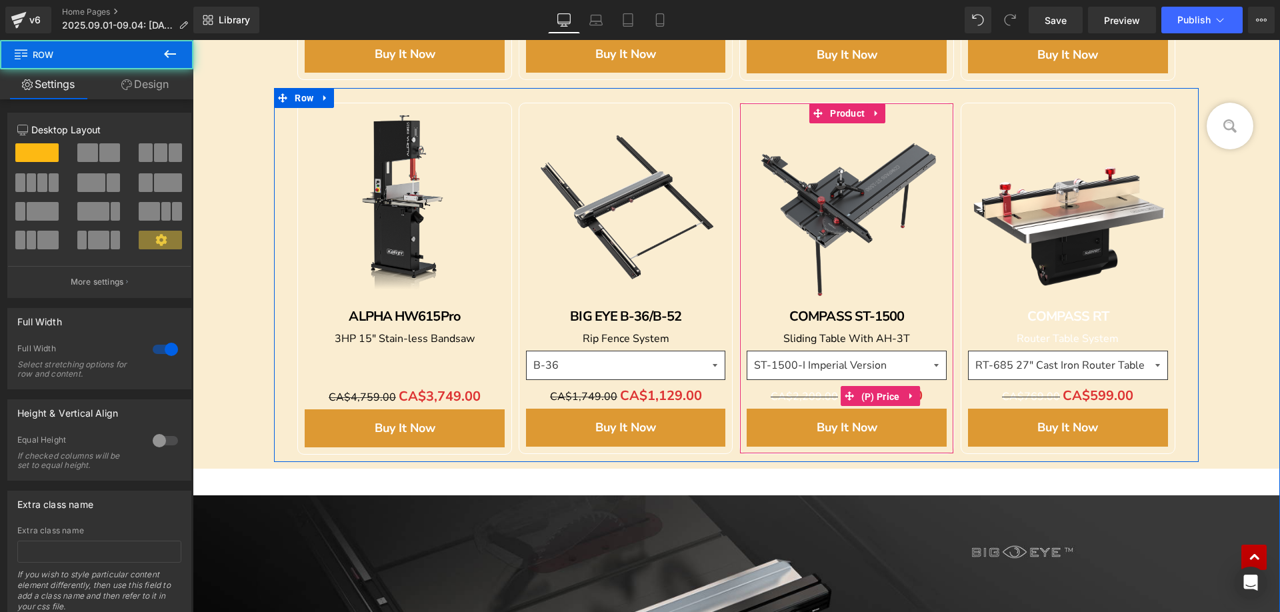
click at [858, 397] on span "(P) Price" at bounding box center [880, 397] width 45 height 20
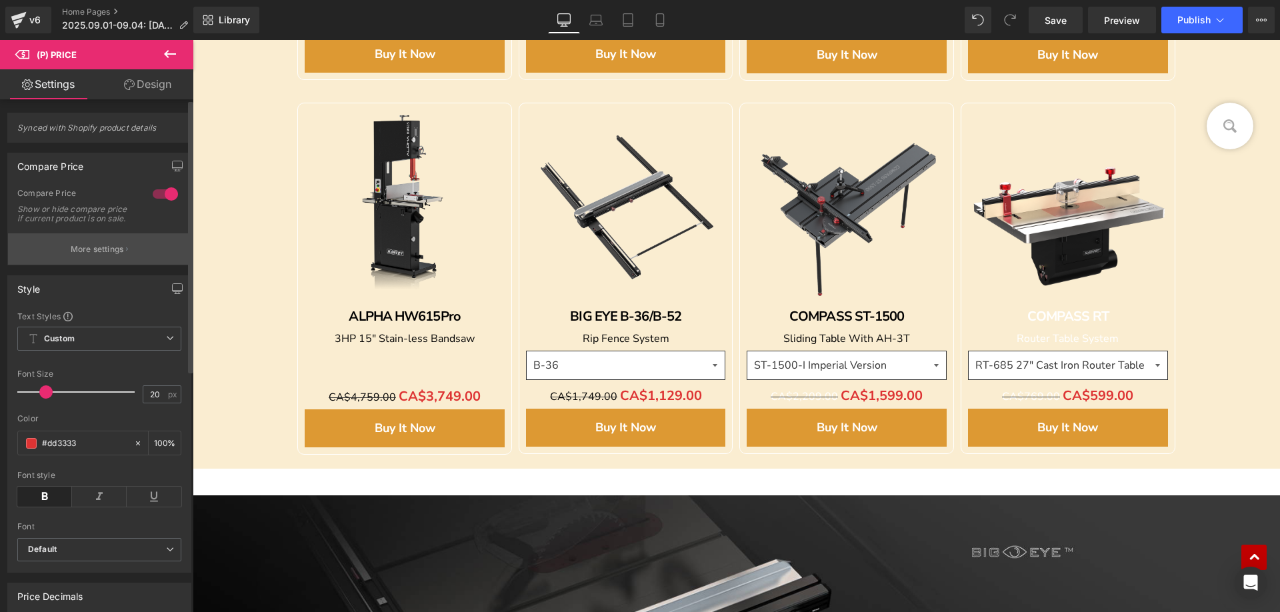
click at [99, 255] on p "More settings" at bounding box center [97, 249] width 53 height 12
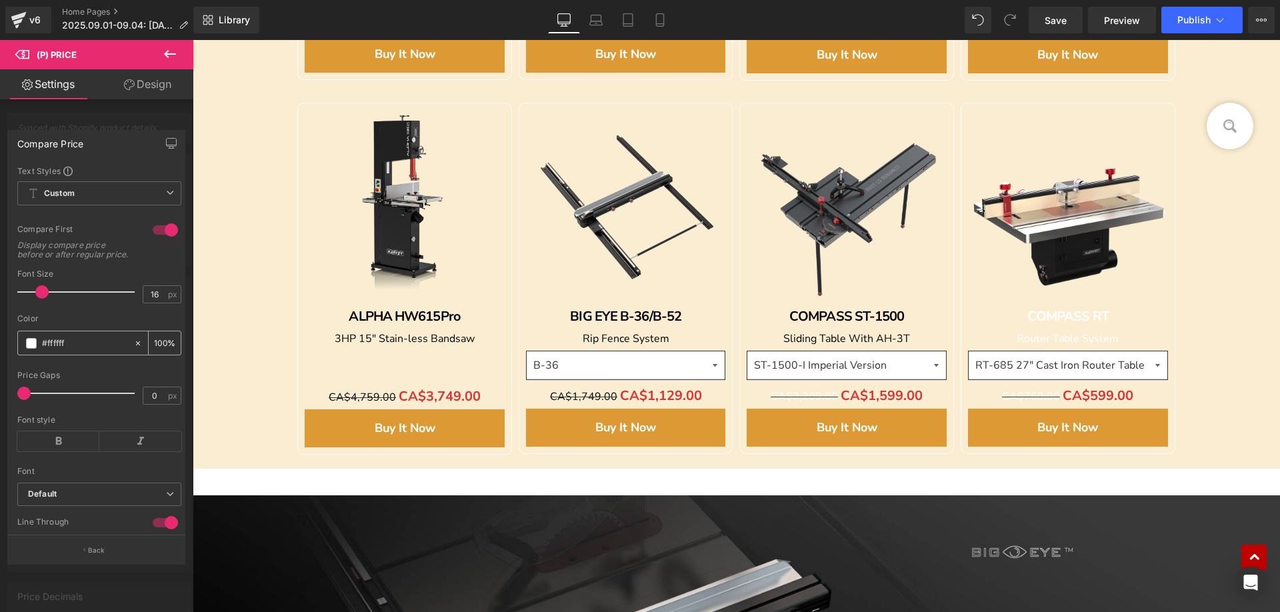
click at [34, 349] on span at bounding box center [31, 343] width 11 height 11
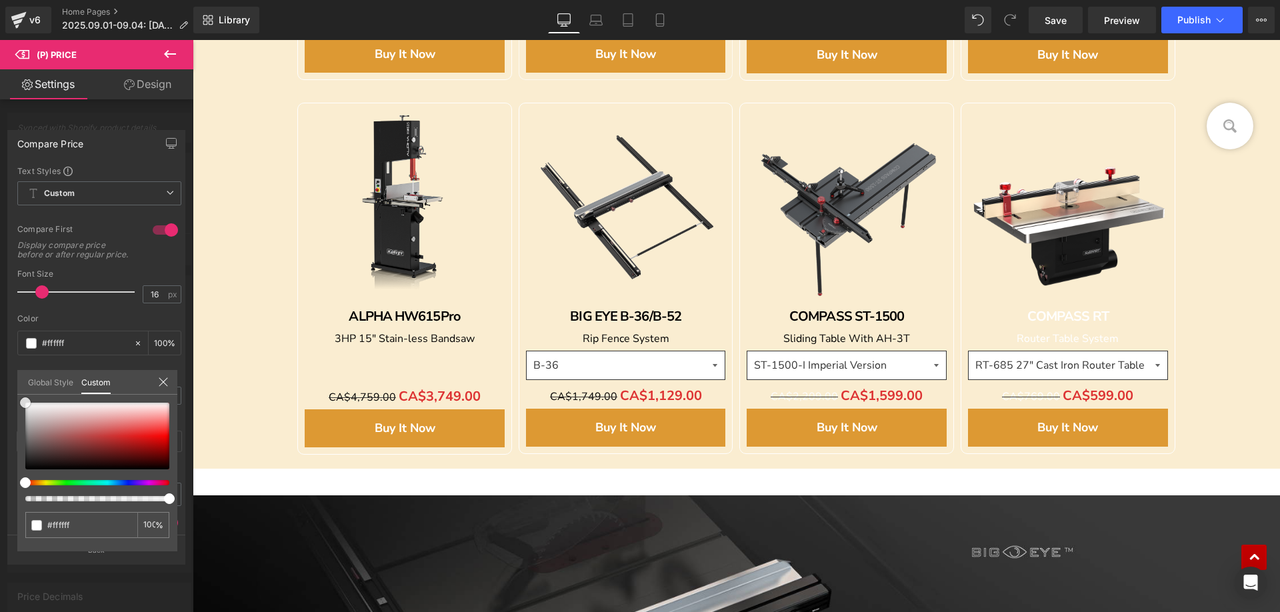
type input "#fcfcfc"
type input "#b0afaf"
type input "#363535"
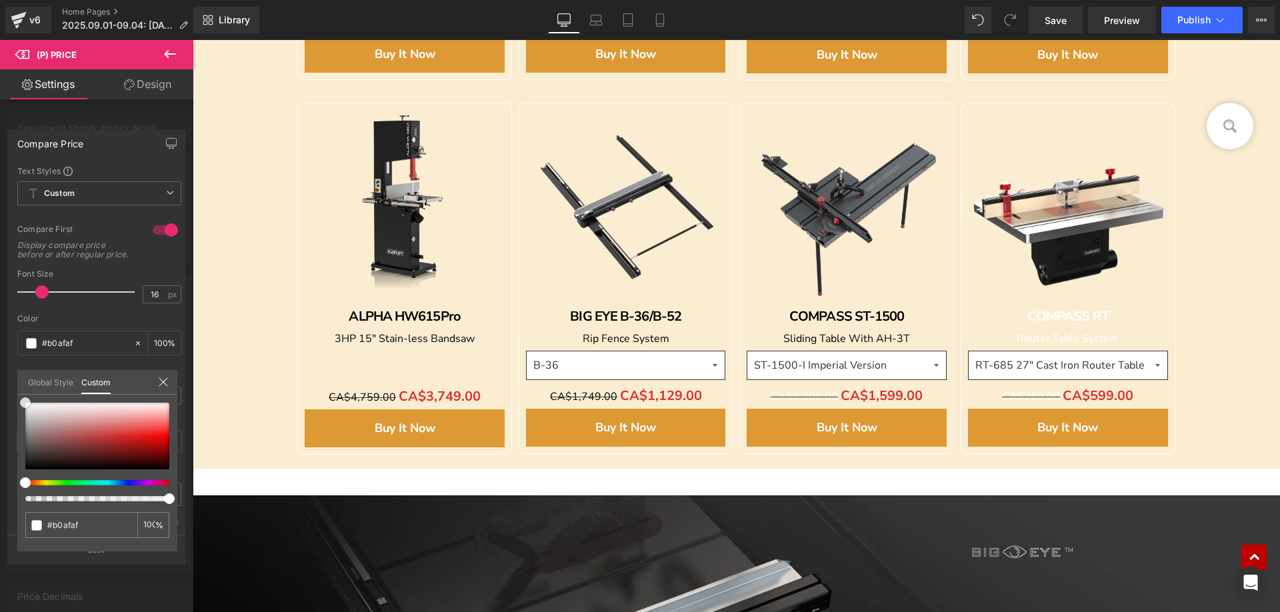
type input "#363535"
type input "#232323"
type input "#0c0c0c"
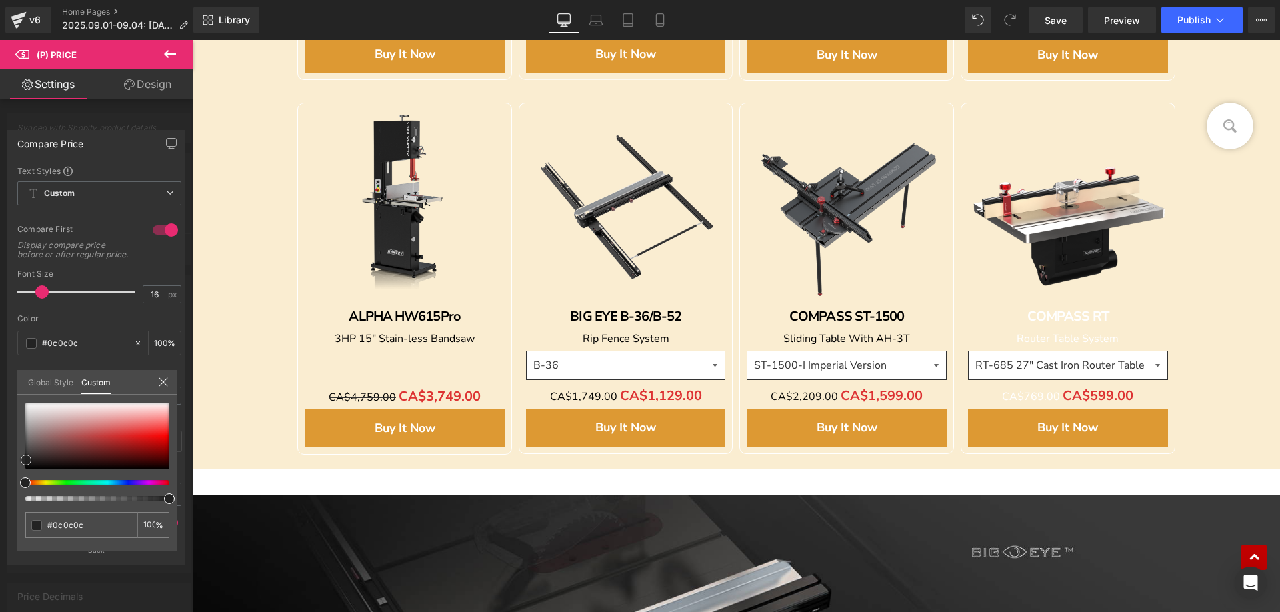
type input "#000000"
drag, startPoint x: 27, startPoint y: 402, endPoint x: 23, endPoint y: 489, distance: 86.7
click at [23, 489] on div "#000000 100 %" at bounding box center [97, 477] width 160 height 149
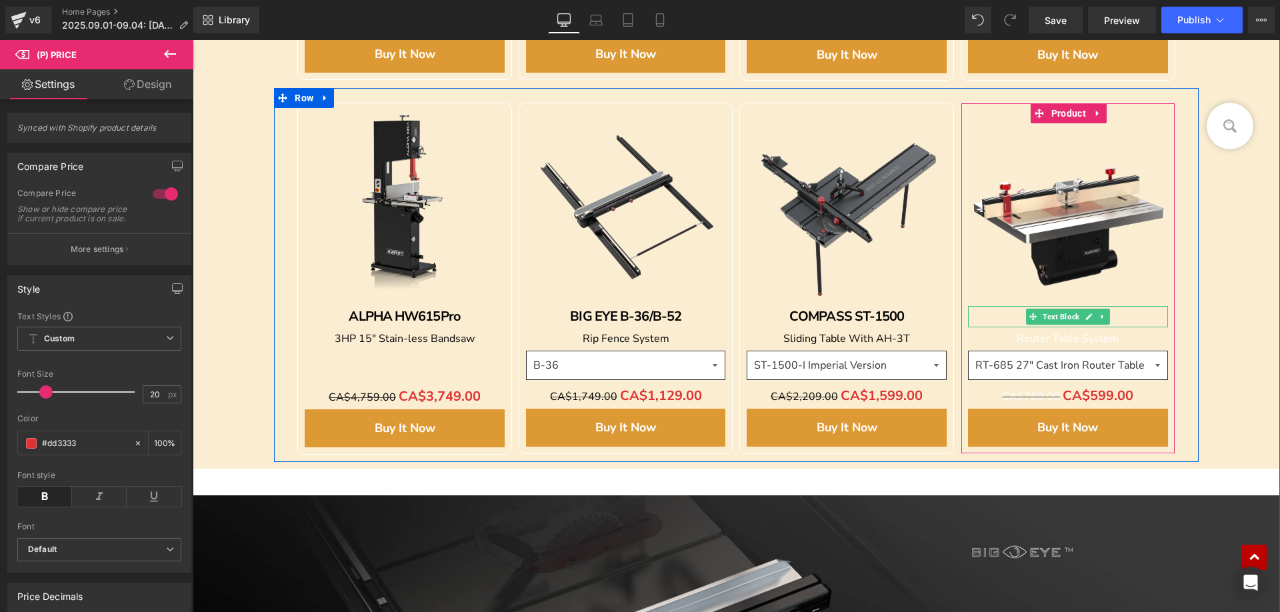
click at [1016, 317] on div "COMPASS RT" at bounding box center [1068, 316] width 200 height 21
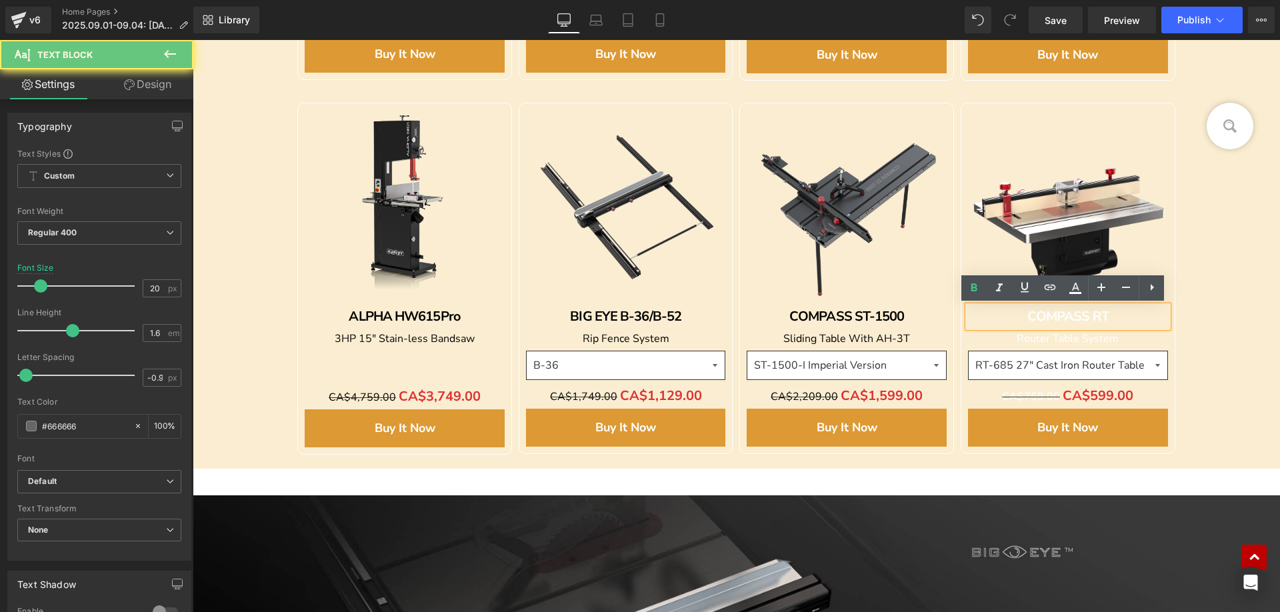
drag, startPoint x: 1030, startPoint y: 315, endPoint x: 1122, endPoint y: 310, distance: 92.1
click at [1140, 313] on div "COMPASS RT" at bounding box center [1068, 316] width 200 height 21
click at [1076, 289] on icon at bounding box center [1075, 287] width 7 height 8
type input "#ffffff"
type input "100"
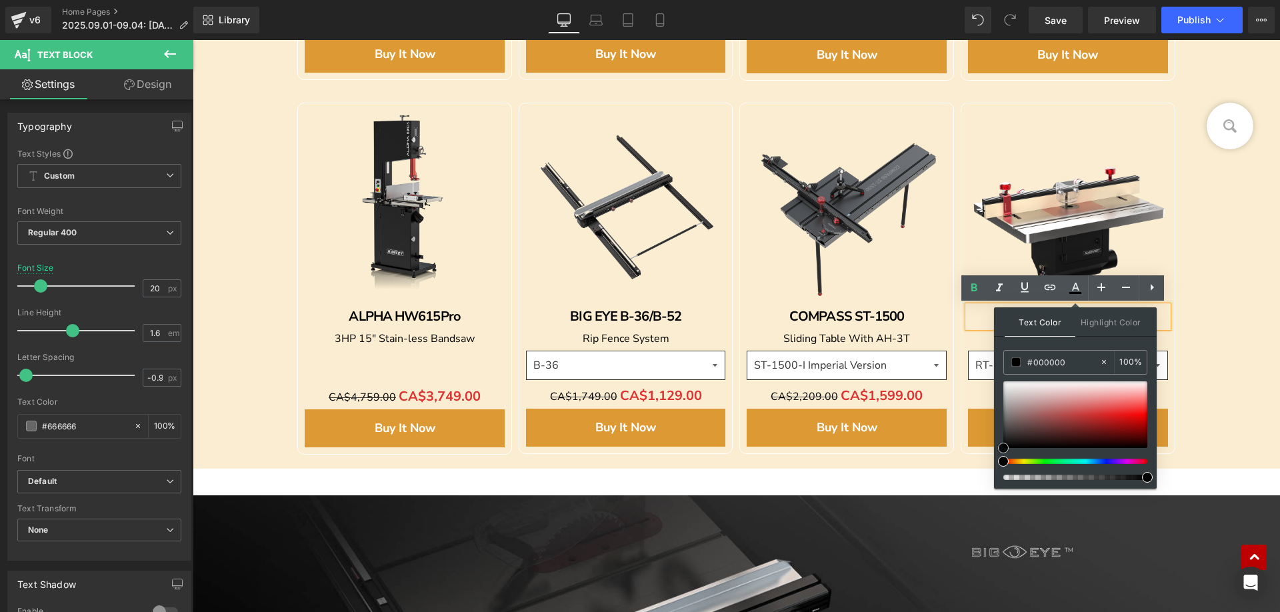
drag, startPoint x: 1003, startPoint y: 381, endPoint x: 999, endPoint y: 483, distance: 101.4
click at [999, 483] on div "Text Color Highlight Color rgba(0, 0, 0, 1) #000000 100 % none 0 %" at bounding box center [1075, 397] width 163 height 181
drag, startPoint x: 917, startPoint y: 485, endPoint x: 939, endPoint y: 438, distance: 52.5
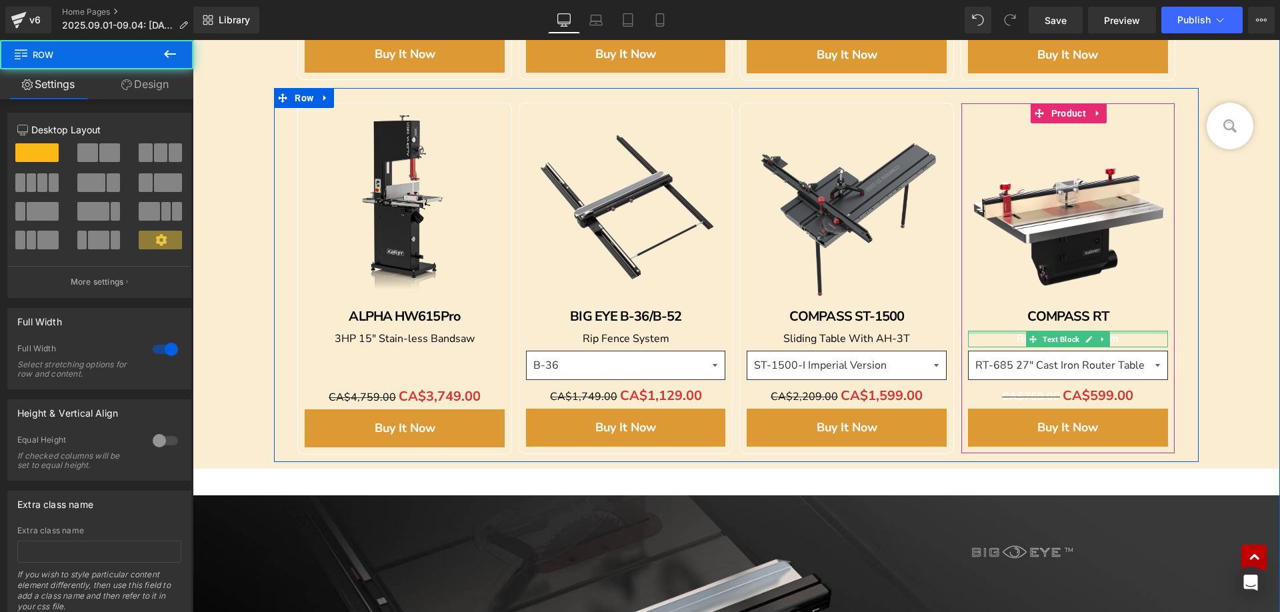
click at [1006, 338] on p "Router Table System" at bounding box center [1068, 339] width 200 height 17
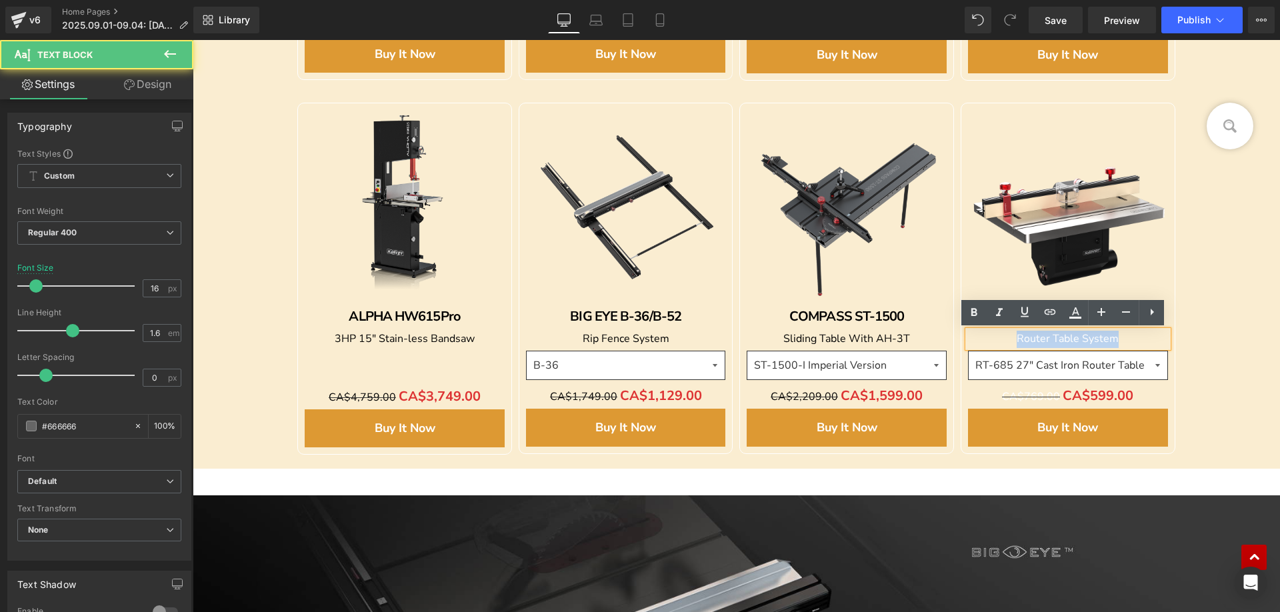
drag, startPoint x: 1006, startPoint y: 336, endPoint x: 1150, endPoint y: 336, distance: 143.3
click at [1150, 336] on p "Router Table System" at bounding box center [1068, 339] width 200 height 17
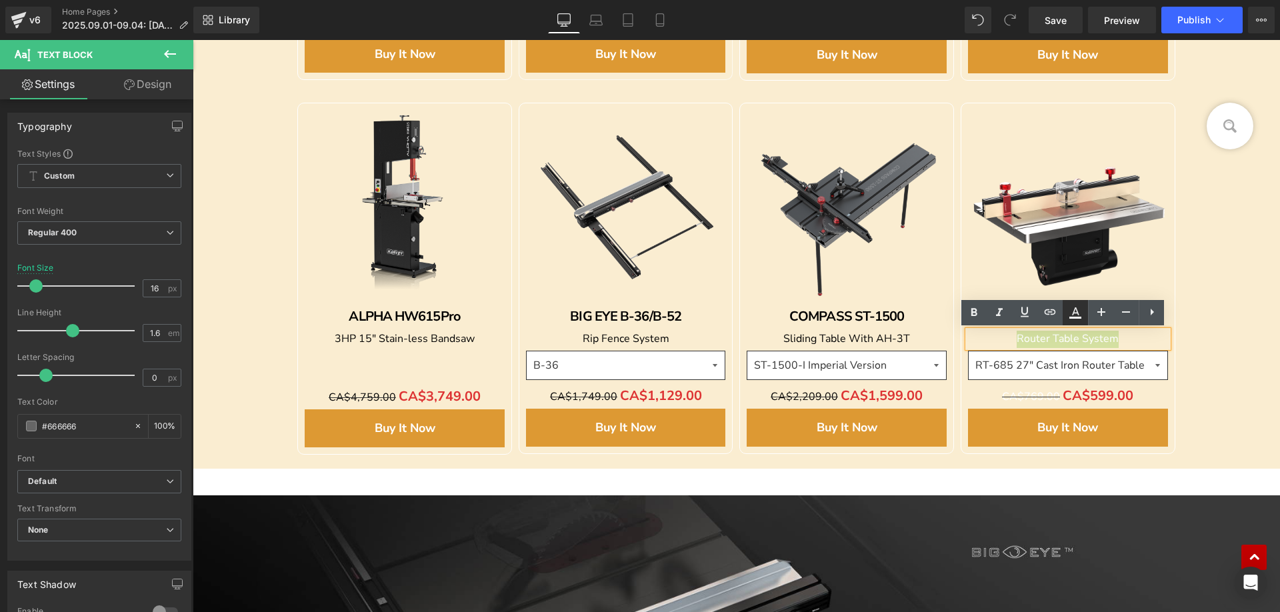
click at [1071, 312] on icon at bounding box center [1075, 313] width 16 height 16
type input "#ffffff"
type input "100"
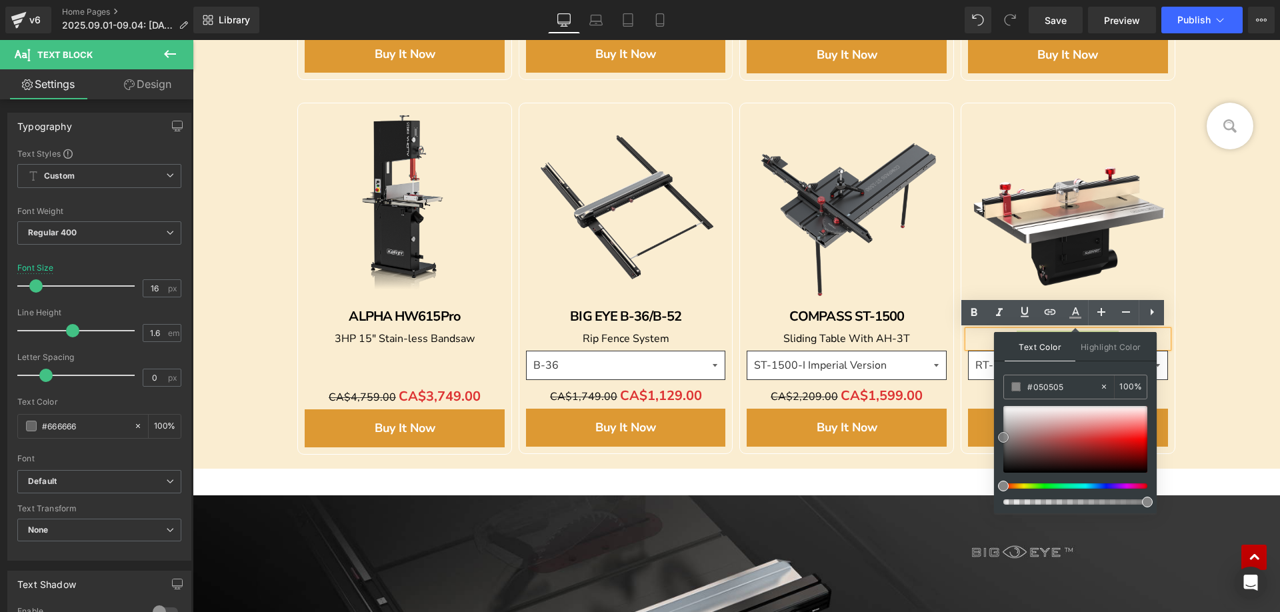
type input "#000000"
drag, startPoint x: 1001, startPoint y: 433, endPoint x: 995, endPoint y: 491, distance: 58.3
click at [1000, 491] on div "Text Color Highlight Color rgba(0, 0, 0, 1) #000000 100 % none 0 %" at bounding box center [1075, 422] width 163 height 181
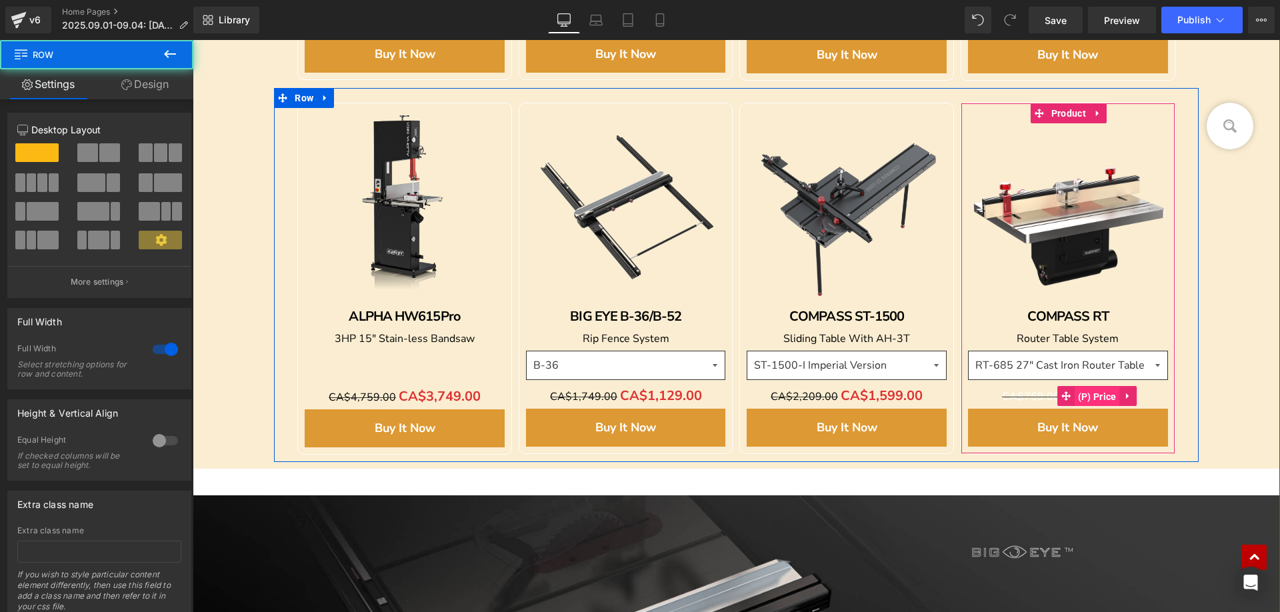
click at [1080, 389] on span "(P) Price" at bounding box center [1096, 397] width 45 height 20
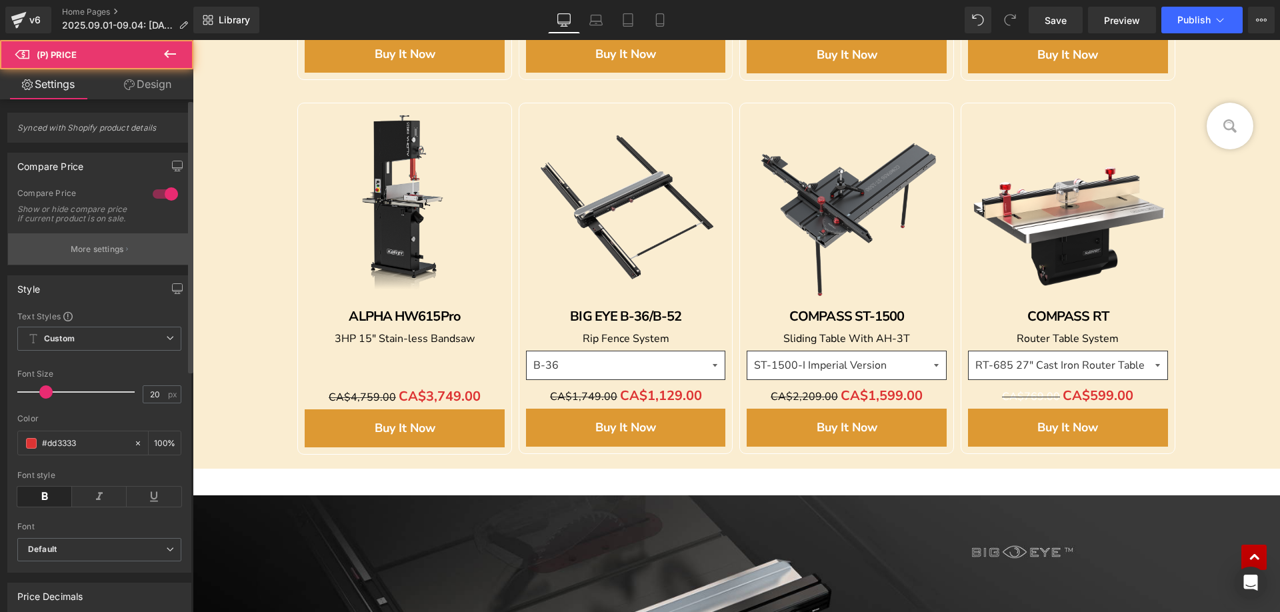
click at [101, 265] on button "More settings" at bounding box center [99, 248] width 183 height 31
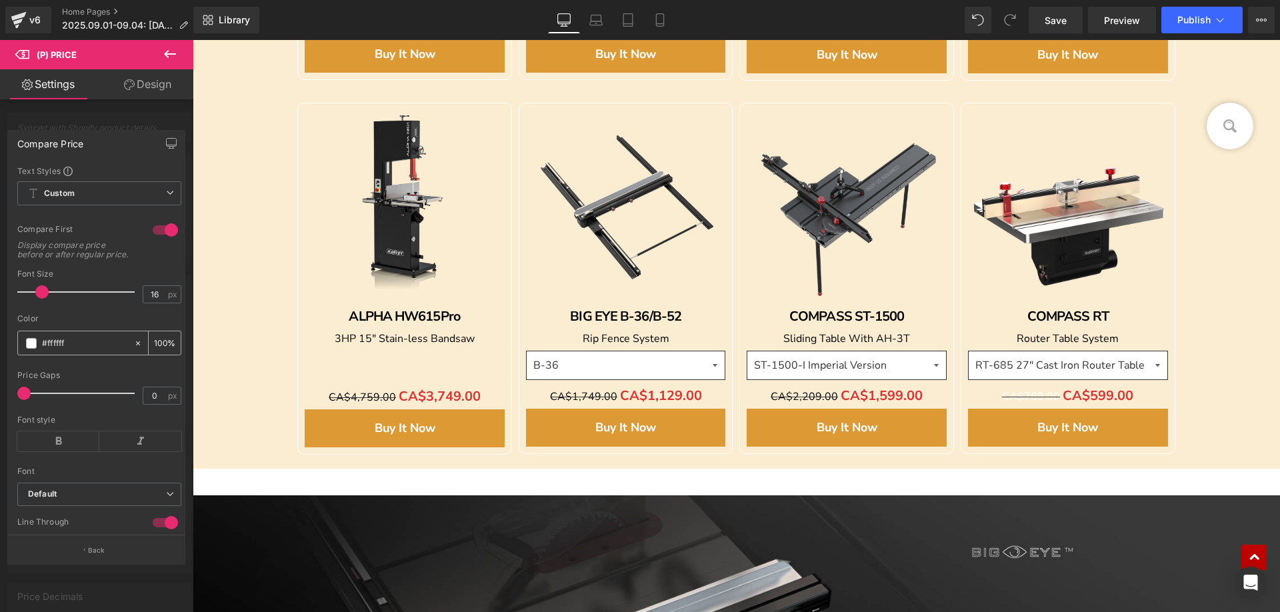
click at [32, 349] on span at bounding box center [31, 343] width 11 height 11
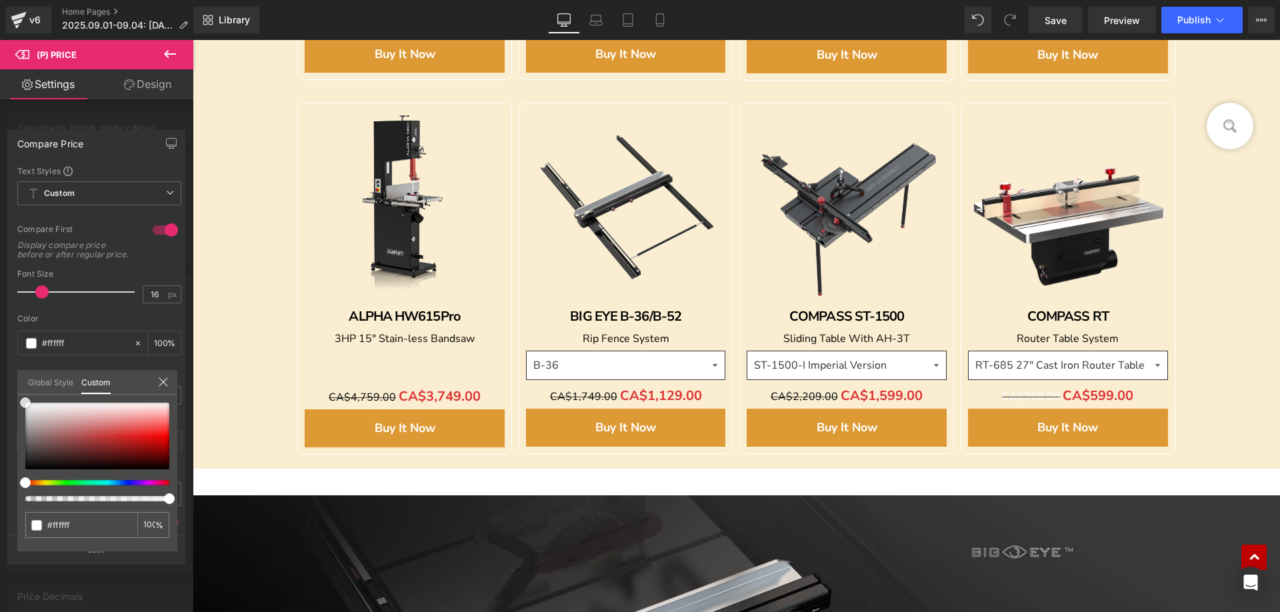
type input "#c0b3b3"
type input "#5c5050"
type input "#282323"
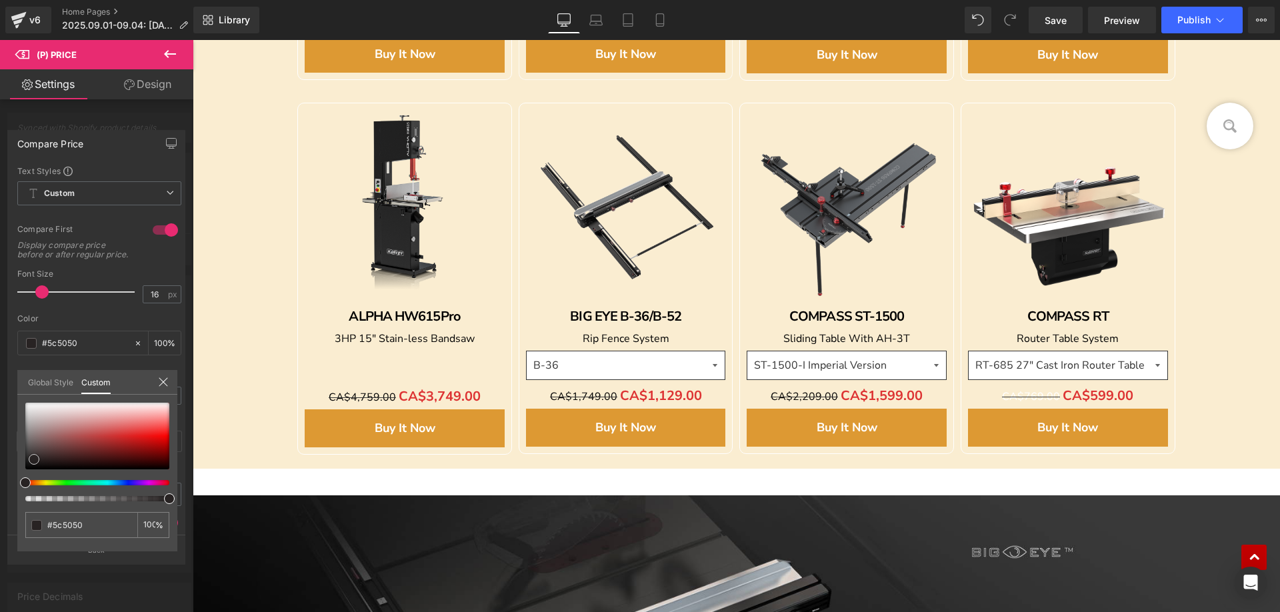
type input "#282323"
type input "#121010"
type input "#000000"
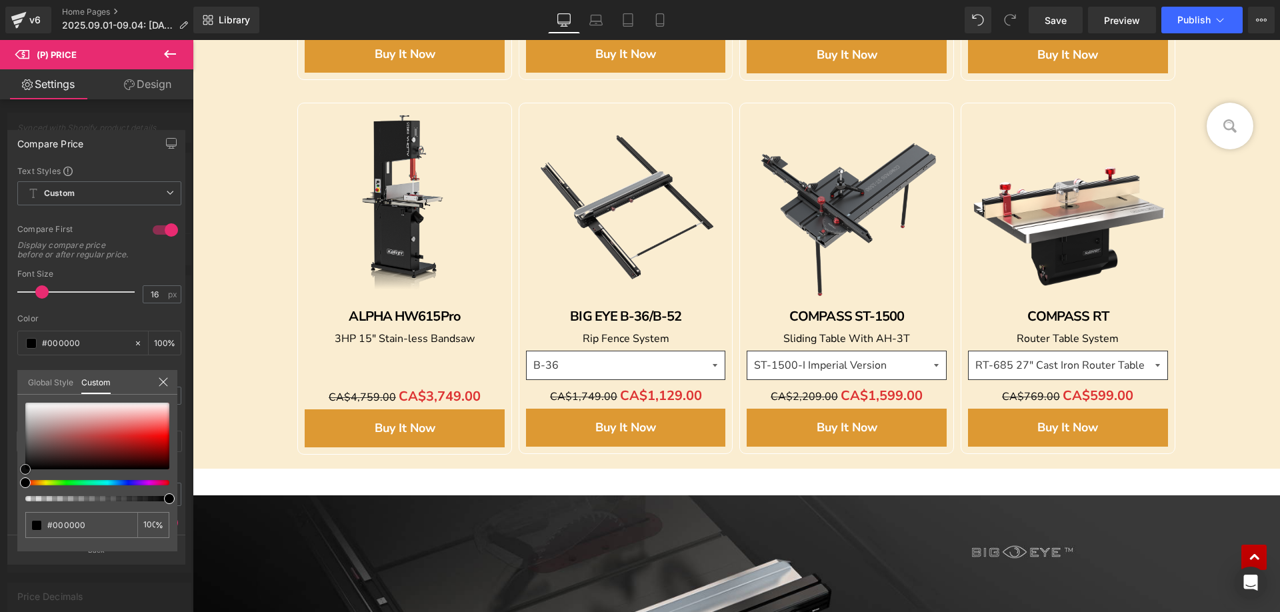
drag, startPoint x: 35, startPoint y: 445, endPoint x: 21, endPoint y: 485, distance: 43.2
click at [25, 485] on div at bounding box center [97, 452] width 144 height 99
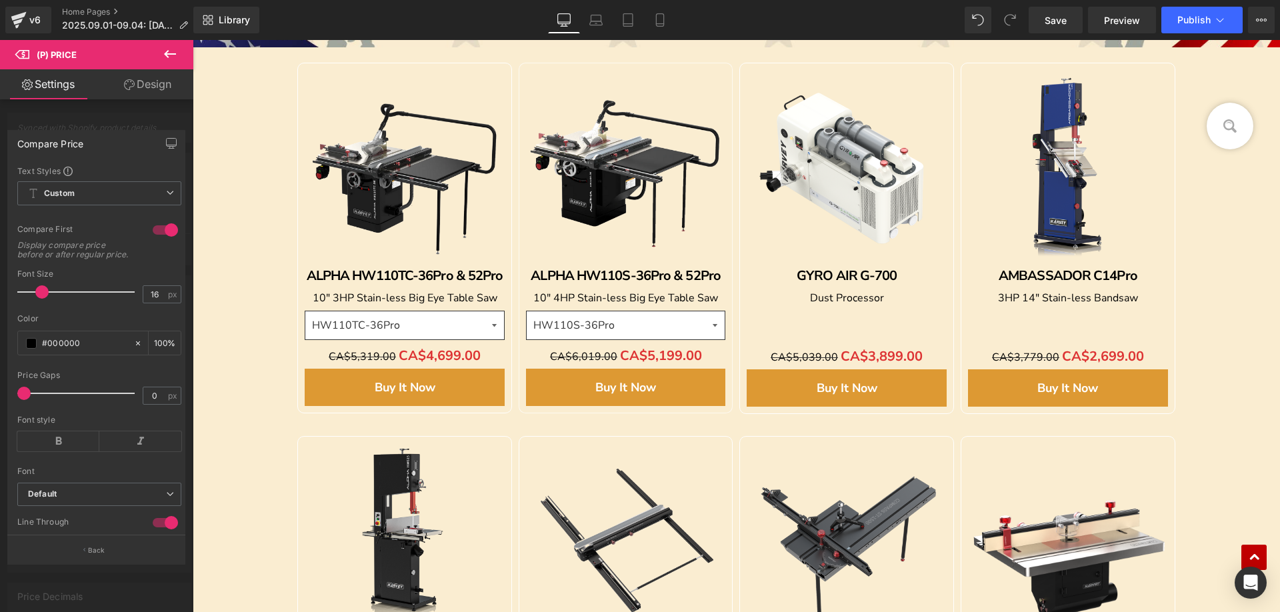
scroll to position [1002, 0]
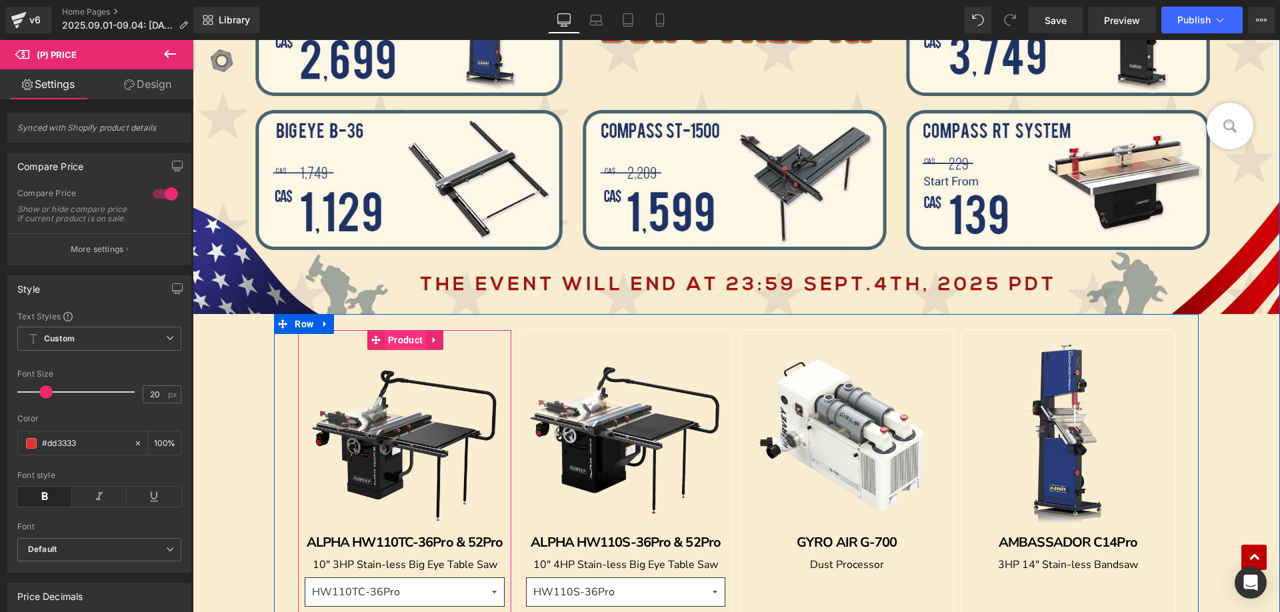
click at [399, 338] on span "Product" at bounding box center [405, 340] width 41 height 20
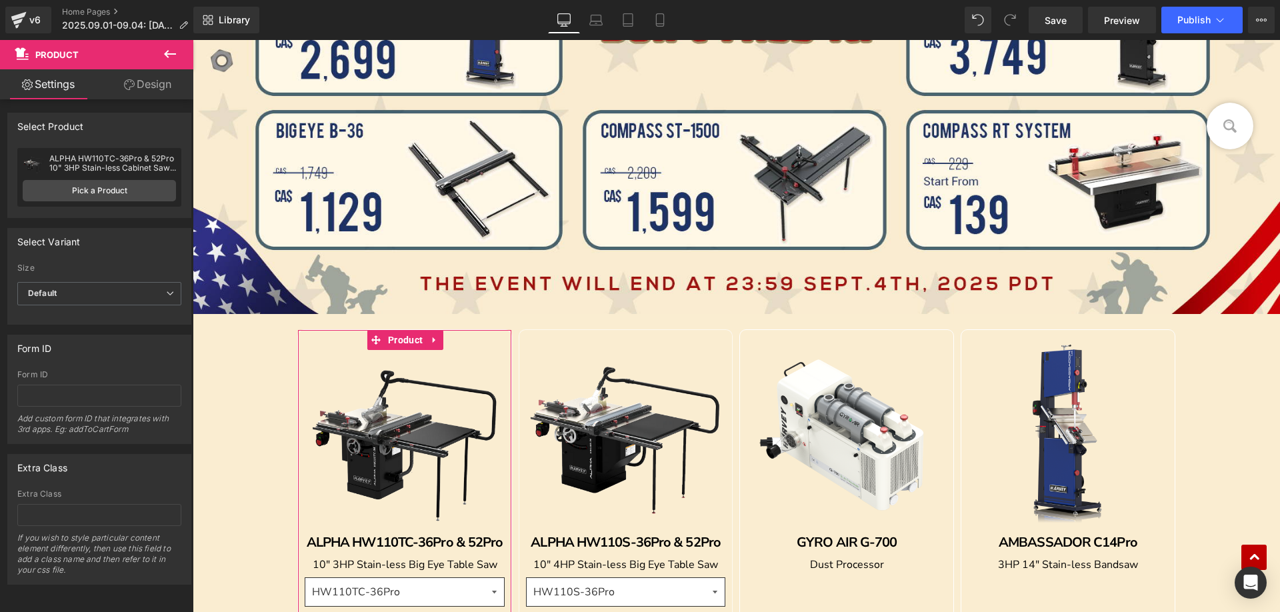
click at [147, 77] on link "Design" at bounding box center [147, 84] width 97 height 30
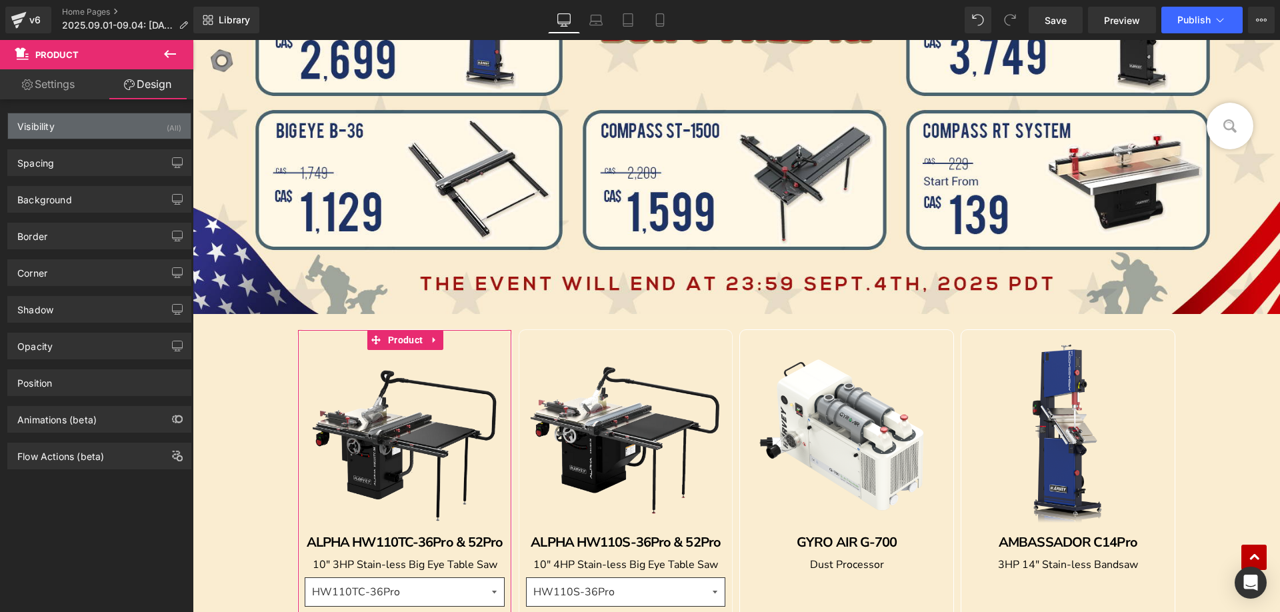
click at [77, 133] on div "Visibility (All)" at bounding box center [99, 125] width 183 height 25
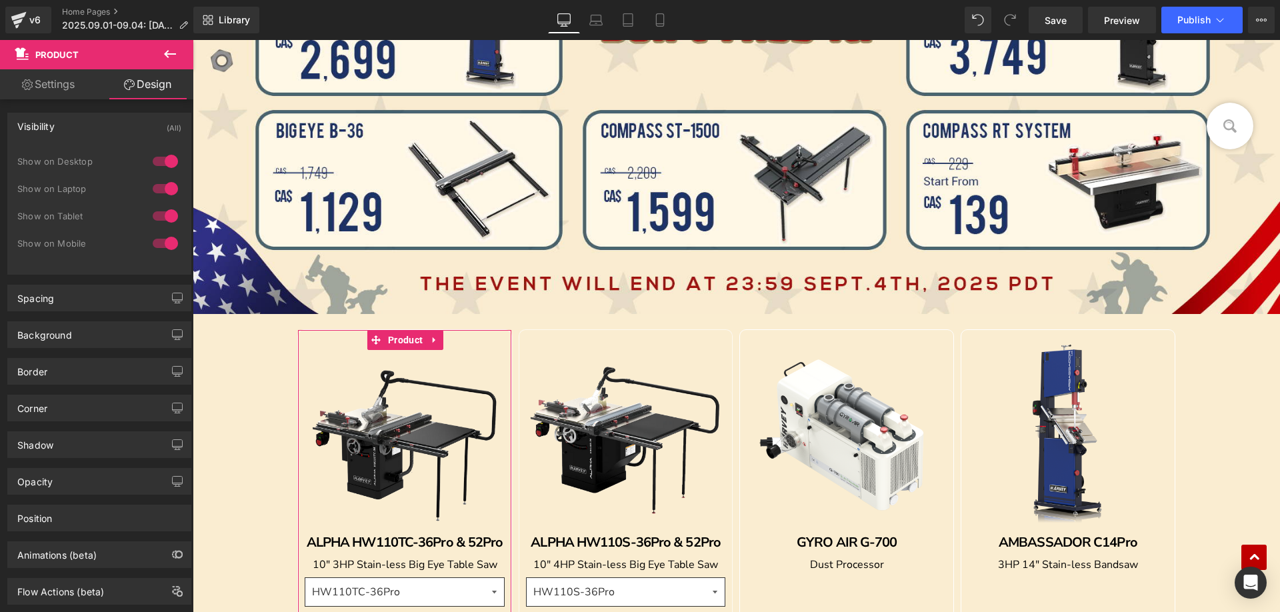
click at [77, 133] on div "Visibility (All)" at bounding box center [99, 125] width 183 height 25
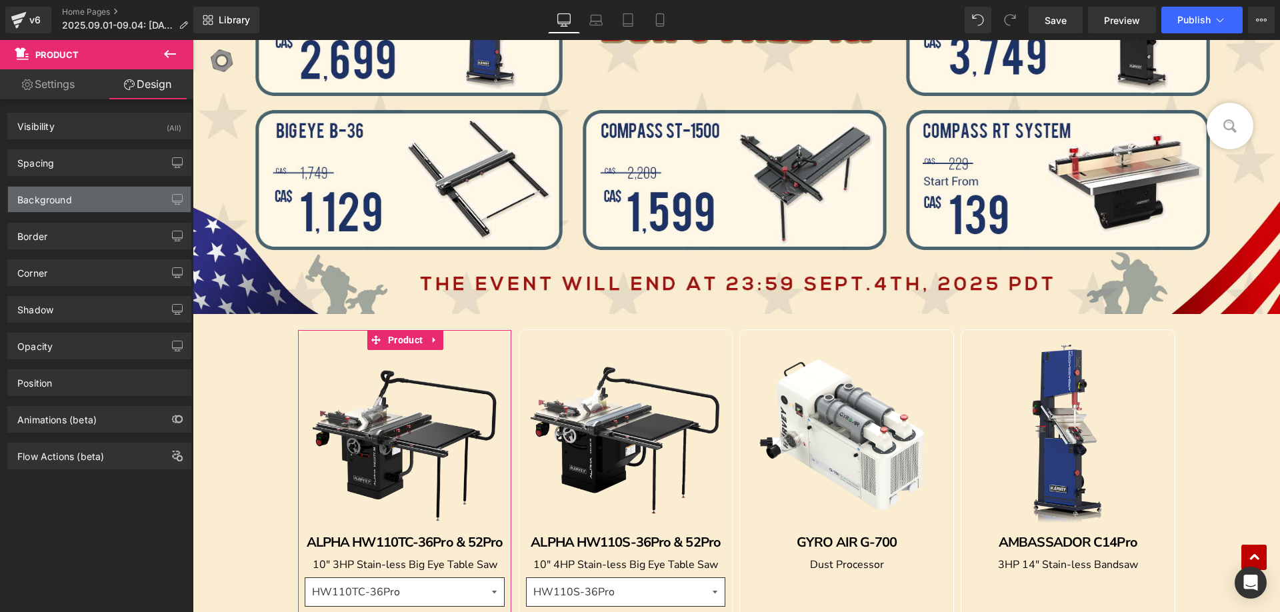
click at [65, 199] on div "Background" at bounding box center [44, 196] width 55 height 19
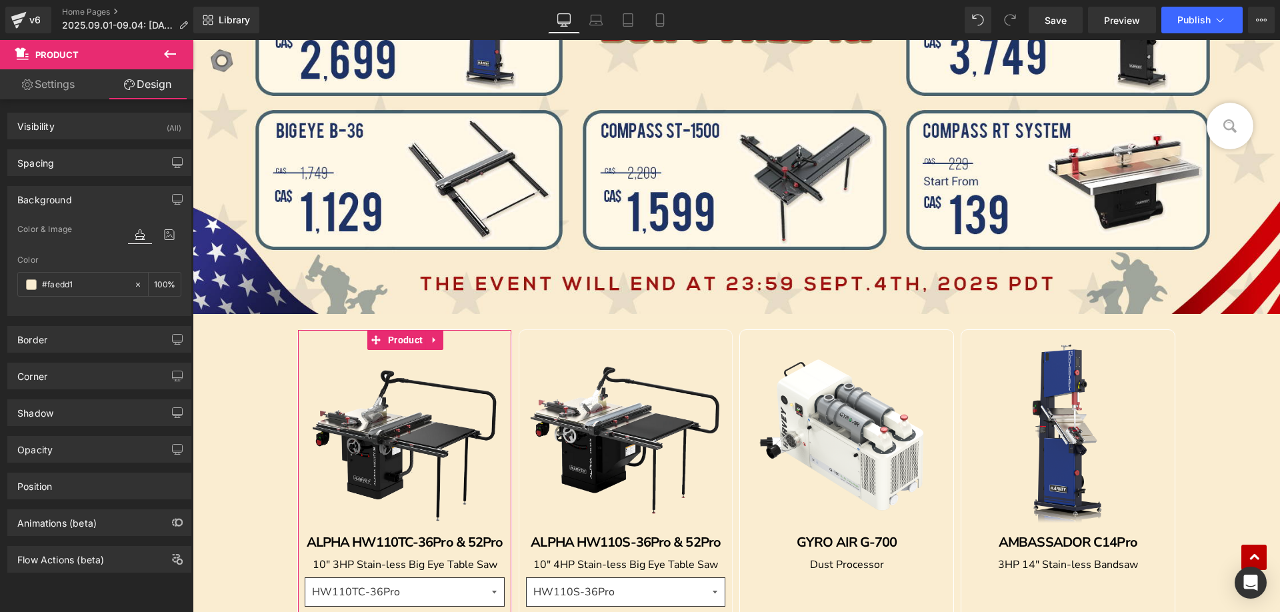
click at [65, 199] on div "Background" at bounding box center [44, 196] width 55 height 19
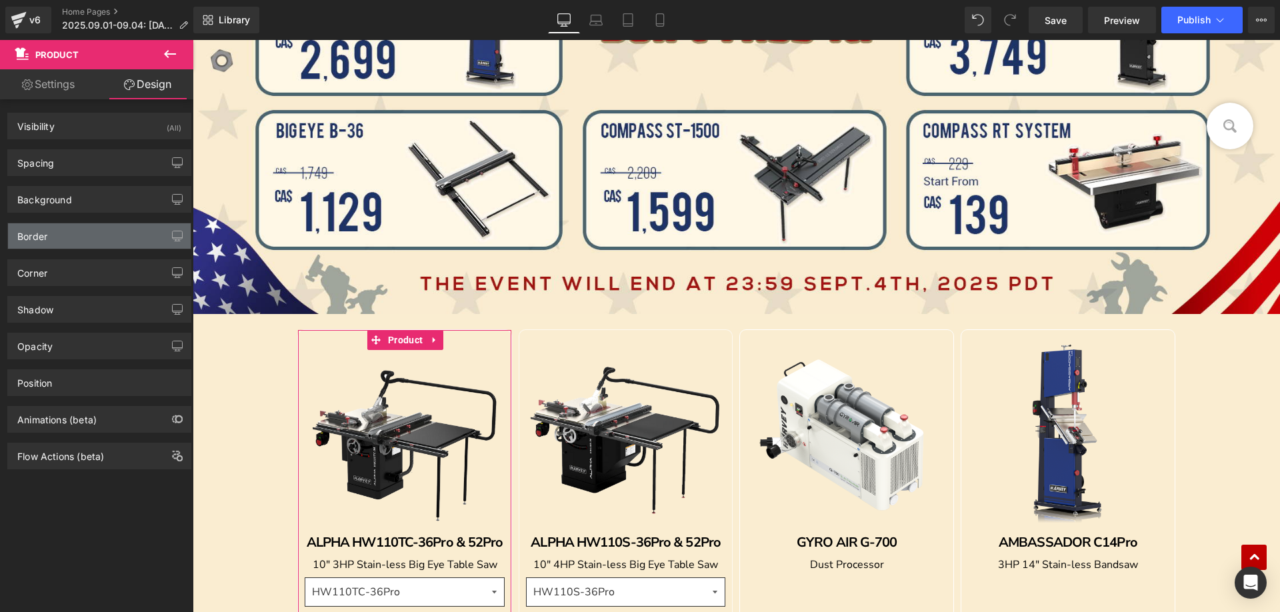
click at [58, 233] on div "Border" at bounding box center [99, 235] width 183 height 25
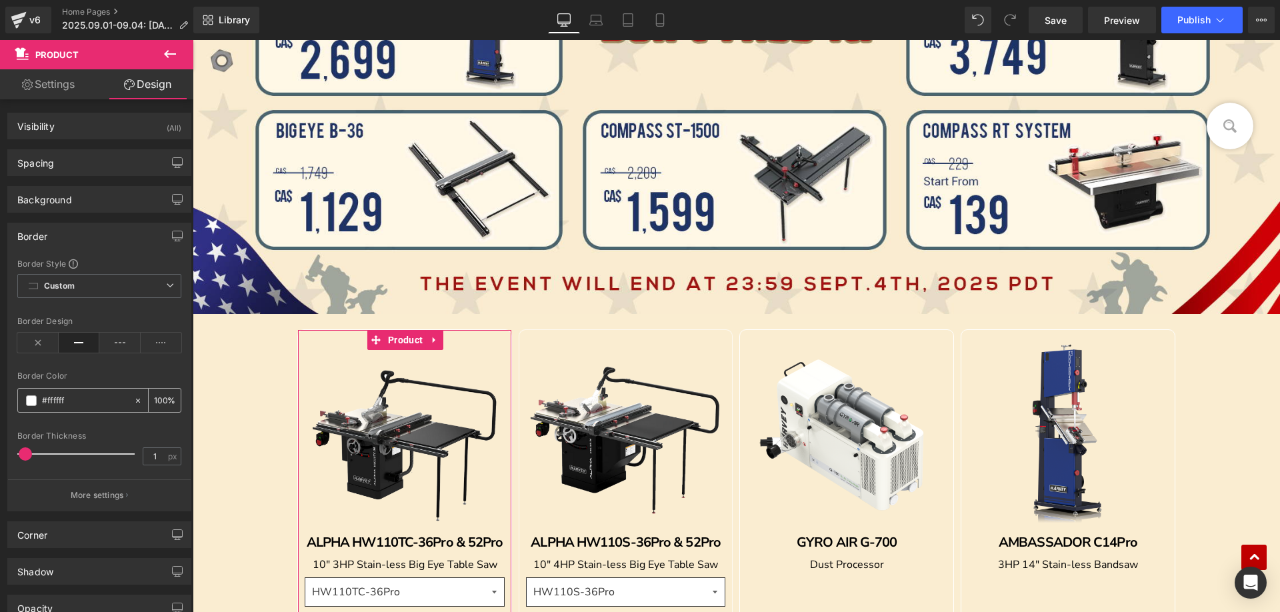
click at [26, 401] on span at bounding box center [31, 400] width 11 height 11
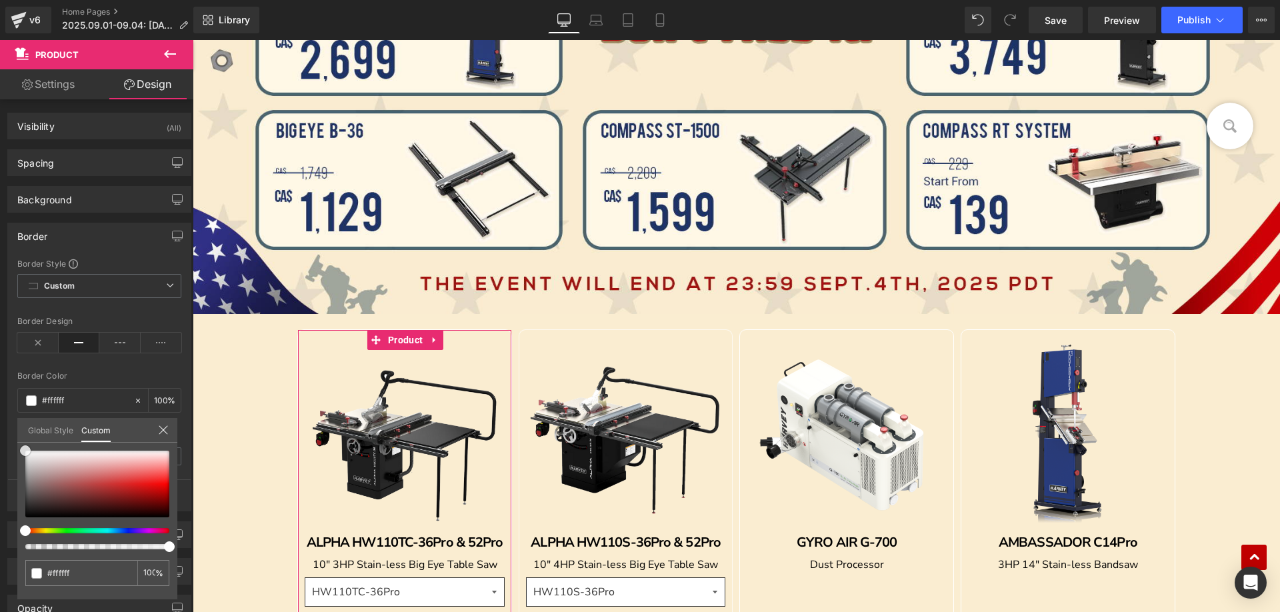
type input "#f9f9f9"
type input "#eaeaea"
type input "#c9c8c8"
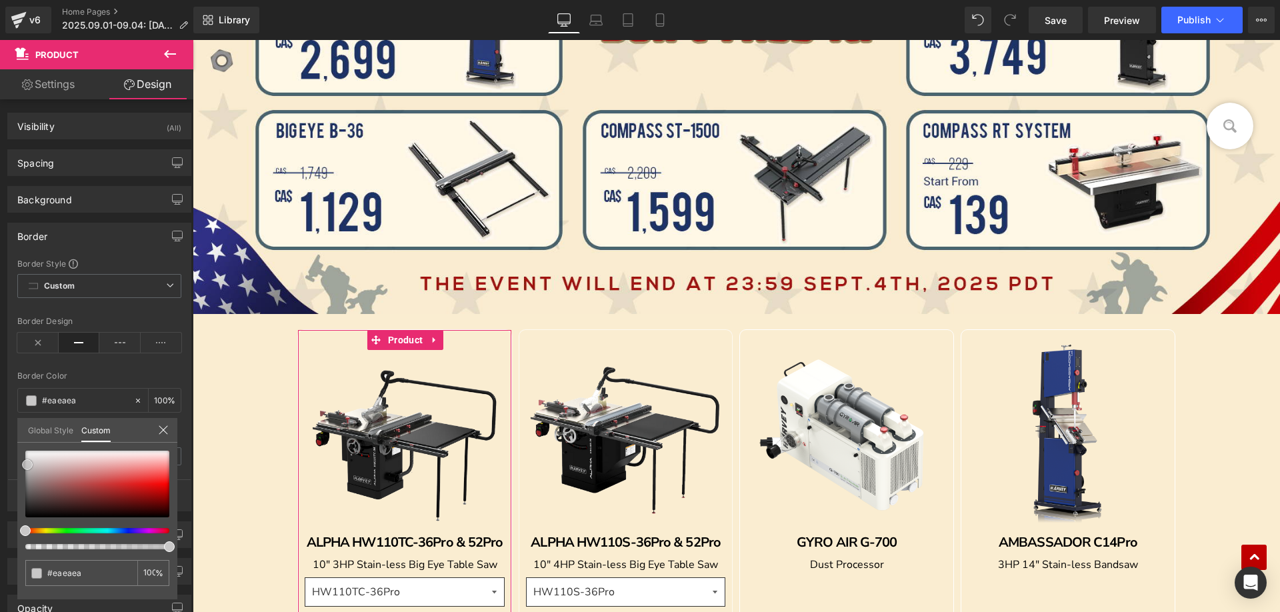
type input "#c9c8c8"
type input "#969191"
type input "#706a6a"
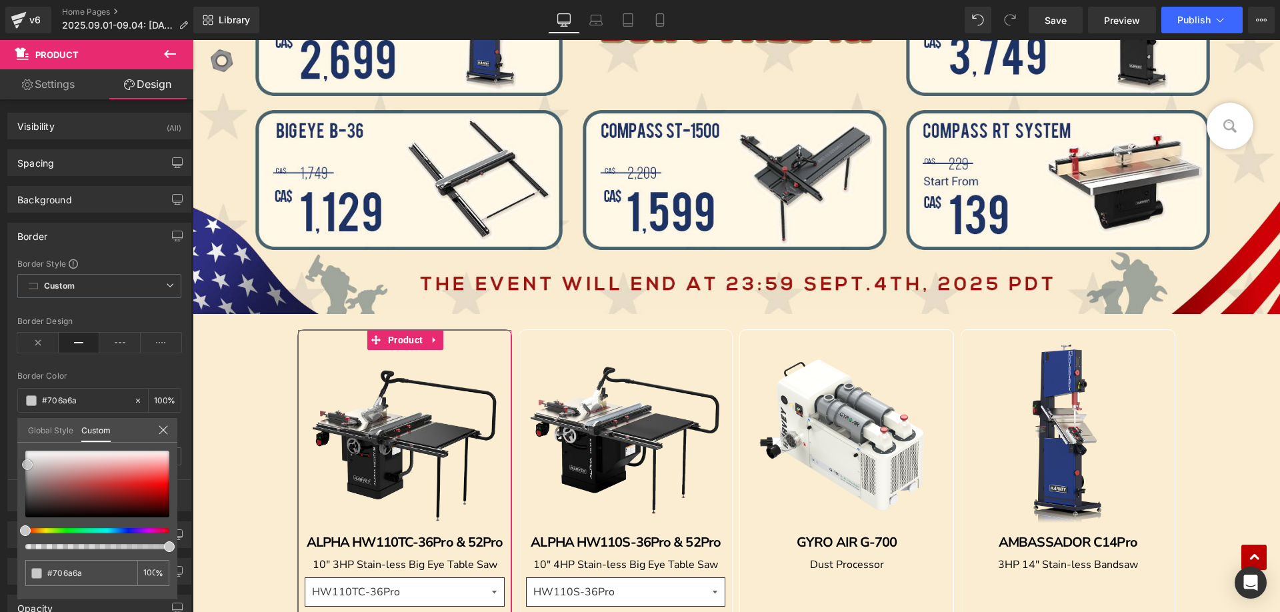
type input "#595454"
type input "#4c4747"
type input "#3f3b3b"
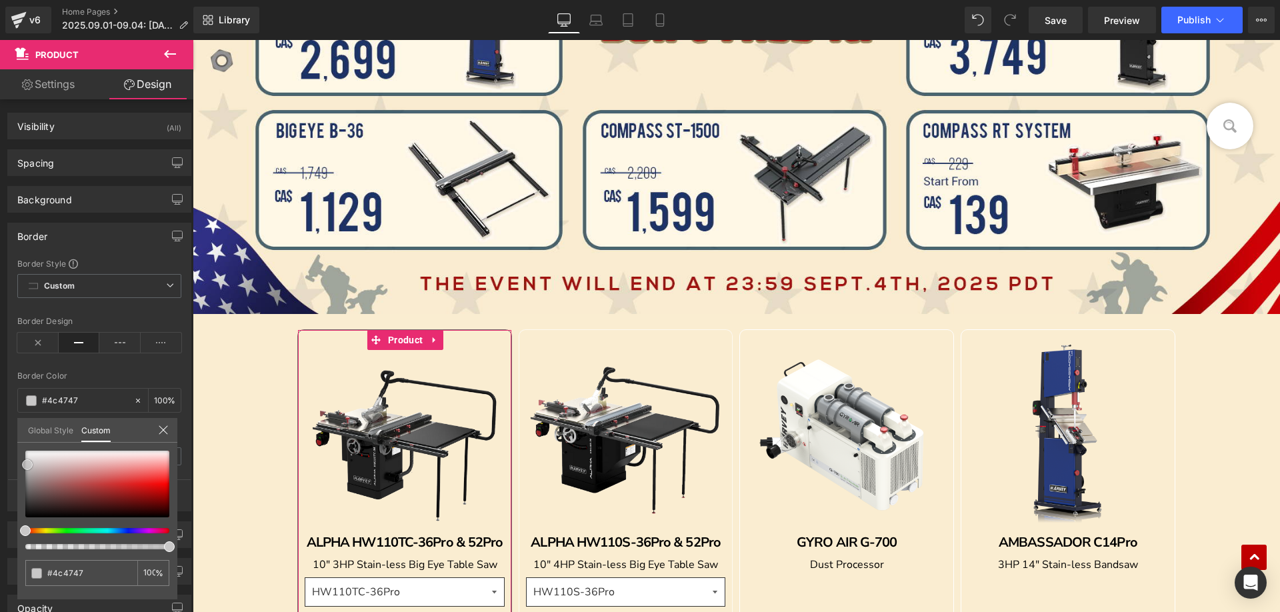
type input "#3f3b3b"
drag, startPoint x: 27, startPoint y: 455, endPoint x: 102, endPoint y: 530, distance: 106.0
click at [21, 540] on div "#000000 100 %" at bounding box center [97, 525] width 160 height 149
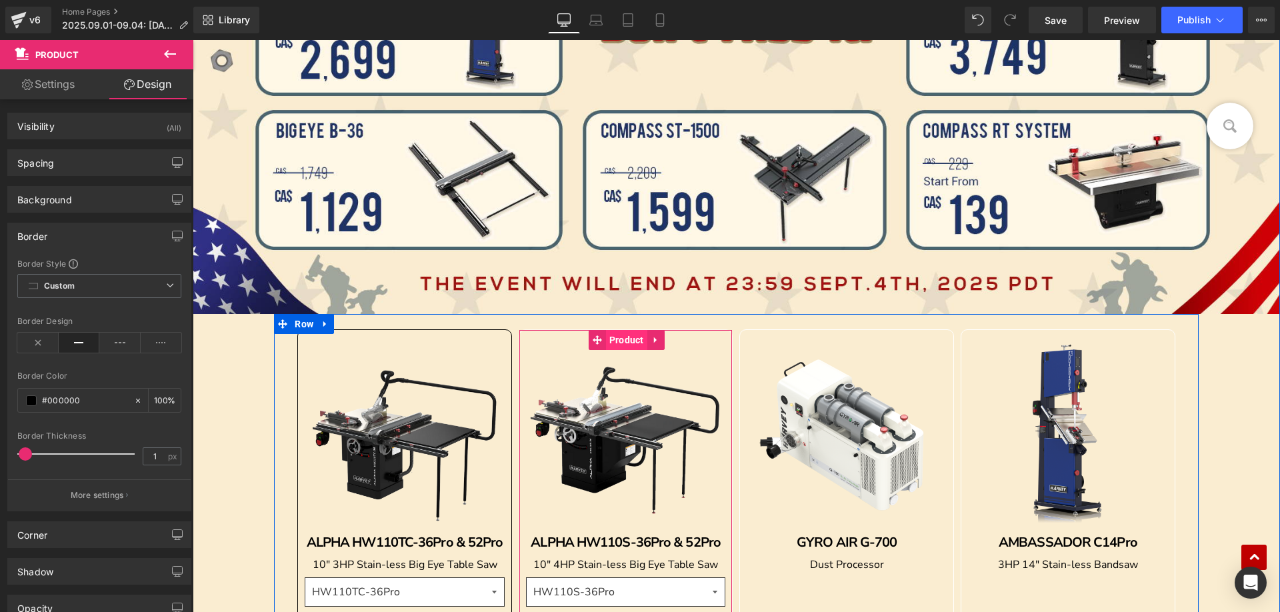
click at [621, 341] on span "Product" at bounding box center [626, 340] width 41 height 20
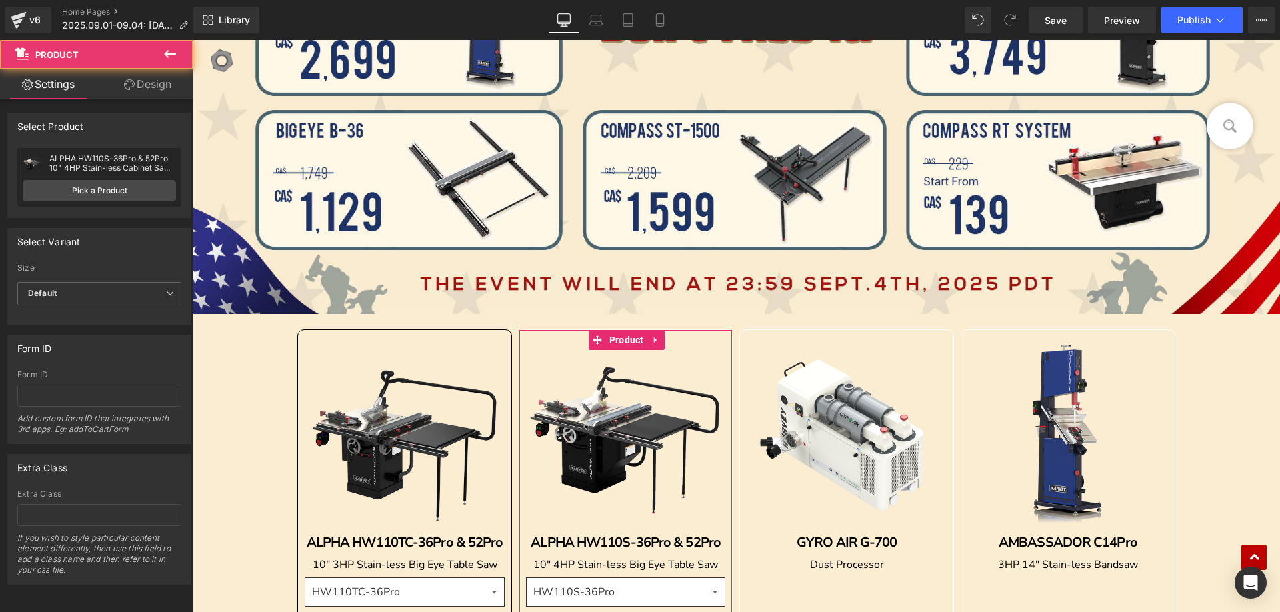
click at [152, 84] on link "Design" at bounding box center [147, 84] width 97 height 30
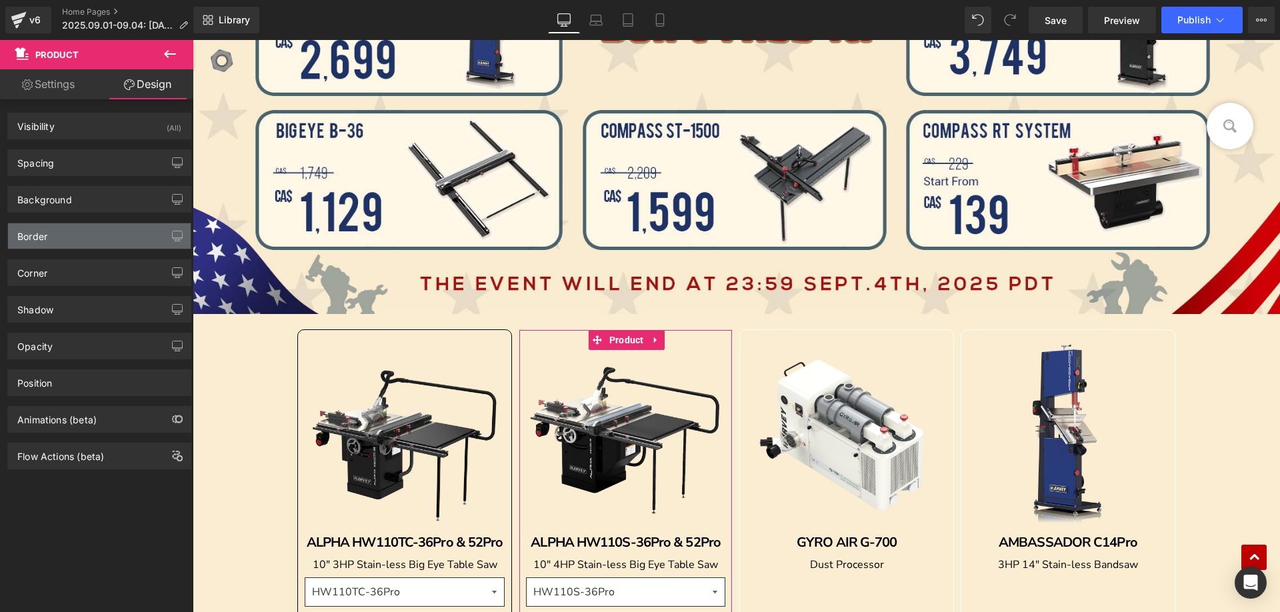
click at [58, 235] on div "Border" at bounding box center [99, 235] width 183 height 25
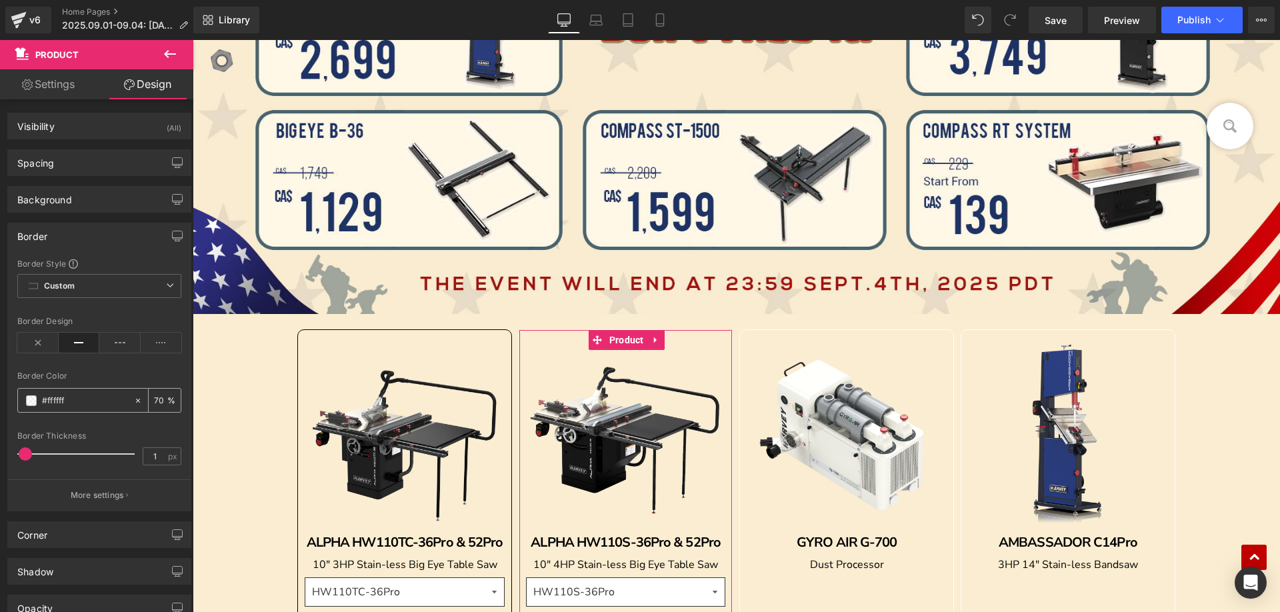
click at [31, 399] on span at bounding box center [31, 400] width 11 height 11
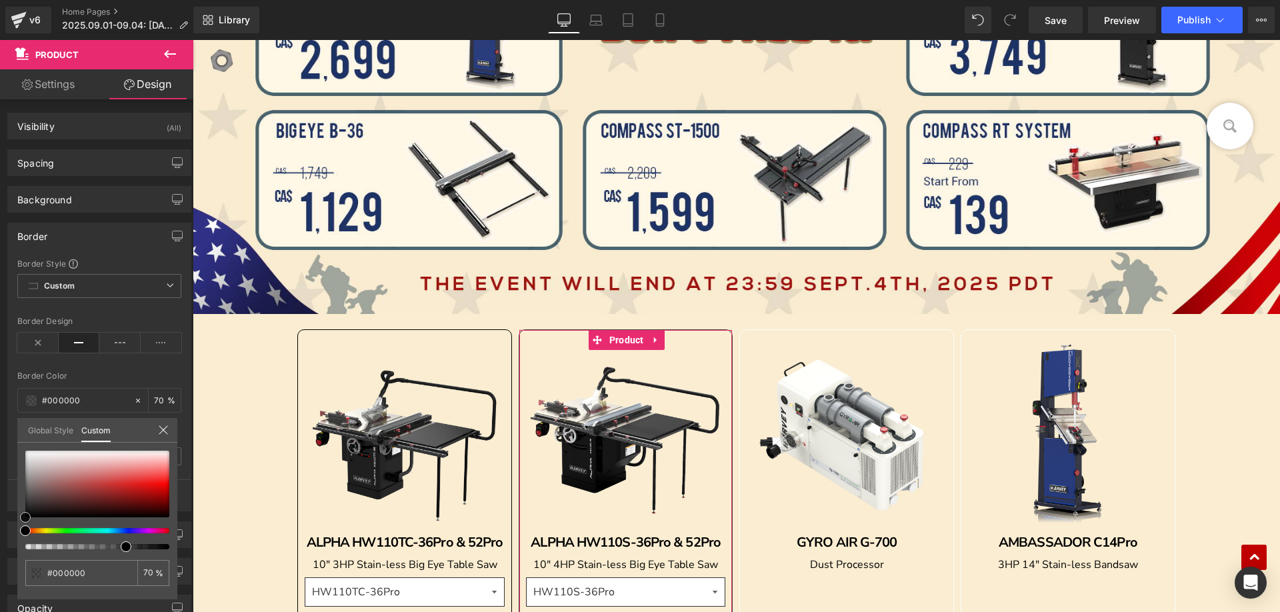
drag, startPoint x: 26, startPoint y: 454, endPoint x: 24, endPoint y: 538, distance: 84.0
click at [24, 538] on div "#000000 70 %" at bounding box center [97, 525] width 160 height 149
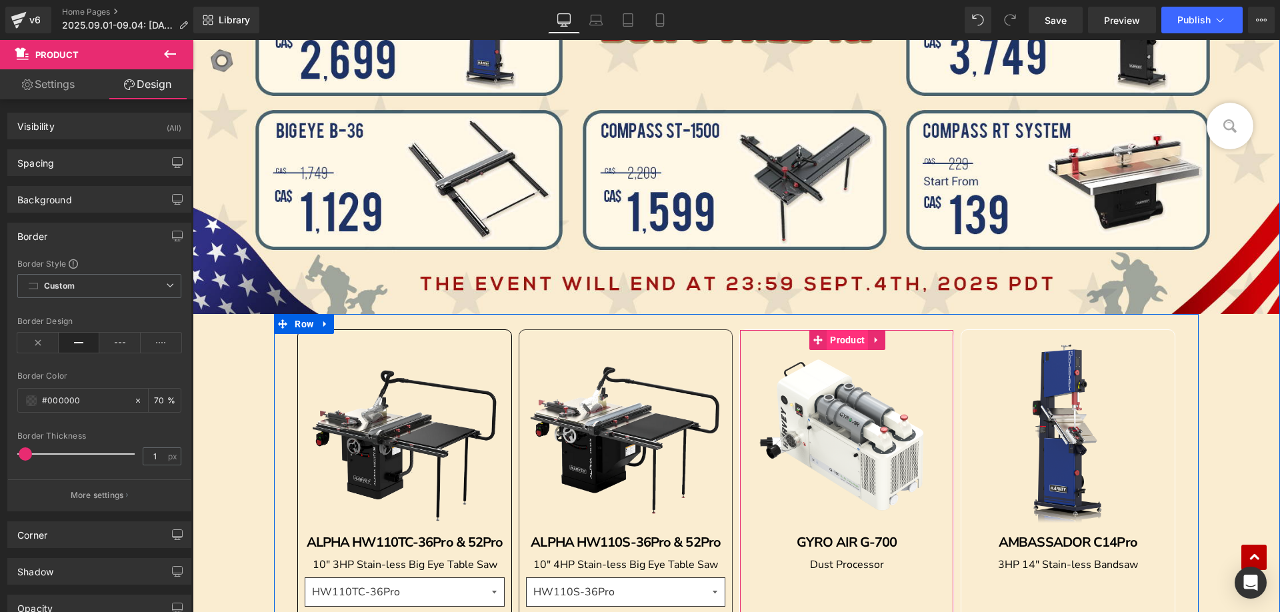
click at [843, 340] on span "Product" at bounding box center [847, 340] width 41 height 20
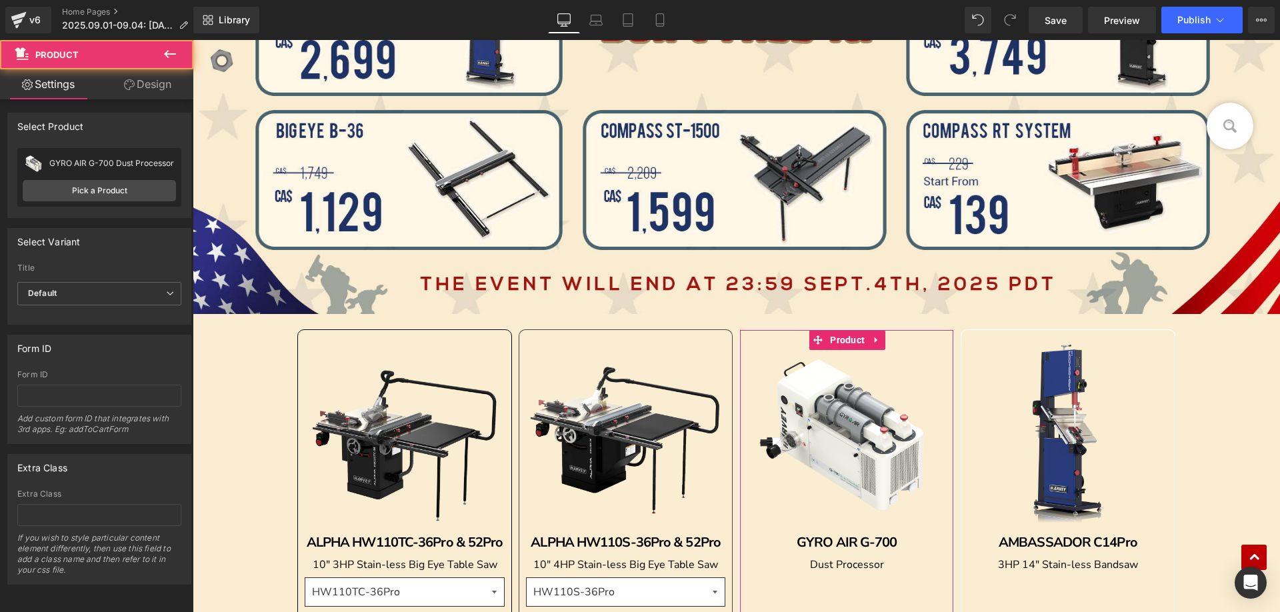
click at [151, 86] on link "Design" at bounding box center [147, 84] width 97 height 30
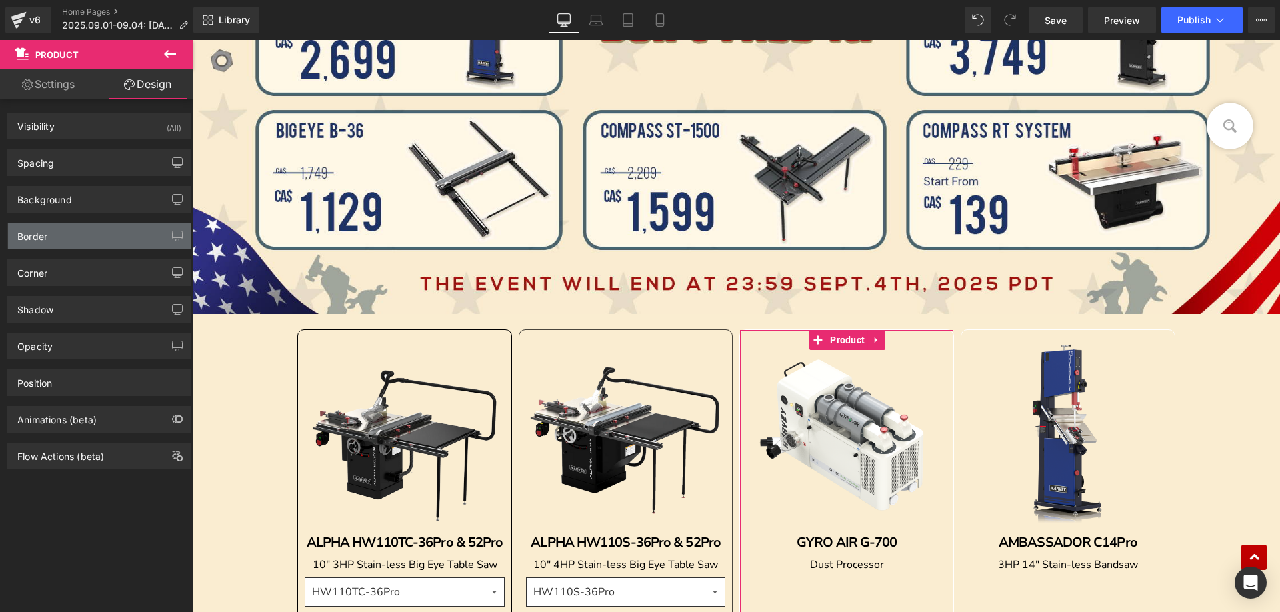
click at [54, 233] on div "Border" at bounding box center [99, 235] width 183 height 25
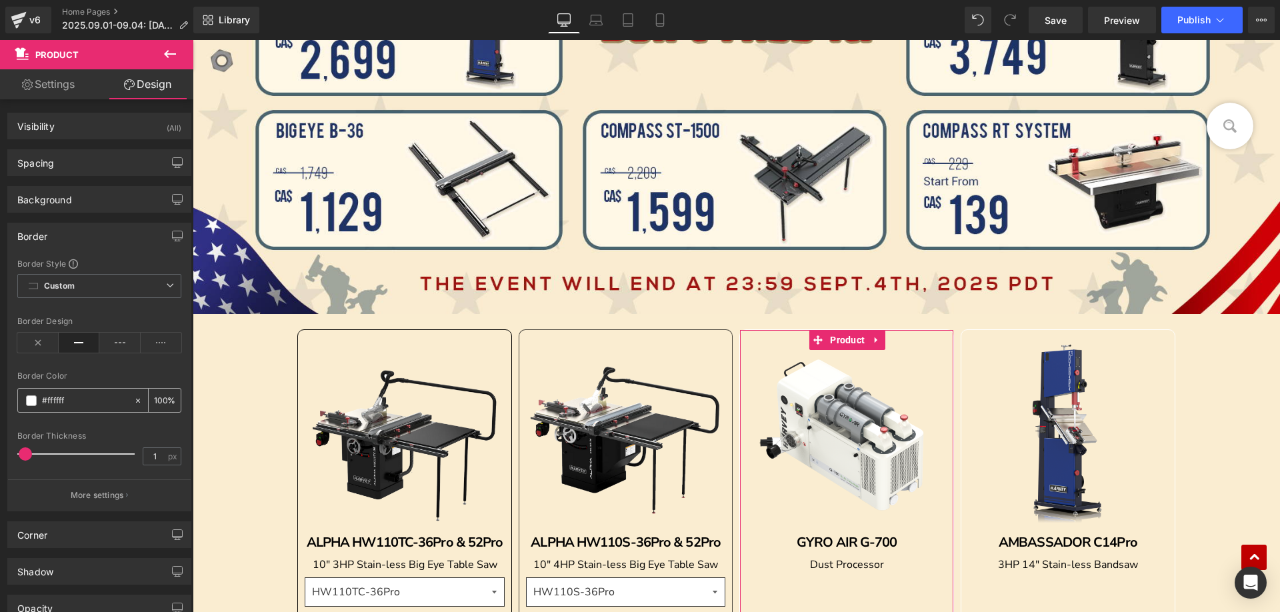
click at [33, 400] on span at bounding box center [31, 400] width 11 height 11
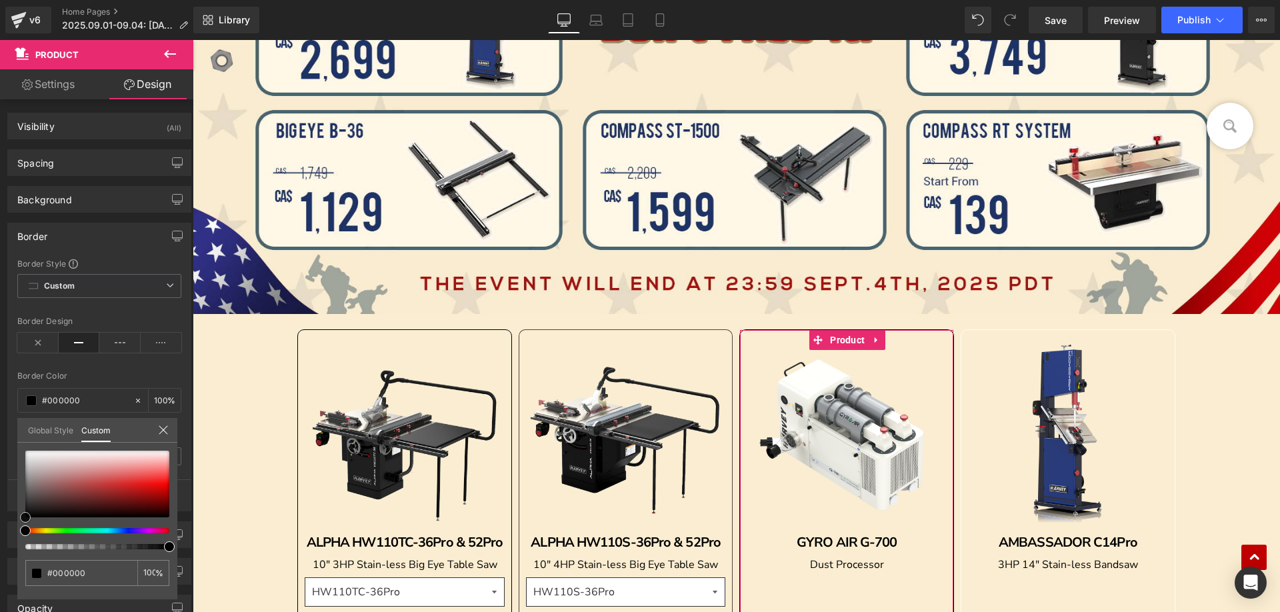
drag, startPoint x: 25, startPoint y: 453, endPoint x: 18, endPoint y: 544, distance: 90.9
click at [18, 544] on div "#000000 100 %" at bounding box center [97, 525] width 160 height 149
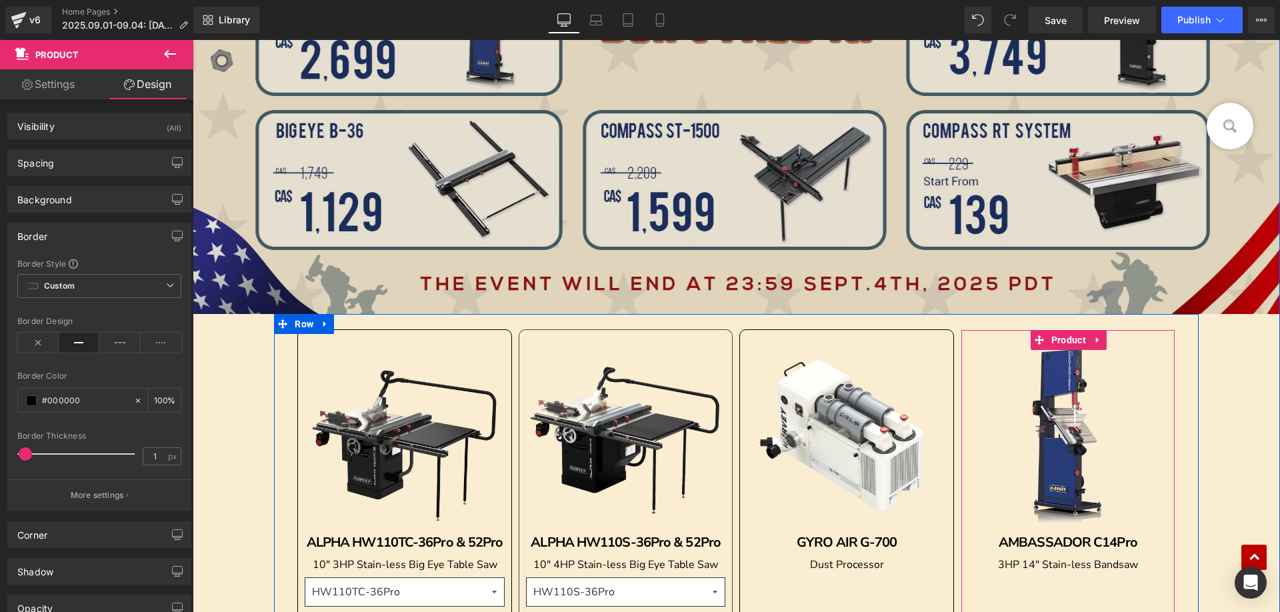
drag, startPoint x: 1064, startPoint y: 337, endPoint x: 879, endPoint y: 303, distance: 188.4
click at [1064, 337] on span "Product" at bounding box center [1068, 340] width 41 height 20
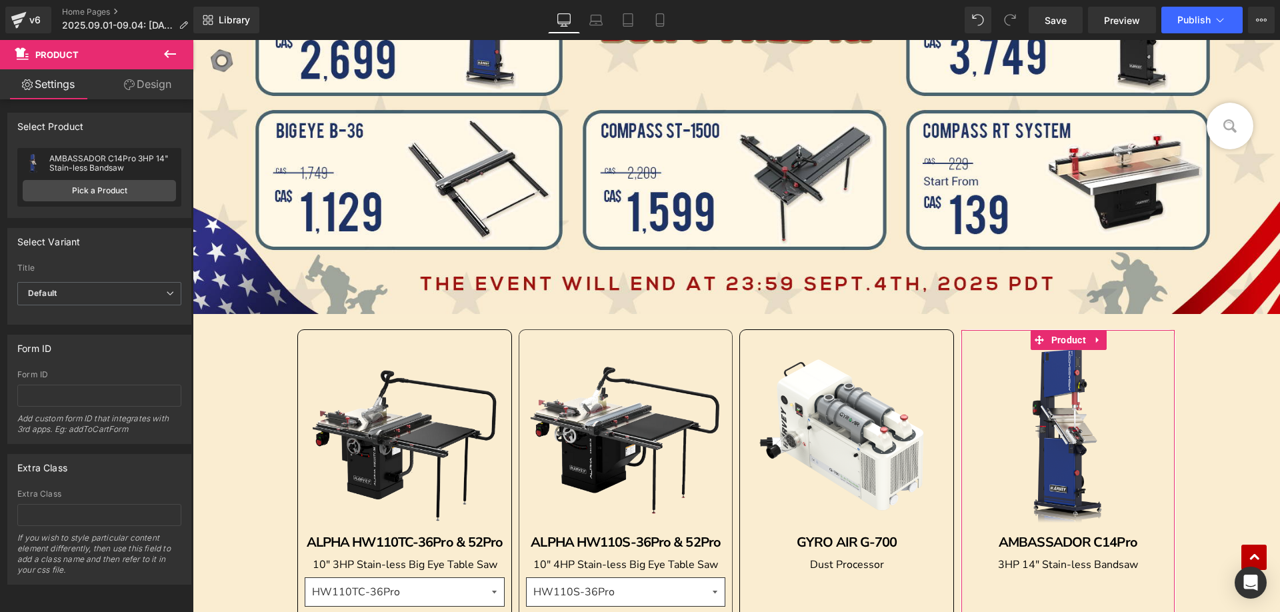
drag, startPoint x: 158, startPoint y: 81, endPoint x: 99, endPoint y: 202, distance: 134.4
click at [157, 81] on link "Design" at bounding box center [147, 84] width 97 height 30
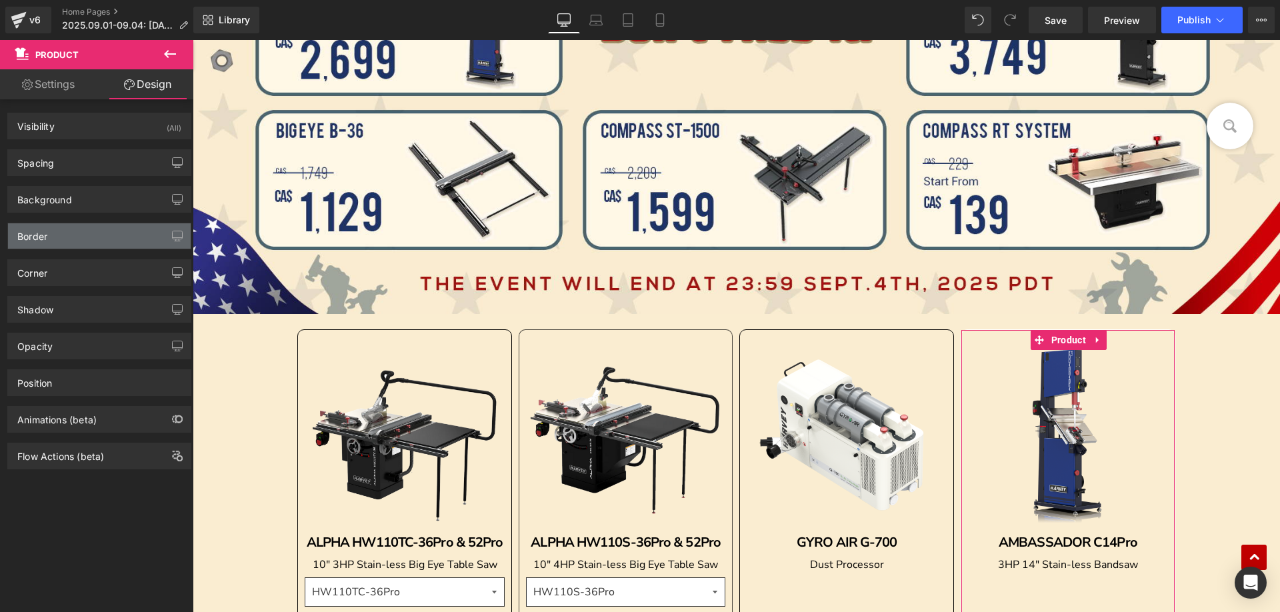
click at [57, 236] on div "Border" at bounding box center [99, 235] width 183 height 25
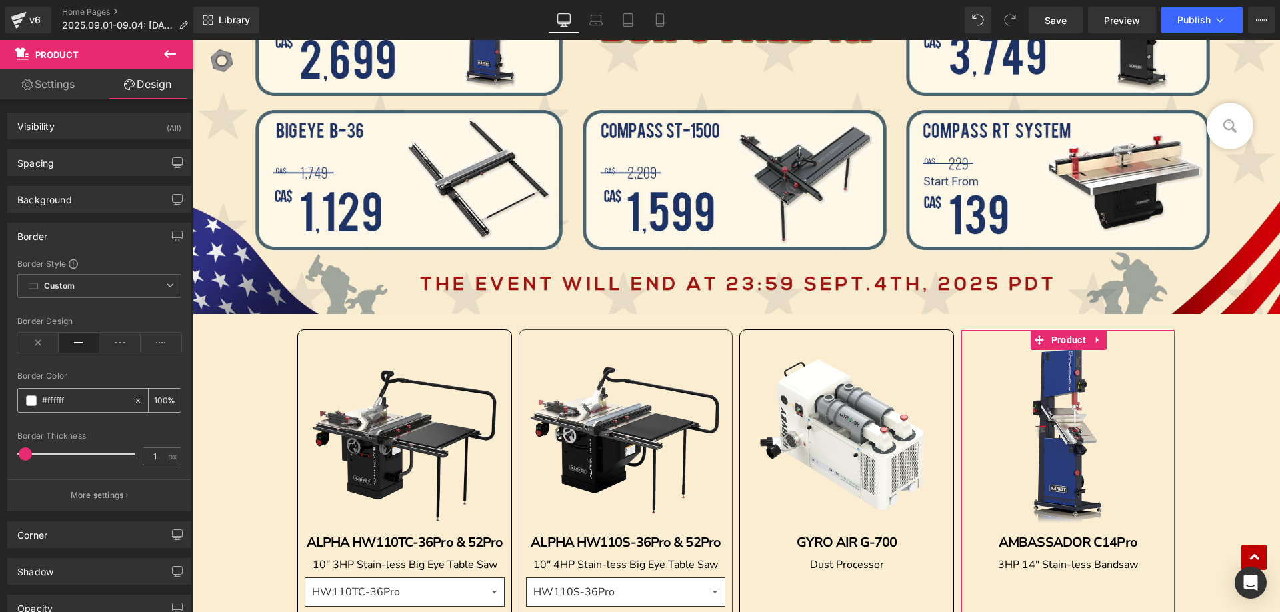
click at [31, 395] on span at bounding box center [31, 400] width 11 height 11
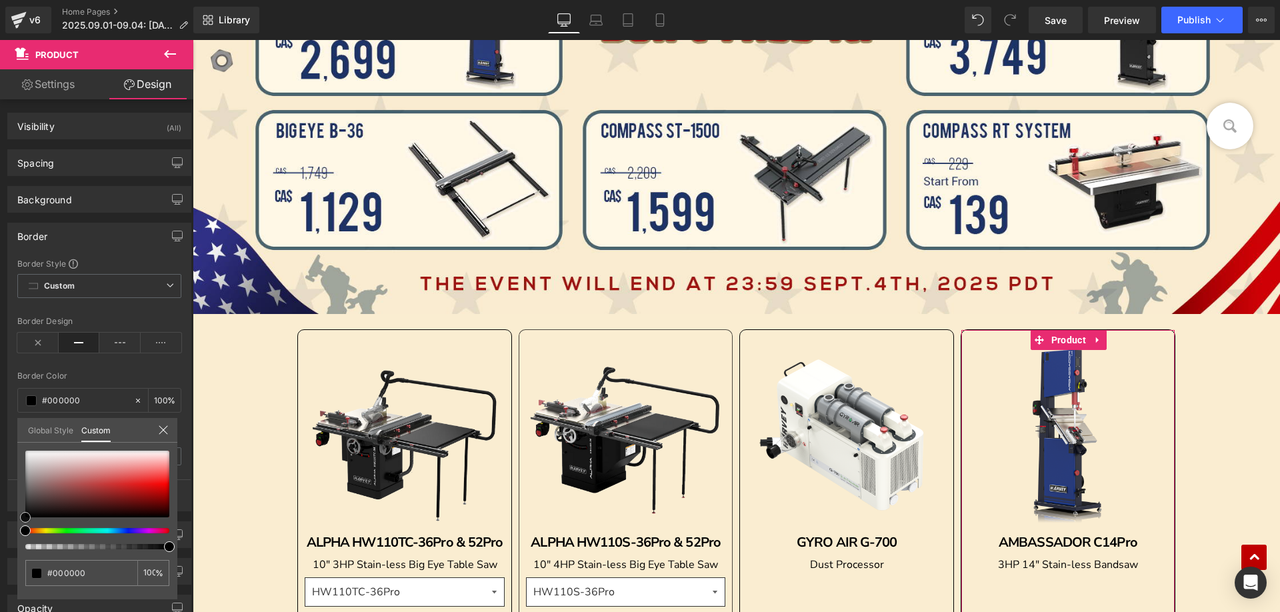
drag, startPoint x: 27, startPoint y: 450, endPoint x: 148, endPoint y: 509, distance: 135.0
click at [27, 535] on div at bounding box center [97, 500] width 144 height 99
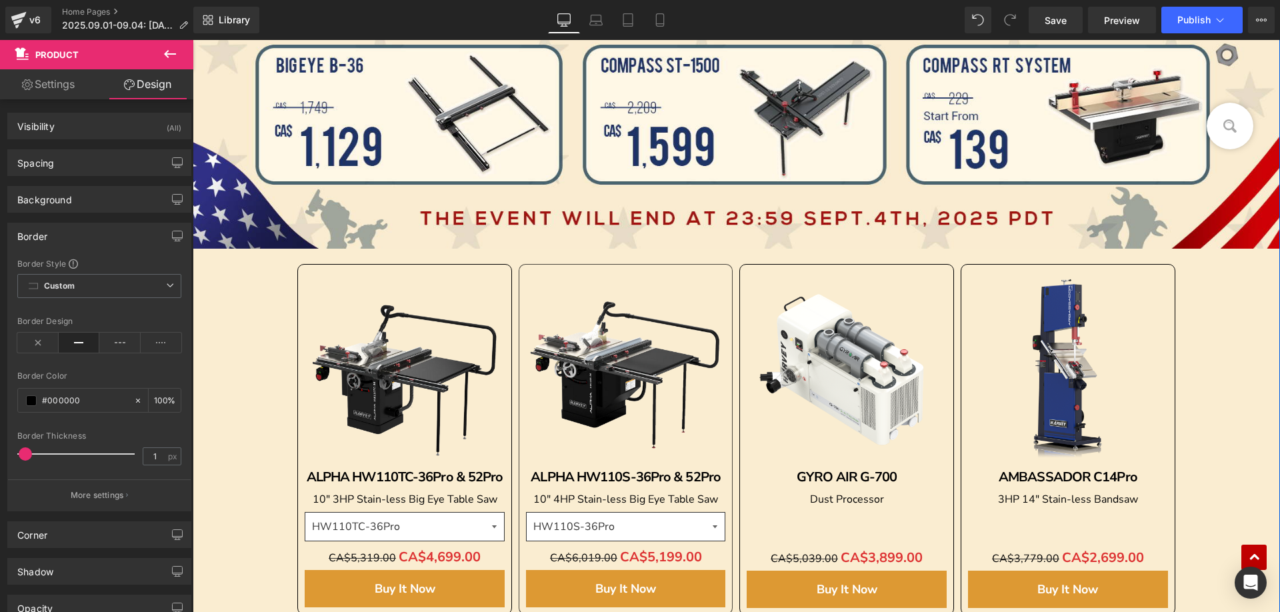
scroll to position [1202, 0]
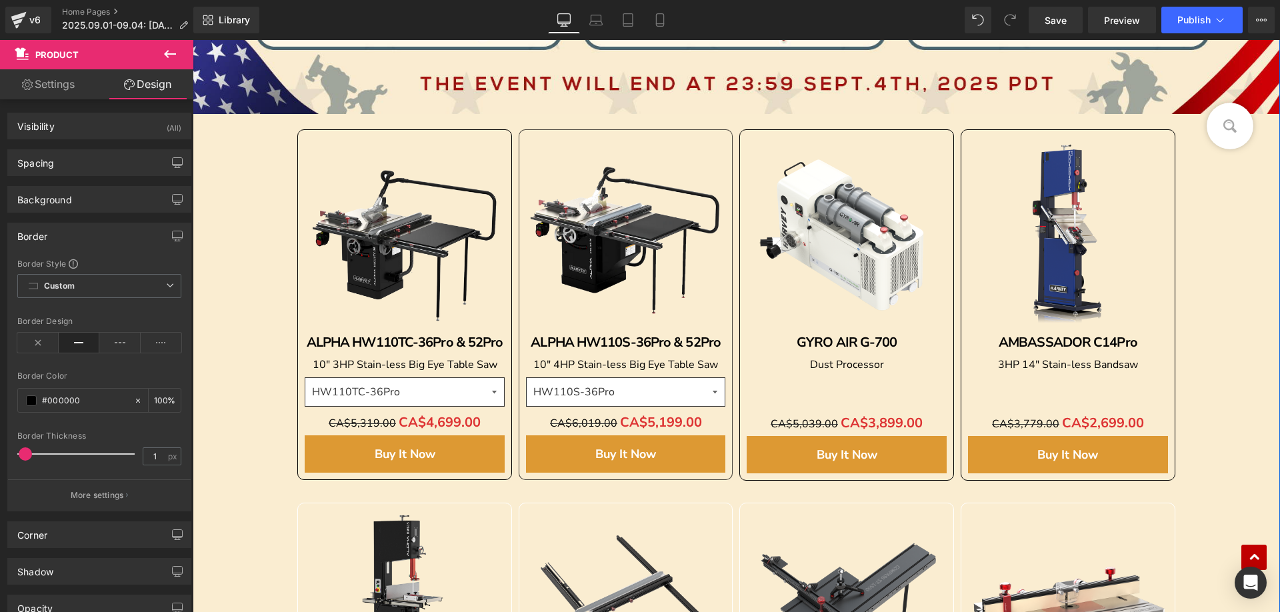
click at [426, 391] on span "(P) Variants" at bounding box center [405, 395] width 48 height 16
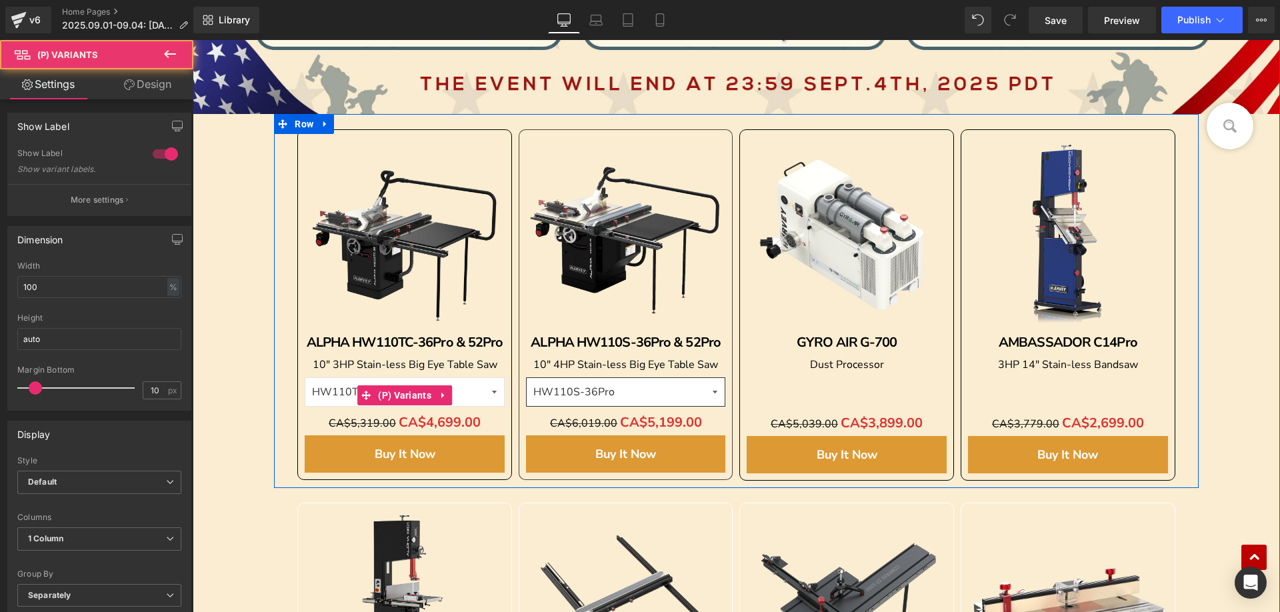
drag, startPoint x: 483, startPoint y: 391, endPoint x: 473, endPoint y: 399, distance: 12.8
click at [483, 391] on select "HW110TC-36Pro HW110TC-52Pro" at bounding box center [405, 391] width 200 height 29
click at [305, 377] on select "HW110TC-36Pro HW110TC-52Pro" at bounding box center [405, 391] width 200 height 29
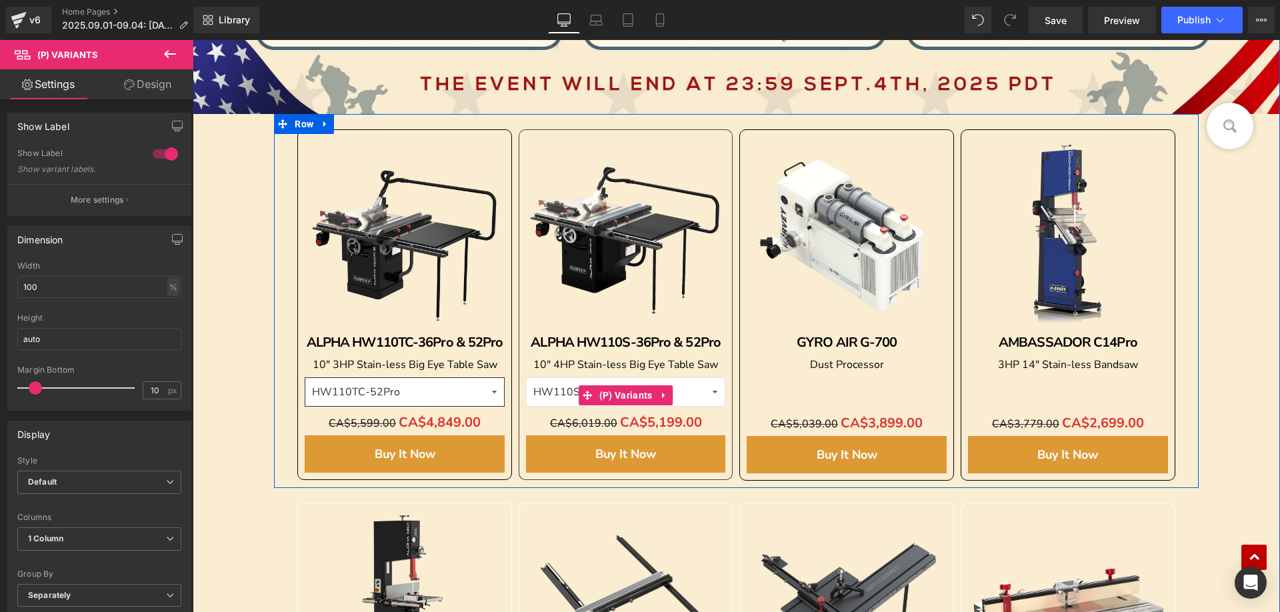
click at [695, 399] on select "HW110S-36Pro HW110S-52Pro" at bounding box center [626, 391] width 200 height 29
click at [526, 377] on select "HW110S-36Pro HW110S-52Pro" at bounding box center [626, 391] width 200 height 29
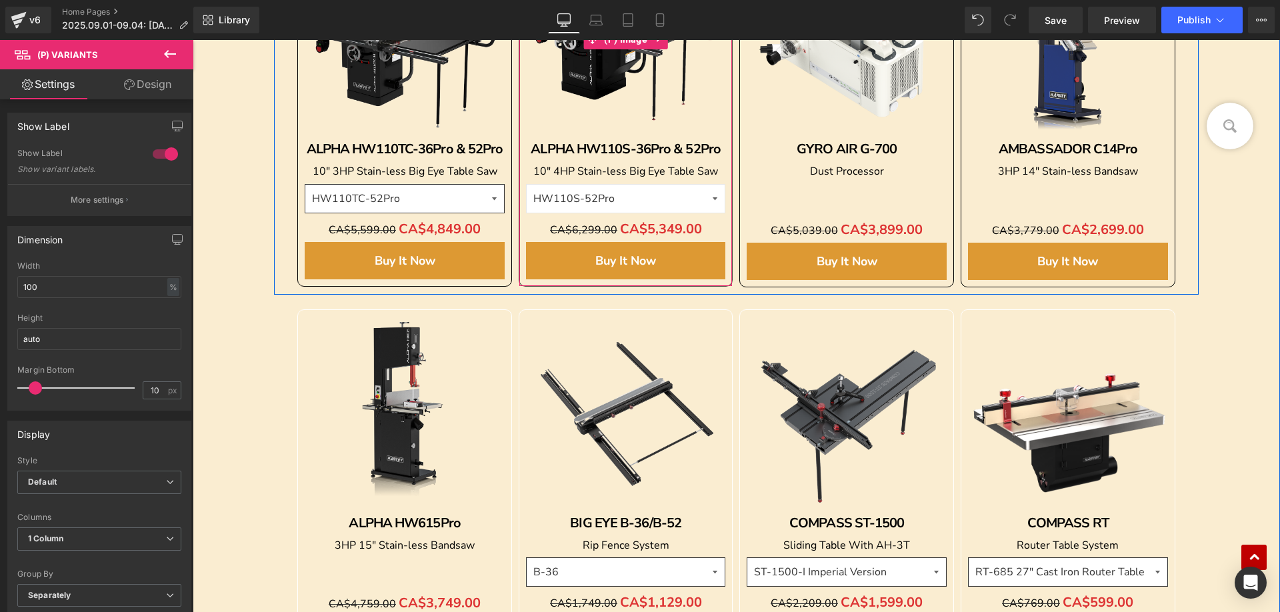
scroll to position [1469, 0]
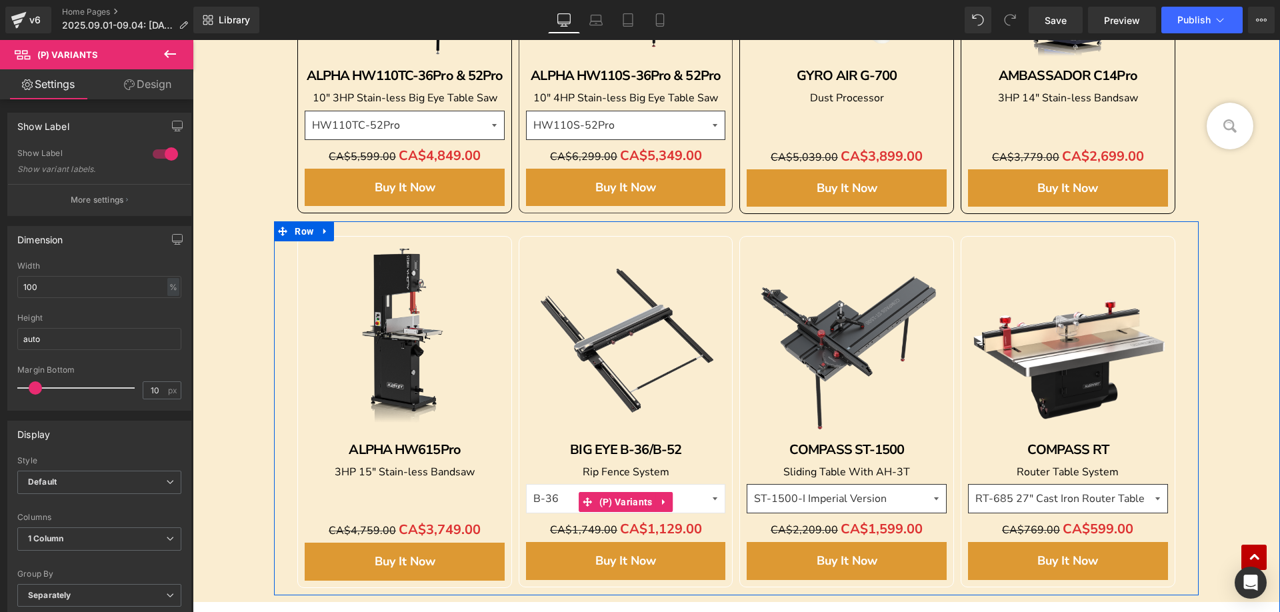
drag, startPoint x: 681, startPoint y: 495, endPoint x: 675, endPoint y: 498, distance: 6.9
click at [681, 495] on select "B-36 B-52" at bounding box center [626, 498] width 200 height 29
click at [526, 484] on select "B-36 B-52" at bounding box center [626, 498] width 200 height 29
click at [906, 501] on select "ST-1500-I Imperial Version ST-1500-M Metric Version" at bounding box center [847, 498] width 200 height 29
click at [747, 484] on select "ST-1500-I Imperial Version ST-1500-M Metric Version" at bounding box center [847, 498] width 200 height 29
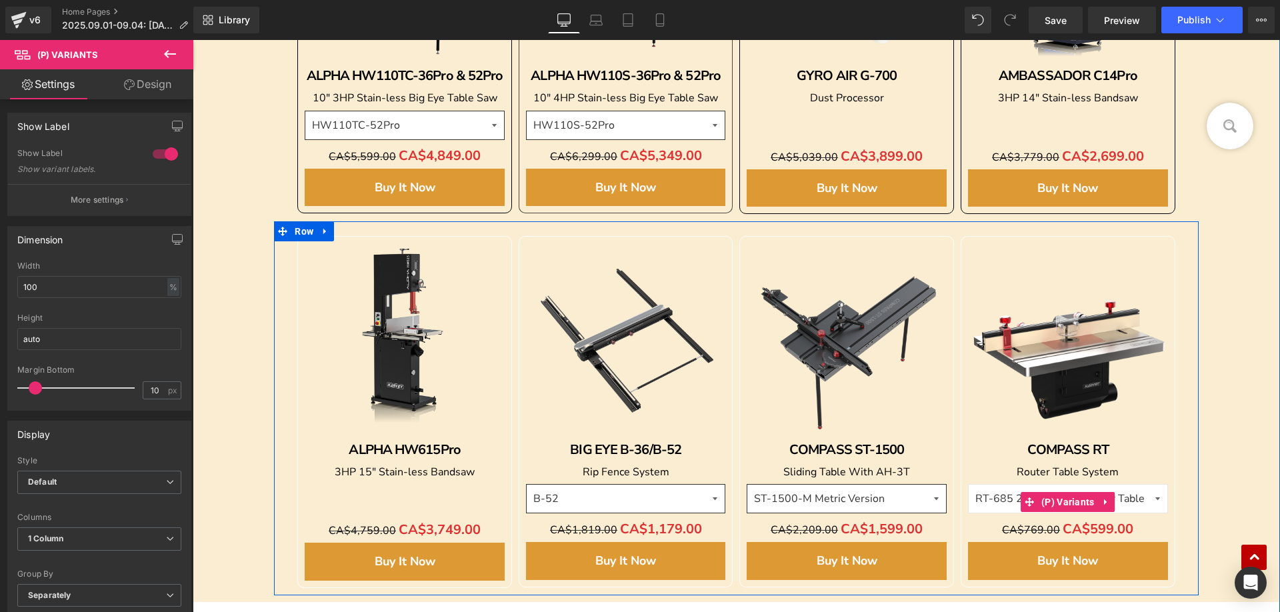
click at [1131, 505] on select "RT-685 27" Cast Iron Router Table RT-800 31-1/2" Stain-less Router Table RF-36-…" at bounding box center [1068, 498] width 200 height 29
click at [968, 484] on select "RT-685 27" Cast Iron Router Table RT-800 31-1/2" Stain-less Router Table RF-36-…" at bounding box center [1068, 498] width 200 height 29
click at [1140, 505] on select "RT-685 27" Cast Iron Router Table RT-800 31-1/2" Stain-less Router Table RF-36-…" at bounding box center [1068, 498] width 200 height 29
click at [968, 484] on select "RT-685 27" Cast Iron Router Table RT-800 31-1/2" Stain-less Router Table RF-36-…" at bounding box center [1068, 498] width 200 height 29
click at [1122, 503] on select "RT-685 27" Cast Iron Router Table RT-800 31-1/2" Stain-less Router Table RF-36-…" at bounding box center [1068, 498] width 200 height 29
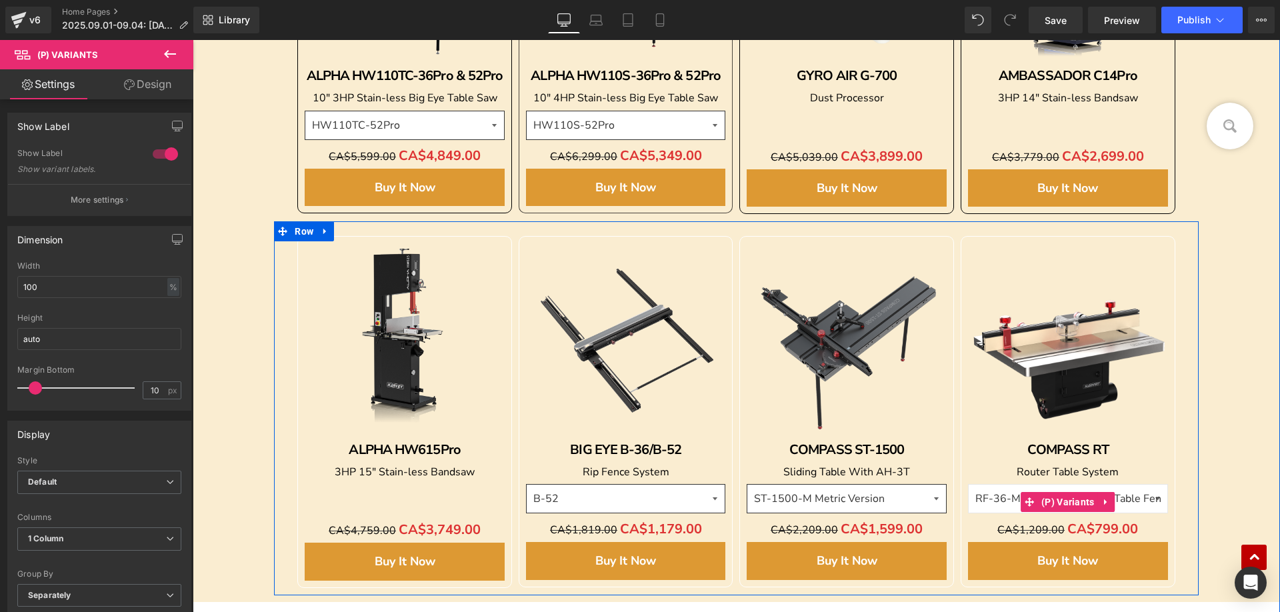
click at [968, 484] on select "RT-685 27" Cast Iron Router Table RT-800 31-1/2" Stain-less Router Table RF-36-…" at bounding box center [1068, 498] width 200 height 29
click at [1118, 502] on select "RT-685 27" Cast Iron Router Table RT-800 31-1/2" Stain-less Router Table RF-36-…" at bounding box center [1068, 498] width 200 height 29
click at [968, 484] on select "RT-685 27" Cast Iron Router Table RT-800 31-1/2" Stain-less Router Table RF-36-…" at bounding box center [1068, 498] width 200 height 29
click at [397, 245] on span "Product" at bounding box center [405, 247] width 41 height 20
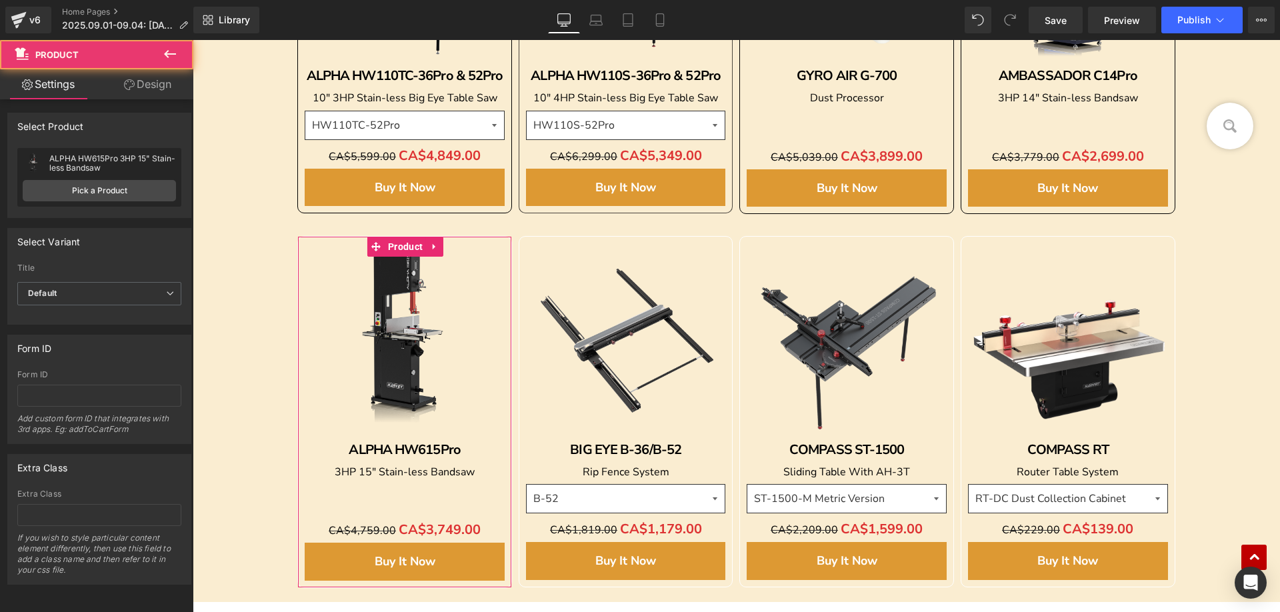
click at [138, 86] on link "Design" at bounding box center [147, 84] width 97 height 30
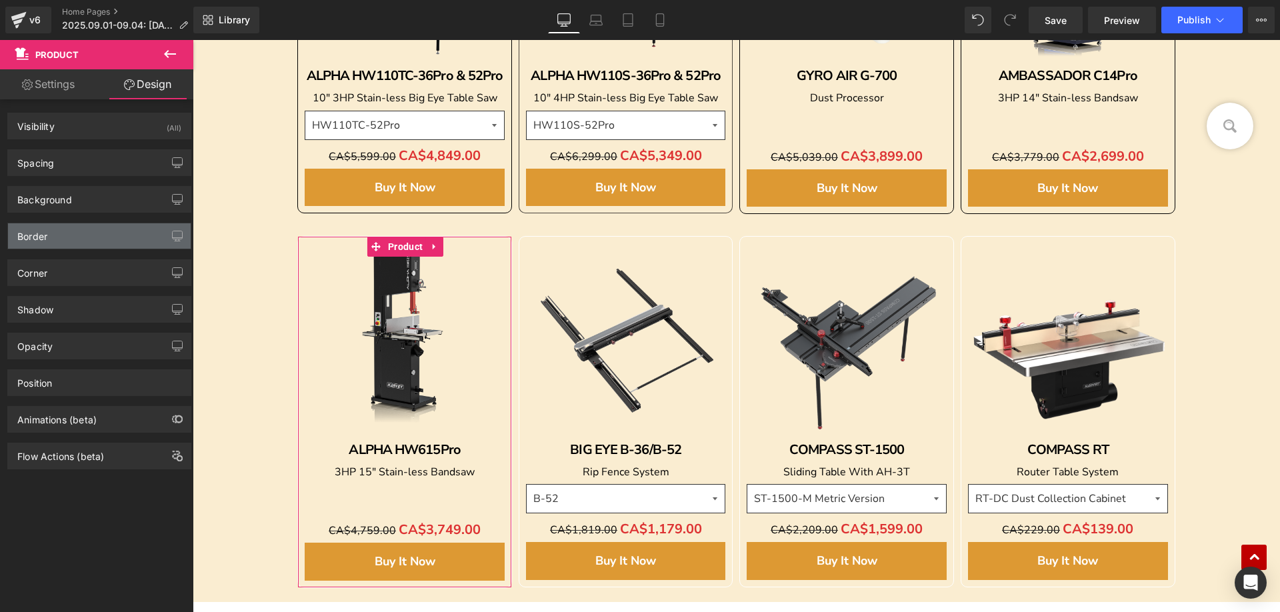
click at [50, 239] on div "Border" at bounding box center [99, 235] width 183 height 25
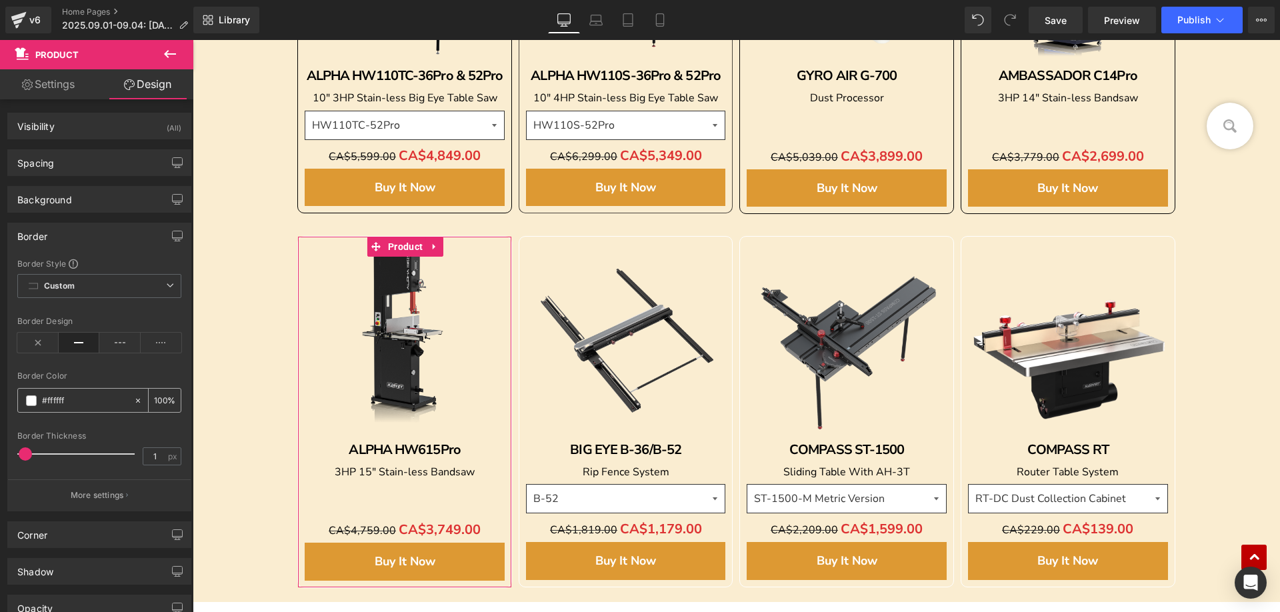
click at [27, 399] on div "#ffffff" at bounding box center [75, 400] width 115 height 23
click at [31, 400] on span at bounding box center [31, 400] width 11 height 11
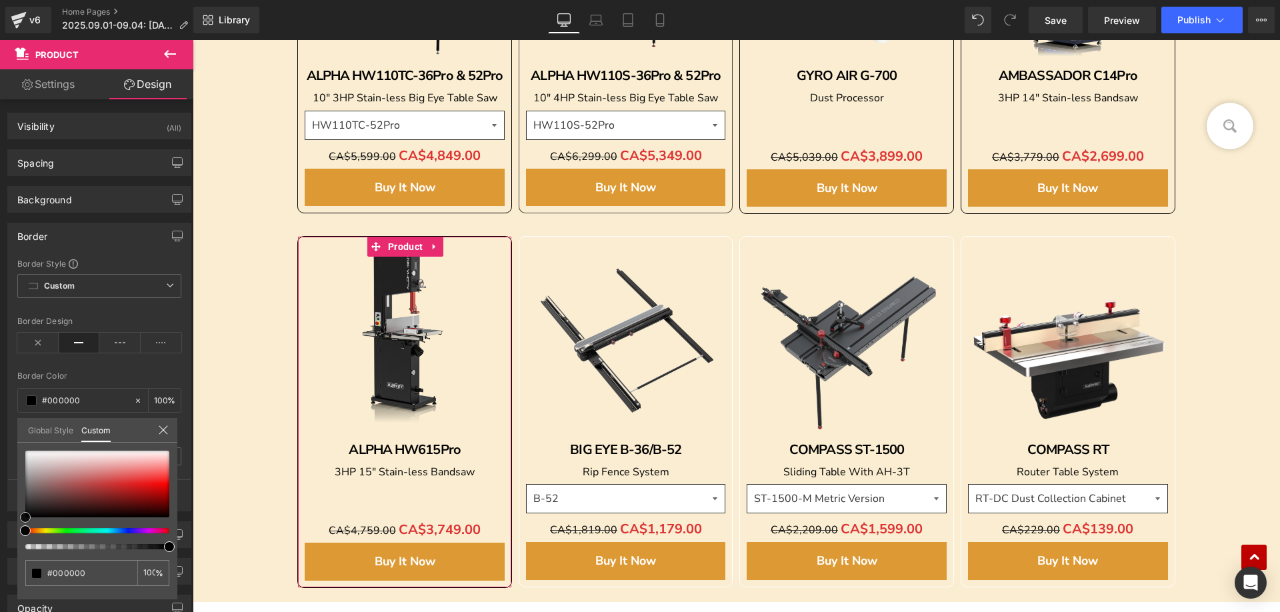
drag, startPoint x: 27, startPoint y: 452, endPoint x: 25, endPoint y: 546, distance: 94.0
click at [25, 547] on div at bounding box center [97, 500] width 144 height 99
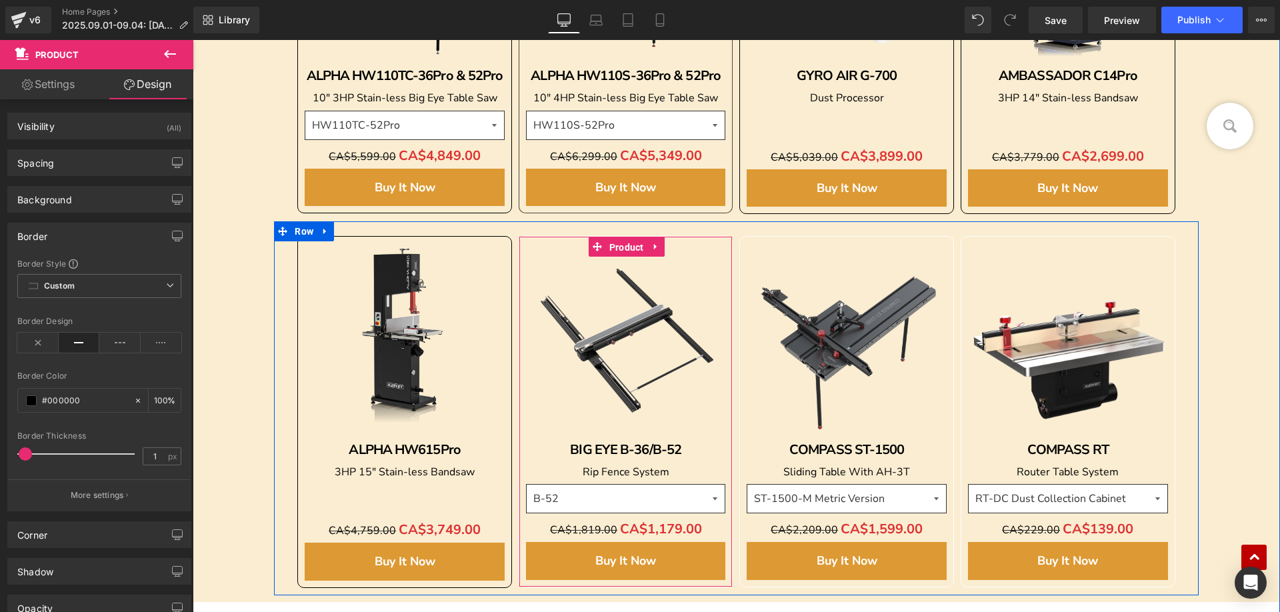
drag, startPoint x: 624, startPoint y: 243, endPoint x: 241, endPoint y: 165, distance: 391.1
click at [623, 243] on span "Product" at bounding box center [626, 247] width 41 height 20
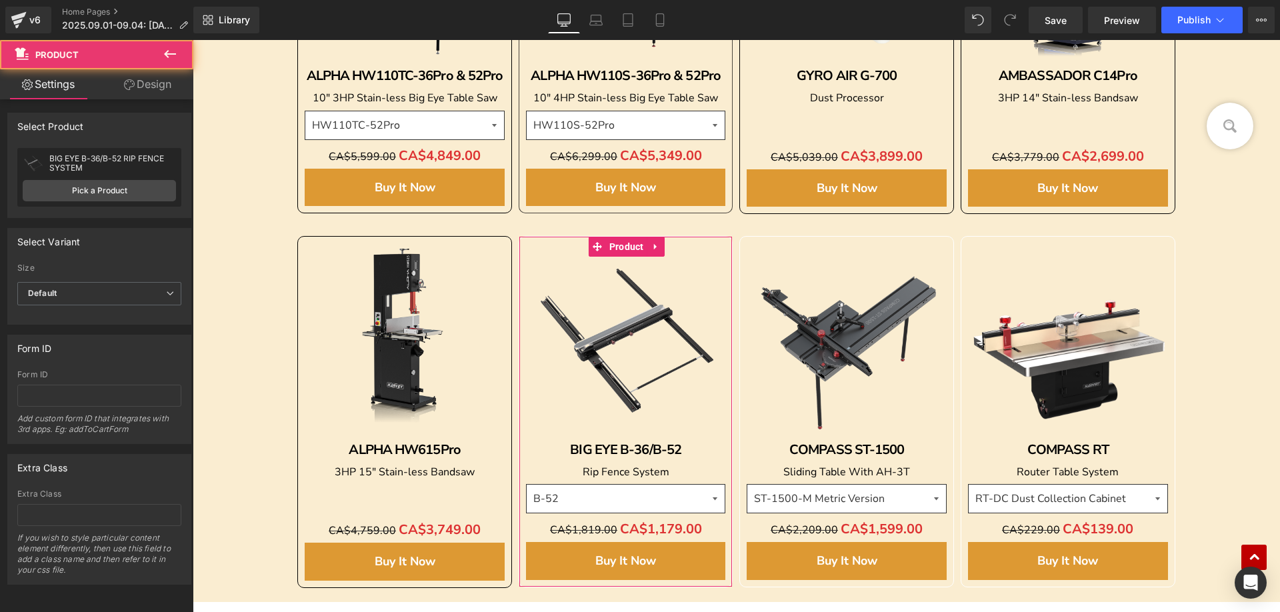
drag, startPoint x: 153, startPoint y: 83, endPoint x: 51, endPoint y: 207, distance: 160.0
click at [152, 83] on link "Design" at bounding box center [147, 84] width 97 height 30
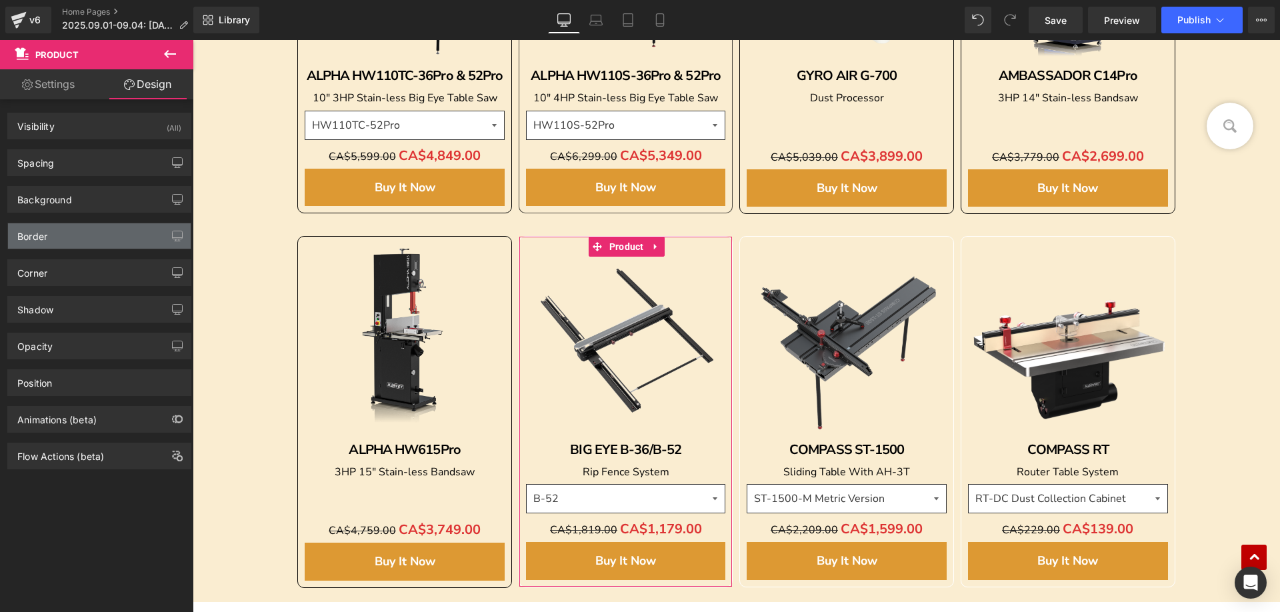
click at [41, 236] on div "Border" at bounding box center [32, 232] width 30 height 19
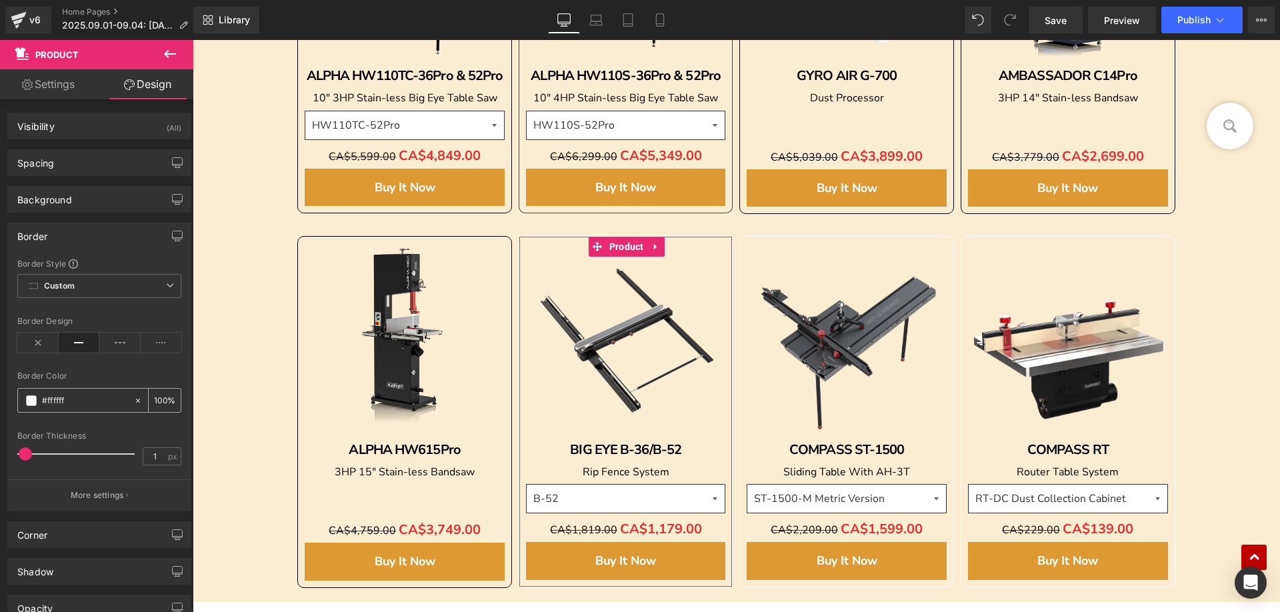
click at [31, 399] on span at bounding box center [31, 400] width 11 height 11
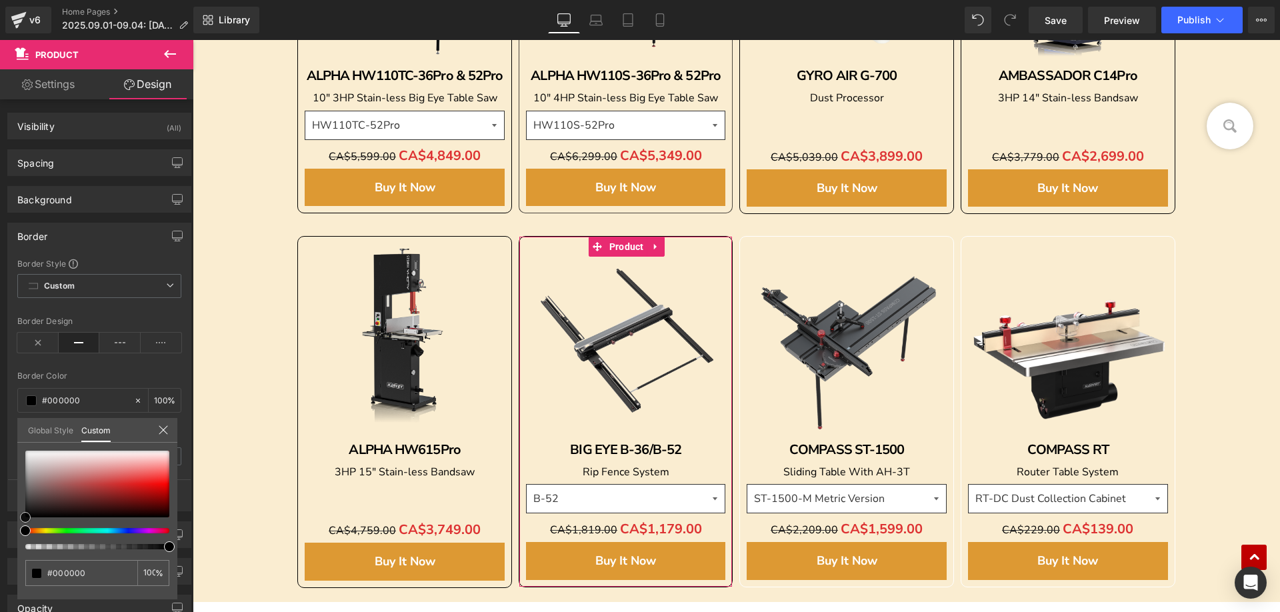
drag, startPoint x: 25, startPoint y: 451, endPoint x: 25, endPoint y: 532, distance: 80.7
click at [8, 511] on div "Border Border Style Custom Custom Setup Global Style Custom Setup Global Style …" at bounding box center [99, 362] width 199 height 299
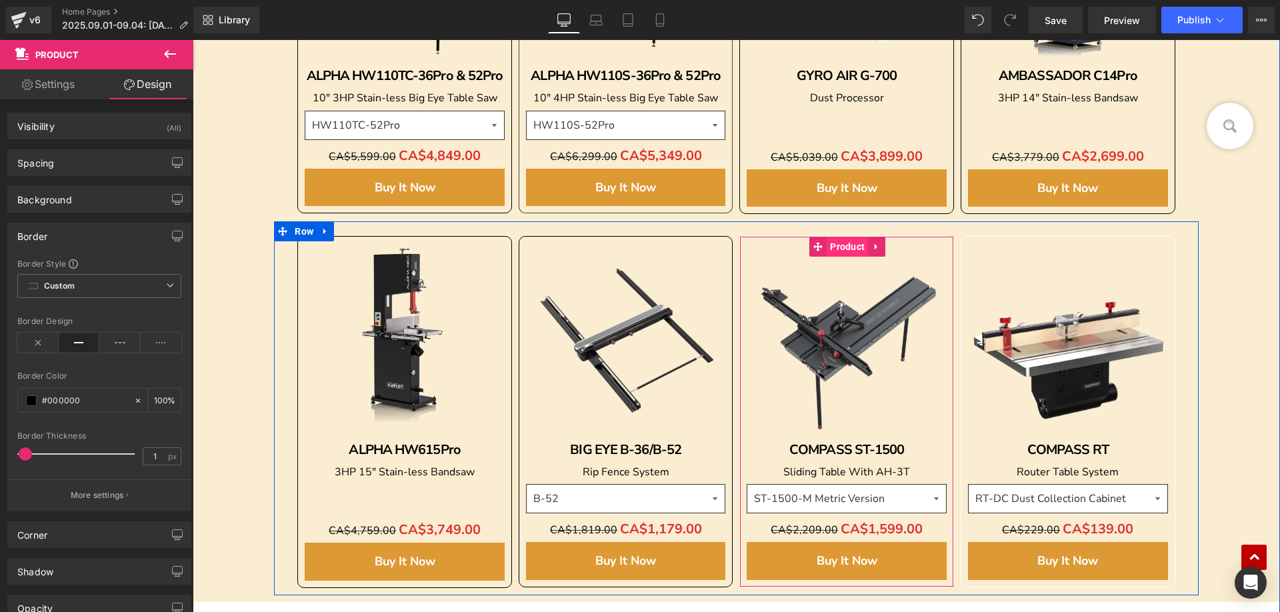
click at [845, 247] on span "Product" at bounding box center [847, 247] width 41 height 20
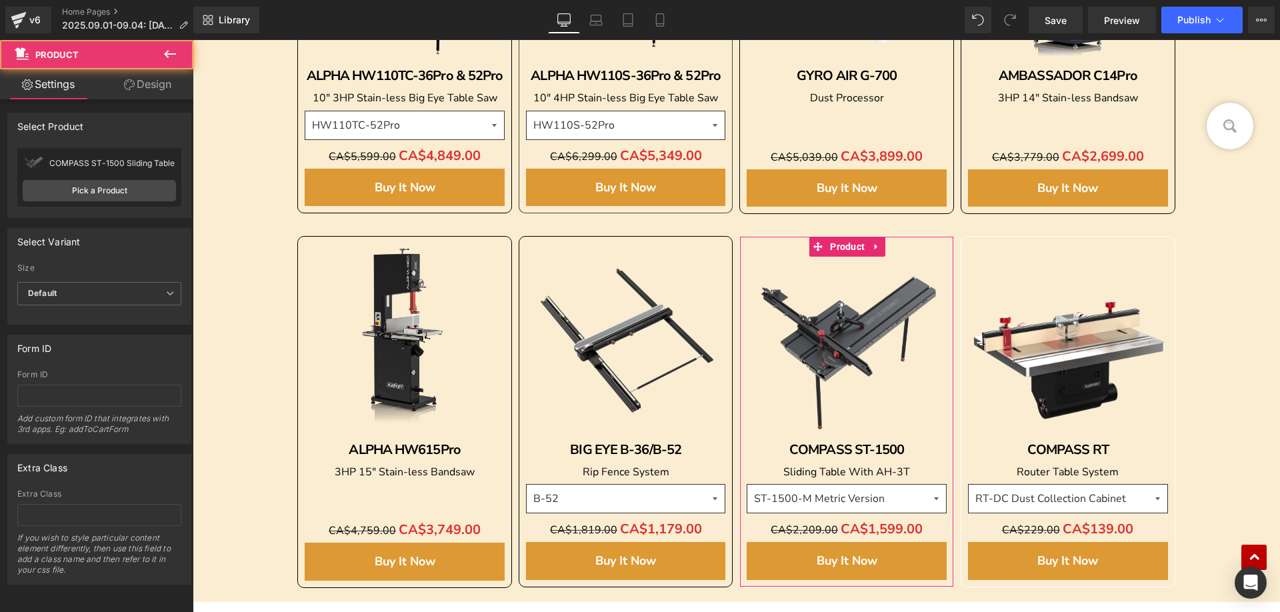
click at [153, 81] on link "Design" at bounding box center [147, 84] width 97 height 30
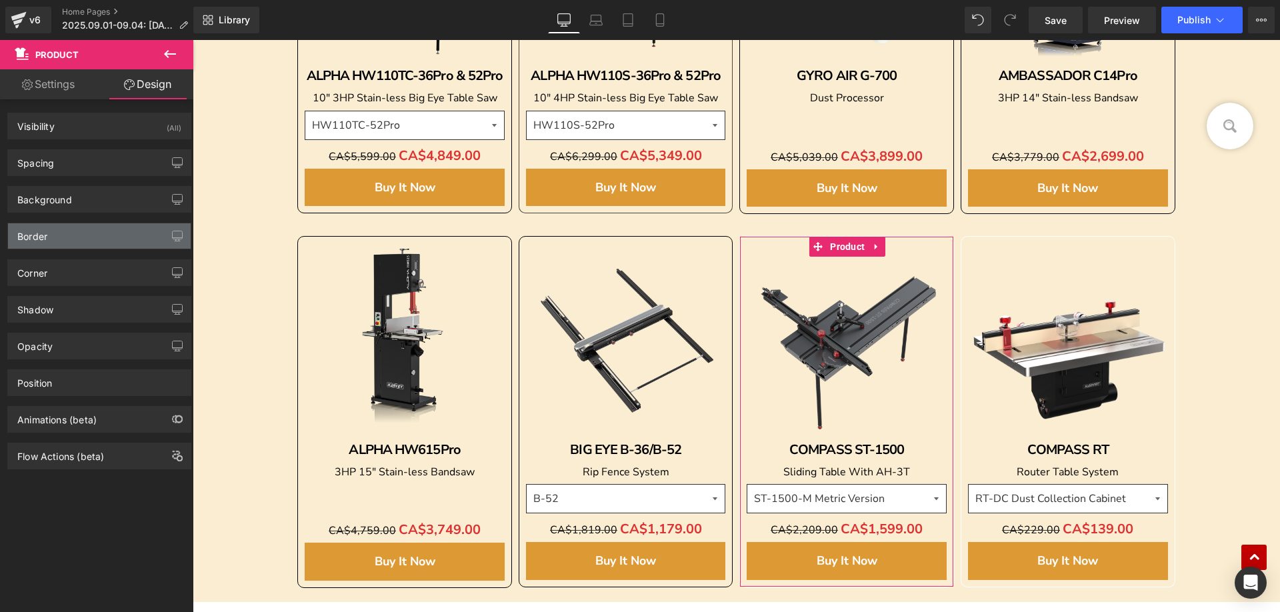
click at [43, 234] on div "Border" at bounding box center [32, 232] width 30 height 19
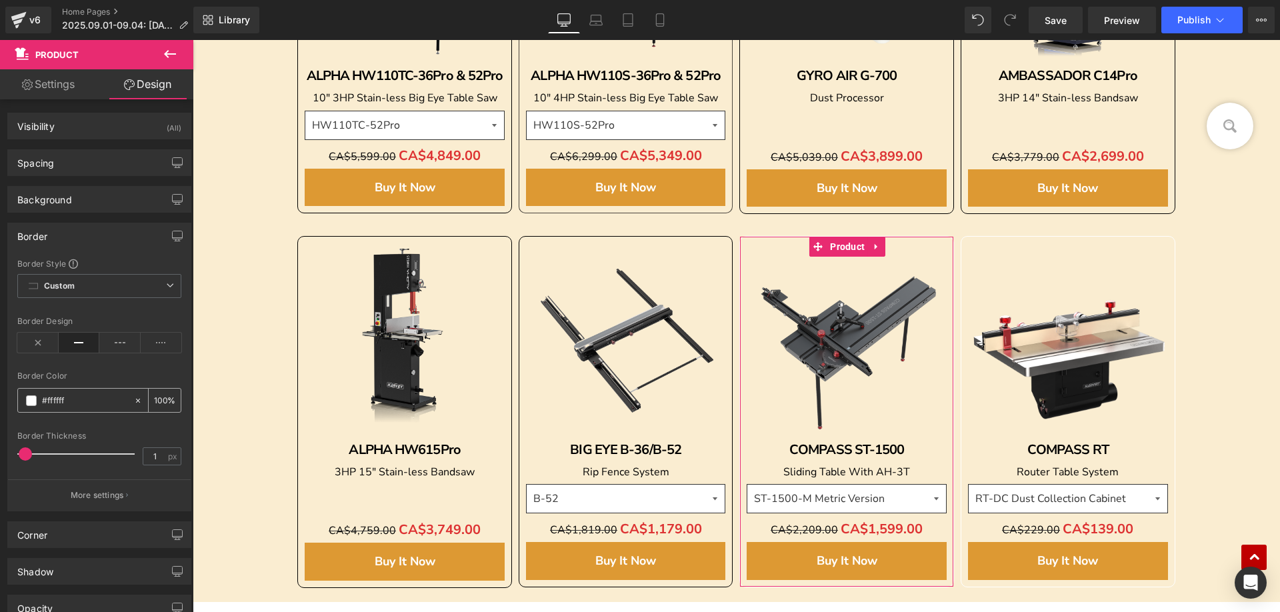
click at [28, 397] on span at bounding box center [31, 400] width 11 height 11
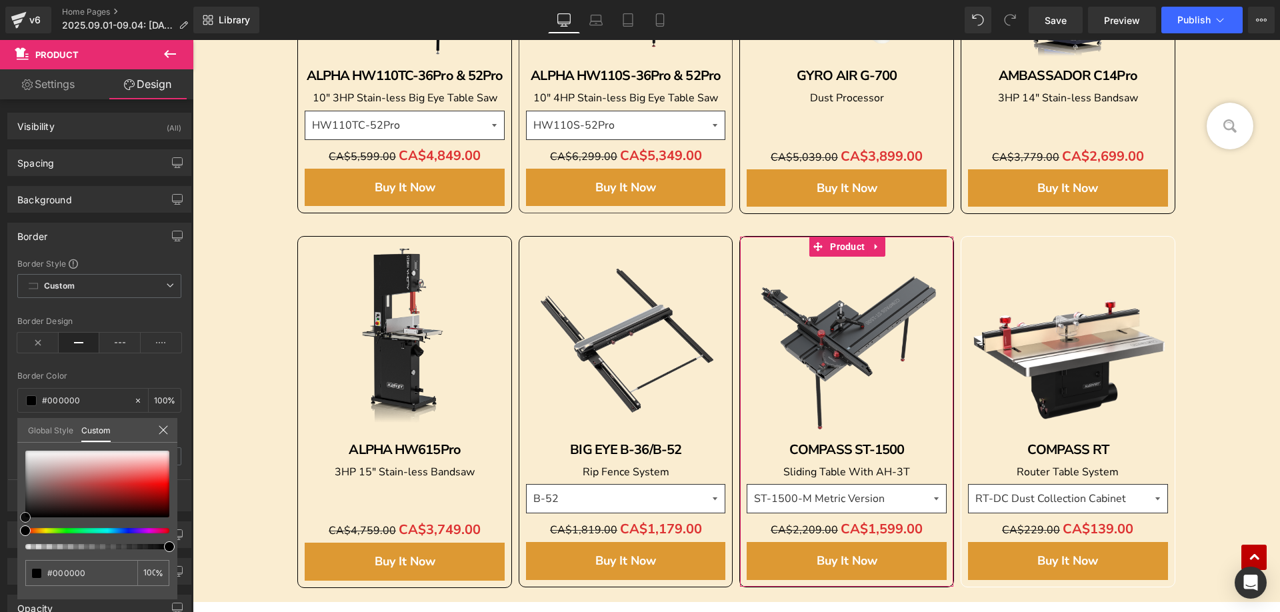
drag, startPoint x: 26, startPoint y: 455, endPoint x: 24, endPoint y: 533, distance: 78.0
click at [14, 511] on div "Border Border Style Custom Custom Setup Global Style Custom Setup Global Style …" at bounding box center [99, 362] width 199 height 299
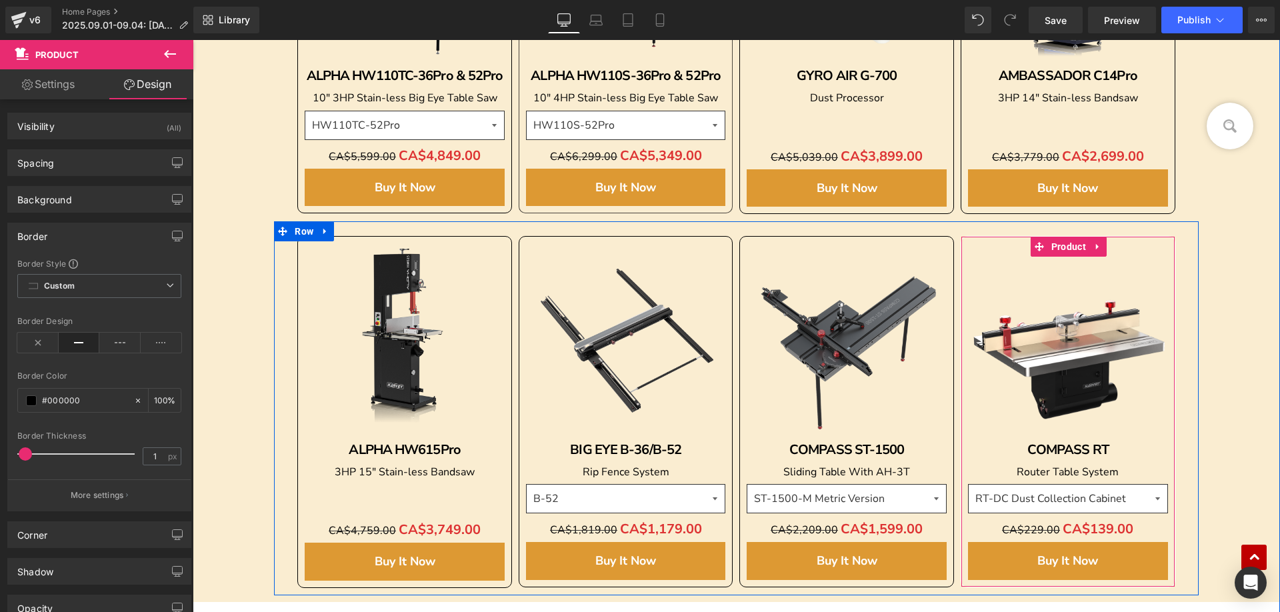
click at [1063, 243] on span "Product" at bounding box center [1068, 247] width 41 height 20
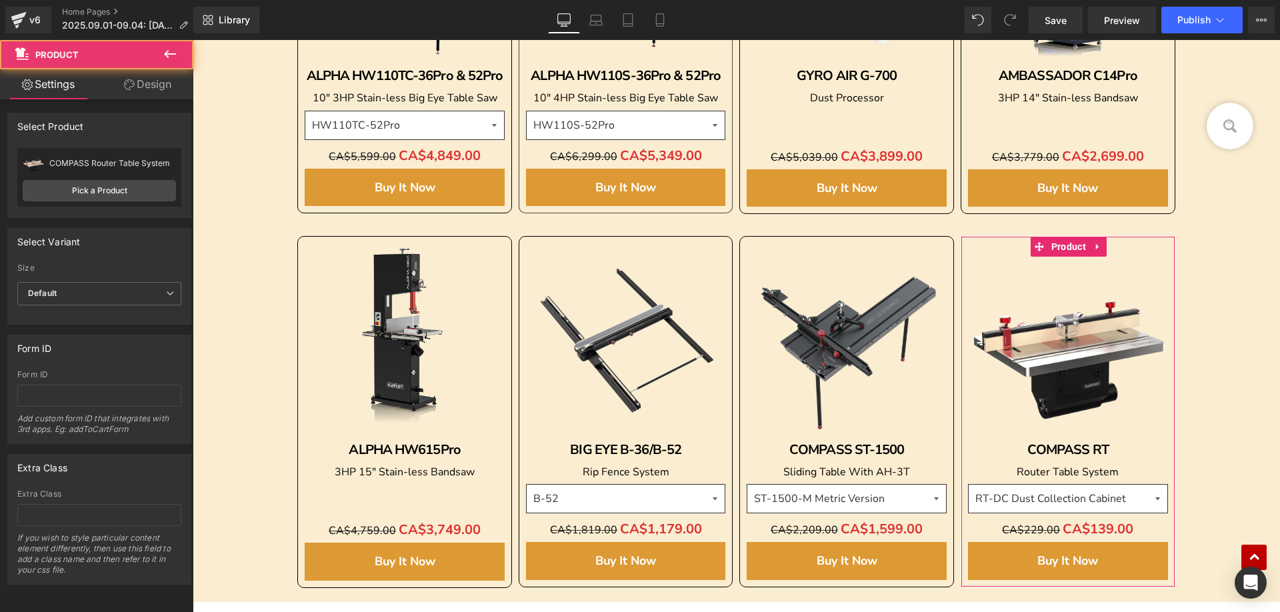
click at [146, 97] on link "Design" at bounding box center [147, 84] width 97 height 30
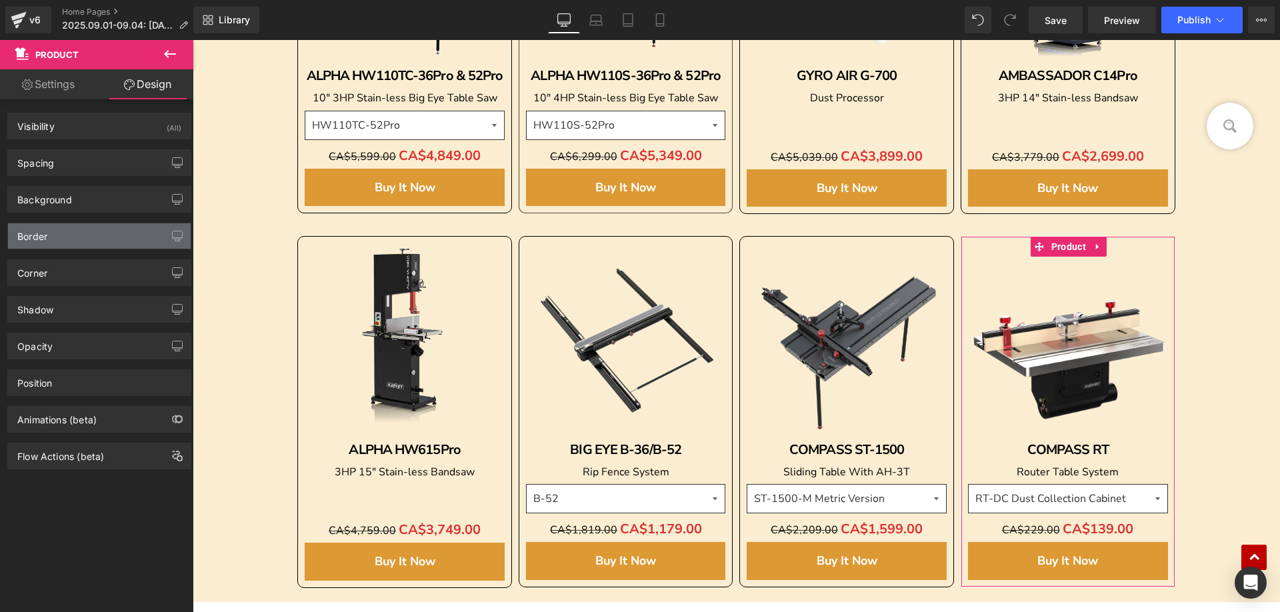
click at [49, 235] on div "Border" at bounding box center [99, 235] width 183 height 25
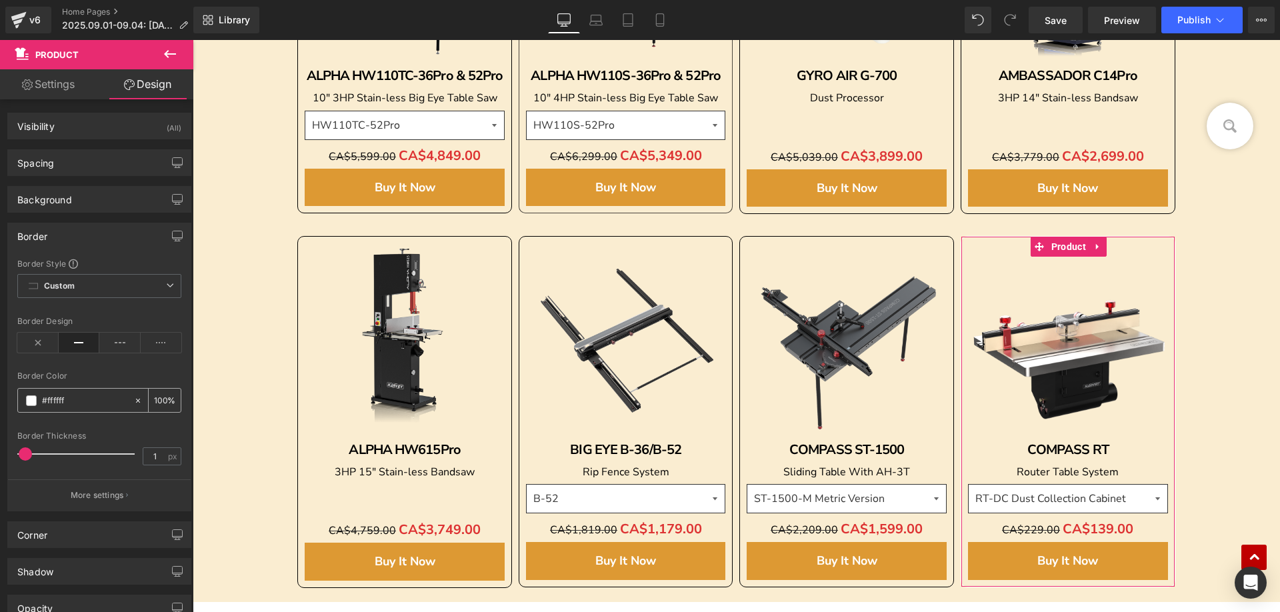
click at [33, 399] on span at bounding box center [31, 400] width 11 height 11
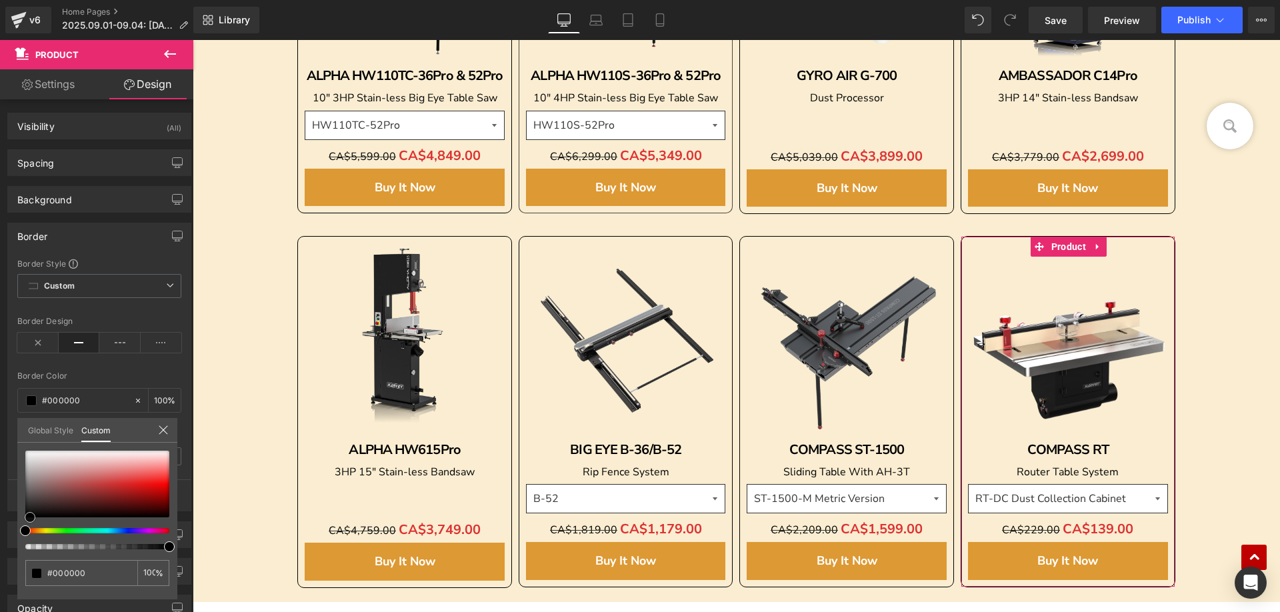
drag, startPoint x: 27, startPoint y: 455, endPoint x: 32, endPoint y: 541, distance: 86.2
click at [31, 541] on div at bounding box center [97, 500] width 144 height 99
drag, startPoint x: 29, startPoint y: 517, endPoint x: 163, endPoint y: 465, distance: 143.7
click at [2, 511] on div "Border Border Style Custom Custom Setup Global Style Custom Setup Global Style …" at bounding box center [99, 362] width 199 height 299
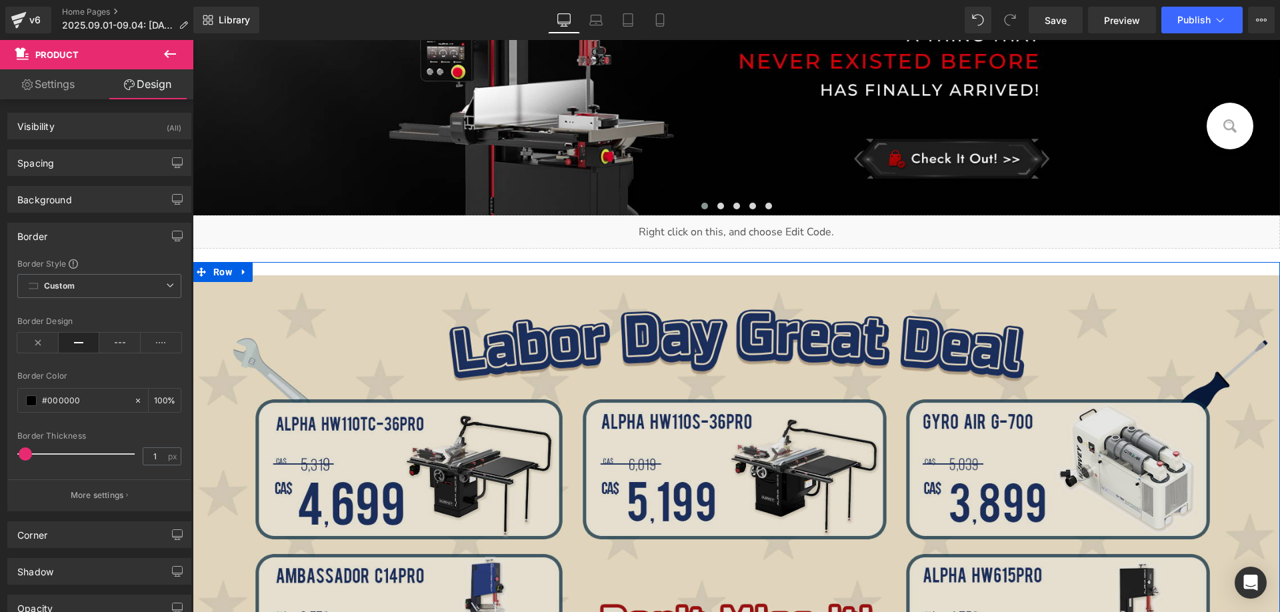
scroll to position [403, 0]
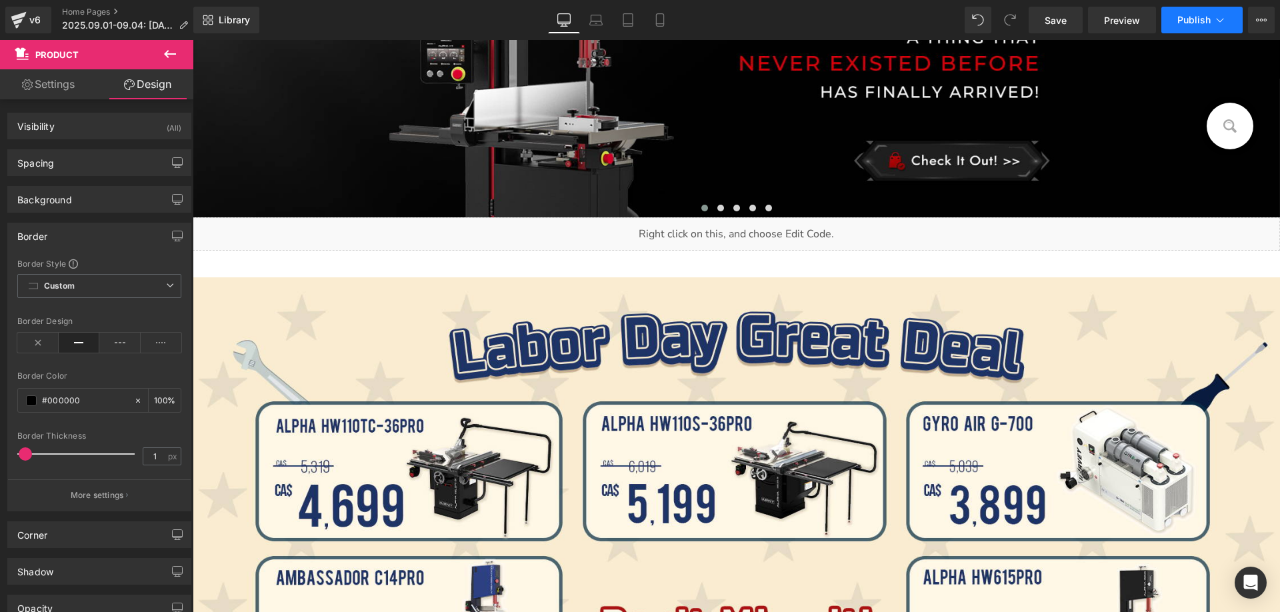
click at [1180, 28] on button "Publish" at bounding box center [1201, 20] width 81 height 27
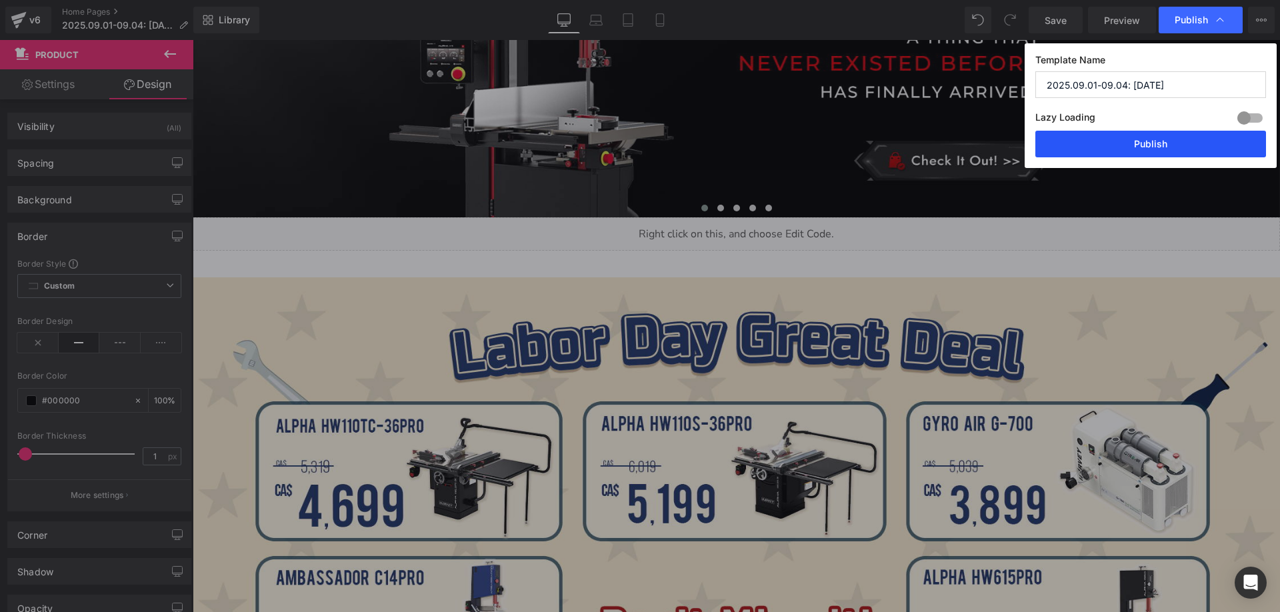
click at [1114, 141] on button "Publish" at bounding box center [1150, 144] width 231 height 27
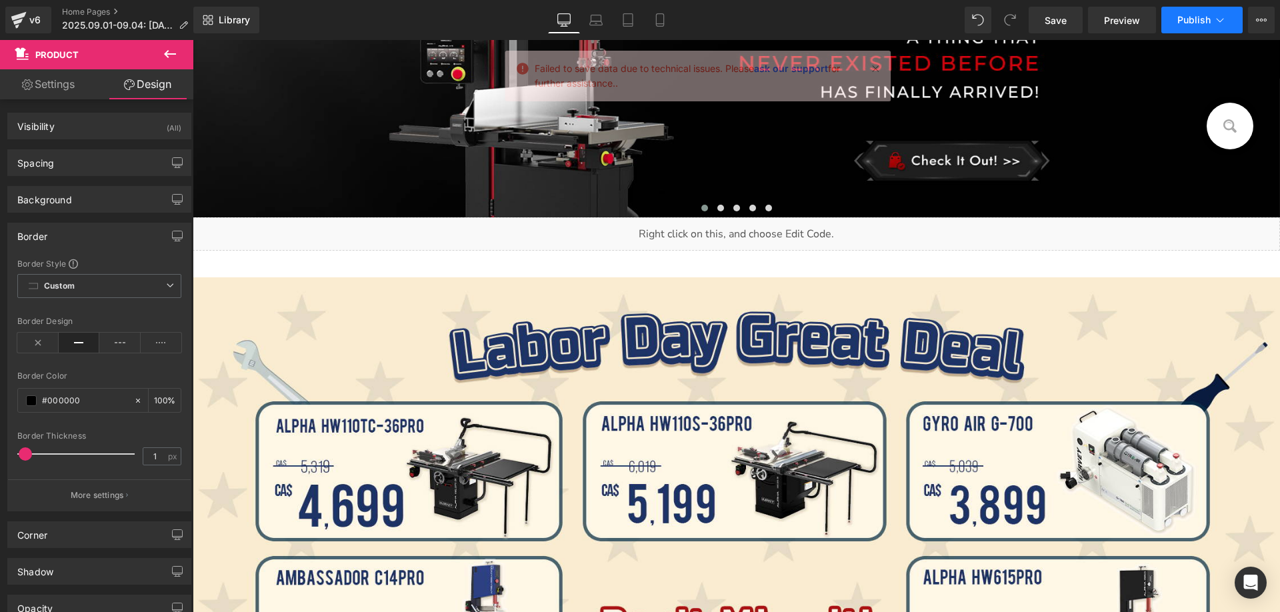
click at [1197, 17] on span "Publish" at bounding box center [1193, 20] width 33 height 11
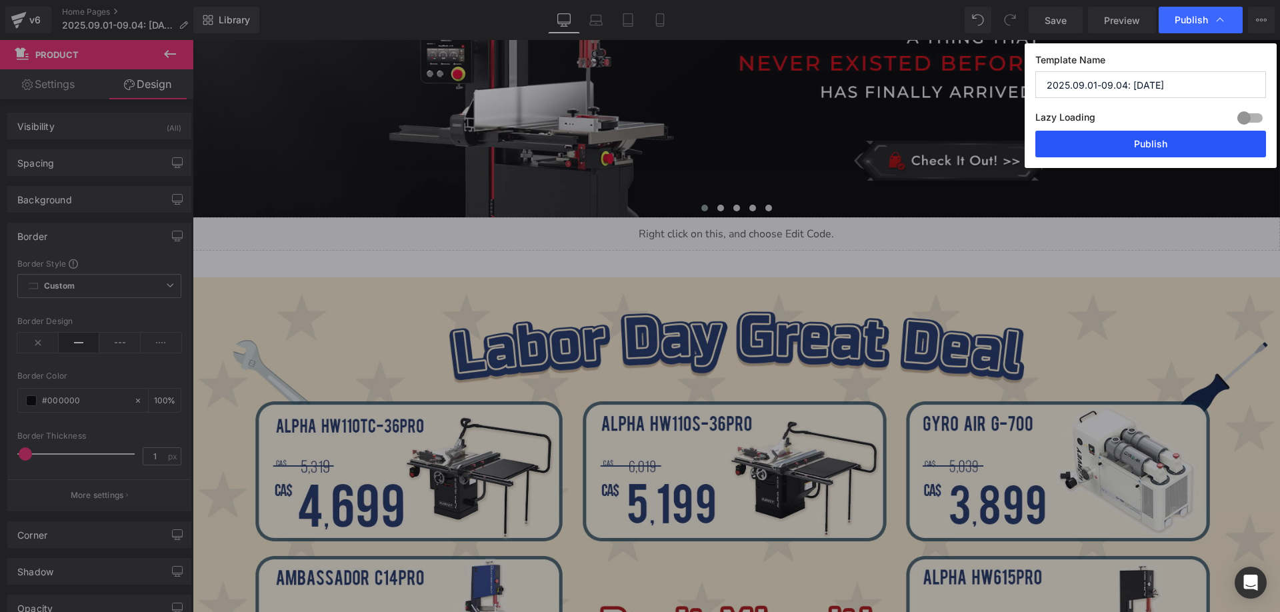
drag, startPoint x: 1109, startPoint y: 143, endPoint x: 911, endPoint y: 100, distance: 202.7
click at [1109, 143] on button "Publish" at bounding box center [1150, 144] width 231 height 27
